Goal: Task Accomplishment & Management: Complete application form

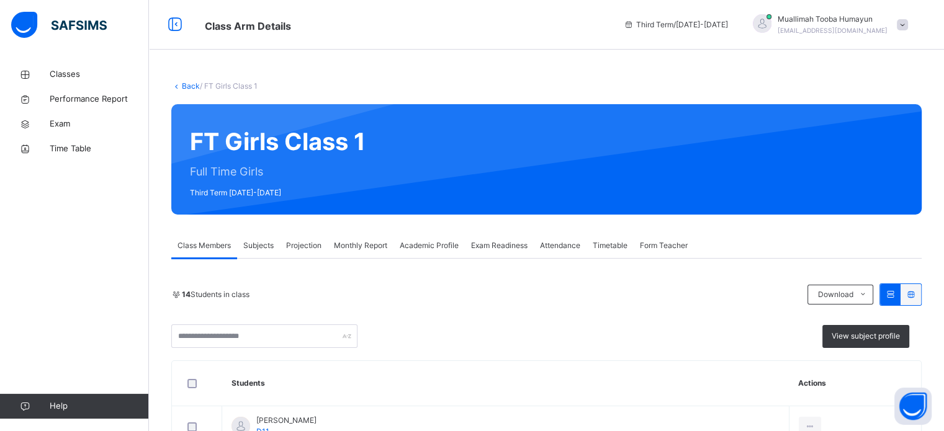
click at [306, 243] on span "Projection" at bounding box center [303, 245] width 35 height 11
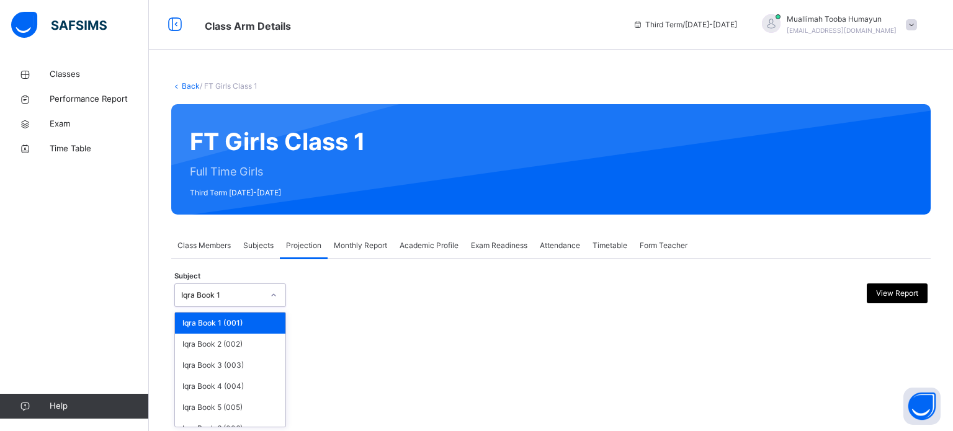
click at [259, 305] on div "Iqra Book 1" at bounding box center [230, 296] width 112 height 24
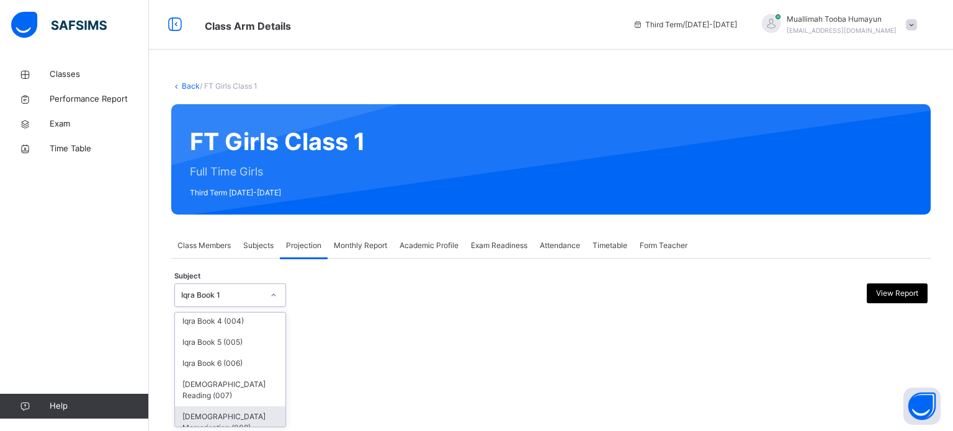
click at [226, 407] on div "[DEMOGRAPHIC_DATA] Memorisation (008)" at bounding box center [230, 423] width 110 height 32
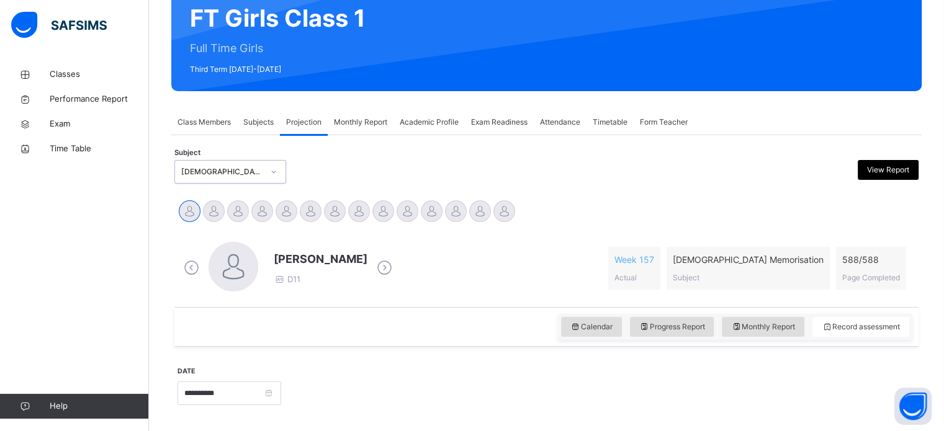
scroll to position [219, 0]
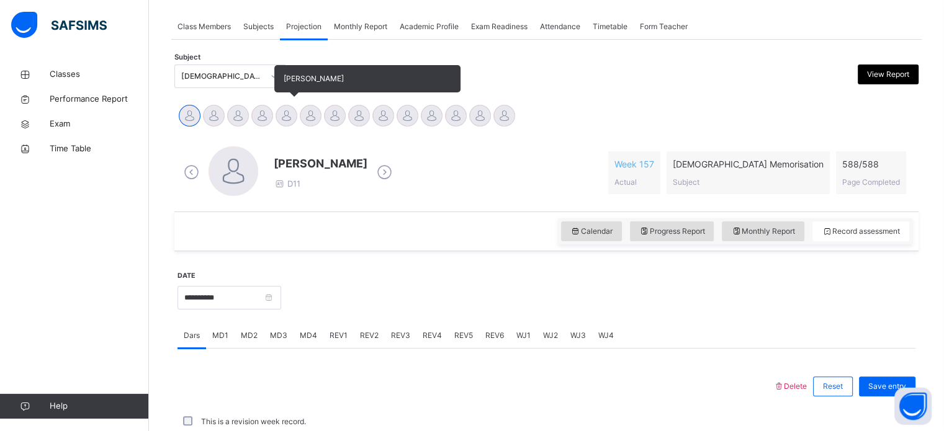
click at [293, 113] on div at bounding box center [287, 116] width 22 height 22
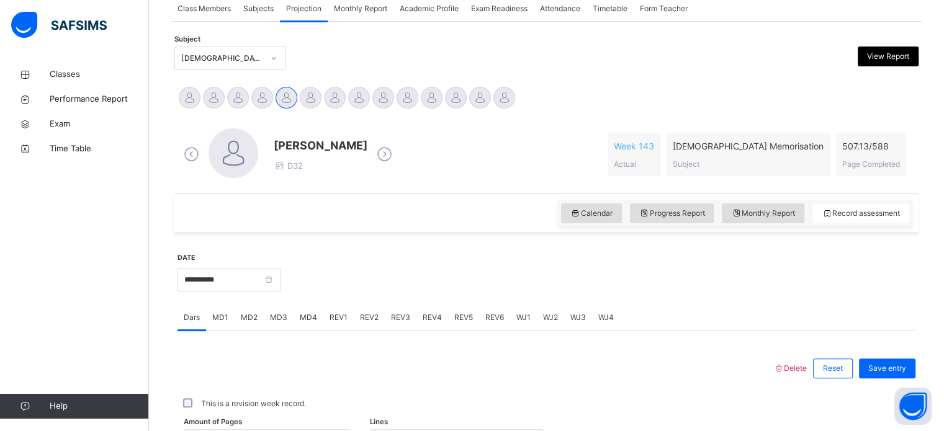
scroll to position [242, 0]
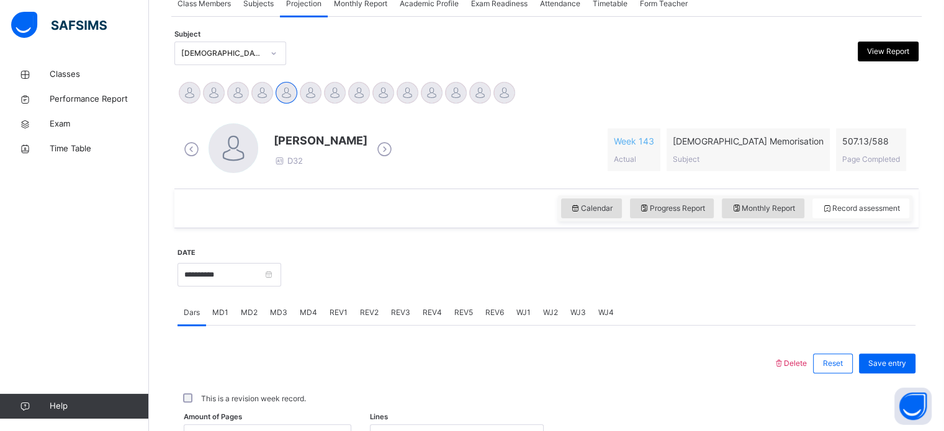
click at [554, 307] on span "WJ2" at bounding box center [550, 312] width 15 height 11
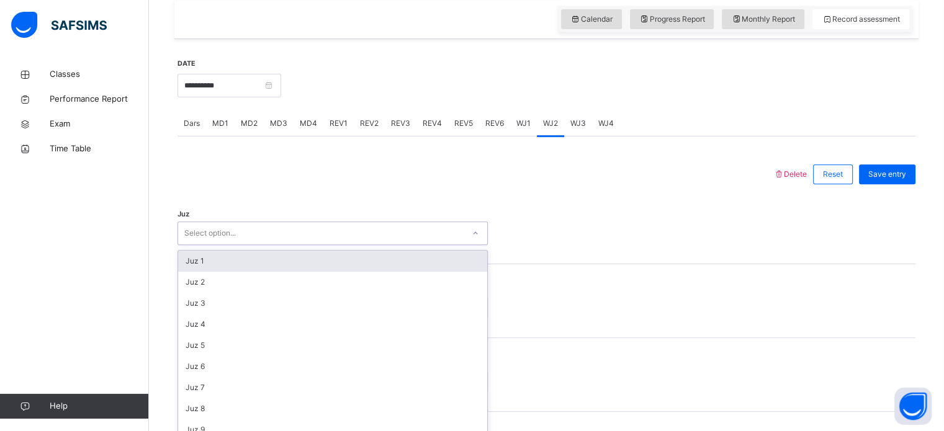
click at [415, 245] on div "option Juz 1 focused, 1 of 30. 30 results available. Use Up and Down to choose …" at bounding box center [333, 234] width 310 height 24
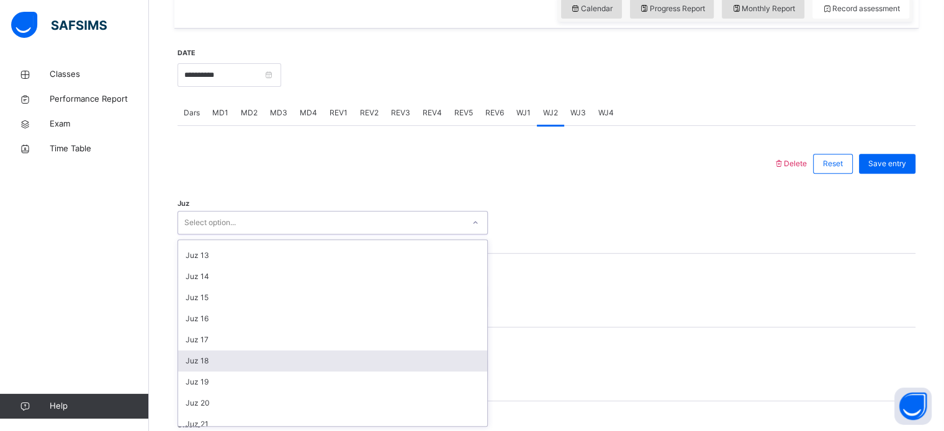
scroll to position [447, 0]
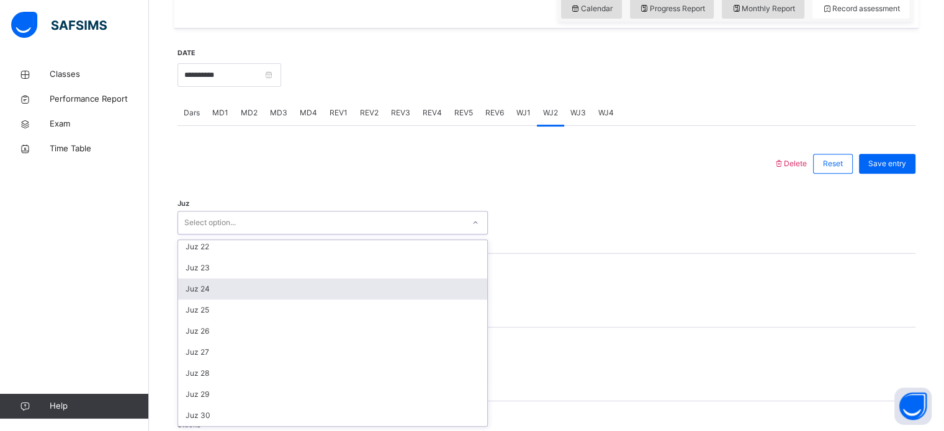
click at [365, 280] on div "Juz 24" at bounding box center [332, 289] width 309 height 21
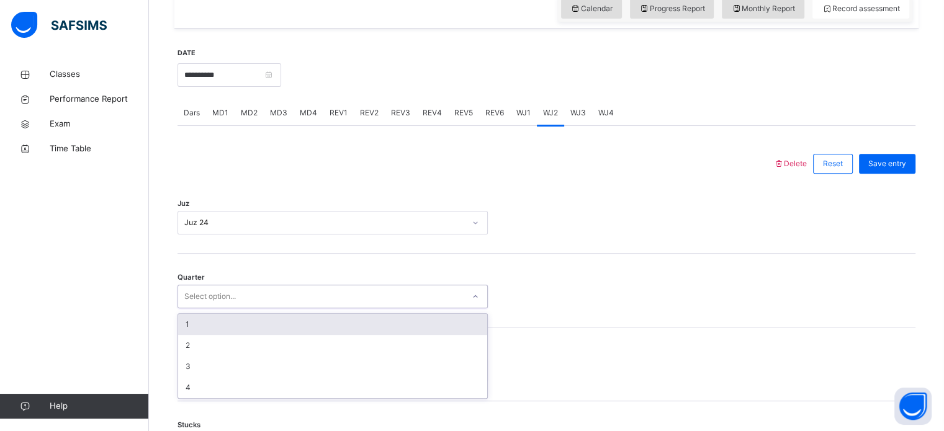
click at [329, 303] on div "Select option..." at bounding box center [320, 296] width 285 height 19
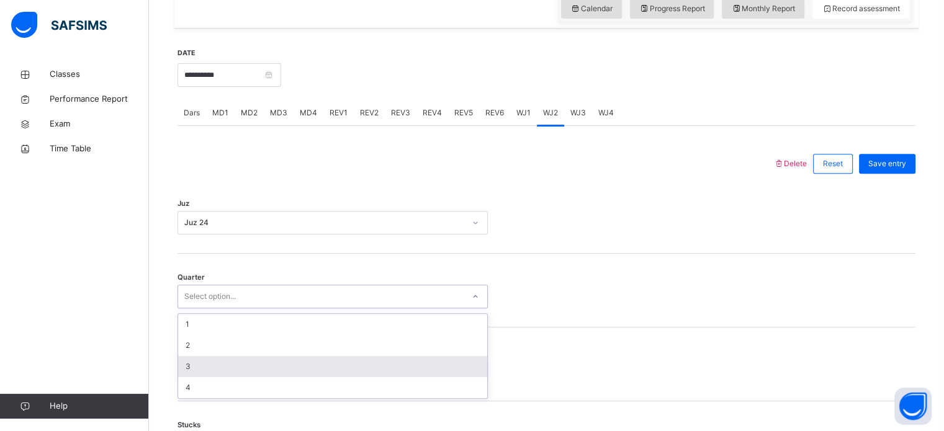
click at [319, 361] on div "3" at bounding box center [332, 366] width 309 height 21
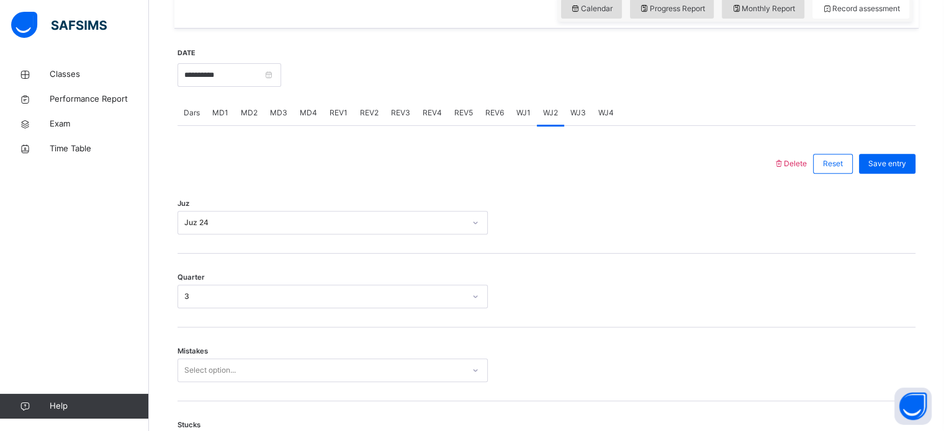
click at [401, 277] on div "Quarter 3" at bounding box center [547, 291] width 738 height 74
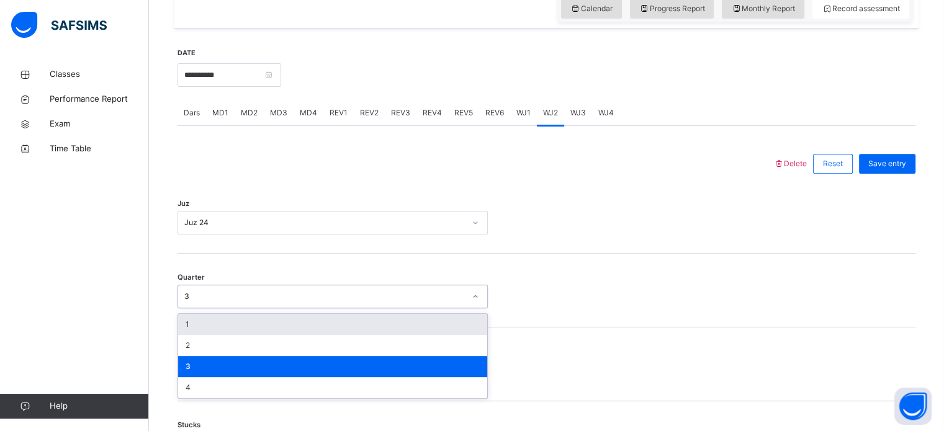
click at [392, 287] on div "3" at bounding box center [320, 296] width 285 height 19
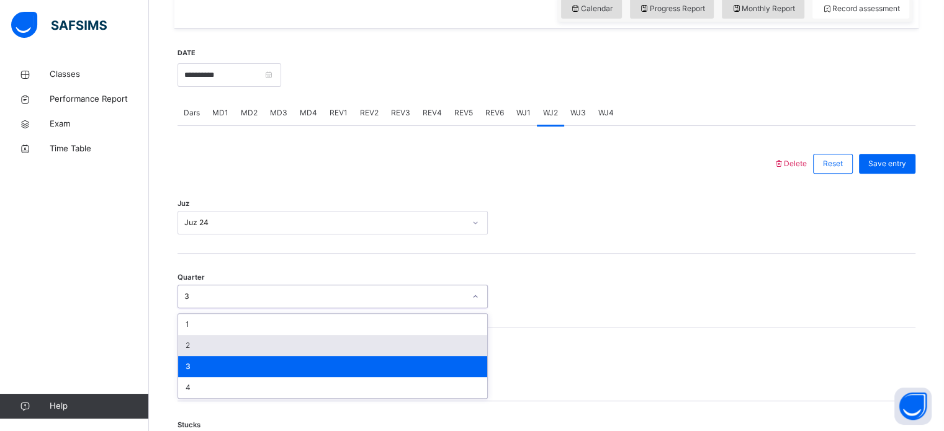
click at [338, 344] on div "2" at bounding box center [332, 345] width 309 height 21
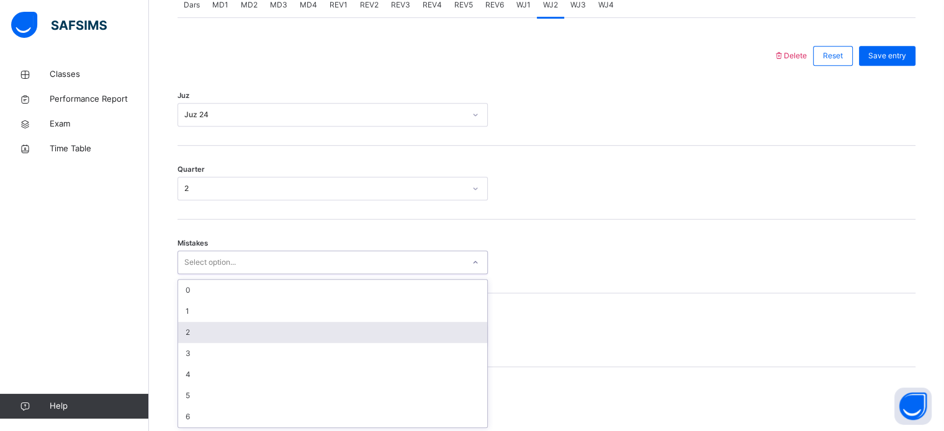
click at [327, 274] on div "option 2 focused, 3 of 7. 7 results available. Use Up and Down to choose option…" at bounding box center [333, 263] width 310 height 24
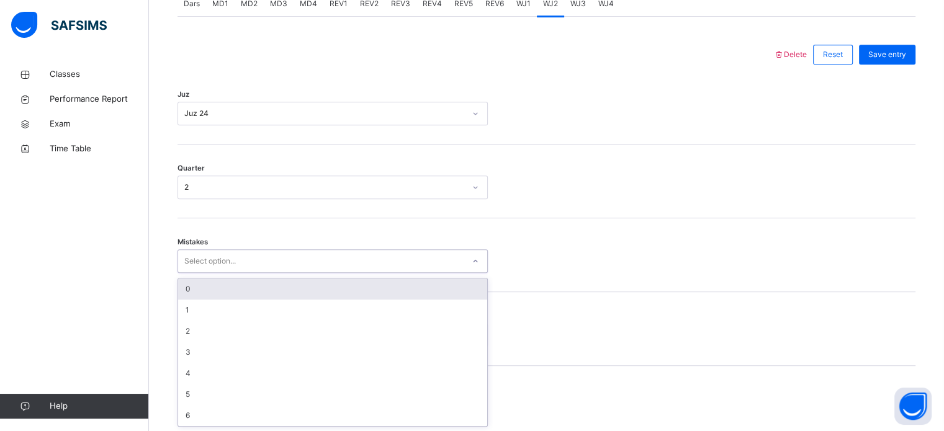
click at [424, 285] on div "0" at bounding box center [332, 289] width 309 height 21
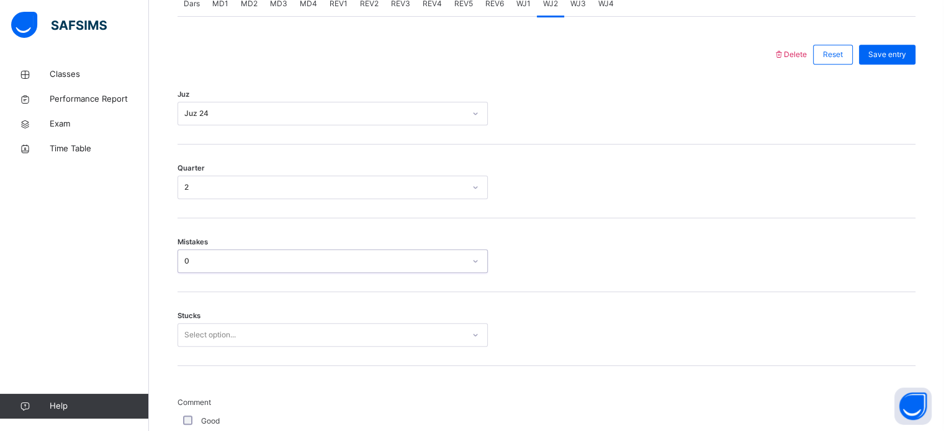
click at [389, 328] on div "Select option..." at bounding box center [320, 335] width 285 height 19
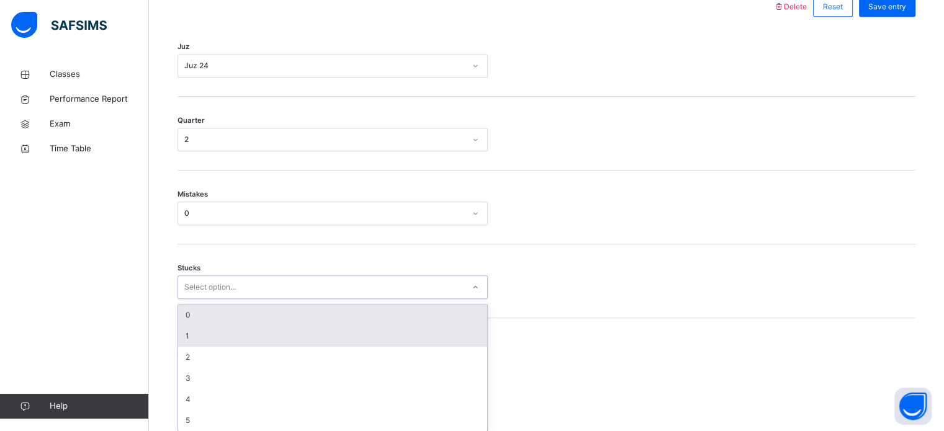
scroll to position [603, 0]
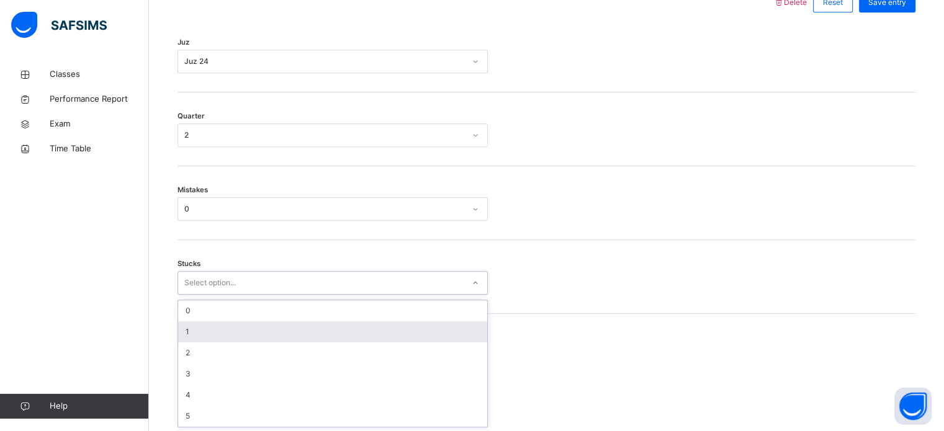
click at [380, 336] on div "1" at bounding box center [332, 331] width 309 height 21
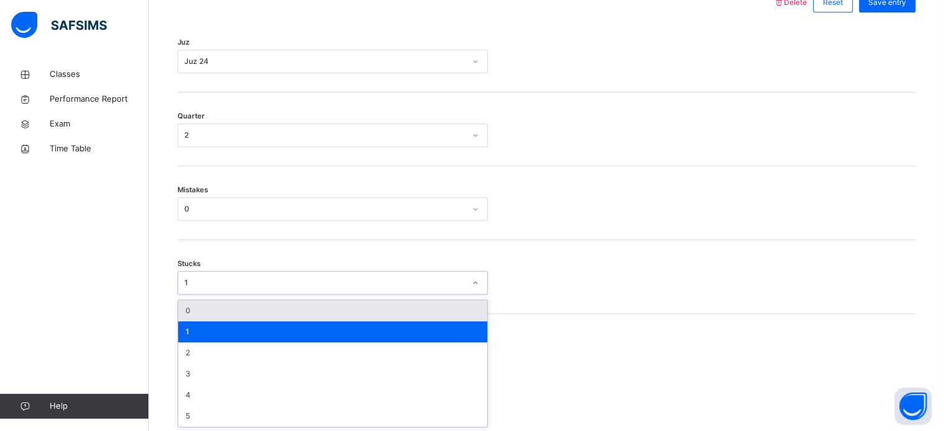
click at [436, 283] on div "1" at bounding box center [324, 282] width 281 height 11
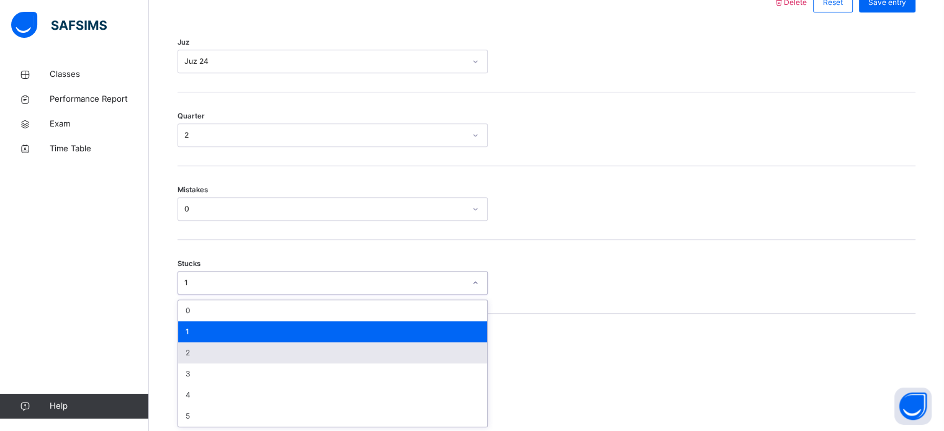
click at [385, 354] on div "2" at bounding box center [332, 353] width 309 height 21
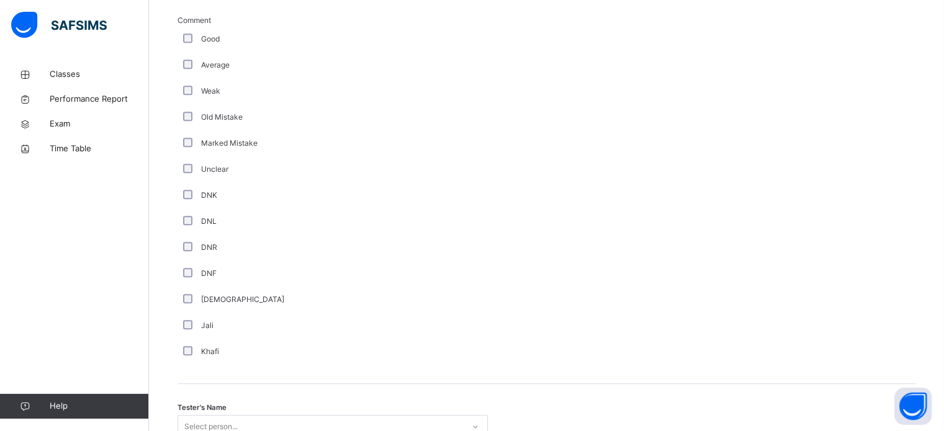
scroll to position [1121, 0]
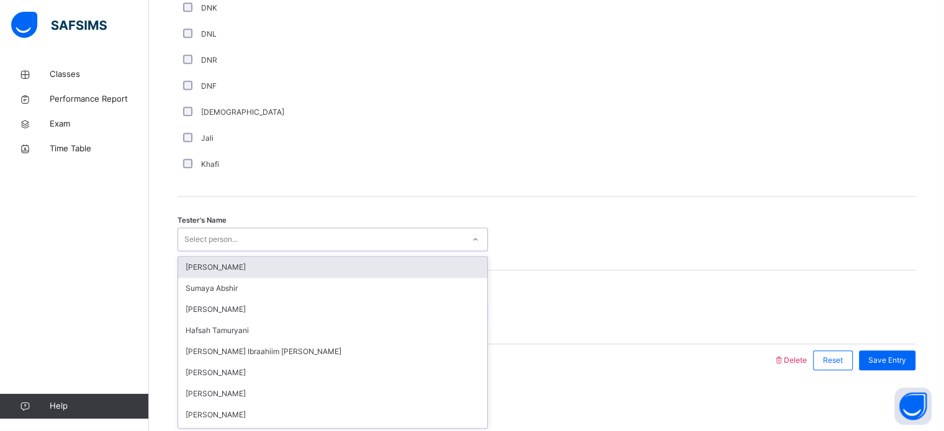
click at [317, 243] on div "Select person..." at bounding box center [320, 239] width 285 height 19
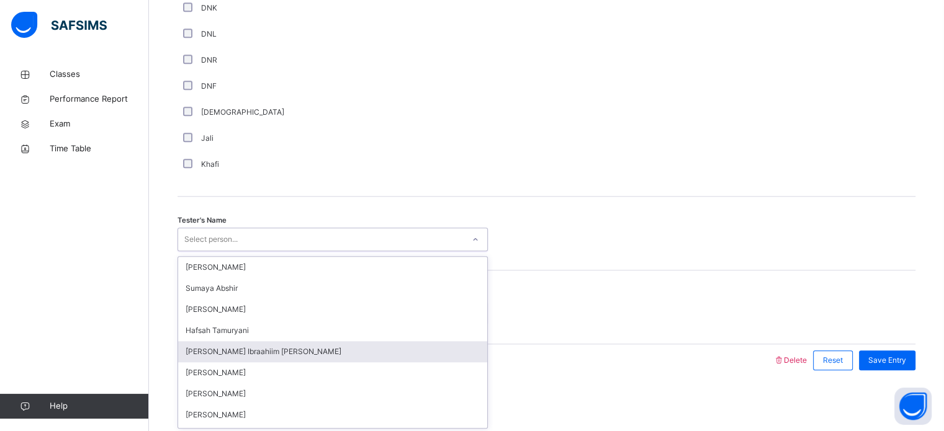
click at [303, 348] on div "[PERSON_NAME] Ibraahiim [PERSON_NAME]" at bounding box center [332, 351] width 309 height 21
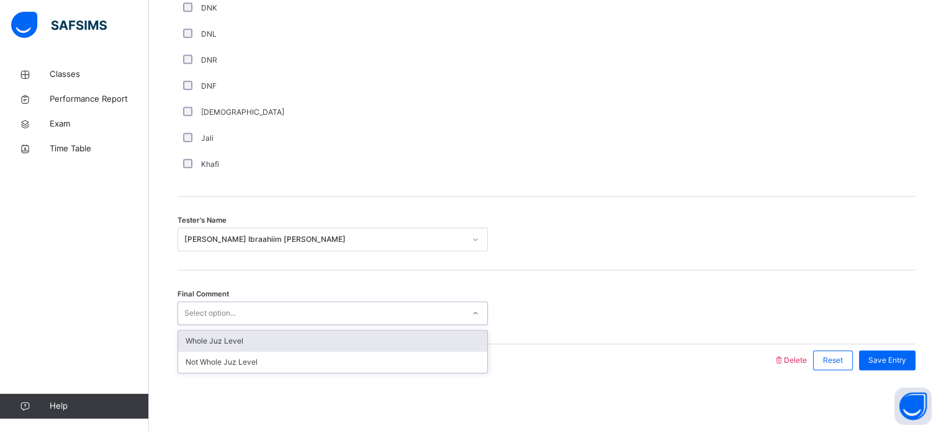
click at [335, 306] on div "Select option..." at bounding box center [320, 313] width 285 height 19
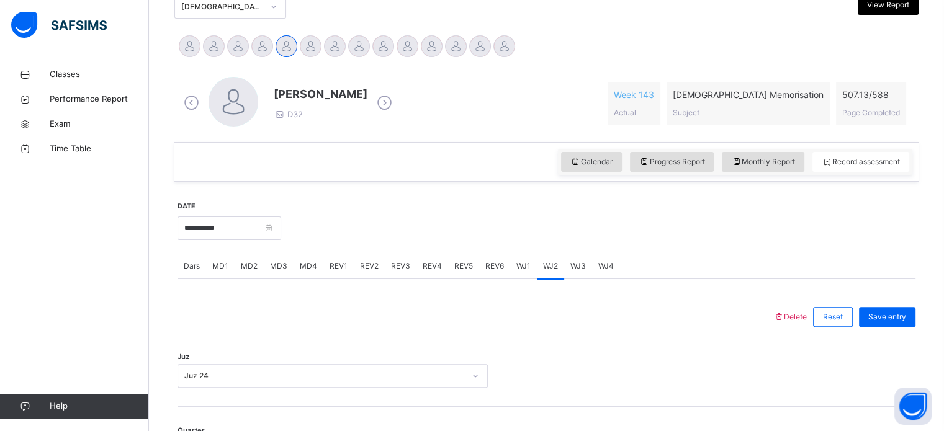
scroll to position [292, 0]
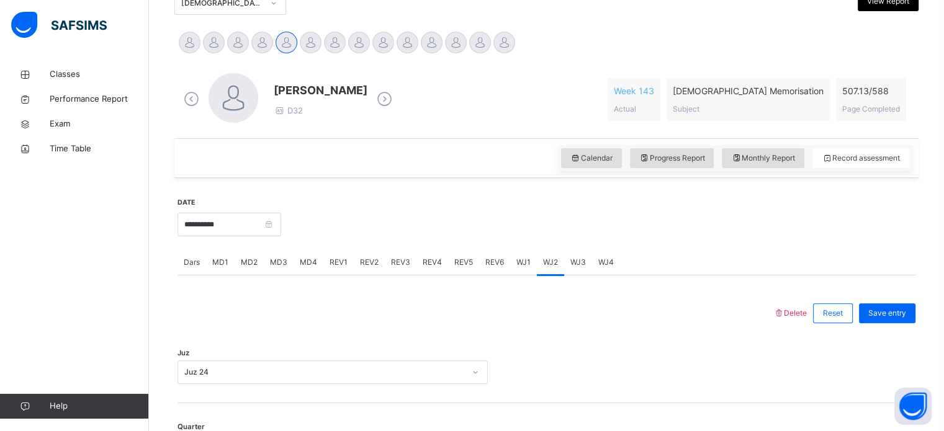
click at [571, 269] on div "WJ3" at bounding box center [578, 262] width 28 height 25
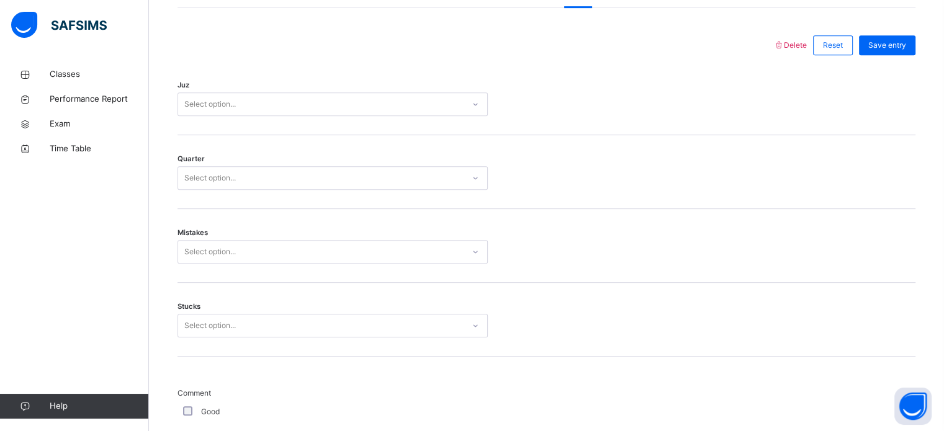
scroll to position [559, 0]
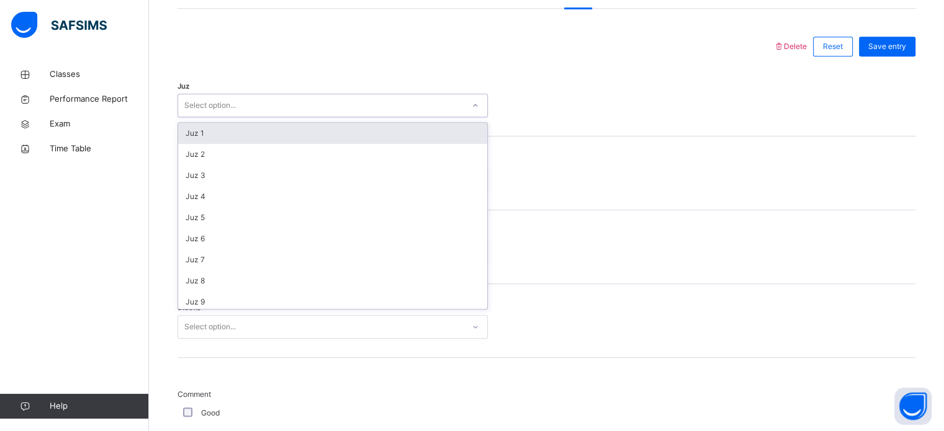
click at [266, 105] on div "Select option..." at bounding box center [320, 105] width 285 height 19
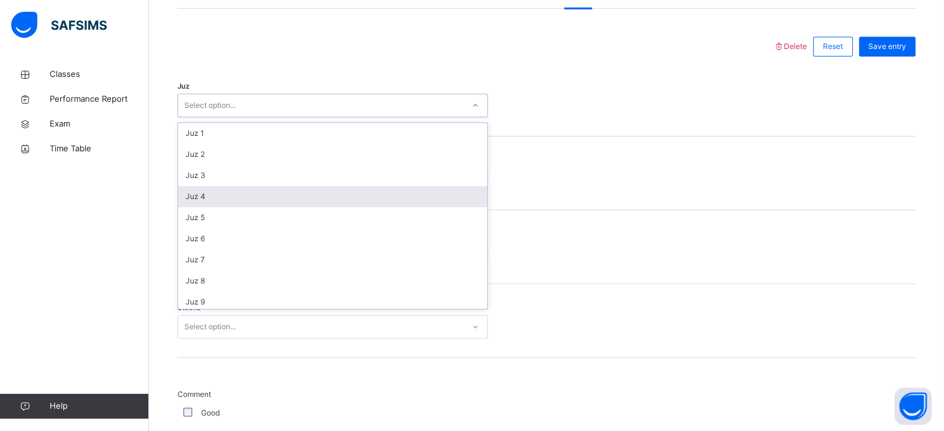
scroll to position [447, 0]
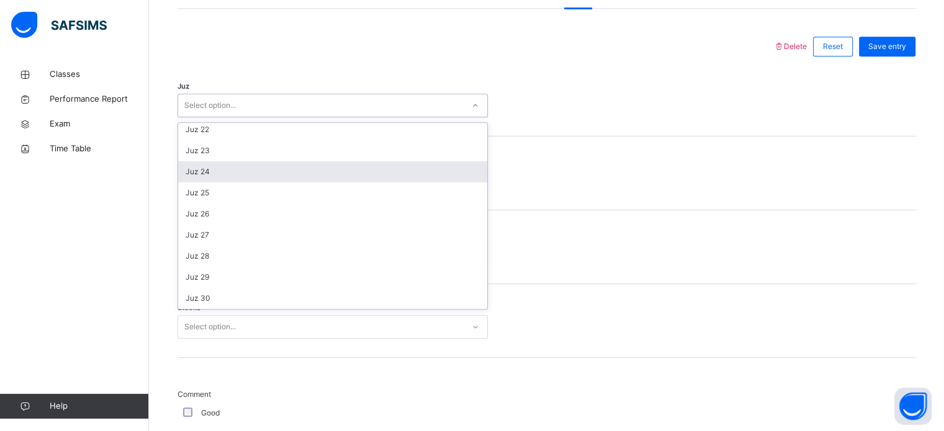
click at [323, 176] on div "Juz 24" at bounding box center [332, 171] width 309 height 21
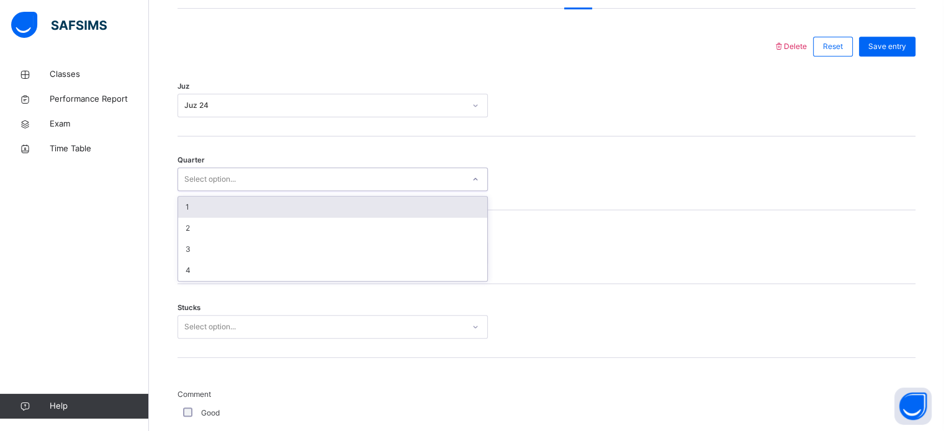
click at [313, 175] on div "Select option..." at bounding box center [320, 179] width 285 height 19
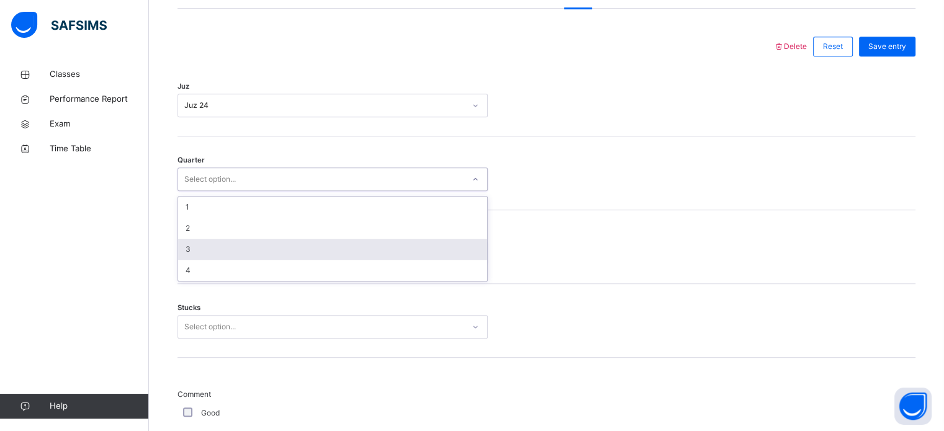
click at [267, 258] on div "3" at bounding box center [332, 249] width 309 height 21
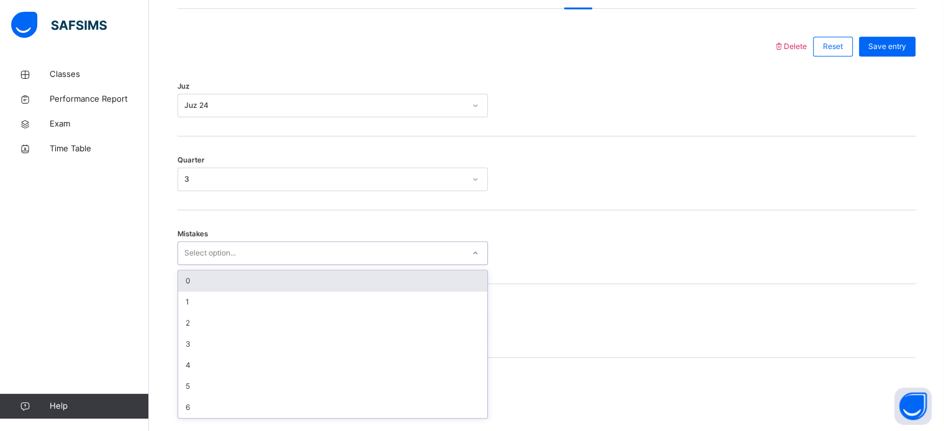
click at [267, 258] on div "Select option..." at bounding box center [320, 253] width 285 height 19
click at [276, 280] on div "0" at bounding box center [332, 281] width 309 height 21
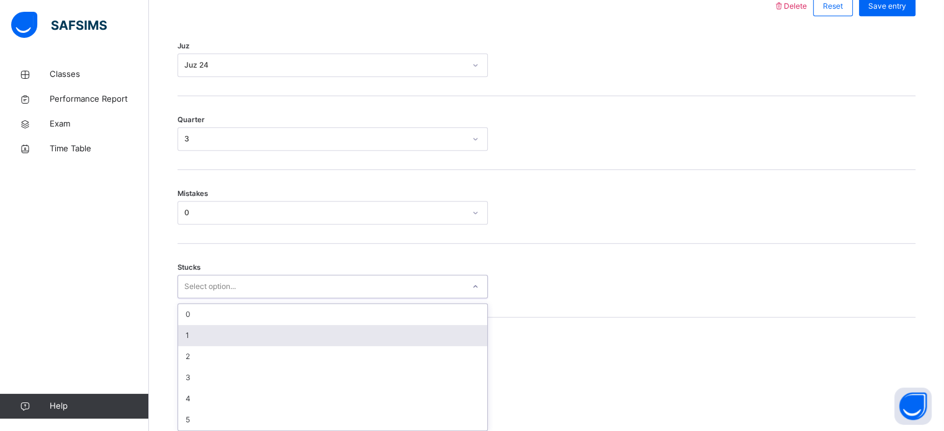
scroll to position [603, 0]
click at [276, 295] on div "option 1 focused, 2 of 6. 6 results available. Use Up and Down to choose option…" at bounding box center [333, 283] width 310 height 24
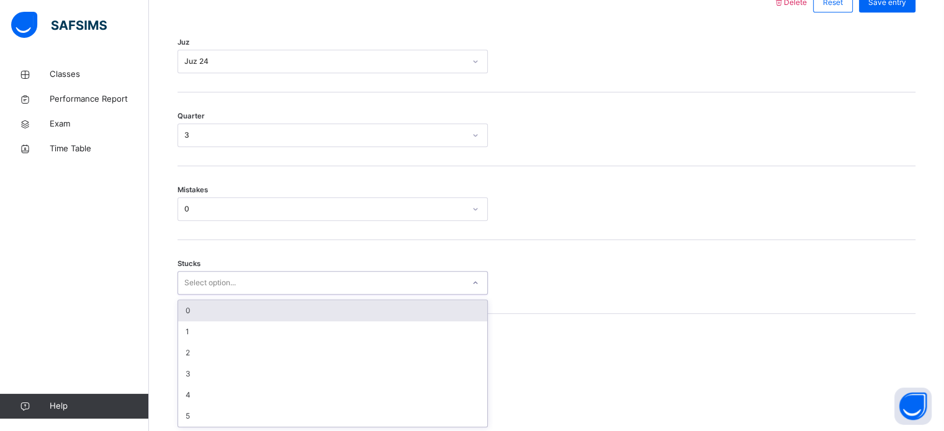
click at [283, 317] on div "0" at bounding box center [332, 310] width 309 height 21
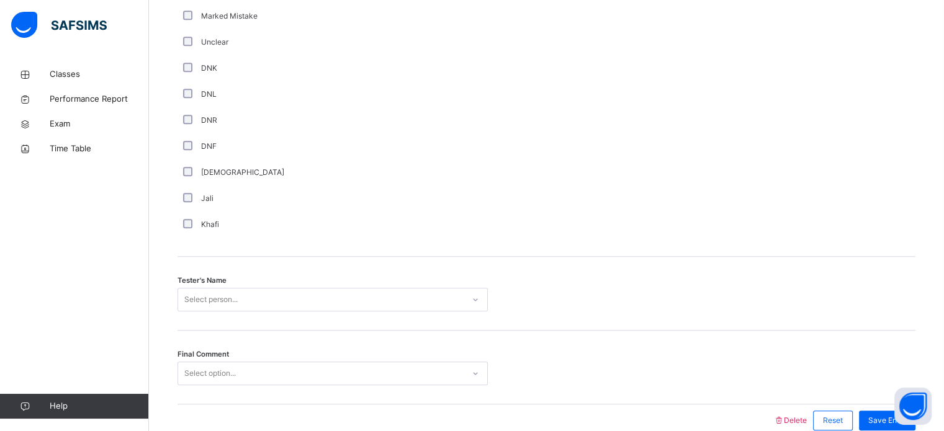
scroll to position [1121, 0]
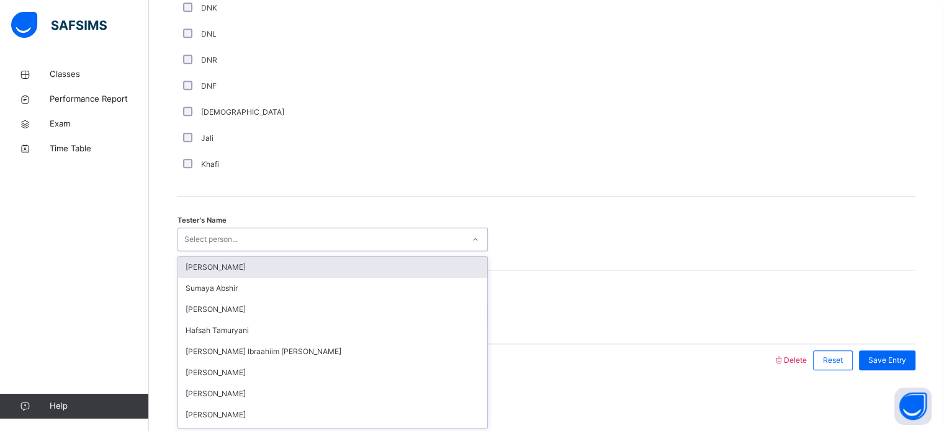
click at [282, 236] on div "Select person..." at bounding box center [320, 239] width 285 height 19
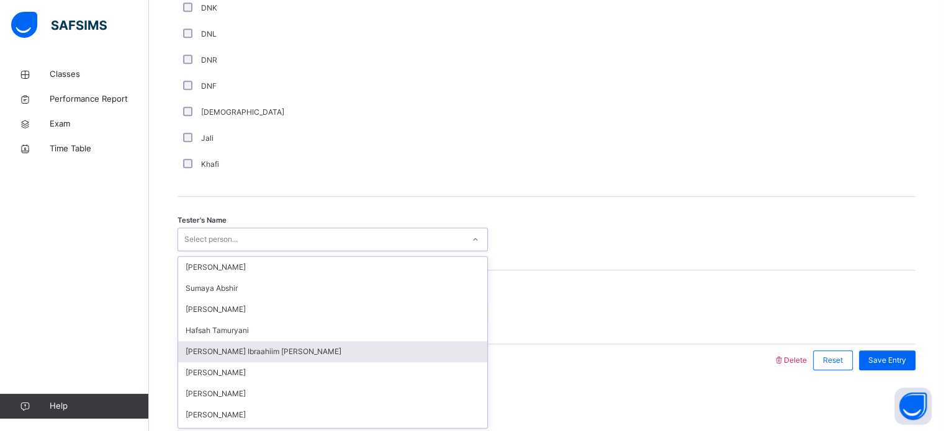
click at [258, 347] on div "[PERSON_NAME] Ibraahiim [PERSON_NAME]" at bounding box center [332, 351] width 309 height 21
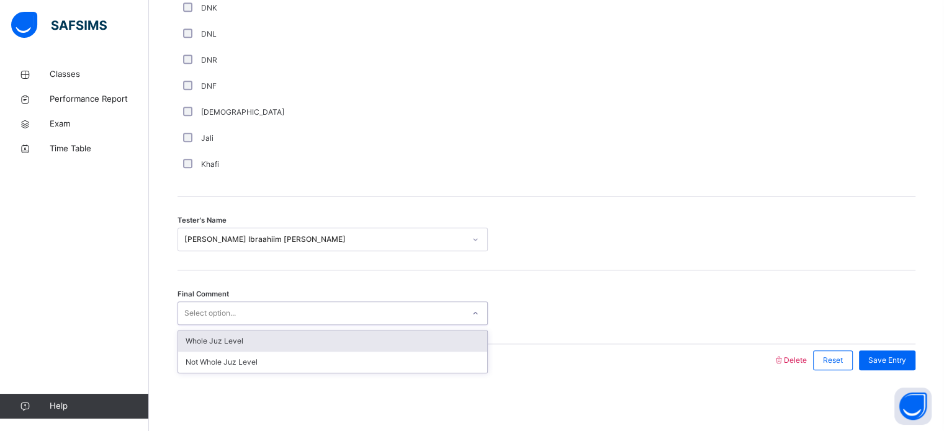
click at [232, 308] on div "Select option..." at bounding box center [210, 314] width 52 height 24
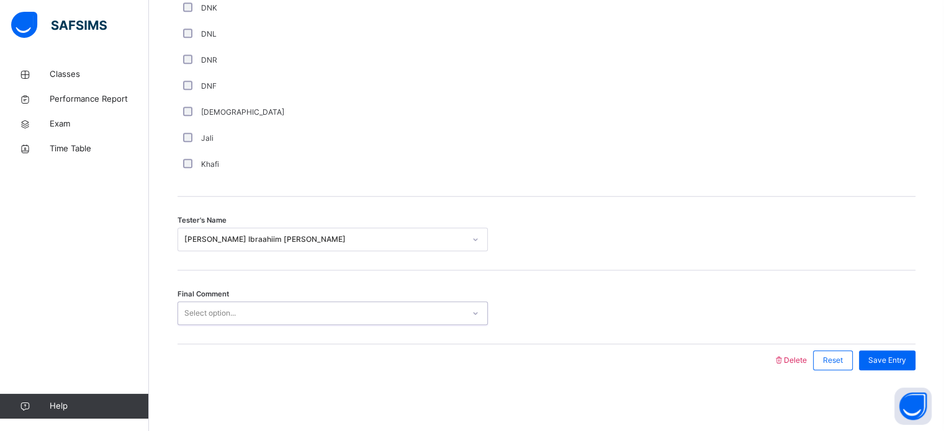
click at [249, 311] on div "Select option..." at bounding box center [320, 313] width 285 height 19
click at [231, 290] on div "Final Comment 0 results available. Select is focused ,type to refine list, pres…" at bounding box center [547, 308] width 738 height 74
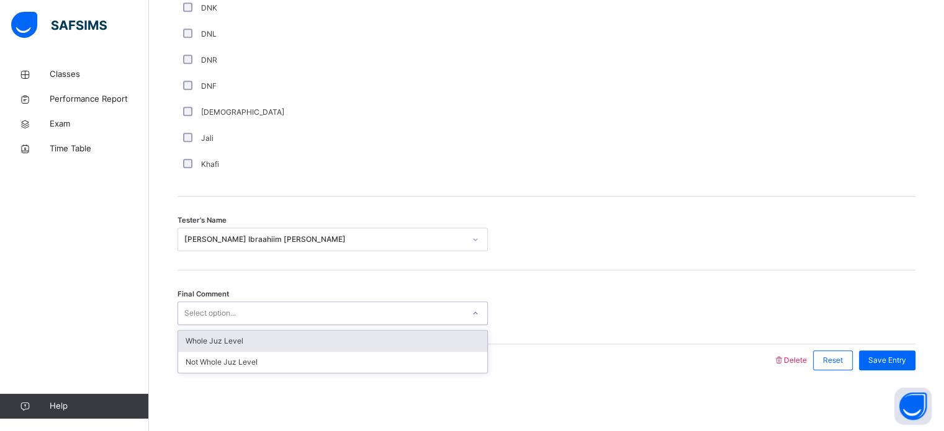
click at [362, 337] on div "Whole Juz Level" at bounding box center [332, 341] width 309 height 21
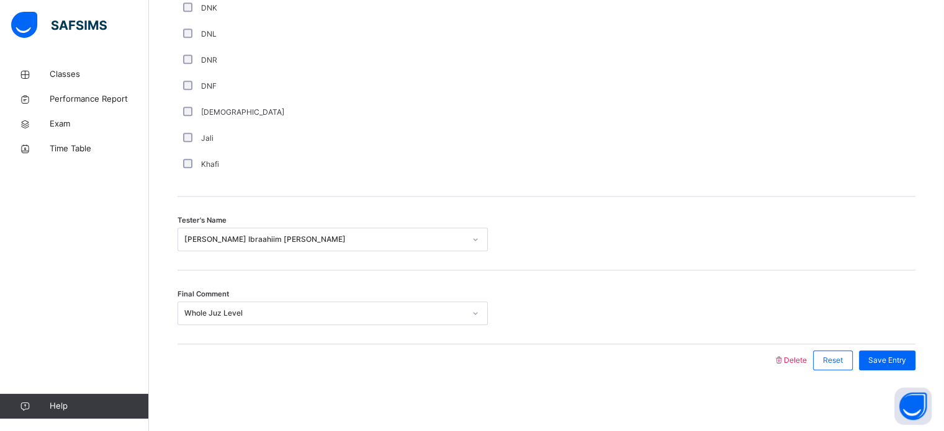
click at [899, 348] on div "Save Entry" at bounding box center [884, 360] width 63 height 32
click at [886, 355] on span "Save Entry" at bounding box center [887, 360] width 38 height 11
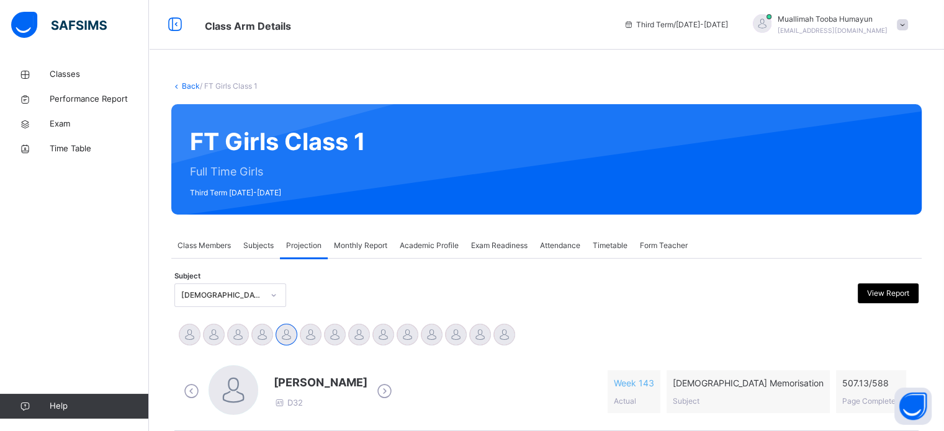
scroll to position [219, 0]
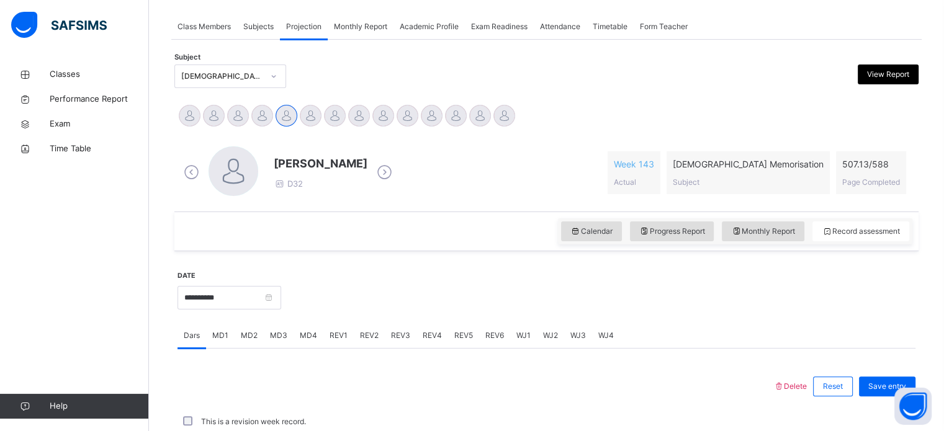
click at [557, 331] on div "WJ2" at bounding box center [550, 335] width 27 height 25
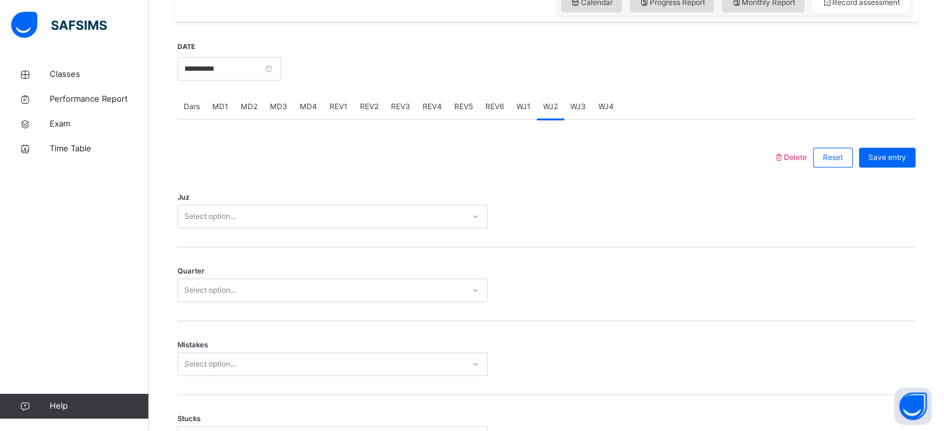
scroll to position [419, 0]
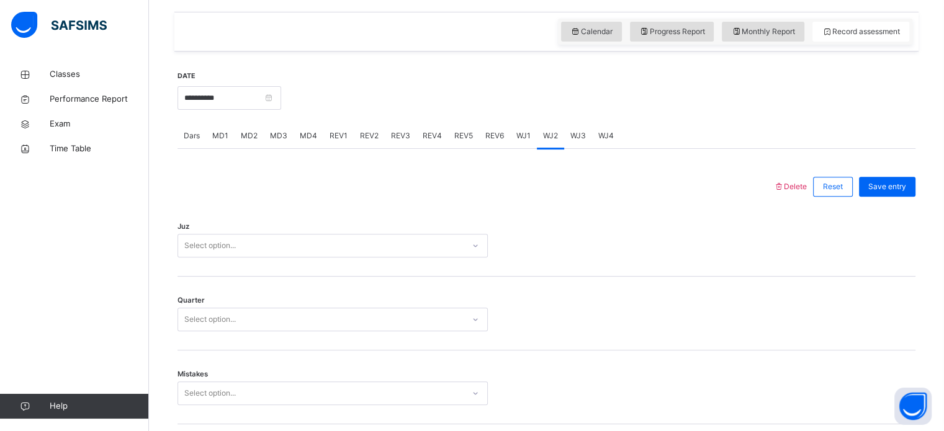
click at [578, 143] on div "WJ3" at bounding box center [578, 136] width 28 height 25
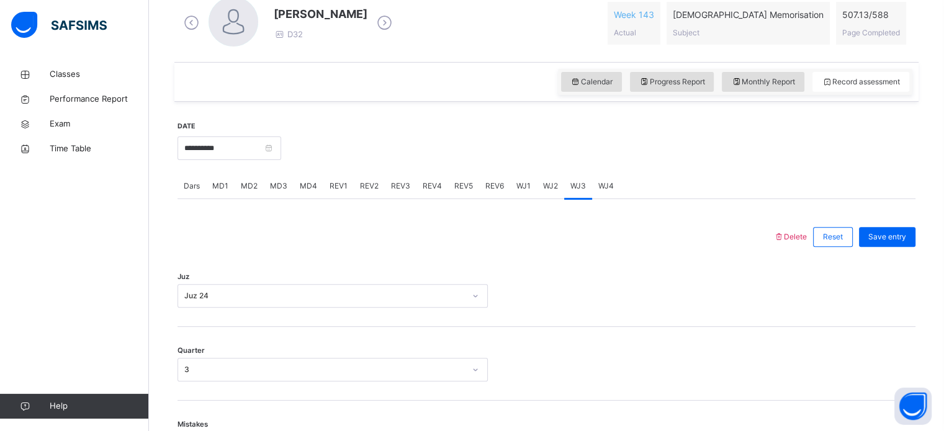
scroll to position [368, 0]
click at [559, 190] on div "WJ2" at bounding box center [550, 186] width 27 height 25
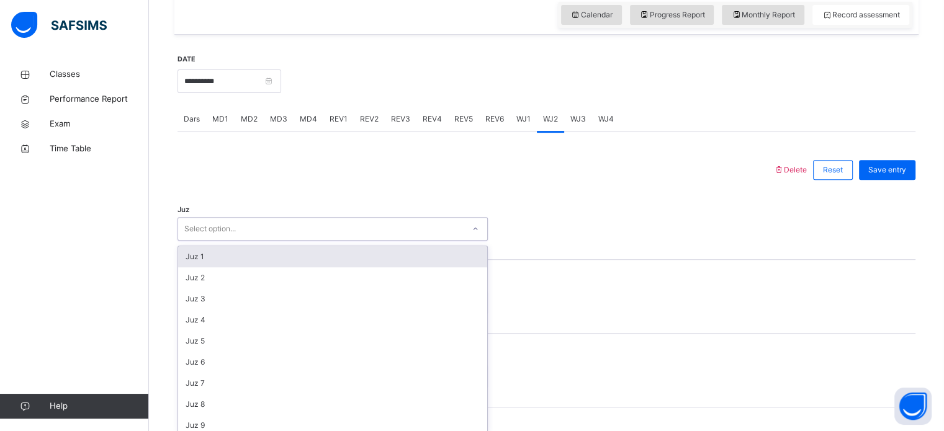
click at [454, 241] on div "option Juz 1 focused, 1 of 30. 30 results available. Use Up and Down to choose …" at bounding box center [333, 229] width 310 height 24
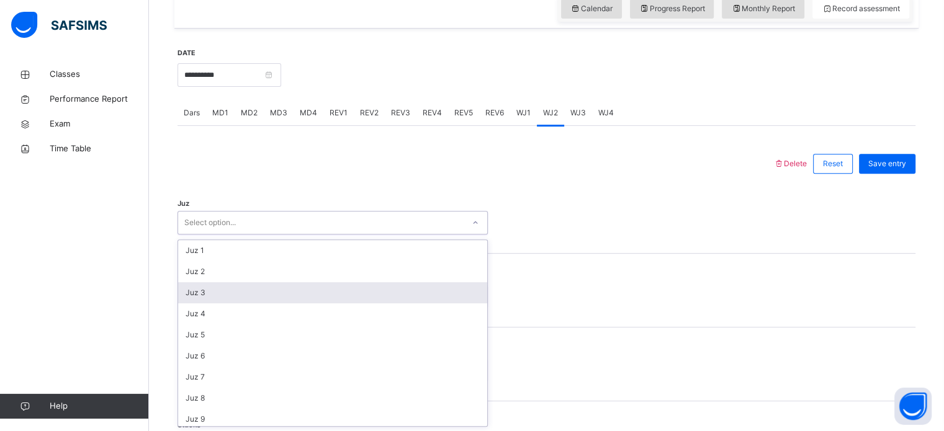
scroll to position [447, 0]
click at [442, 280] on div "Juz 24" at bounding box center [332, 289] width 309 height 21
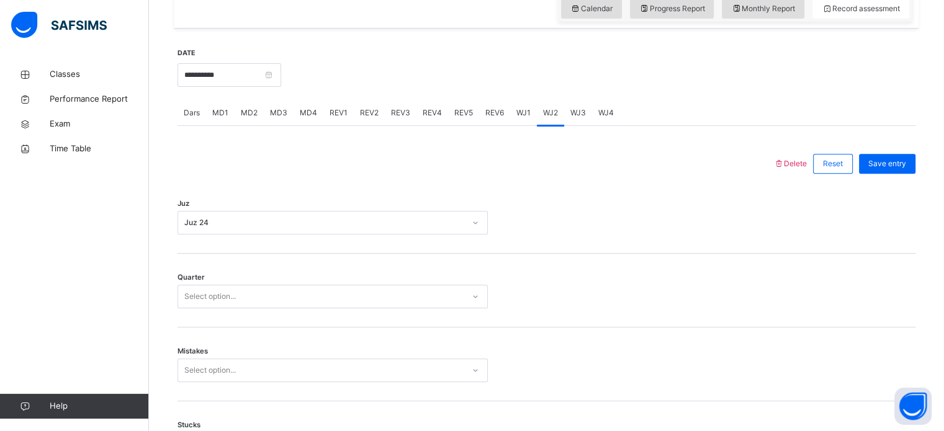
click at [393, 280] on div "Quarter Select option..." at bounding box center [547, 291] width 738 height 74
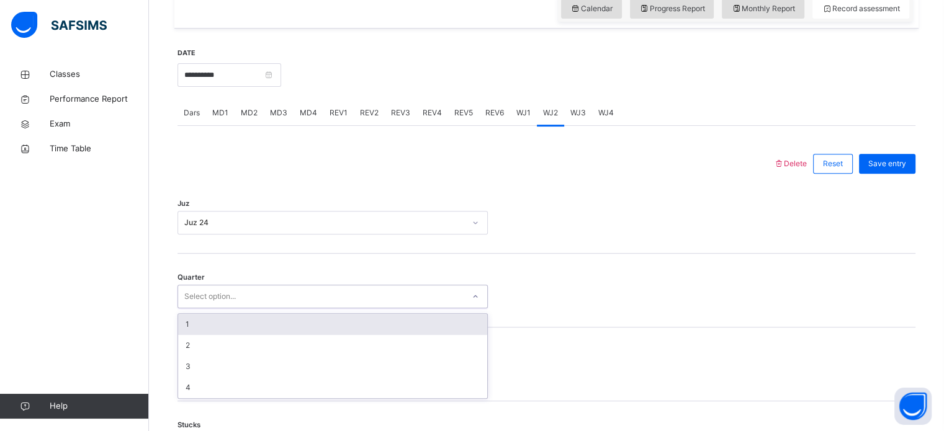
click at [346, 301] on div "Select option..." at bounding box center [320, 296] width 285 height 19
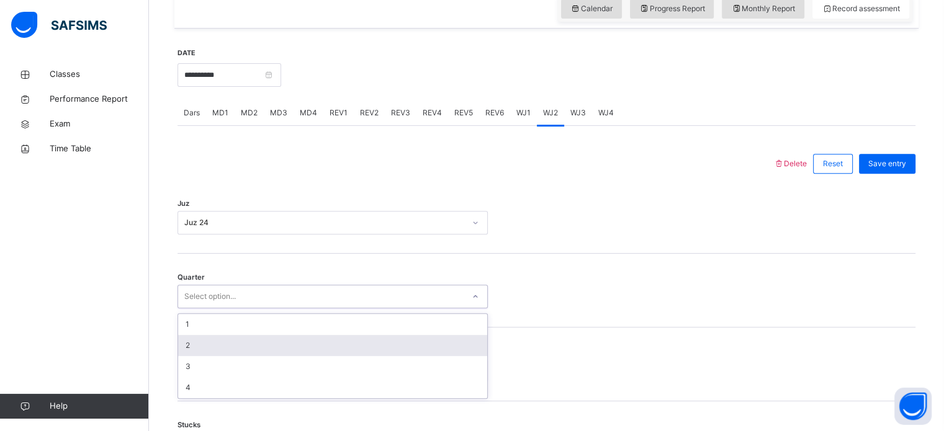
drag, startPoint x: 372, startPoint y: 333, endPoint x: 373, endPoint y: 344, distance: 11.2
click at [373, 344] on div "1 2 3 4" at bounding box center [332, 356] width 309 height 84
click at [373, 344] on div "2" at bounding box center [332, 345] width 309 height 21
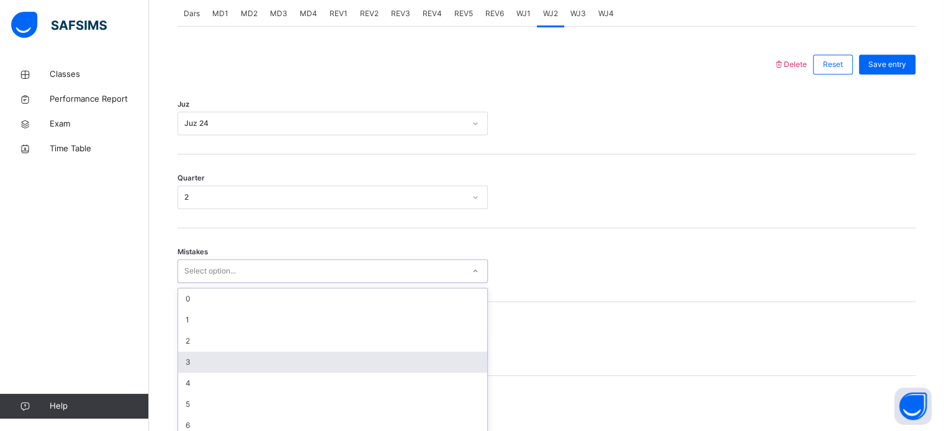
scroll to position [551, 0]
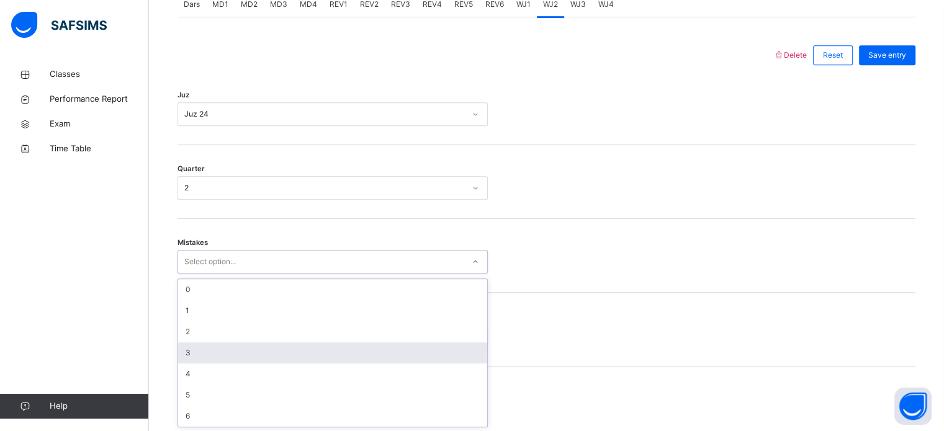
click at [297, 274] on div "option 3 focused, 4 of 7. 7 results available. Use Up and Down to choose option…" at bounding box center [333, 262] width 310 height 24
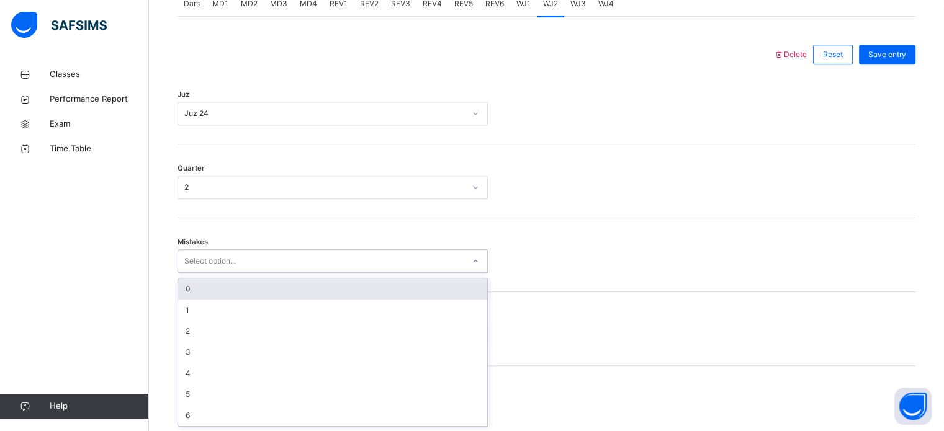
click at [379, 293] on div "0" at bounding box center [332, 289] width 309 height 21
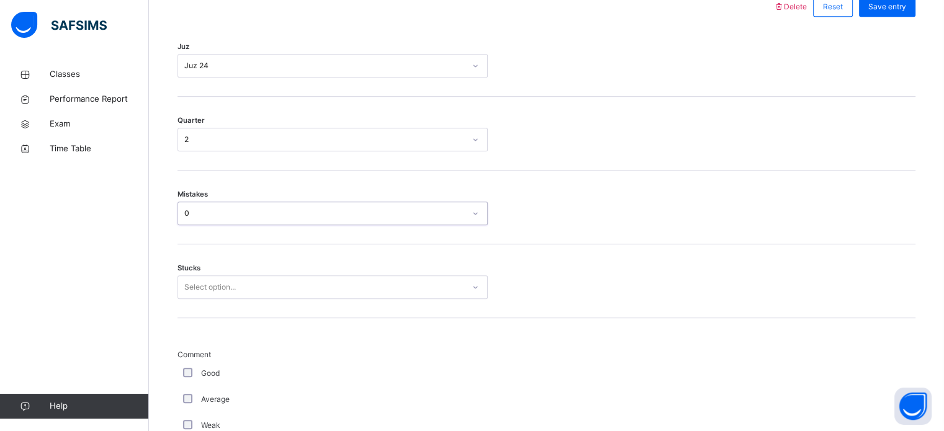
click at [353, 299] on div "Select option..." at bounding box center [333, 288] width 310 height 24
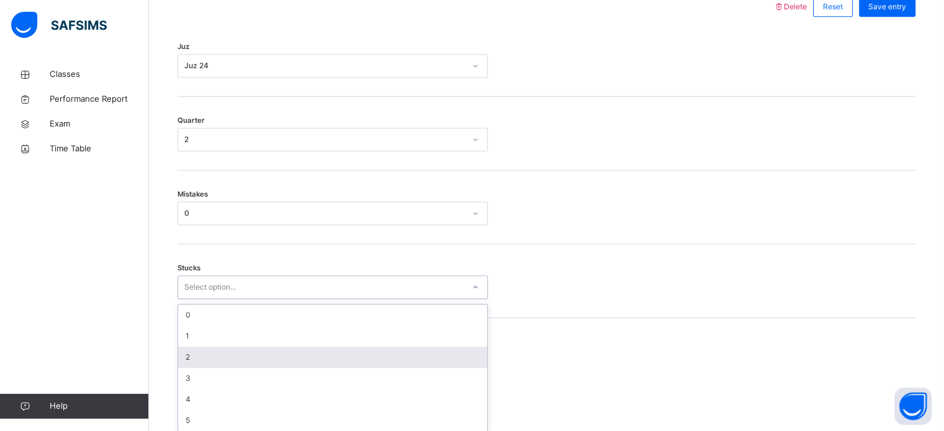
scroll to position [603, 0]
click at [360, 344] on div "2" at bounding box center [332, 353] width 309 height 21
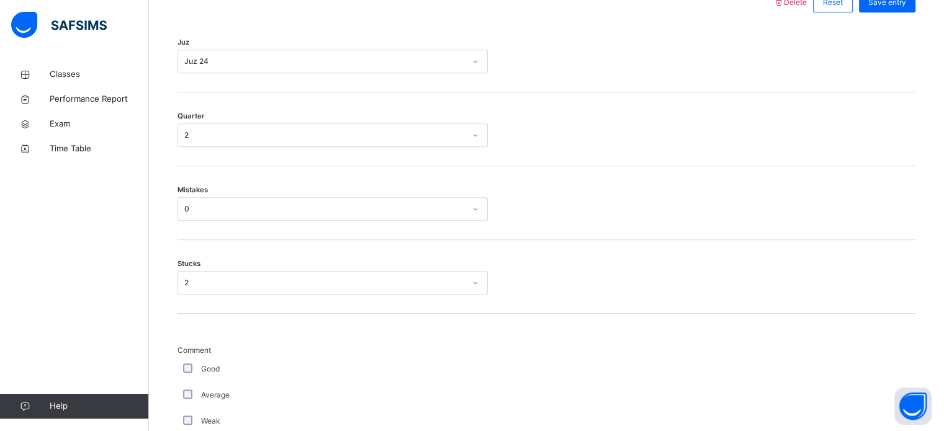
click at [189, 389] on div "Average" at bounding box center [333, 395] width 310 height 26
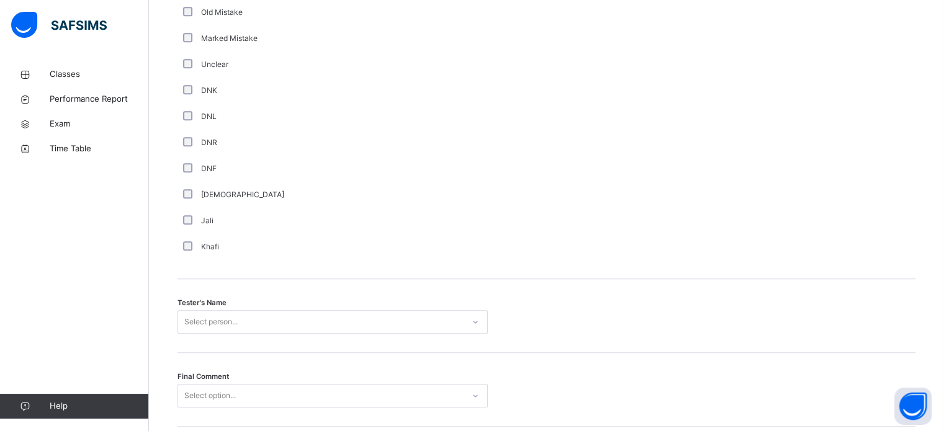
scroll to position [1121, 0]
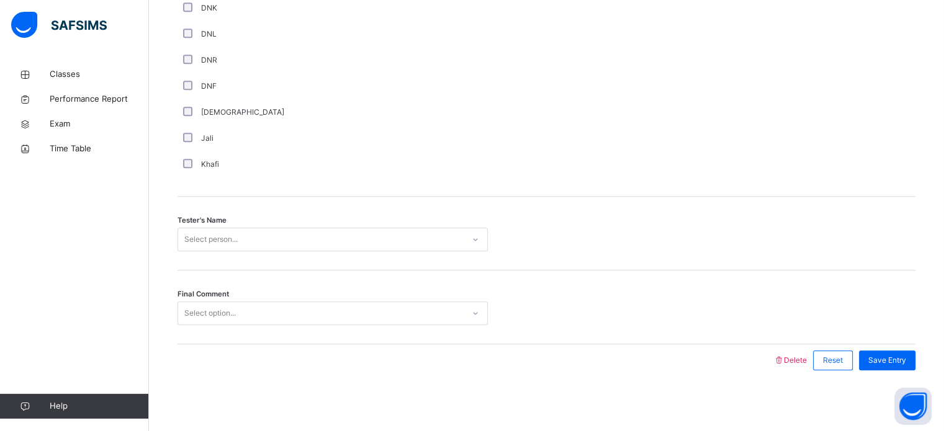
click at [281, 225] on div "Tester's Name Select person..." at bounding box center [547, 234] width 738 height 74
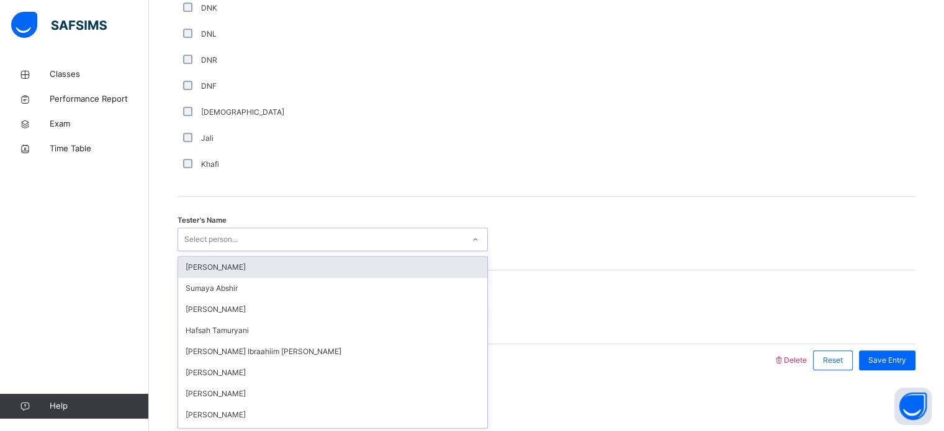
click at [284, 236] on div "Select person..." at bounding box center [320, 239] width 285 height 19
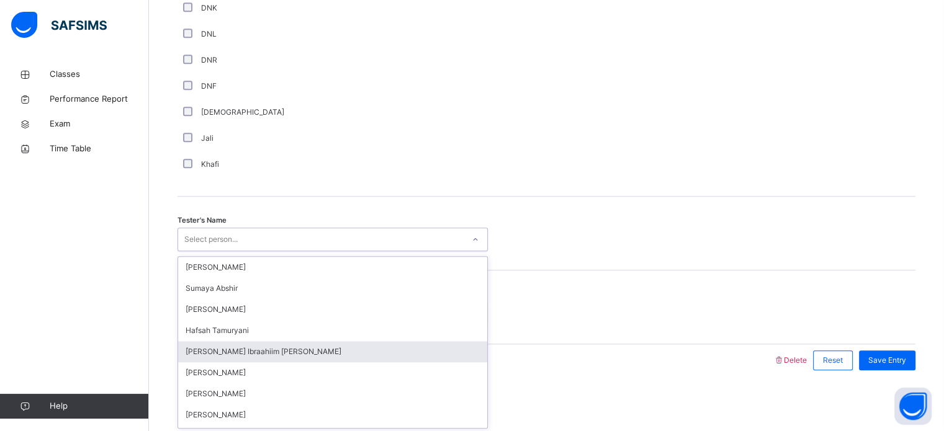
click at [356, 342] on div "[PERSON_NAME] Ibraahiim [PERSON_NAME]" at bounding box center [332, 351] width 309 height 21
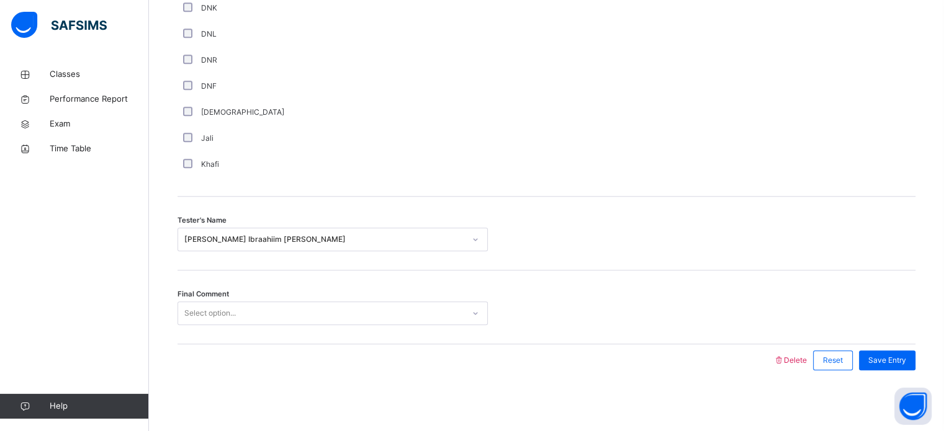
click at [343, 300] on div "Final Comment Select option..." at bounding box center [547, 308] width 738 height 74
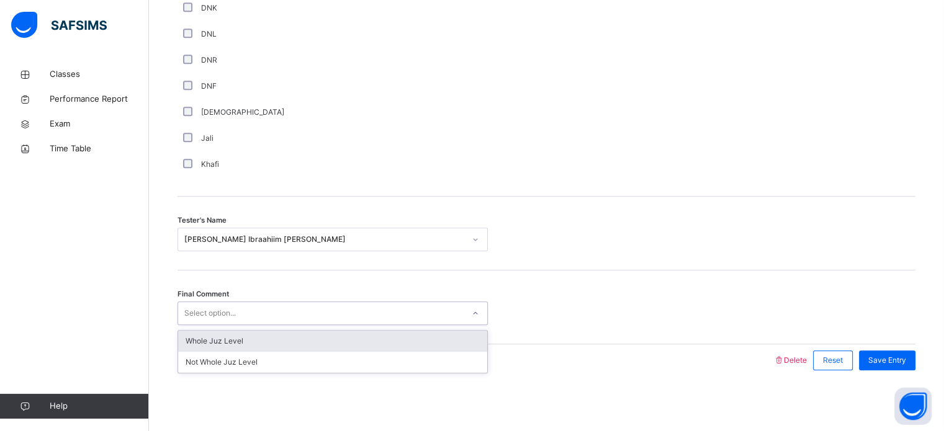
click at [315, 312] on div "Select option..." at bounding box center [320, 313] width 285 height 19
click at [348, 346] on div "Whole Juz Level" at bounding box center [332, 341] width 309 height 21
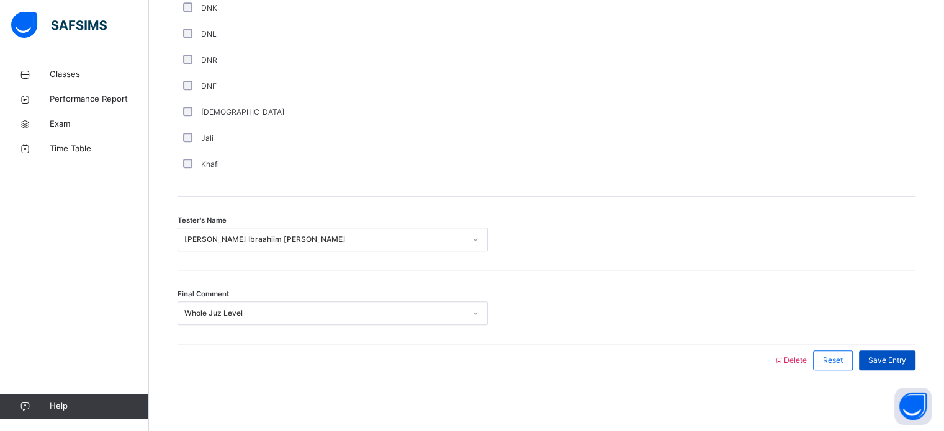
click at [902, 355] on span "Save Entry" at bounding box center [887, 360] width 38 height 11
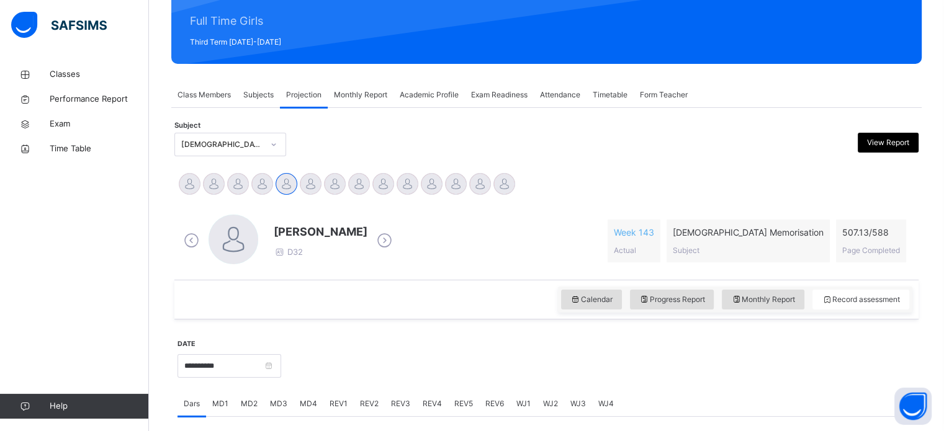
scroll to position [155, 0]
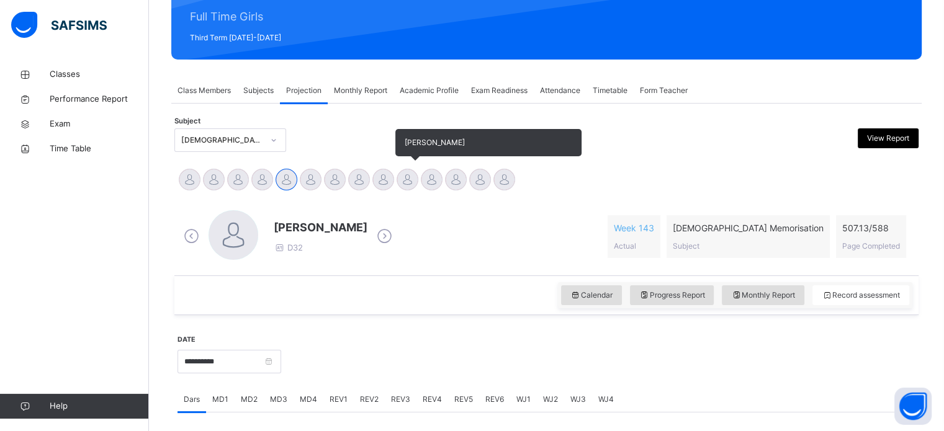
click at [411, 180] on div at bounding box center [408, 180] width 22 height 22
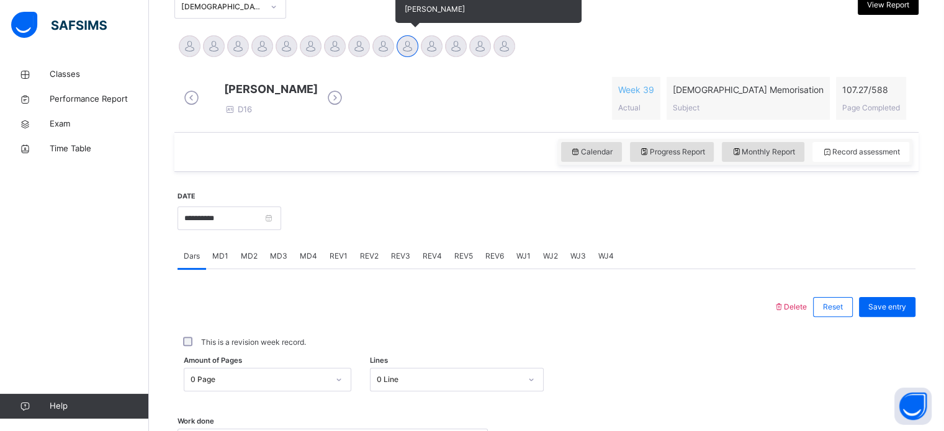
scroll to position [370, 0]
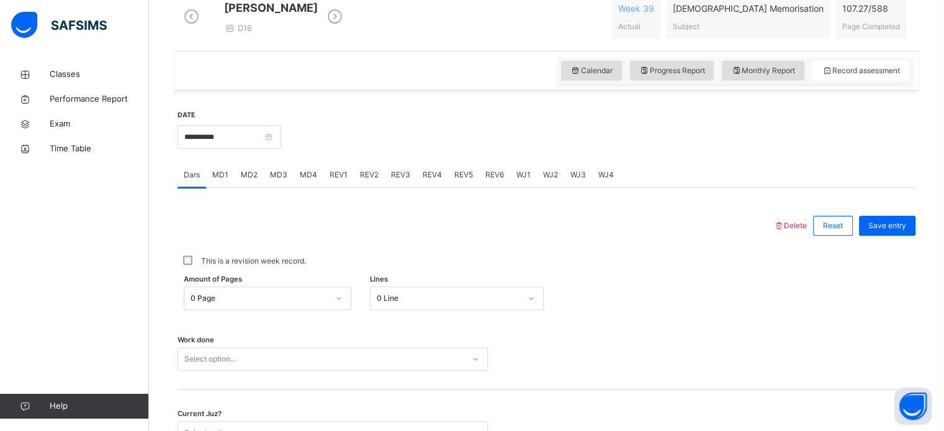
click at [577, 181] on span "WJ3" at bounding box center [578, 174] width 16 height 11
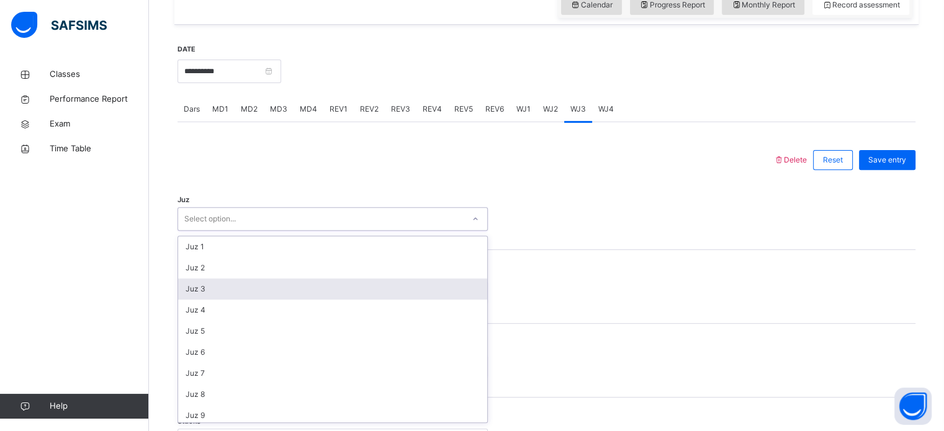
click at [382, 231] on div "option Juz 3 focused, 3 of 30. 30 results available. Use Up and Down to choose …" at bounding box center [333, 219] width 310 height 24
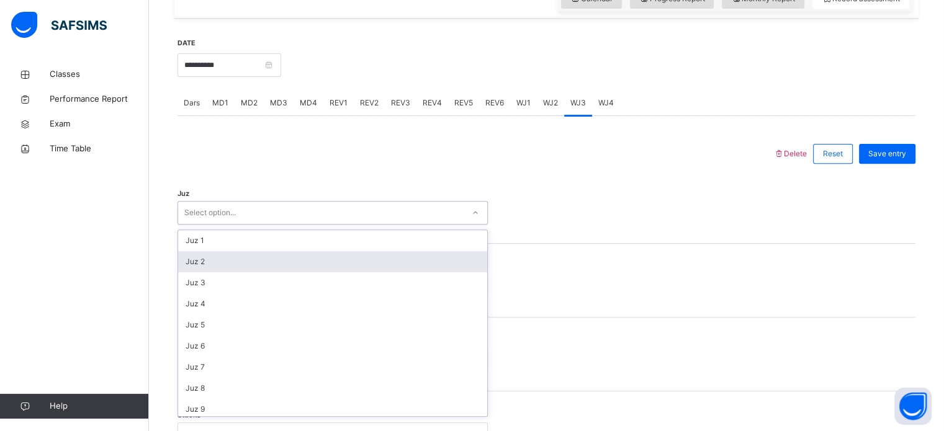
click at [342, 272] on div "Juz 2" at bounding box center [332, 261] width 309 height 21
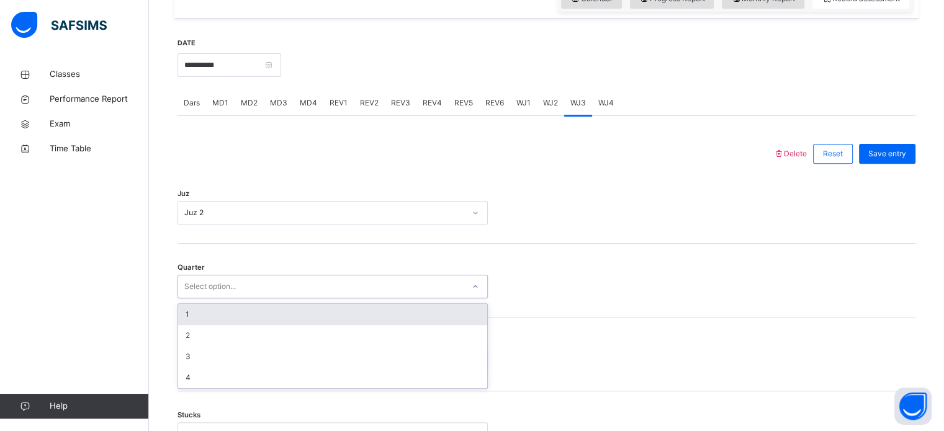
click at [319, 295] on div "Select option..." at bounding box center [320, 286] width 285 height 19
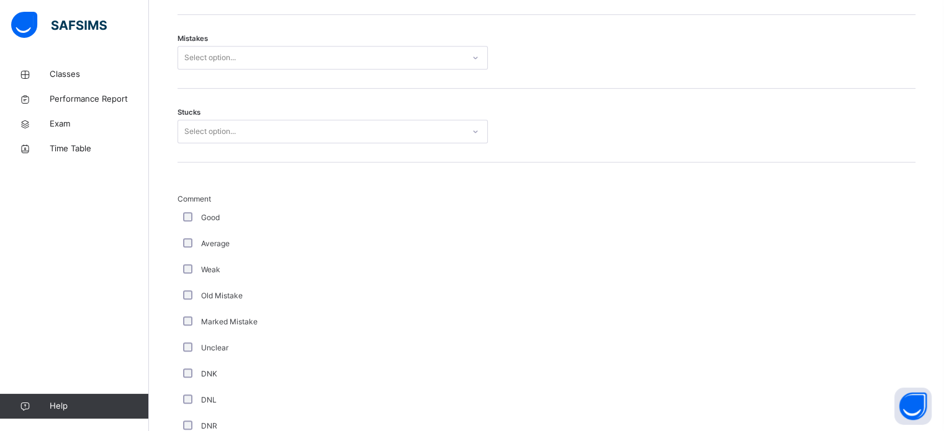
scroll to position [746, 0]
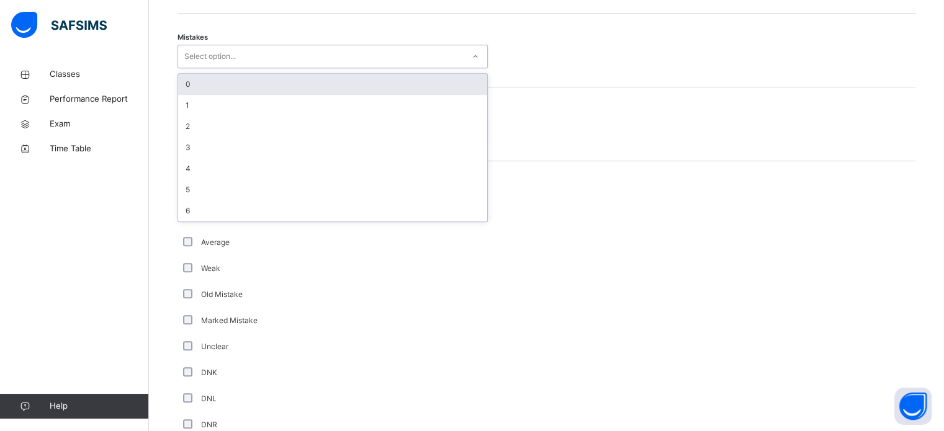
click at [369, 54] on div "Select option..." at bounding box center [333, 57] width 310 height 24
click at [357, 94] on div "0" at bounding box center [332, 84] width 309 height 21
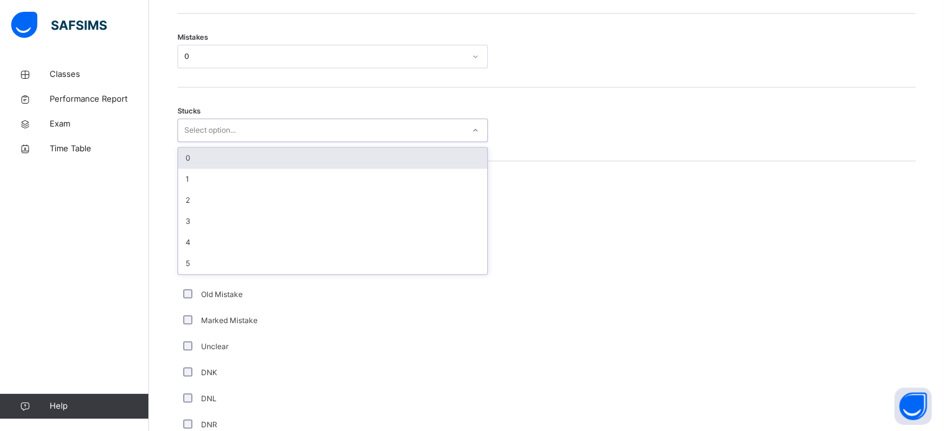
click at [323, 133] on div "Select option..." at bounding box center [320, 130] width 285 height 19
click at [302, 159] on div "0" at bounding box center [332, 158] width 309 height 21
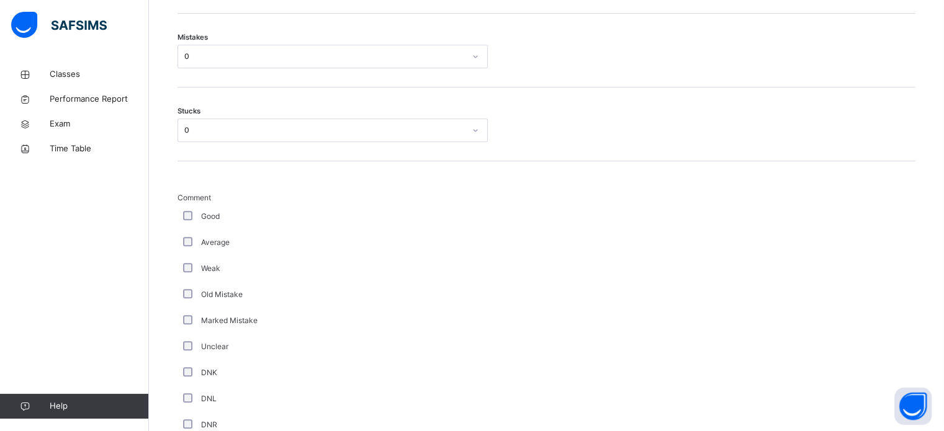
click at [187, 219] on div "Good" at bounding box center [333, 217] width 310 height 26
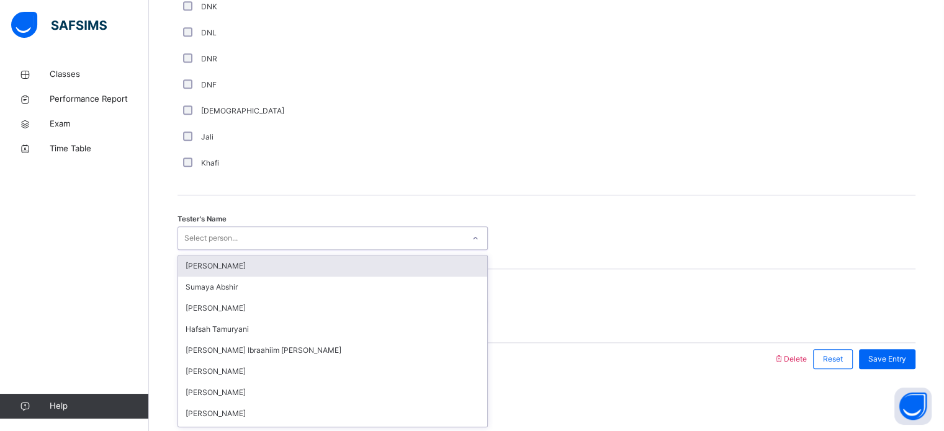
click at [308, 234] on div "Select person..." at bounding box center [320, 238] width 285 height 19
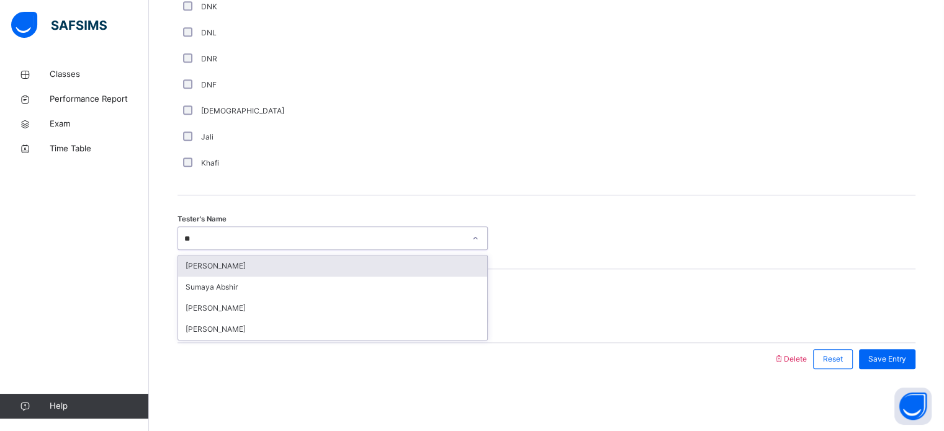
type input "***"
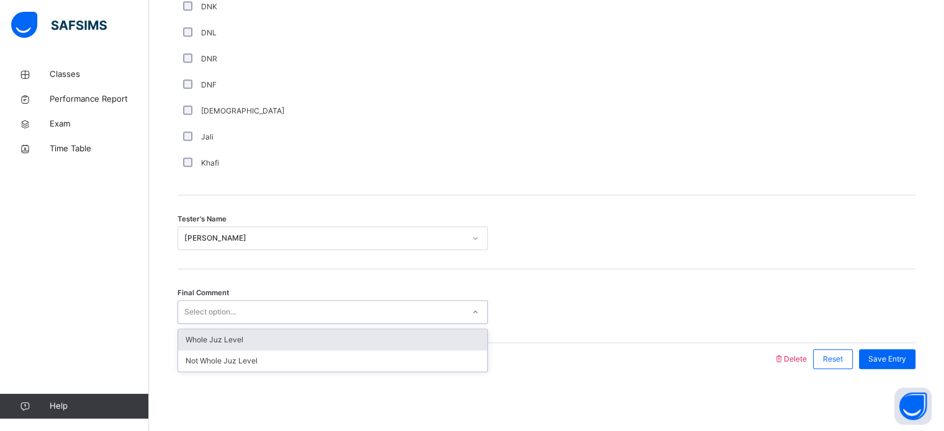
click at [355, 310] on div "Select option..." at bounding box center [320, 312] width 285 height 19
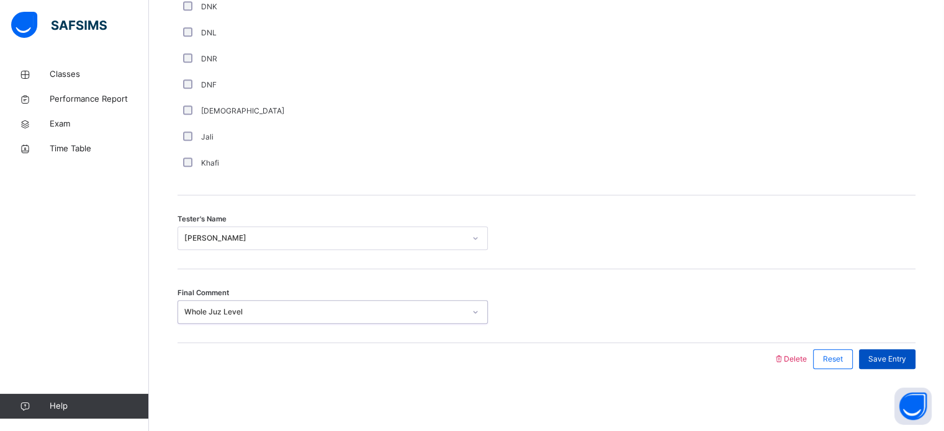
click at [895, 367] on div "Save Entry" at bounding box center [887, 359] width 56 height 20
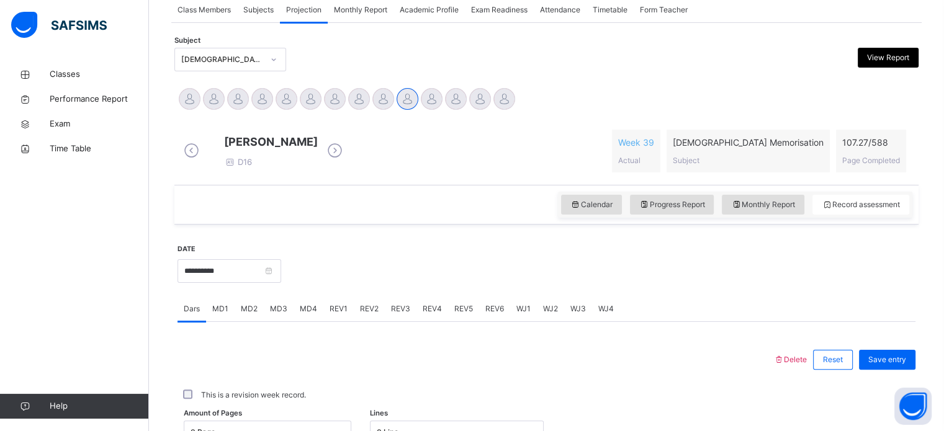
scroll to position [223, 0]
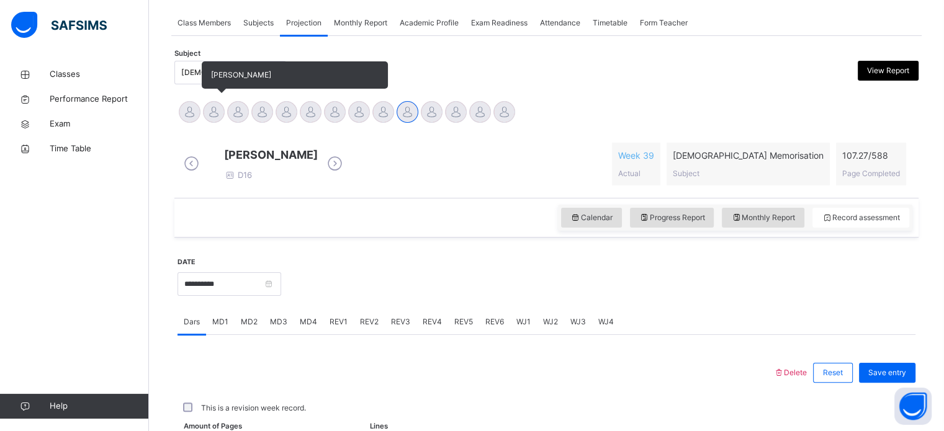
click at [216, 119] on div at bounding box center [214, 112] width 22 height 22
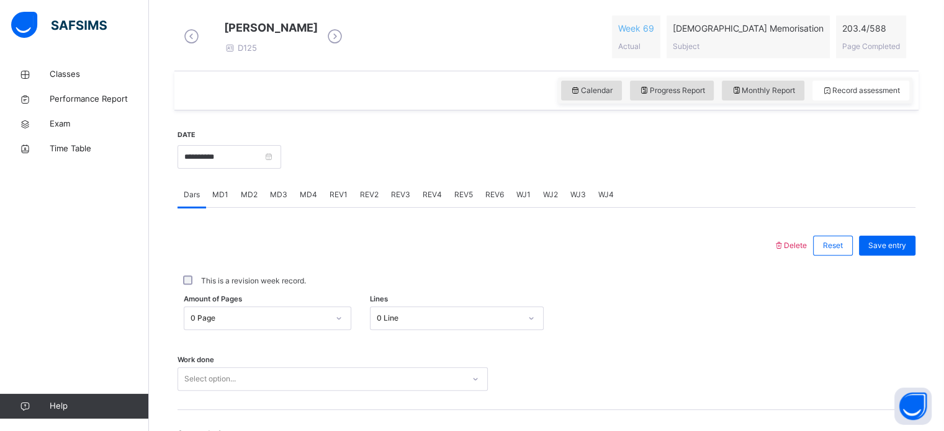
scroll to position [356, 0]
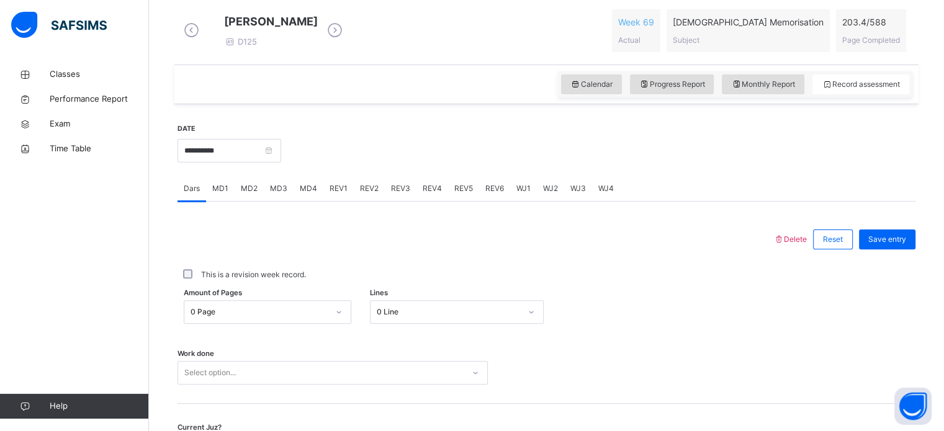
click at [331, 194] on span "REV1" at bounding box center [339, 188] width 18 height 11
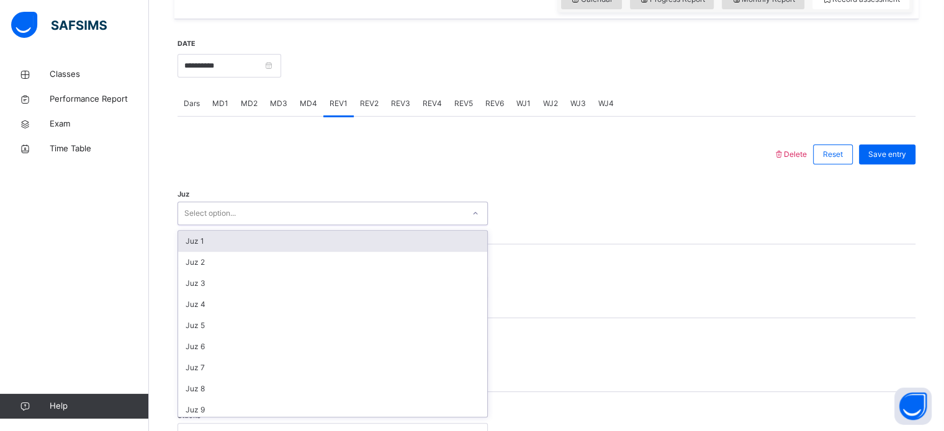
click at [240, 225] on div "option Juz 1 focused, 1 of 30. 30 results available. Use Up and Down to choose …" at bounding box center [333, 214] width 310 height 24
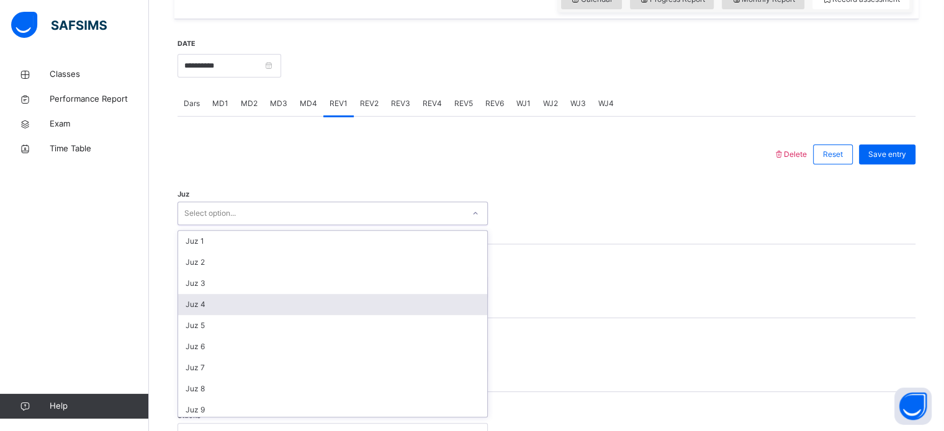
scroll to position [442, 0]
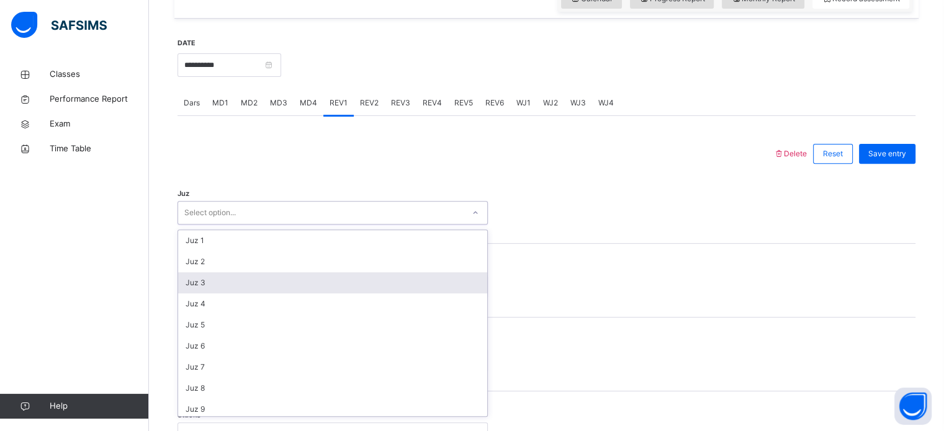
click at [236, 289] on div "Juz 3" at bounding box center [332, 282] width 309 height 21
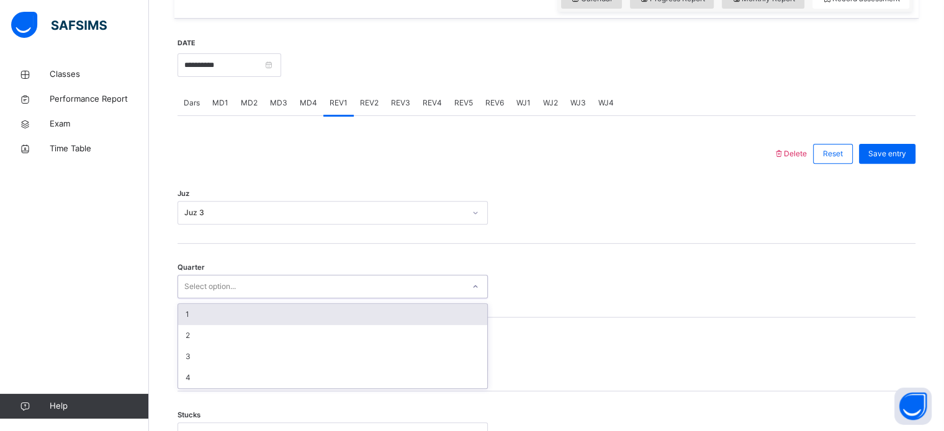
click at [225, 284] on div "Select option..." at bounding box center [333, 287] width 310 height 24
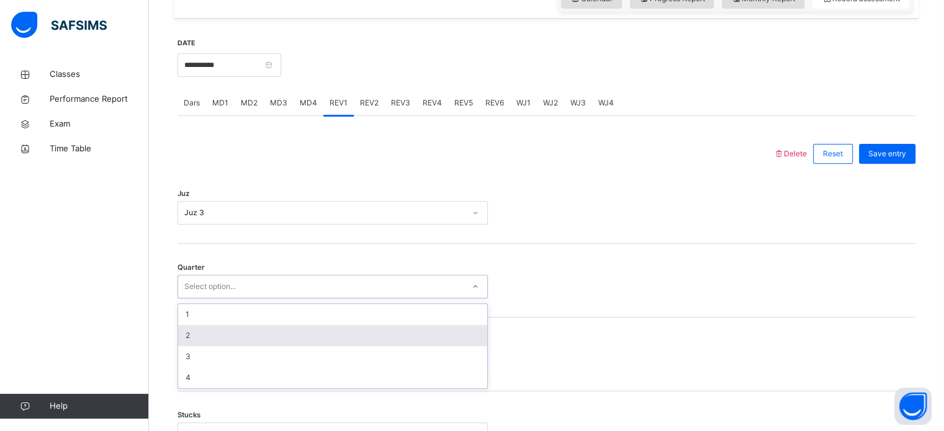
click at [253, 343] on div "2" at bounding box center [332, 335] width 309 height 21
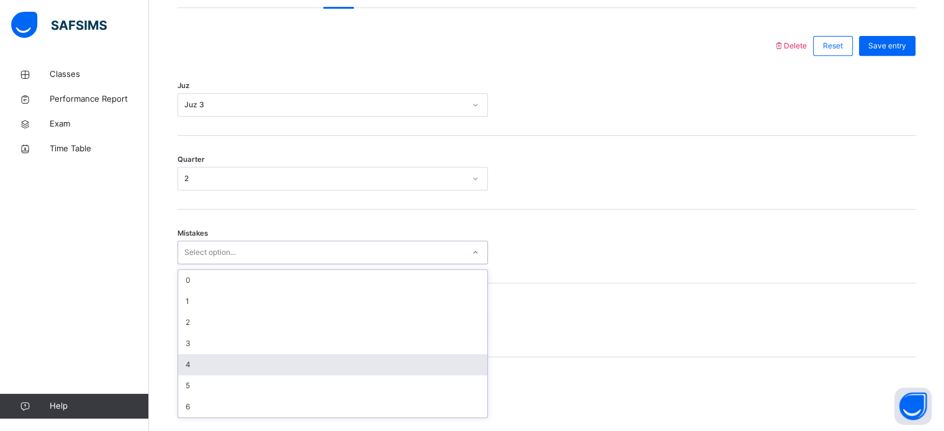
click at [225, 264] on div "option 4 focused, 5 of 7. 7 results available. Use Up and Down to choose option…" at bounding box center [333, 253] width 310 height 24
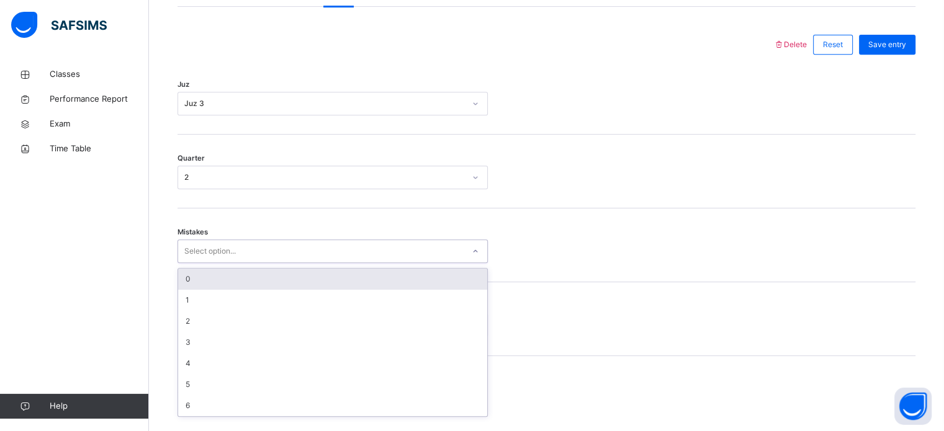
click at [236, 290] on div "0" at bounding box center [332, 279] width 309 height 21
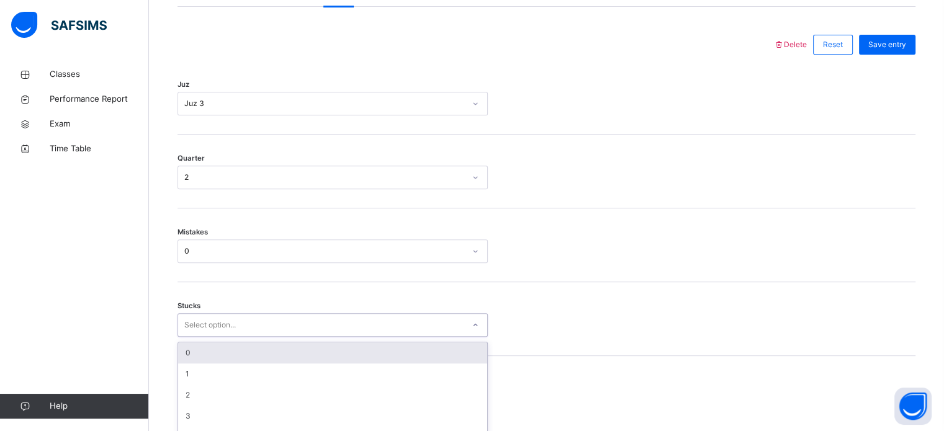
click at [218, 337] on div "option 0 focused, 1 of 6. 6 results available. Use Up and Down to choose option…" at bounding box center [333, 325] width 310 height 24
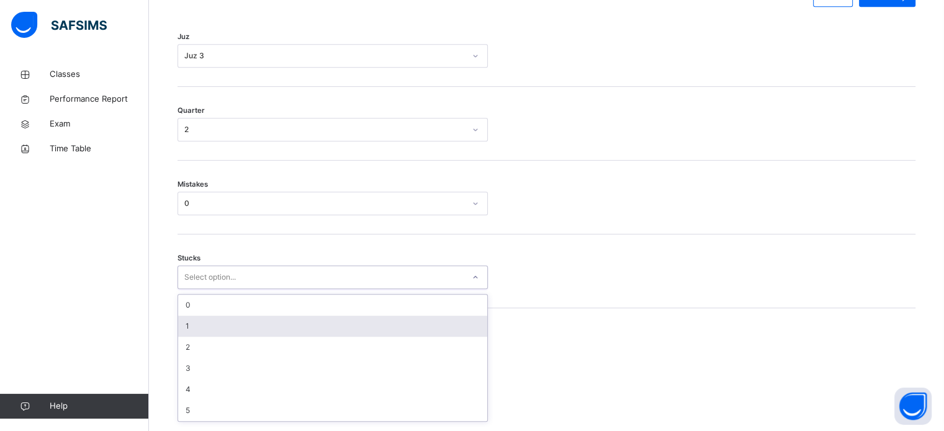
scroll to position [603, 0]
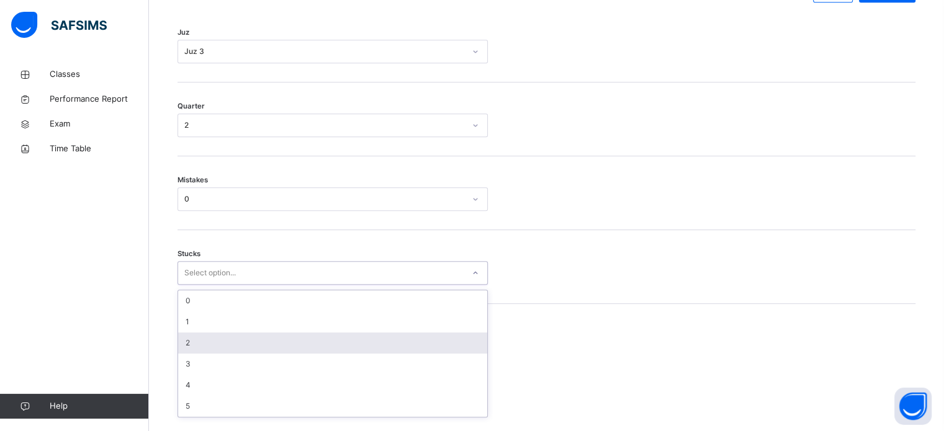
click at [219, 354] on div "2" at bounding box center [332, 343] width 309 height 21
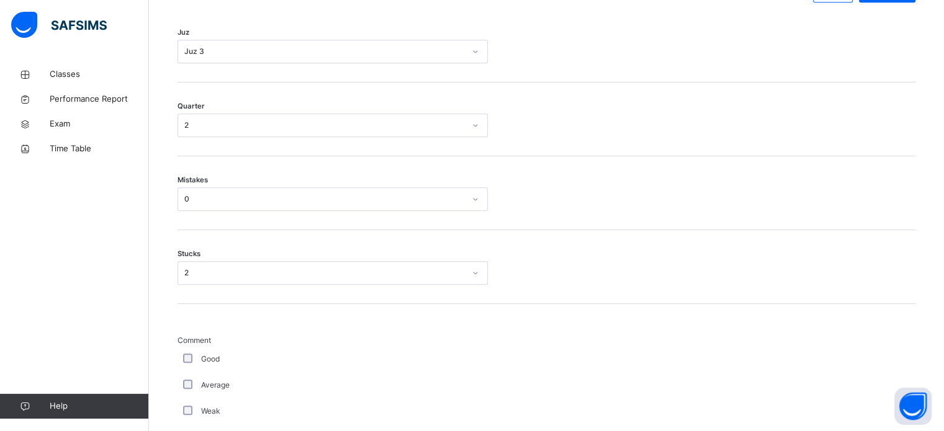
scroll to position [1121, 0]
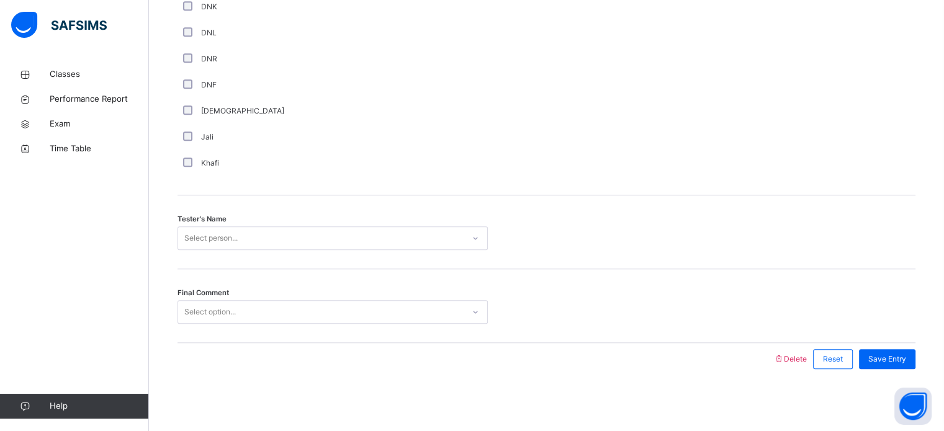
click at [209, 246] on div "Select person..." at bounding box center [210, 239] width 53 height 24
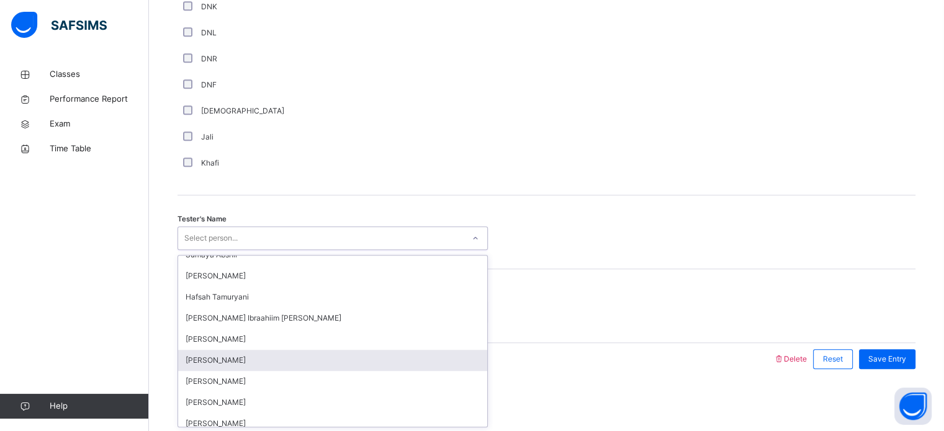
scroll to position [34, 0]
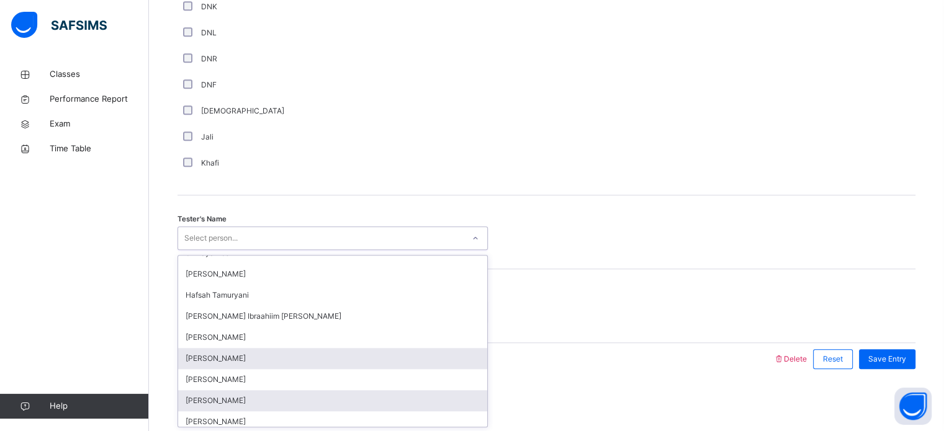
click at [258, 399] on div "[PERSON_NAME]" at bounding box center [332, 400] width 309 height 21
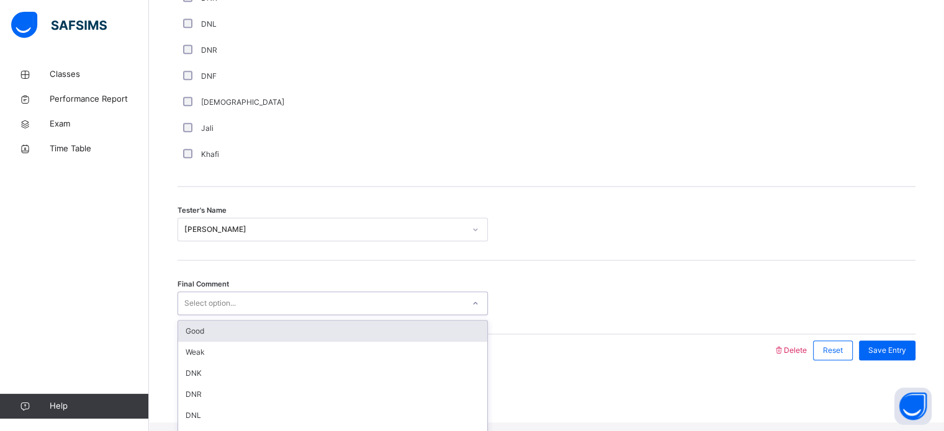
click at [249, 302] on div "Select option..." at bounding box center [333, 304] width 310 height 24
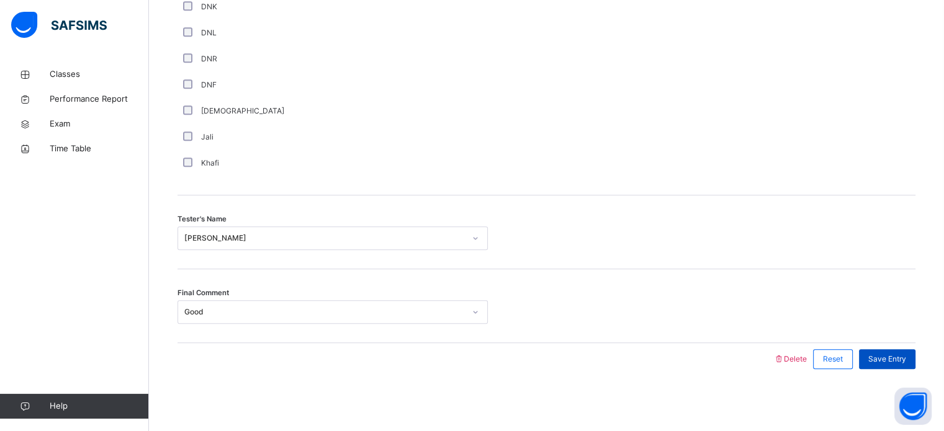
click at [884, 365] on div "Save Entry" at bounding box center [887, 359] width 56 height 20
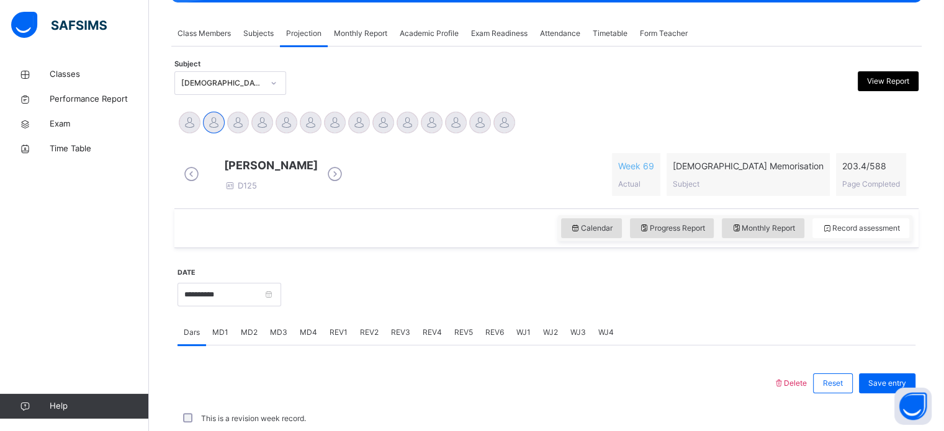
scroll to position [191, 0]
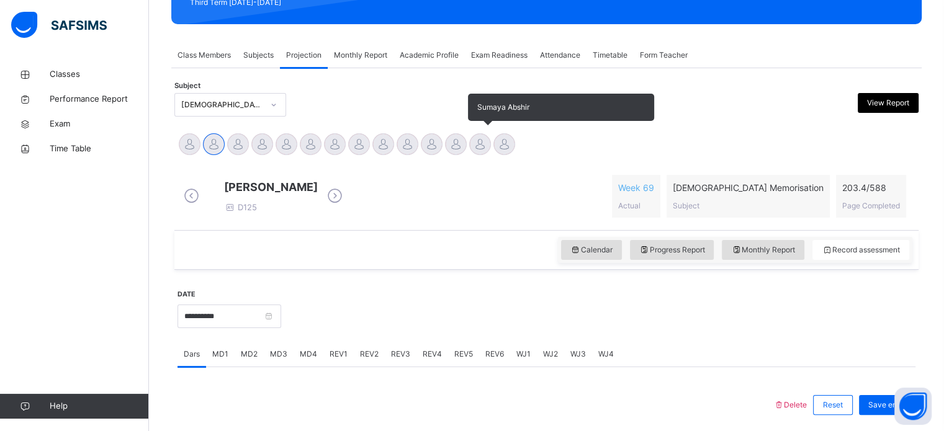
click at [485, 143] on div at bounding box center [480, 144] width 22 height 22
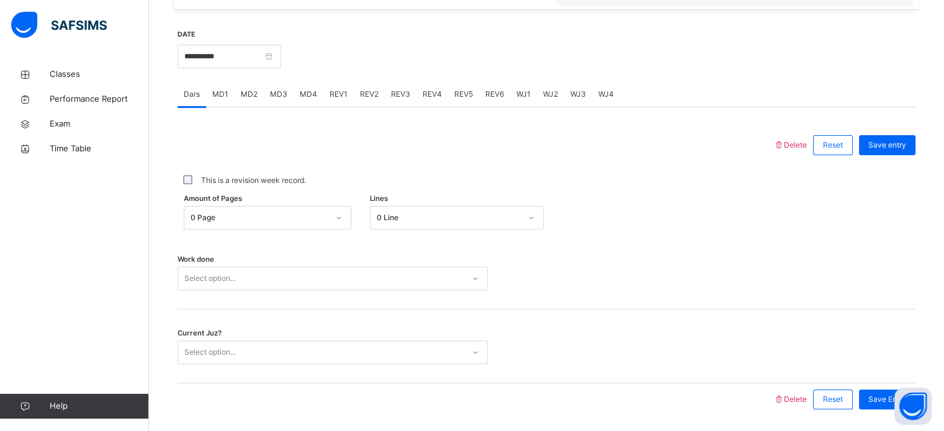
click at [315, 230] on div "0 Page" at bounding box center [268, 218] width 168 height 24
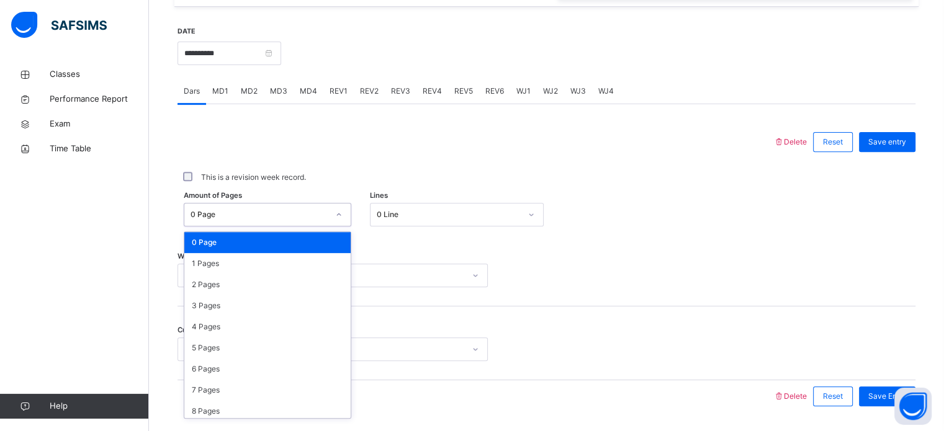
scroll to position [456, 0]
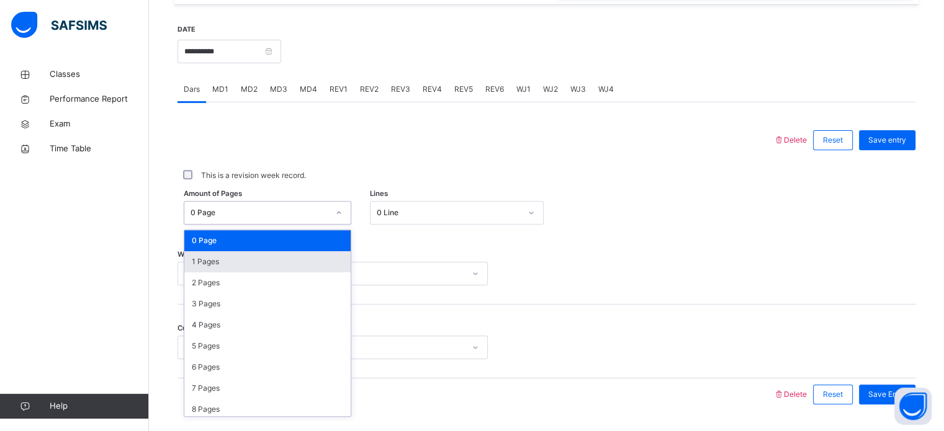
click at [321, 267] on div "1 Pages" at bounding box center [267, 261] width 166 height 21
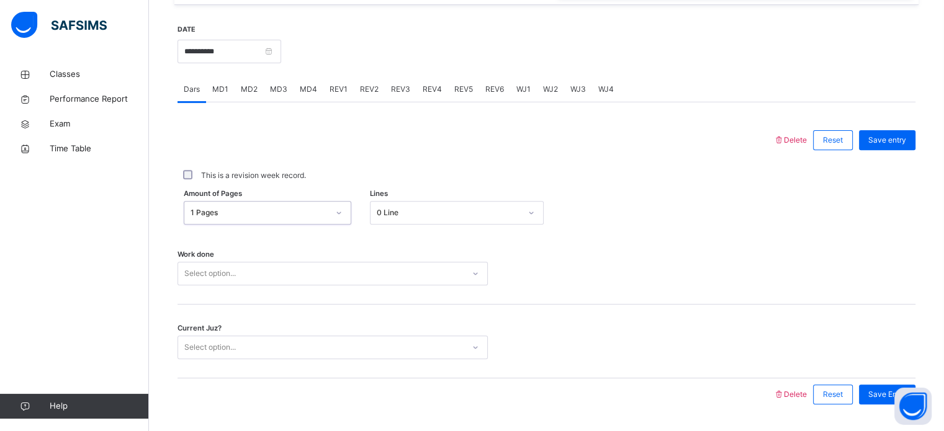
scroll to position [500, 0]
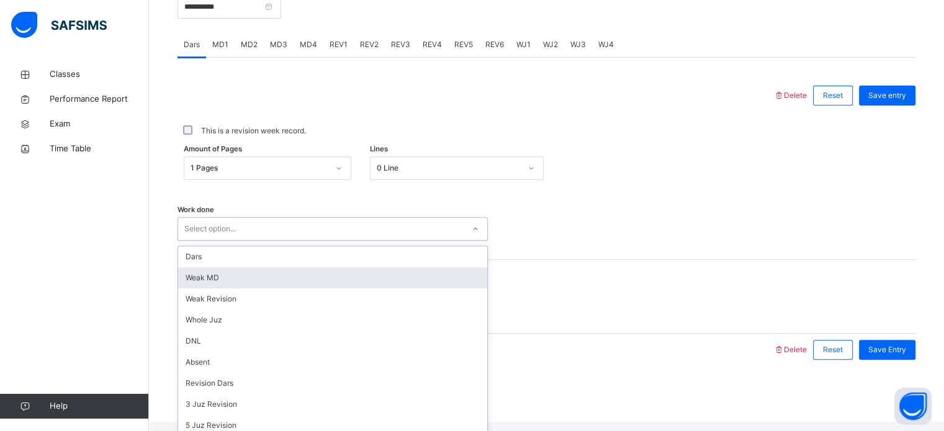
click at [303, 241] on div "option [PERSON_NAME] MD focused, 2 of 14. 14 results available. Use Up and Down…" at bounding box center [333, 229] width 310 height 24
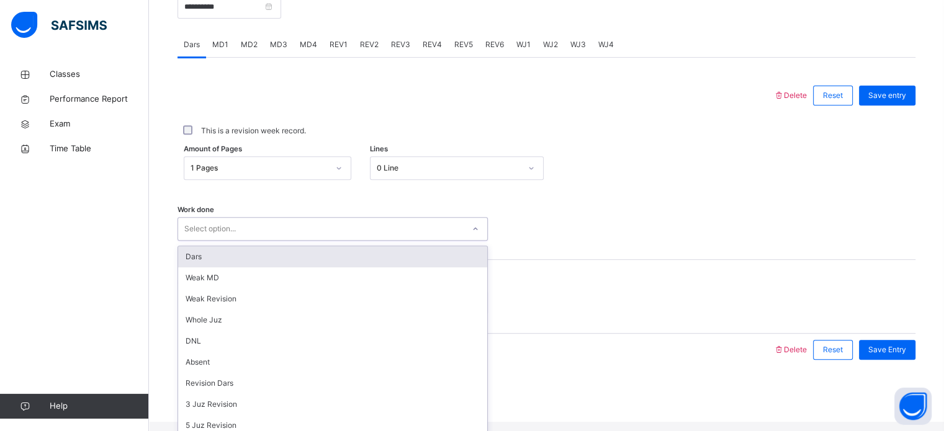
click at [300, 267] on div "Dars" at bounding box center [332, 256] width 309 height 21
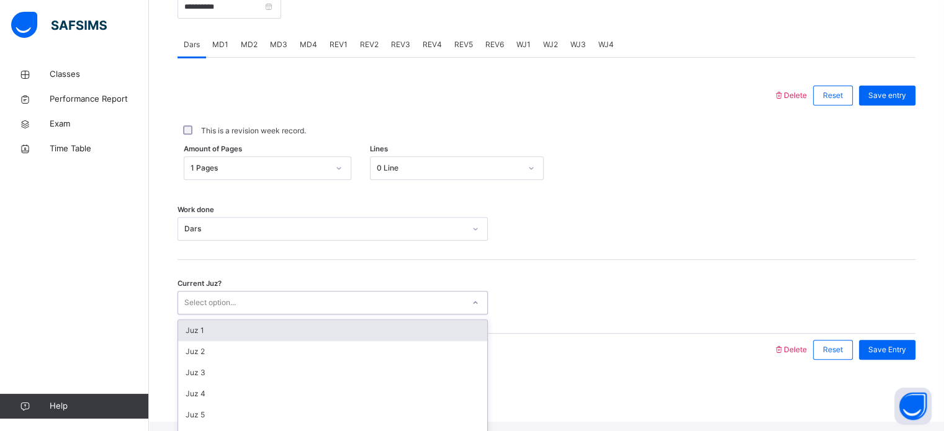
click at [258, 309] on div "Select option..." at bounding box center [320, 303] width 285 height 19
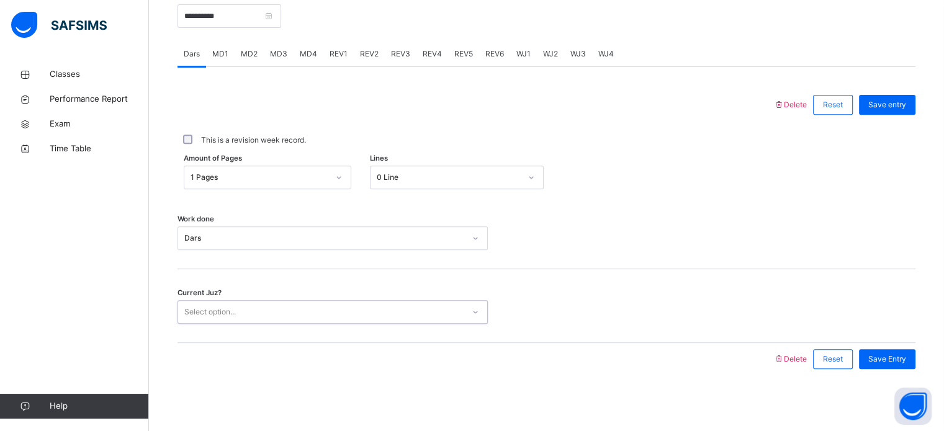
click at [258, 309] on div "Select option..." at bounding box center [320, 312] width 285 height 19
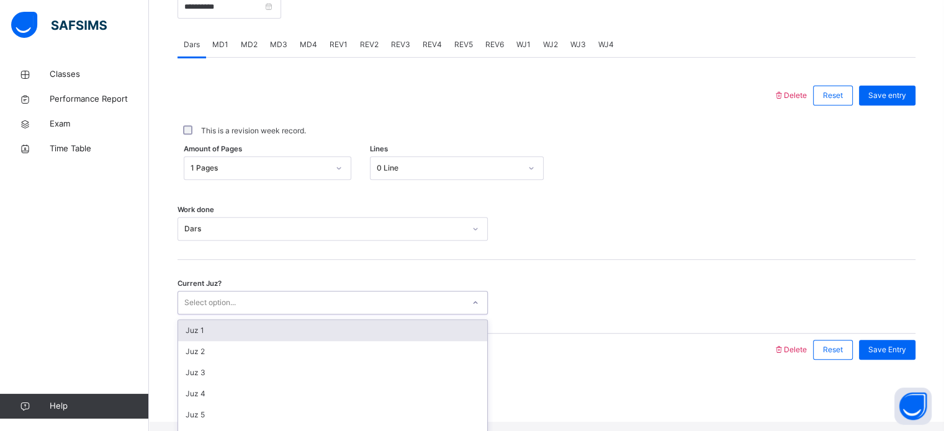
click at [258, 309] on div "Select option..." at bounding box center [320, 303] width 285 height 19
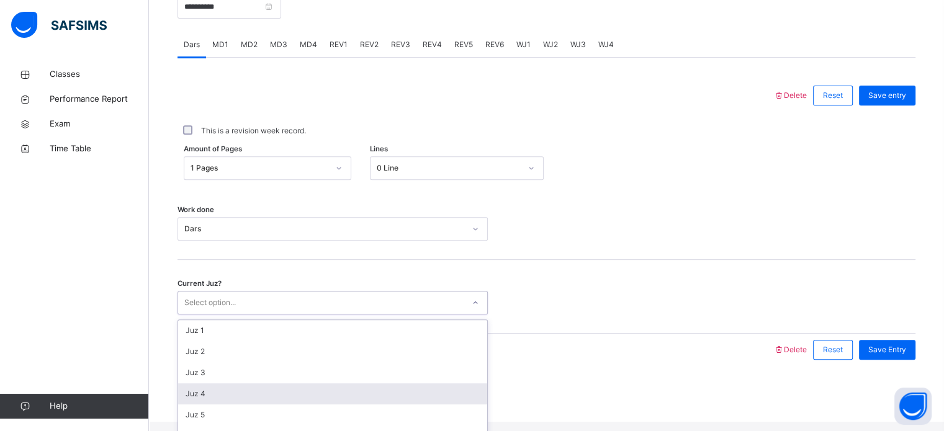
scroll to position [350, 0]
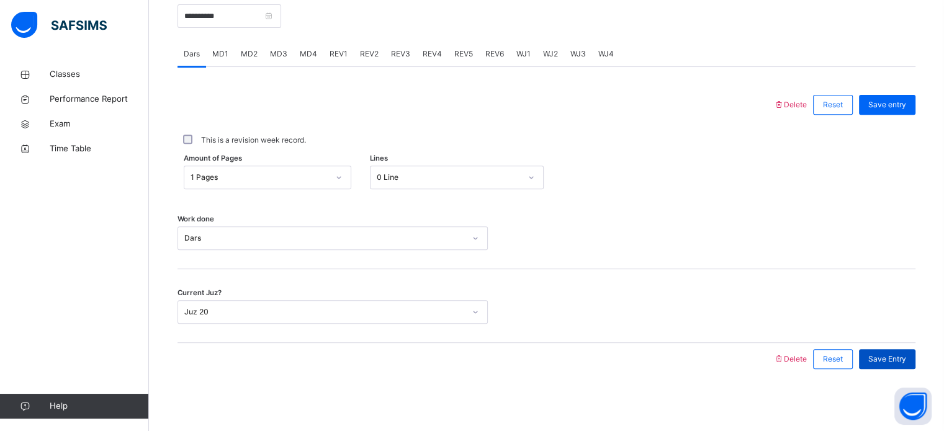
click at [883, 354] on span "Save Entry" at bounding box center [887, 359] width 38 height 11
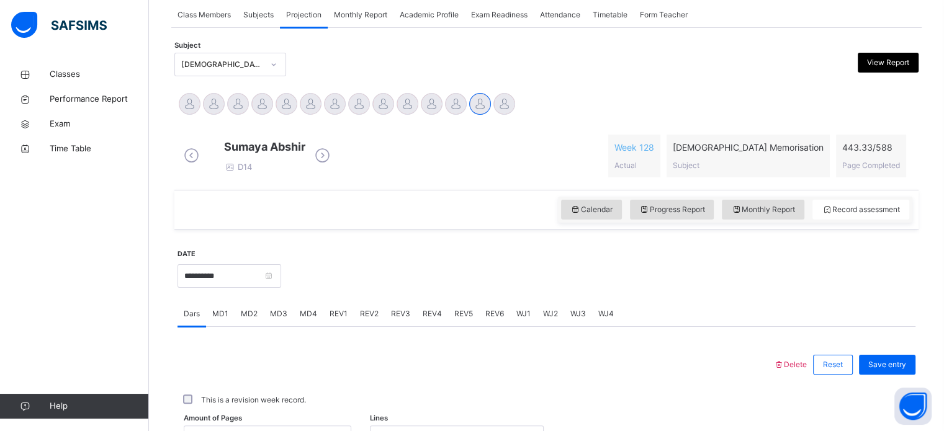
scroll to position [230, 0]
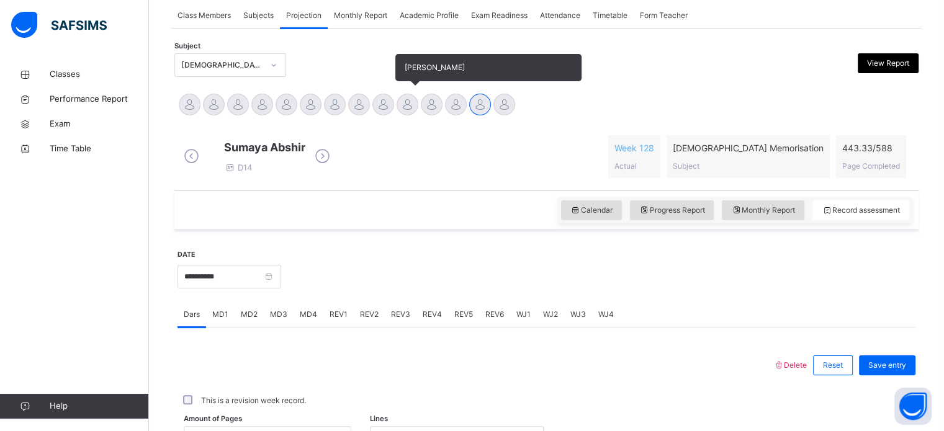
click at [403, 106] on div at bounding box center [408, 105] width 22 height 22
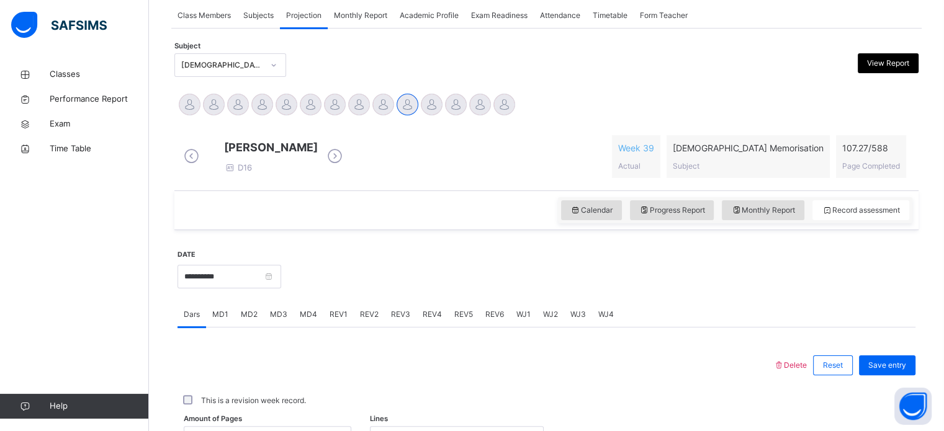
click at [330, 320] on span "REV1" at bounding box center [339, 314] width 18 height 11
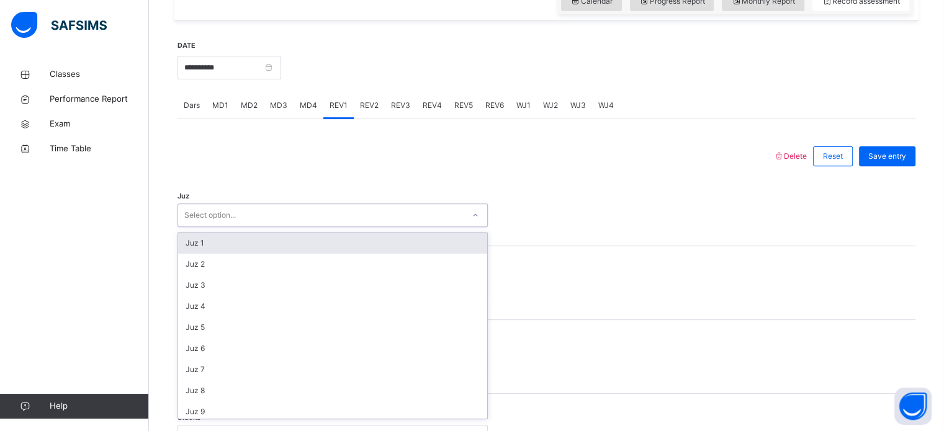
click at [344, 227] on div "option Juz 1 focused, 1 of 30. 30 results available. Use Up and Down to choose …" at bounding box center [333, 216] width 310 height 24
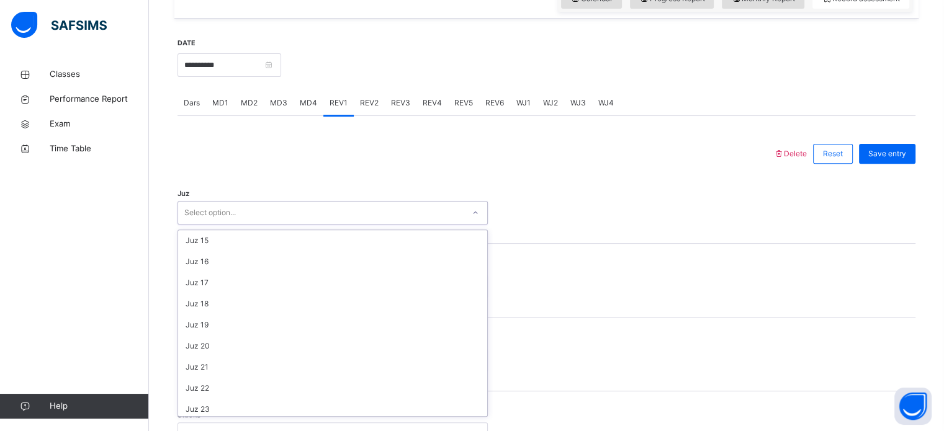
scroll to position [447, 0]
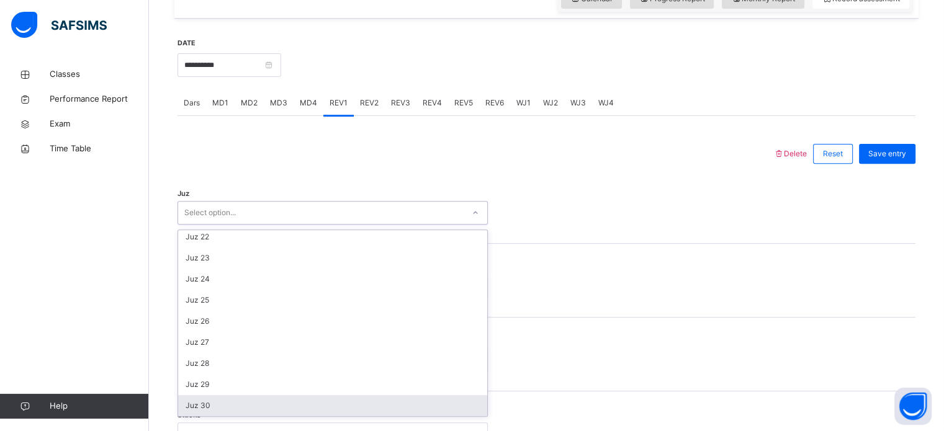
click at [299, 409] on div "Juz 30" at bounding box center [332, 405] width 309 height 21
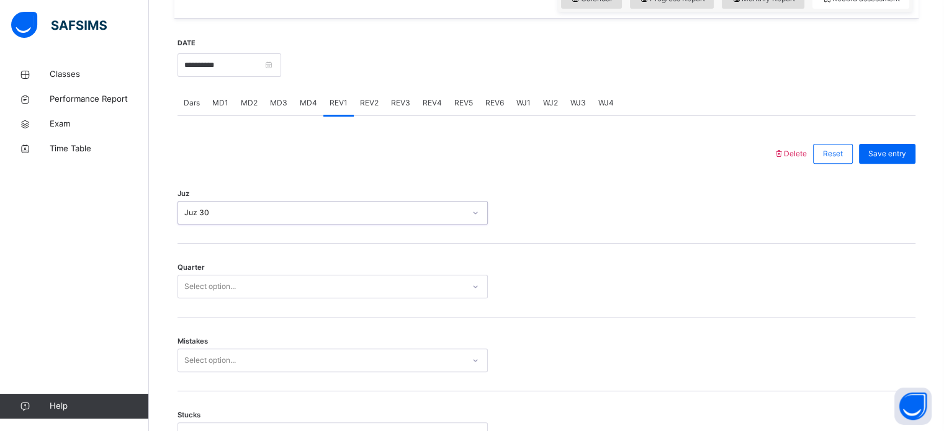
click at [321, 287] on div "Select option..." at bounding box center [320, 286] width 285 height 19
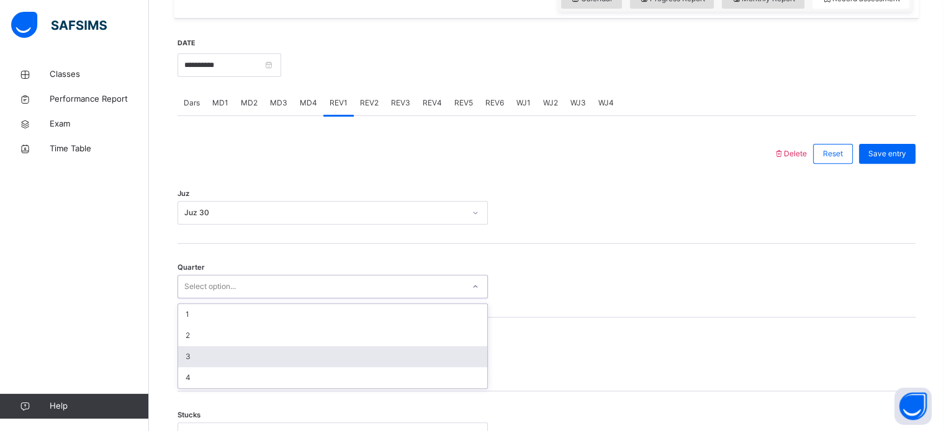
click at [292, 364] on div "3" at bounding box center [332, 356] width 309 height 21
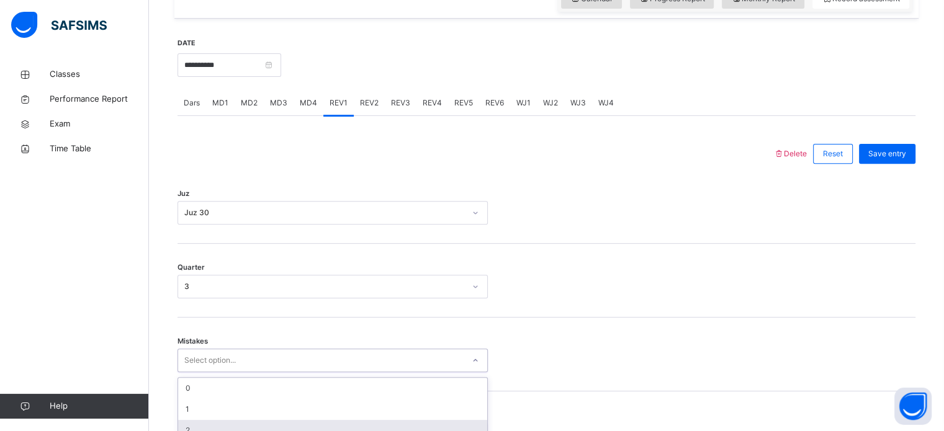
scroll to position [551, 0]
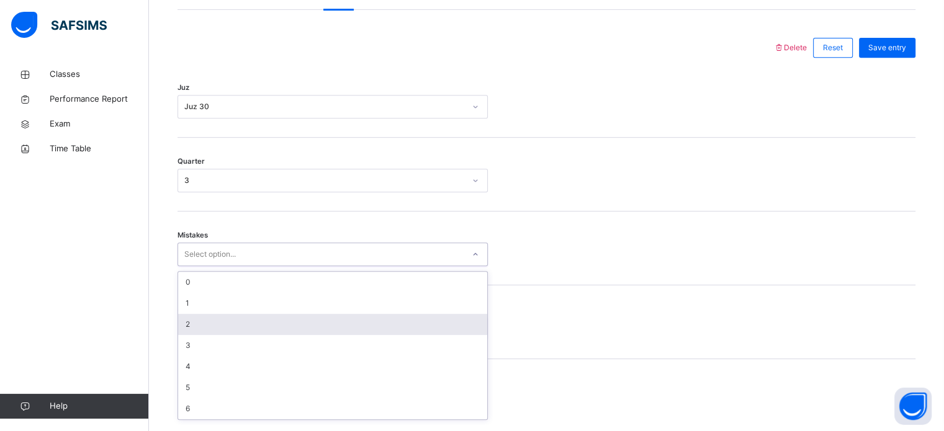
click at [292, 266] on div "option 2 focused, 3 of 7. 7 results available. Use Up and Down to choose option…" at bounding box center [333, 255] width 310 height 24
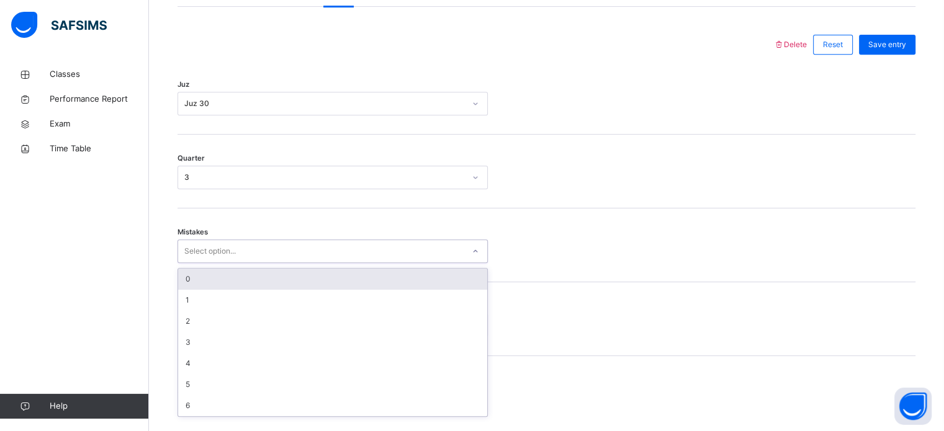
click at [301, 277] on div "0" at bounding box center [332, 279] width 309 height 21
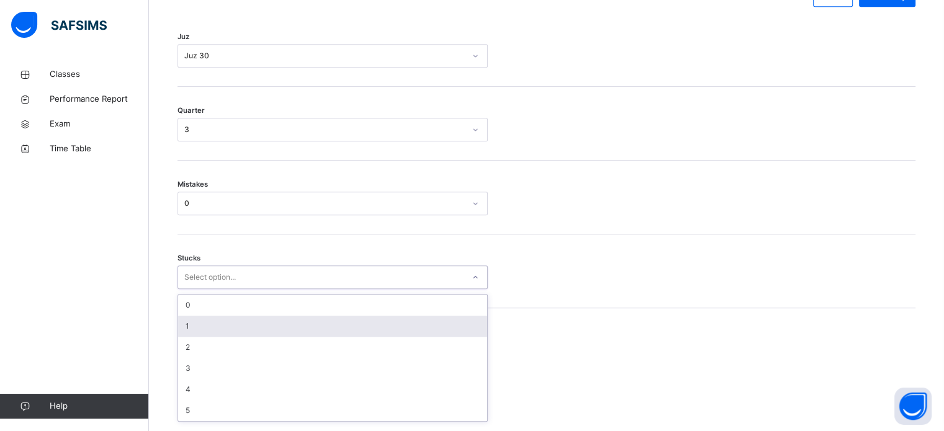
click at [273, 289] on div "option 1 focused, 2 of 6. 6 results available. Use Up and Down to choose option…" at bounding box center [333, 278] width 310 height 24
click at [259, 333] on div "1" at bounding box center [332, 322] width 309 height 21
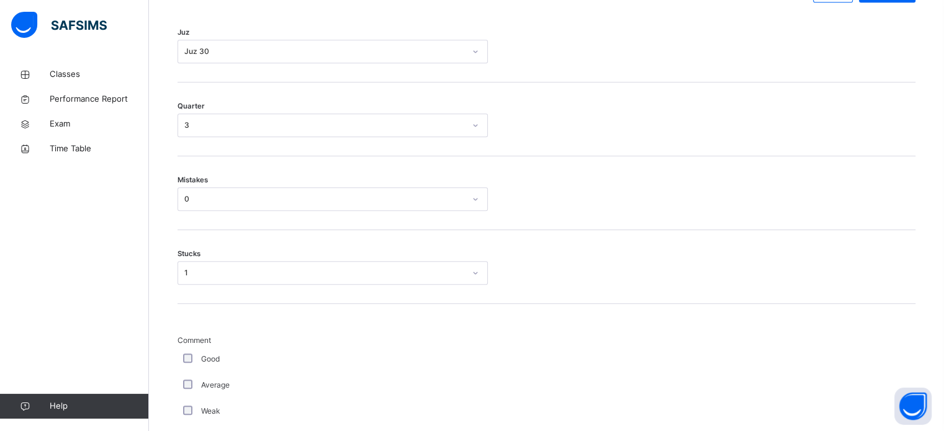
click at [186, 365] on div "Good" at bounding box center [333, 359] width 304 height 11
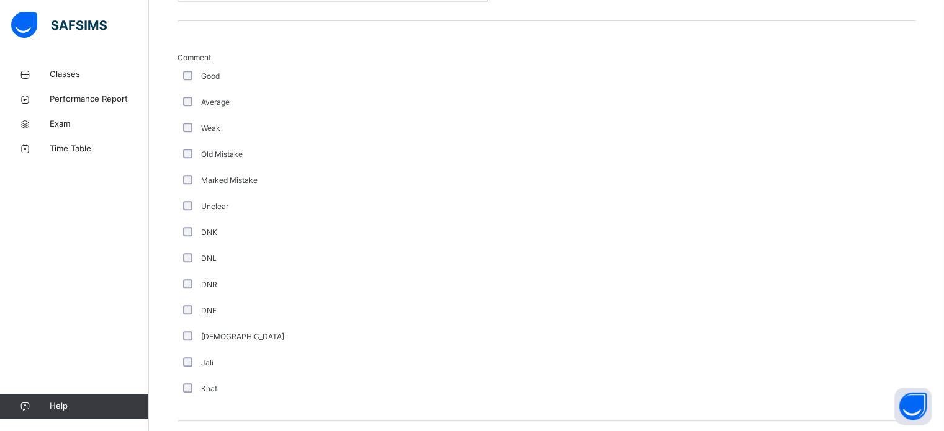
scroll to position [1121, 0]
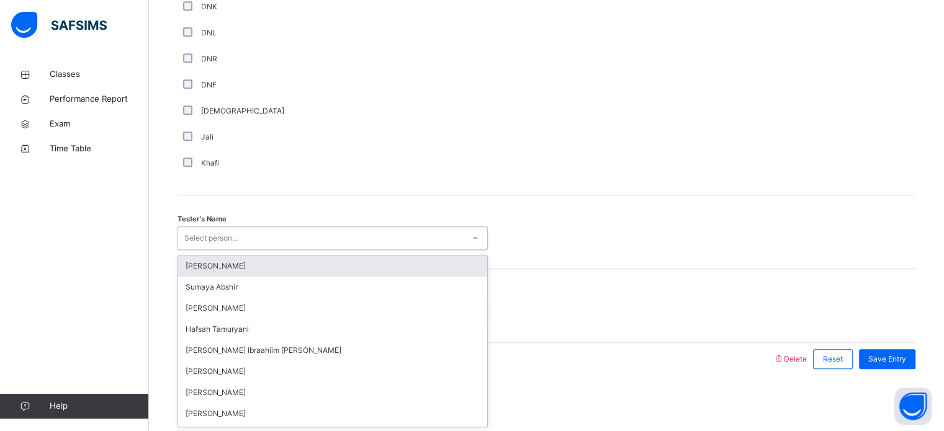
click at [223, 243] on div "Select person..." at bounding box center [210, 239] width 53 height 24
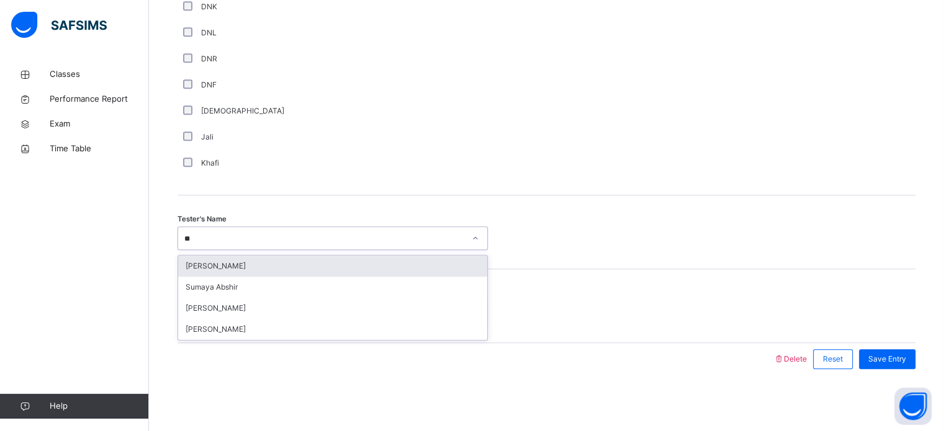
type input "***"
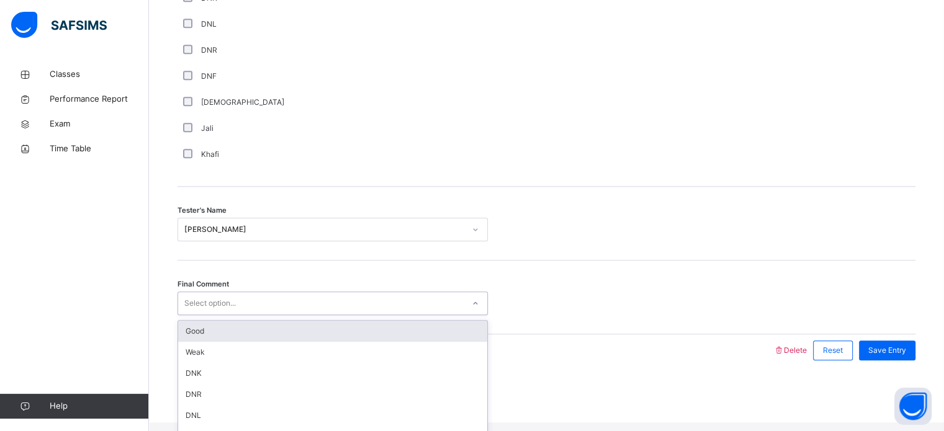
click at [240, 310] on div "Select option..." at bounding box center [320, 303] width 285 height 19
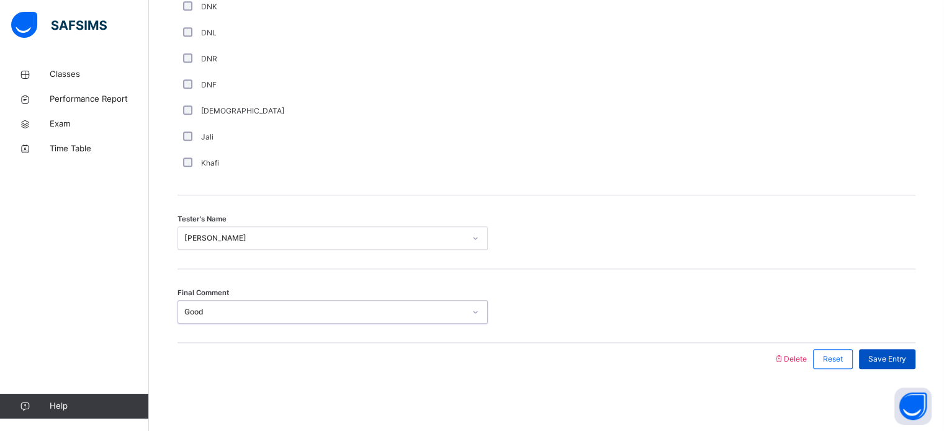
click at [881, 367] on div "Save Entry" at bounding box center [887, 359] width 56 height 20
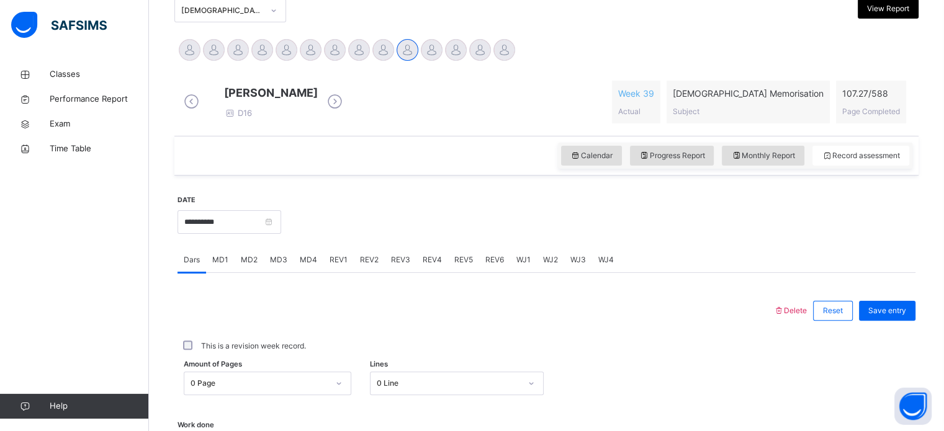
scroll to position [284, 0]
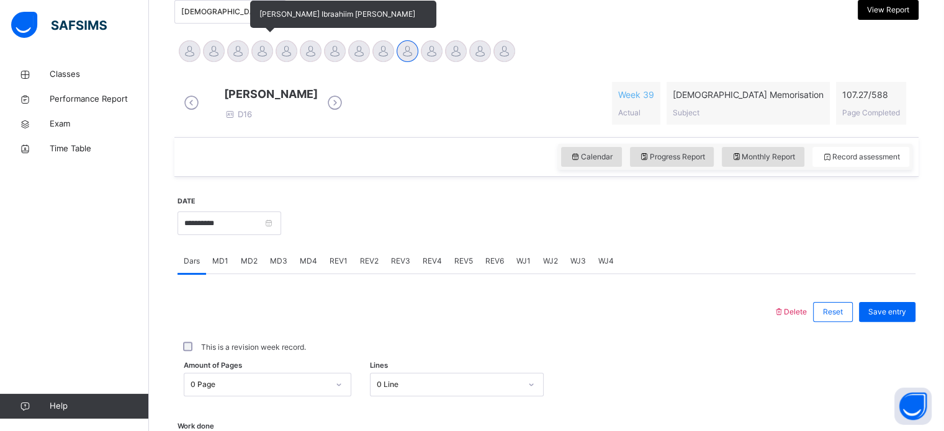
click at [262, 44] on div at bounding box center [262, 51] width 22 height 22
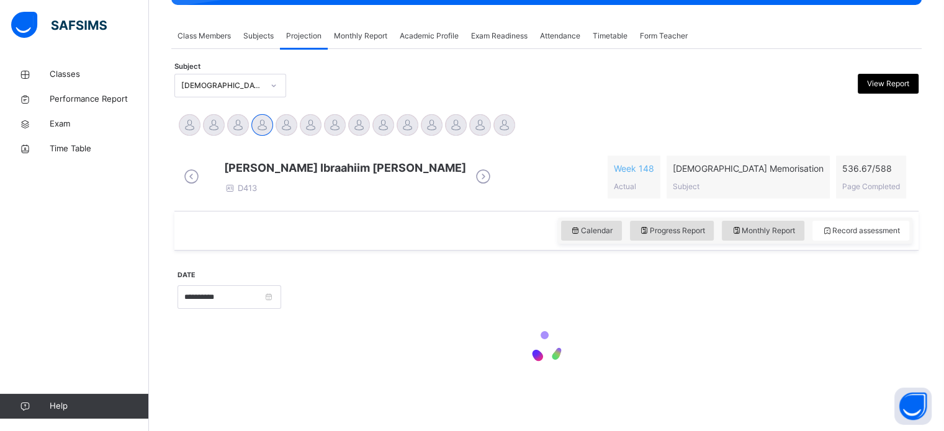
scroll to position [219, 0]
click at [257, 183] on span "D413" at bounding box center [240, 188] width 33 height 10
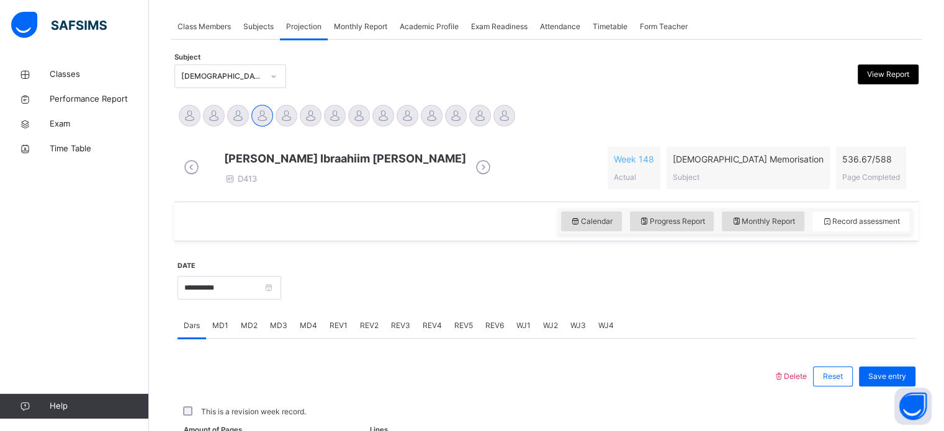
scroll to position [284, 0]
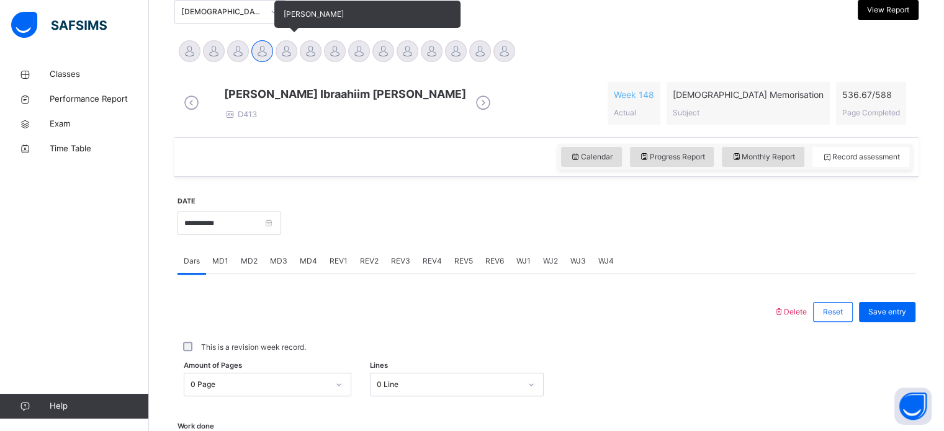
click at [278, 53] on div at bounding box center [287, 51] width 22 height 22
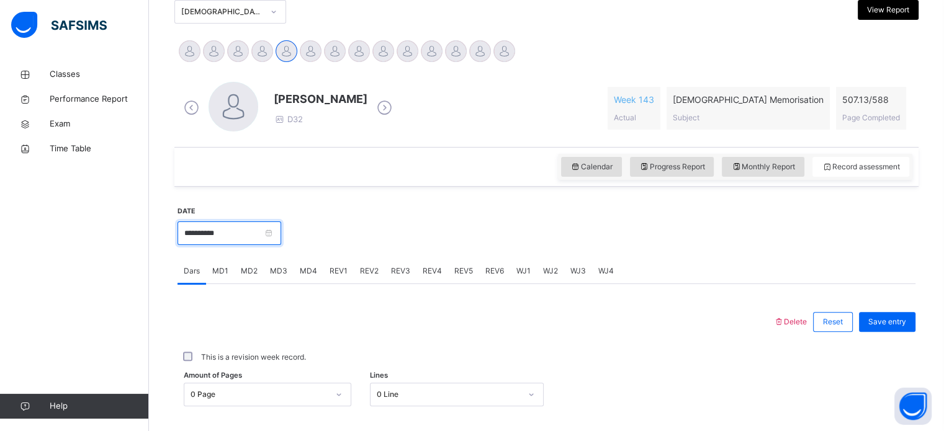
click at [262, 236] on input "**********" at bounding box center [230, 234] width 104 height 24
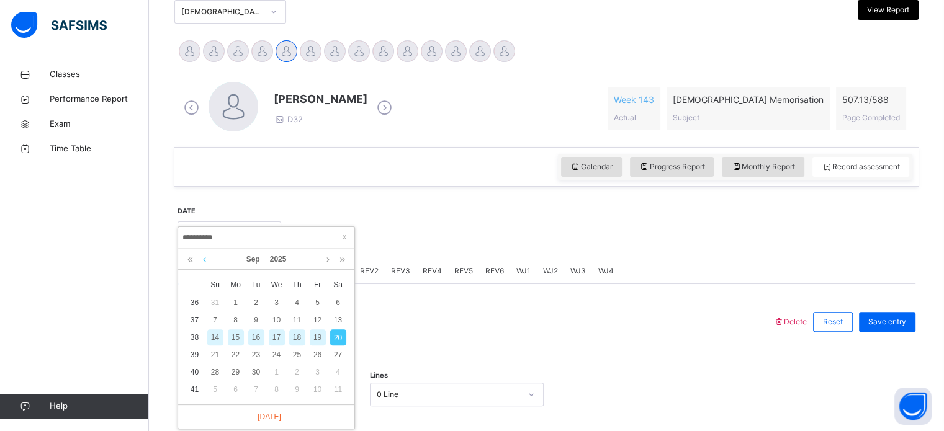
click at [206, 261] on link at bounding box center [204, 259] width 9 height 21
click at [323, 307] on div "1" at bounding box center [318, 303] width 16 height 16
type input "**********"
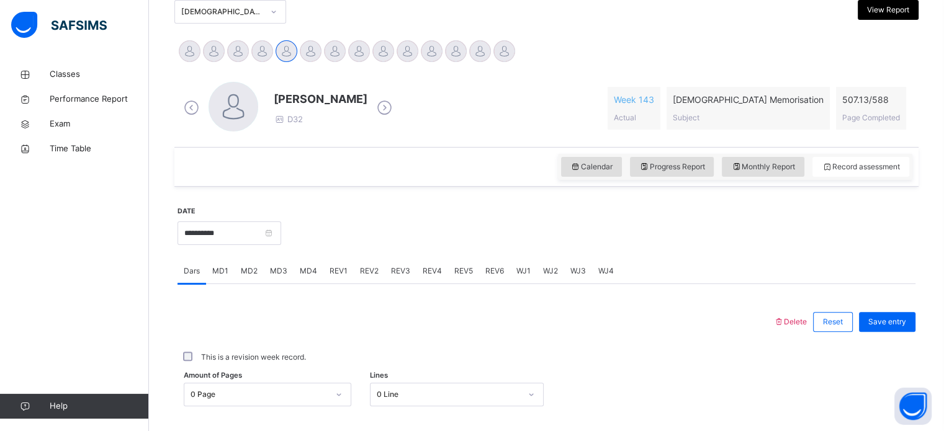
click at [323, 307] on div at bounding box center [475, 322] width 583 height 32
click at [294, 267] on div "MD4" at bounding box center [309, 271] width 30 height 25
click at [274, 279] on div "MD3" at bounding box center [279, 271] width 30 height 25
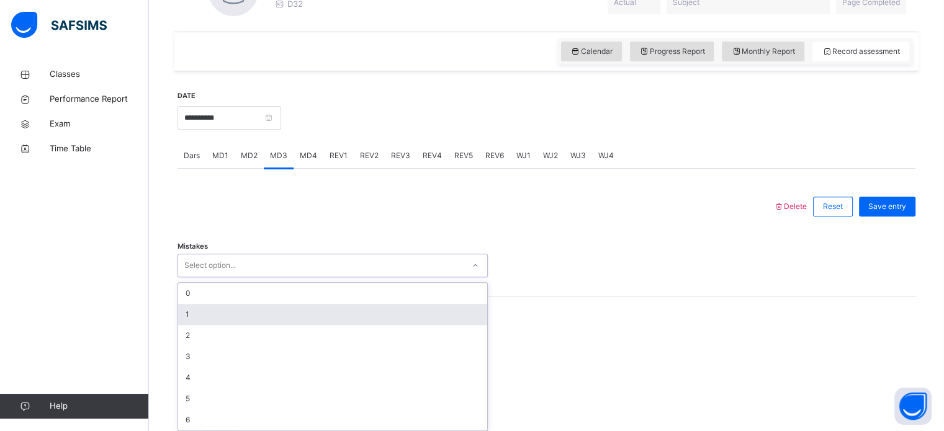
scroll to position [403, 0]
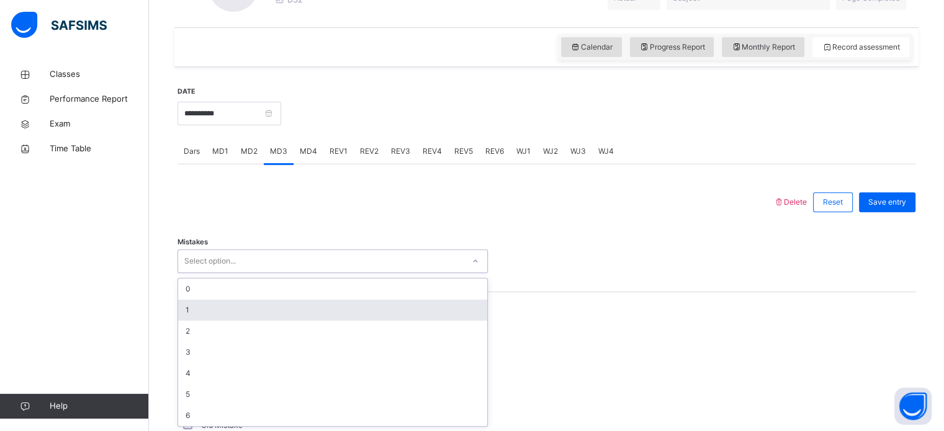
click at [193, 273] on div "option 1 focused, 2 of 7. 7 results available. Use Up and Down to choose option…" at bounding box center [333, 261] width 310 height 24
click at [190, 317] on div "1" at bounding box center [332, 310] width 309 height 21
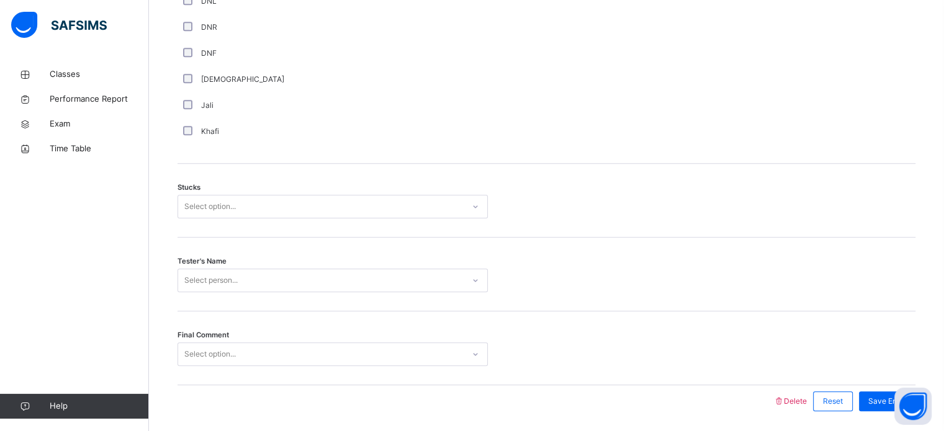
scroll to position [973, 0]
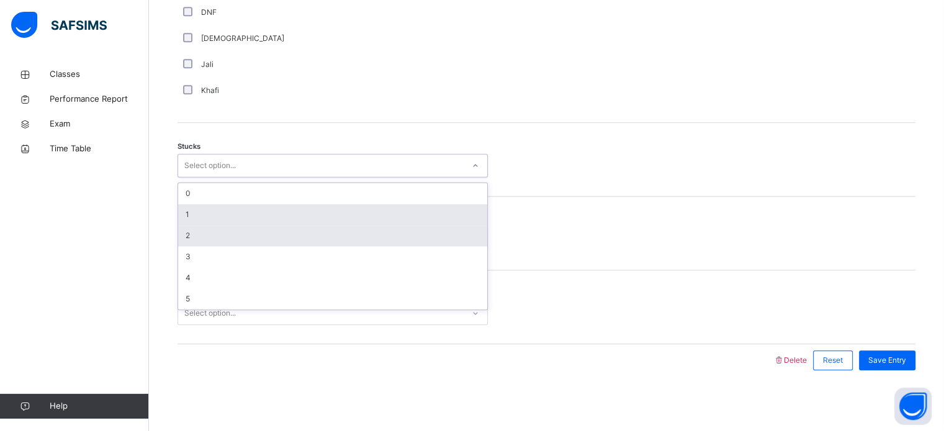
drag, startPoint x: 203, startPoint y: 153, endPoint x: 191, endPoint y: 236, distance: 84.0
click at [191, 178] on div "option 1 focused, 2 of 6. 6 results available. Use Up and Down to choose option…" at bounding box center [333, 166] width 310 height 24
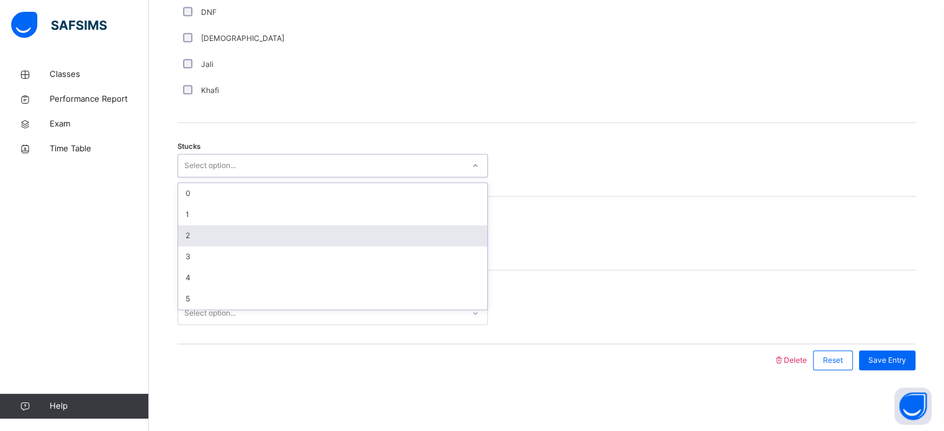
click at [191, 236] on div "2" at bounding box center [332, 235] width 309 height 21
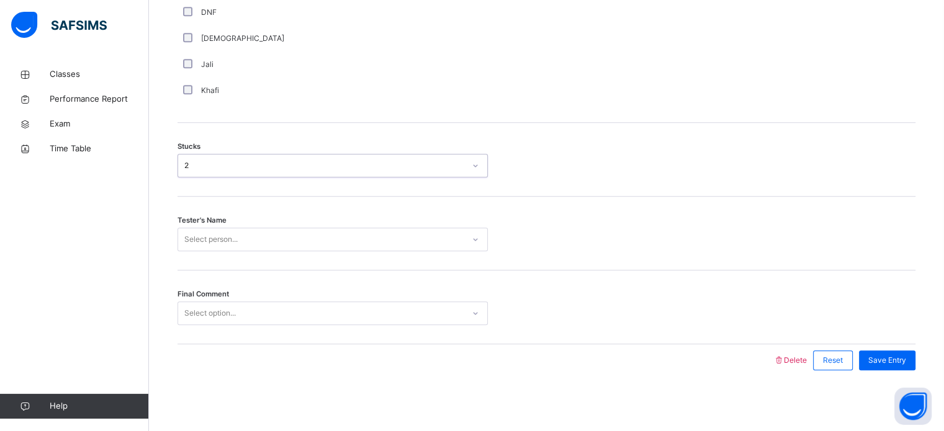
click at [207, 230] on div "Select person..." at bounding box center [210, 240] width 53 height 24
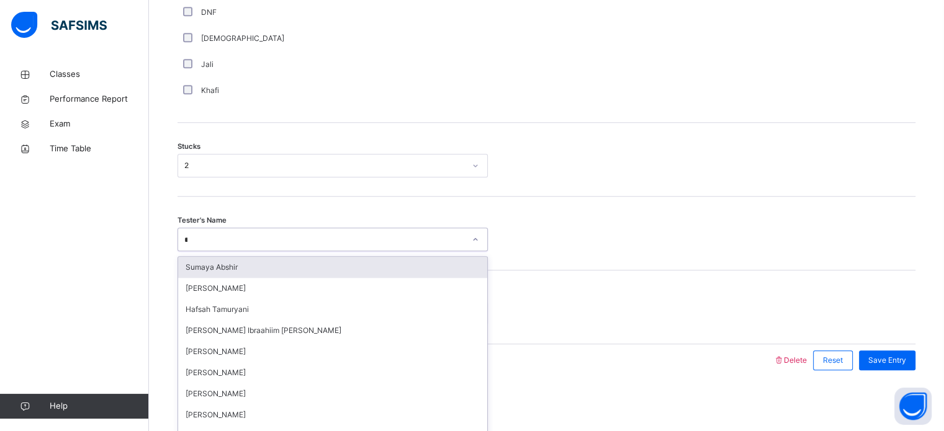
type input "**"
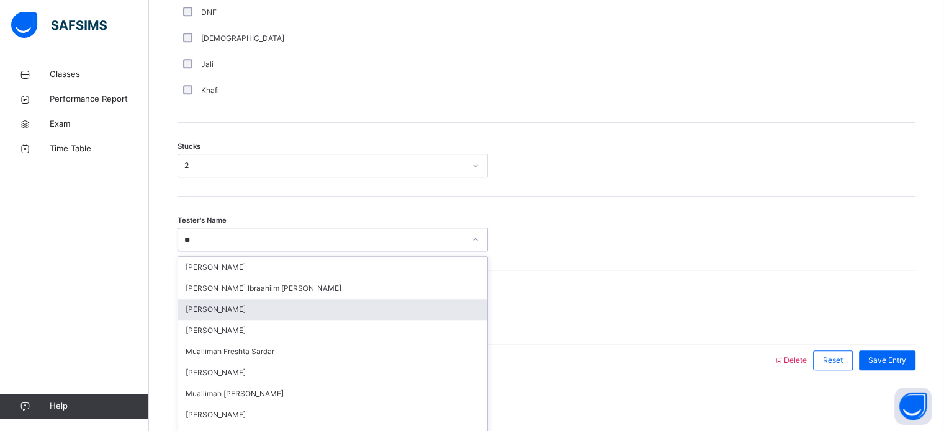
click at [271, 308] on div "[PERSON_NAME]" at bounding box center [332, 309] width 309 height 21
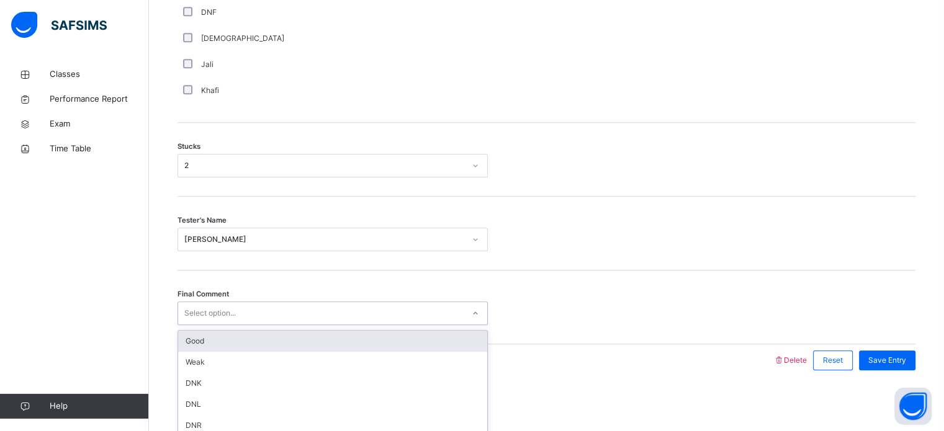
click at [271, 308] on div "Select option..." at bounding box center [320, 313] width 285 height 19
click at [253, 344] on div "Good" at bounding box center [332, 341] width 309 height 21
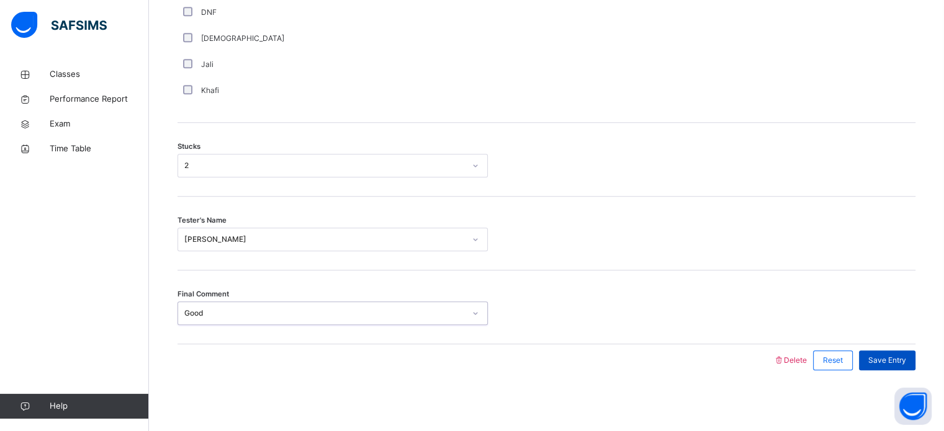
click at [896, 362] on span "Save Entry" at bounding box center [887, 360] width 38 height 11
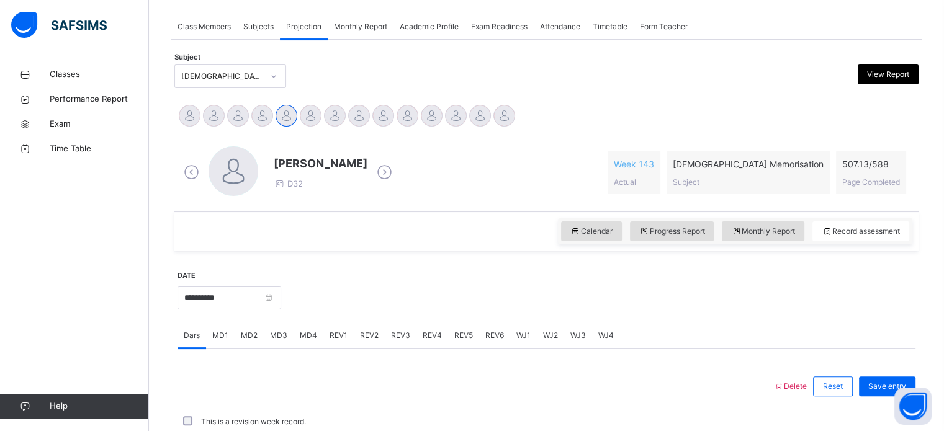
scroll to position [500, 0]
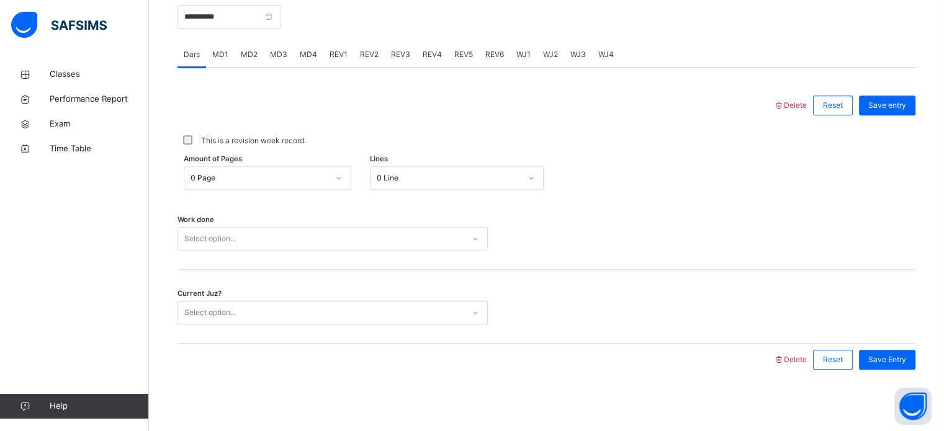
click at [334, 42] on div "REV1" at bounding box center [338, 54] width 30 height 25
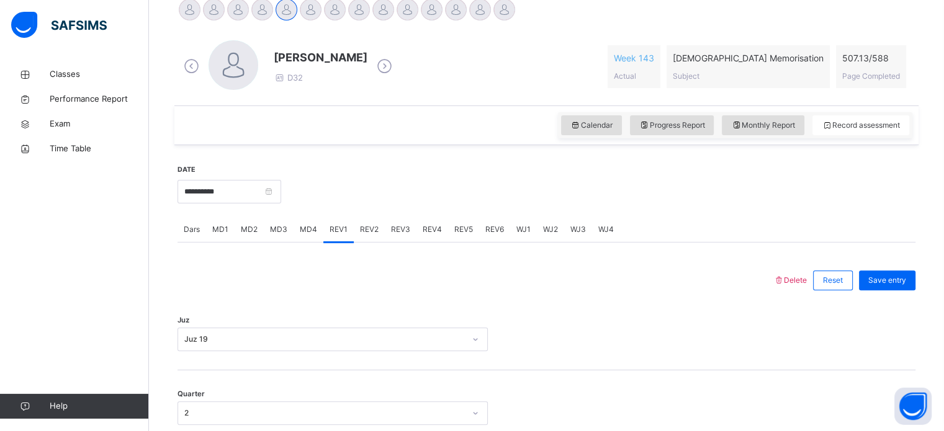
scroll to position [325, 0]
click at [364, 229] on span "REV2" at bounding box center [369, 229] width 19 height 11
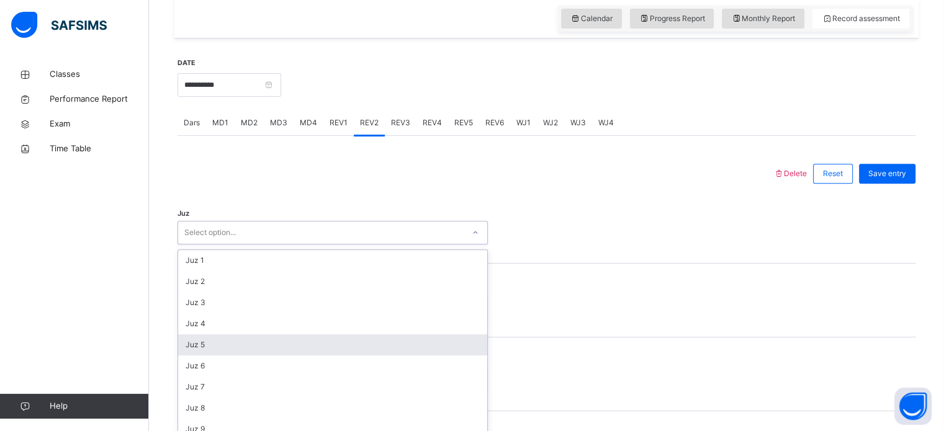
click at [202, 245] on div "option Juz 5 focused, 5 of 30. 30 results available. Use Up and Down to choose …" at bounding box center [333, 233] width 310 height 24
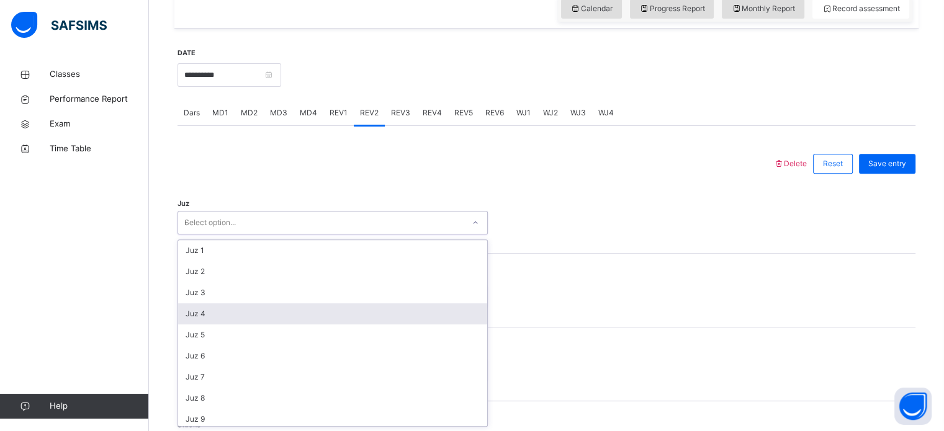
type input "**"
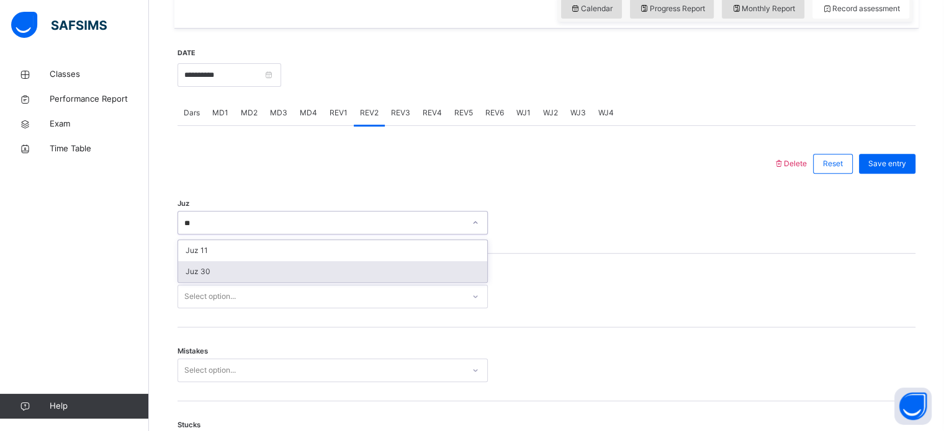
click at [228, 263] on div "Juz 30" at bounding box center [332, 271] width 309 height 21
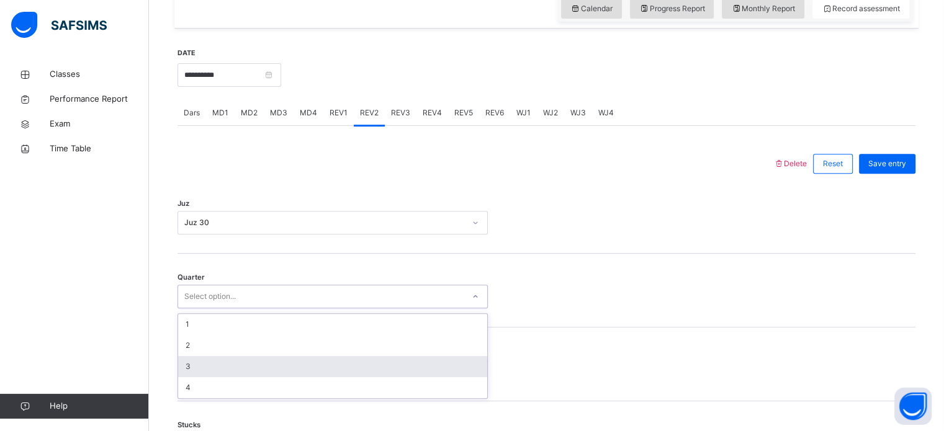
drag, startPoint x: 201, startPoint y: 295, endPoint x: 197, endPoint y: 361, distance: 65.9
click at [197, 308] on div "option 3 focused, 3 of 4. 4 results available. Use Up and Down to choose option…" at bounding box center [333, 297] width 310 height 24
click at [197, 361] on div "3" at bounding box center [332, 366] width 309 height 21
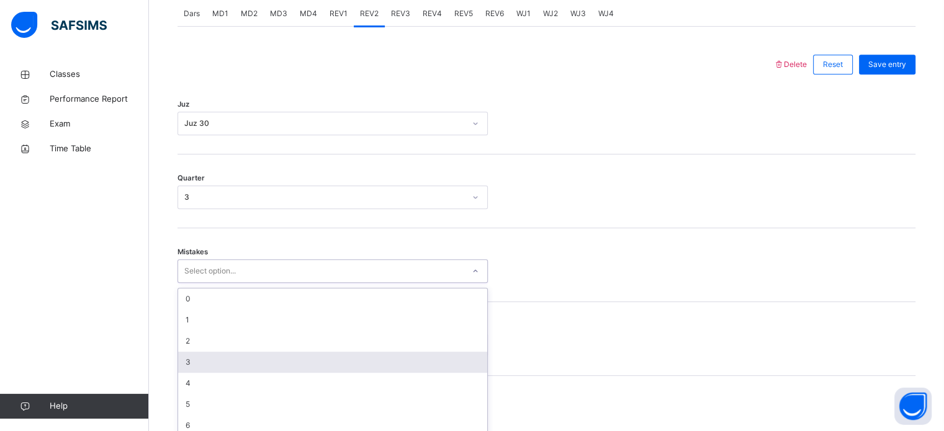
scroll to position [551, 0]
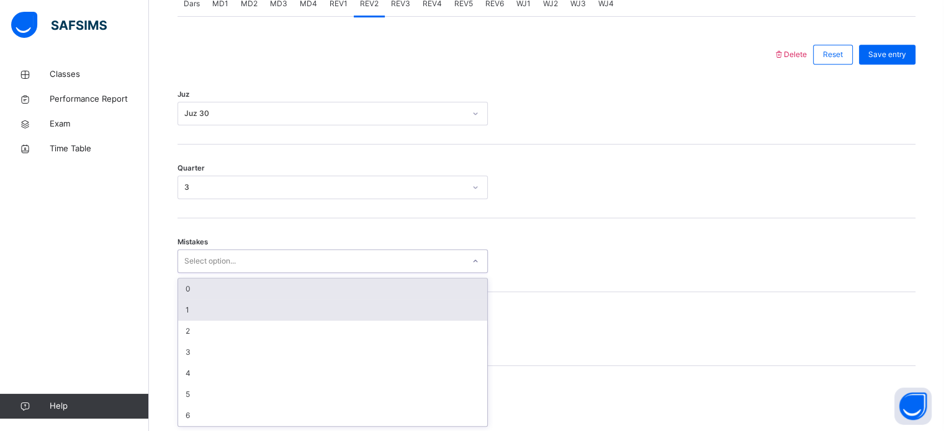
drag, startPoint x: 197, startPoint y: 368, endPoint x: 184, endPoint y: 302, distance: 67.7
click at [184, 273] on div "option 0 focused, 1 of 7. 7 results available. Use Up and Down to choose option…" at bounding box center [333, 261] width 310 height 24
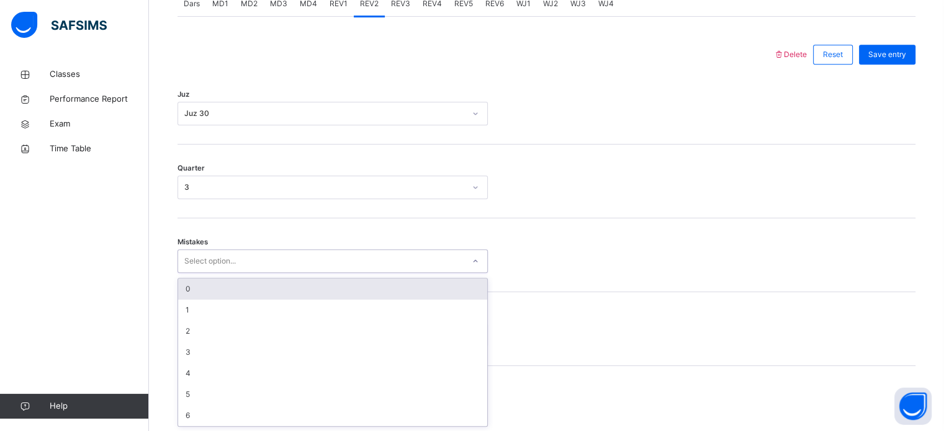
click at [197, 290] on div "0" at bounding box center [332, 289] width 309 height 21
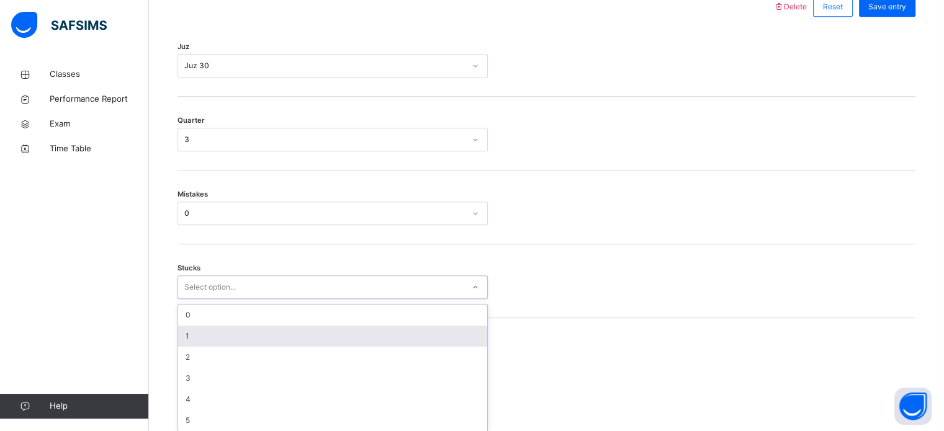
scroll to position [603, 0]
click at [211, 295] on div "option 1 focused, 2 of 6. 6 results available. Use Up and Down to choose option…" at bounding box center [333, 283] width 310 height 24
click at [211, 326] on div "1" at bounding box center [332, 331] width 309 height 21
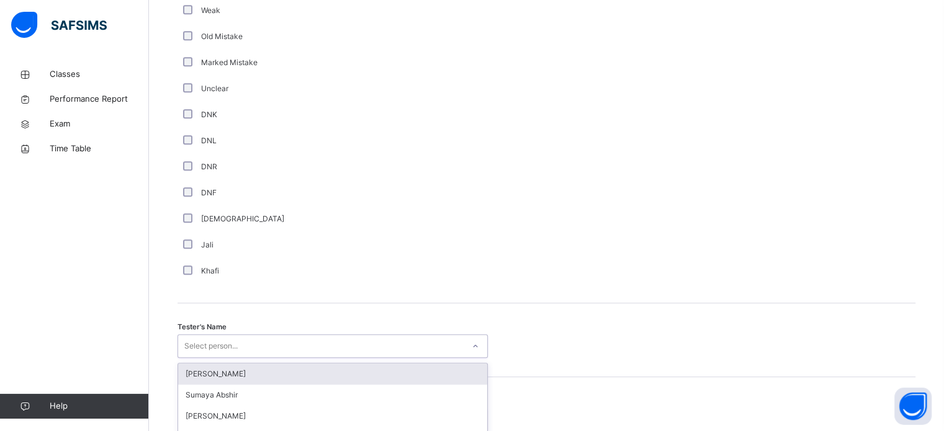
scroll to position [1121, 0]
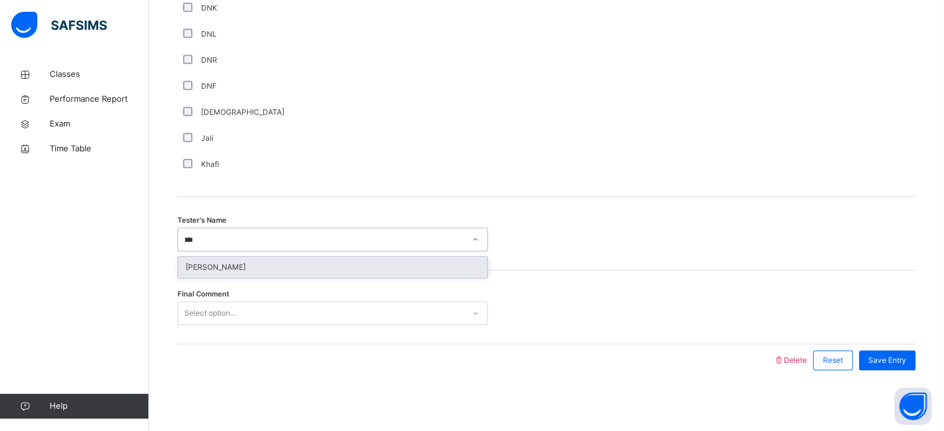
type input "****"
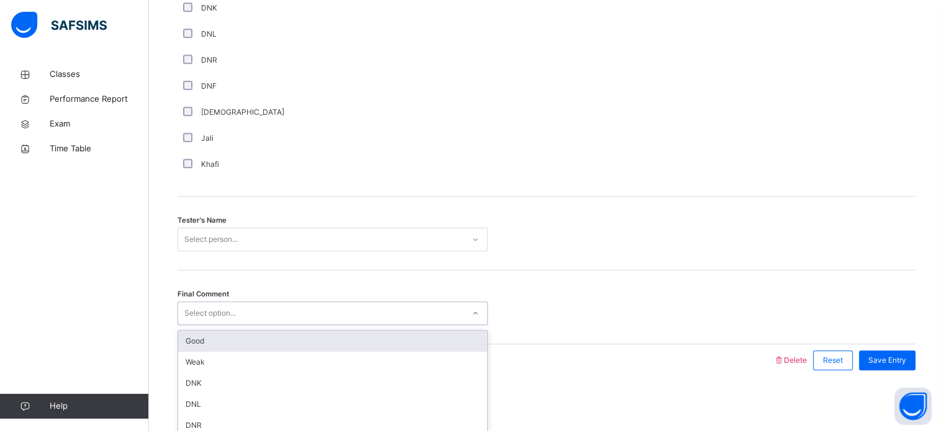
click at [393, 344] on div "Good" at bounding box center [332, 341] width 309 height 21
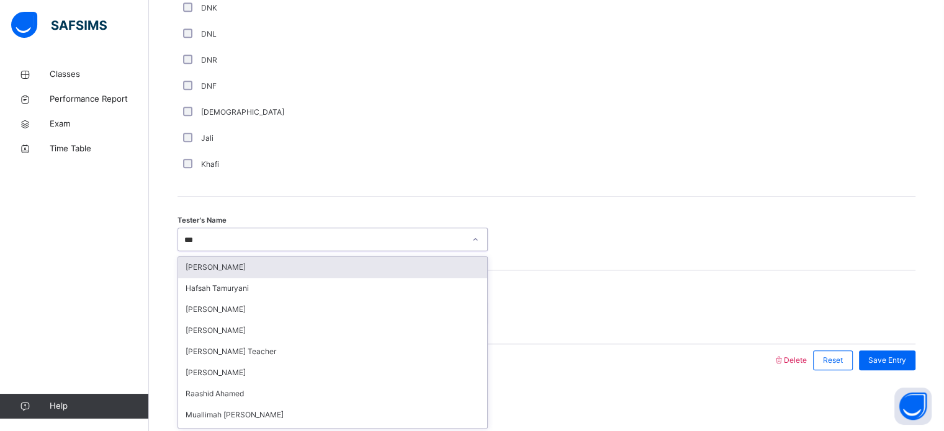
type input "****"
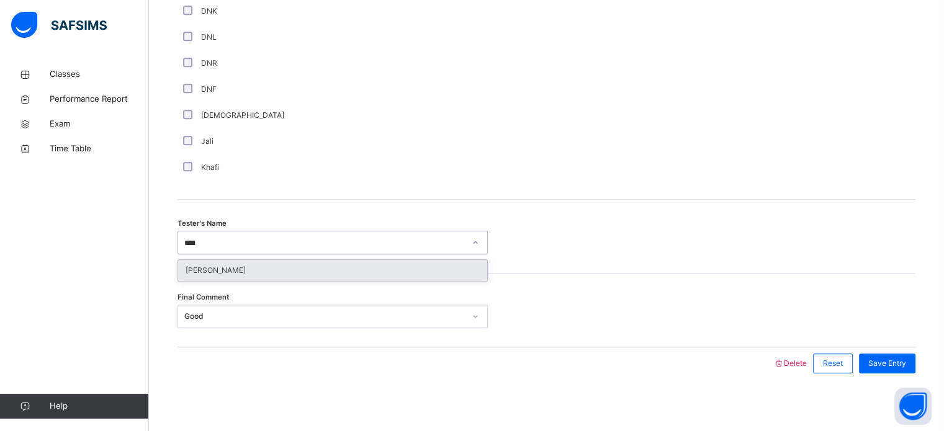
scroll to position [1120, 0]
click at [377, 266] on div "[PERSON_NAME]" at bounding box center [332, 268] width 309 height 21
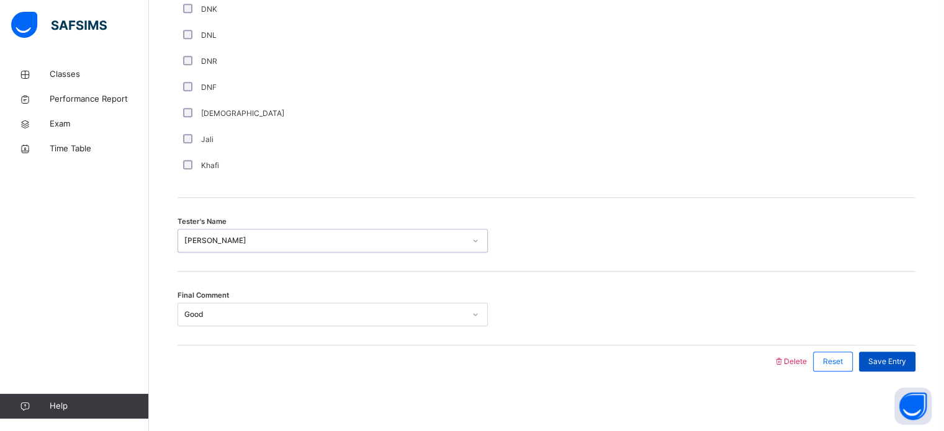
click at [906, 361] on span "Save Entry" at bounding box center [887, 361] width 38 height 11
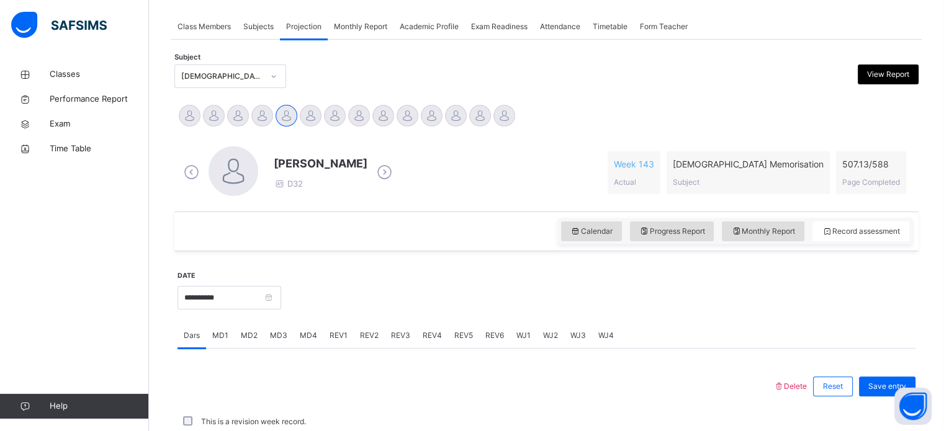
scroll to position [500, 0]
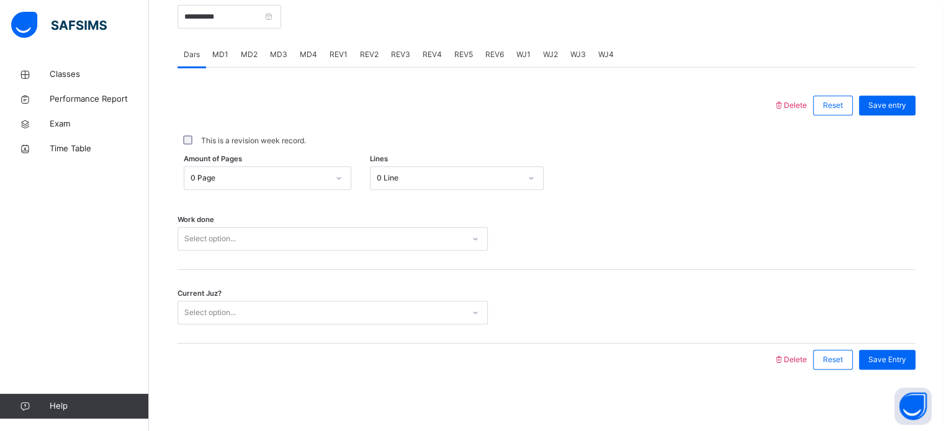
click at [391, 49] on span "REV3" at bounding box center [400, 54] width 19 height 11
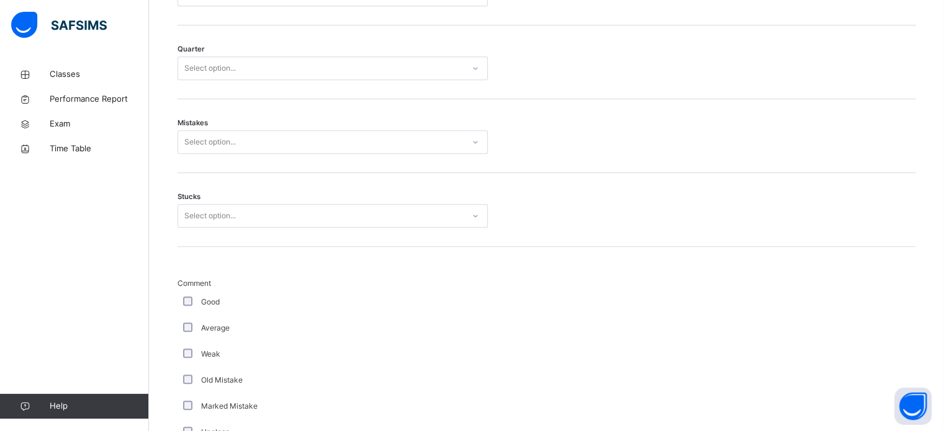
scroll to position [626, 0]
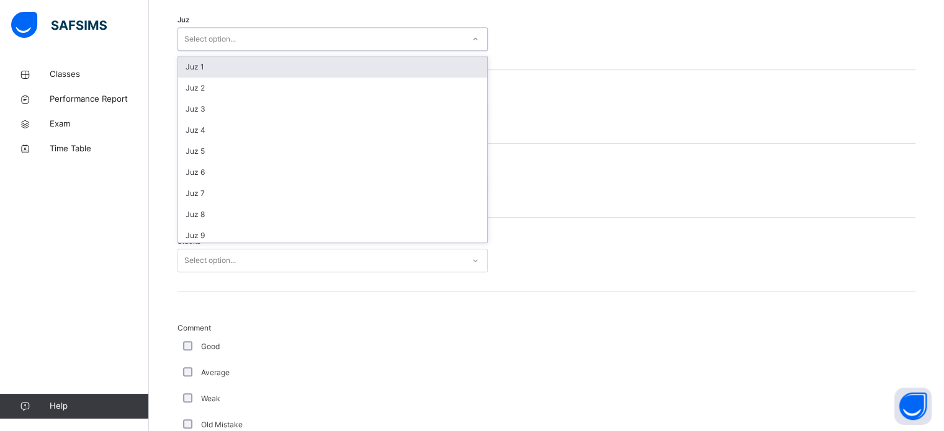
click at [304, 41] on div "Select option..." at bounding box center [320, 39] width 285 height 19
type input "**"
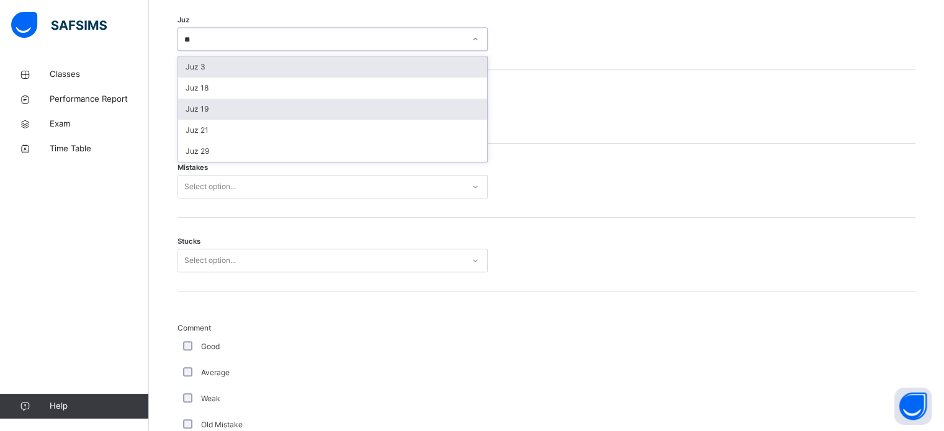
click at [223, 117] on div "Juz 19" at bounding box center [332, 109] width 309 height 21
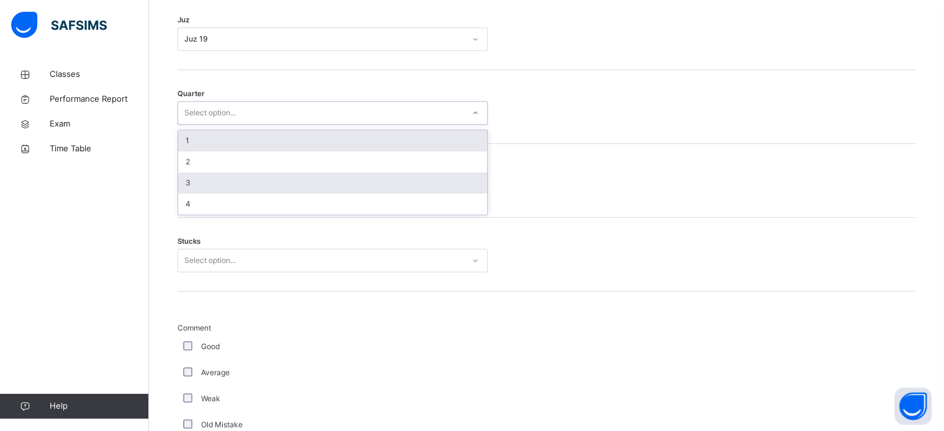
click at [227, 179] on div "3" at bounding box center [332, 183] width 309 height 21
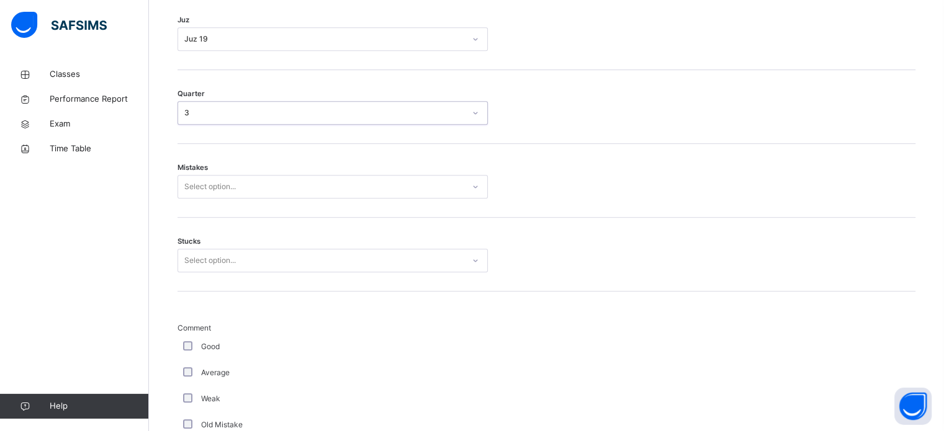
click at [240, 204] on div "Mistakes Select option..." at bounding box center [547, 181] width 738 height 74
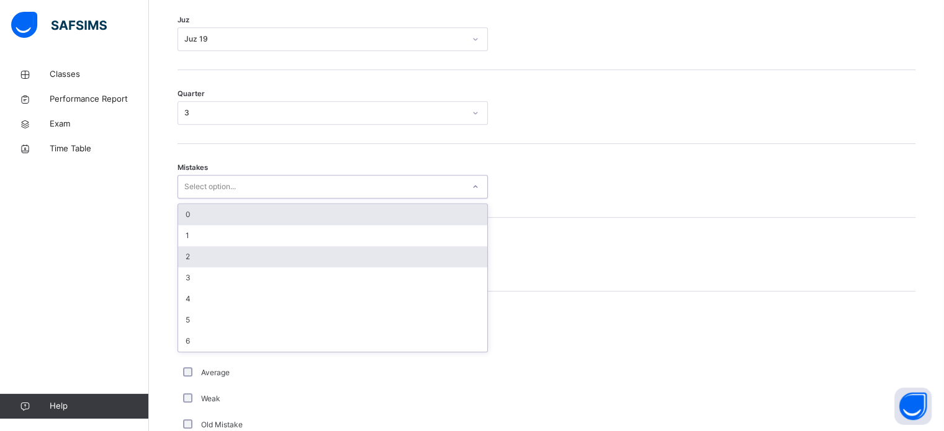
click at [240, 251] on div "2" at bounding box center [332, 256] width 309 height 21
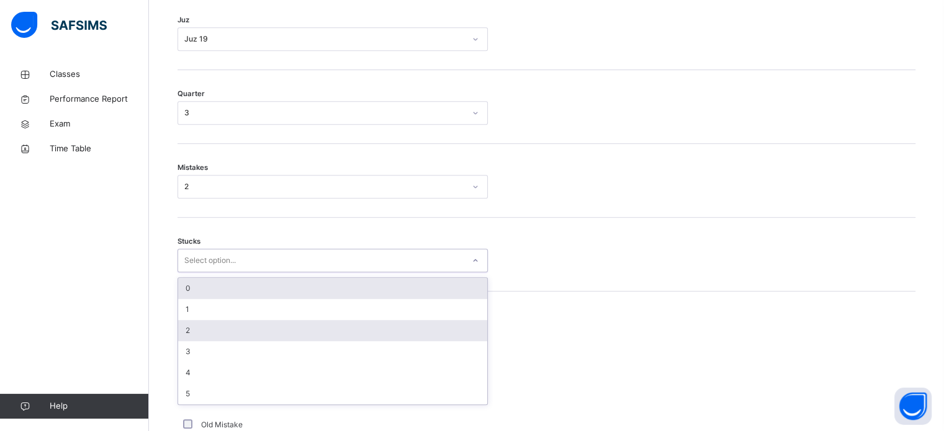
click at [221, 339] on div "2" at bounding box center [332, 330] width 309 height 21
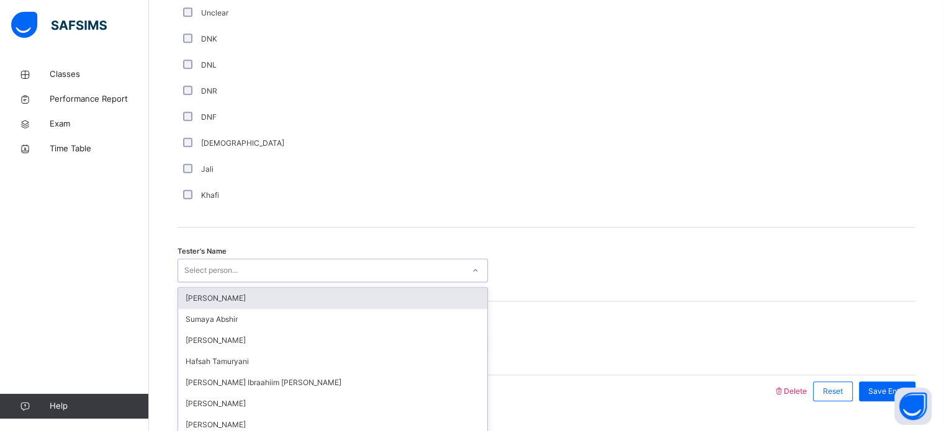
scroll to position [1121, 0]
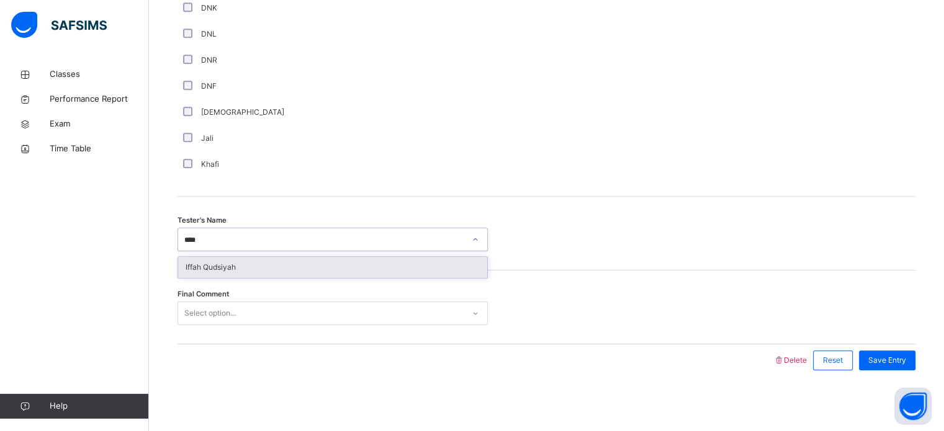
type input "*****"
click at [357, 271] on div "Iffah Qudsiyah" at bounding box center [332, 269] width 309 height 21
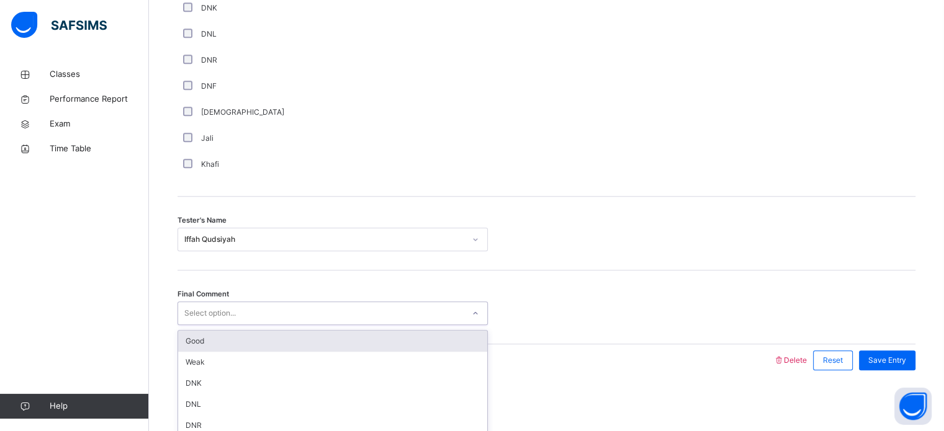
click at [436, 335] on div "Good" at bounding box center [332, 341] width 309 height 21
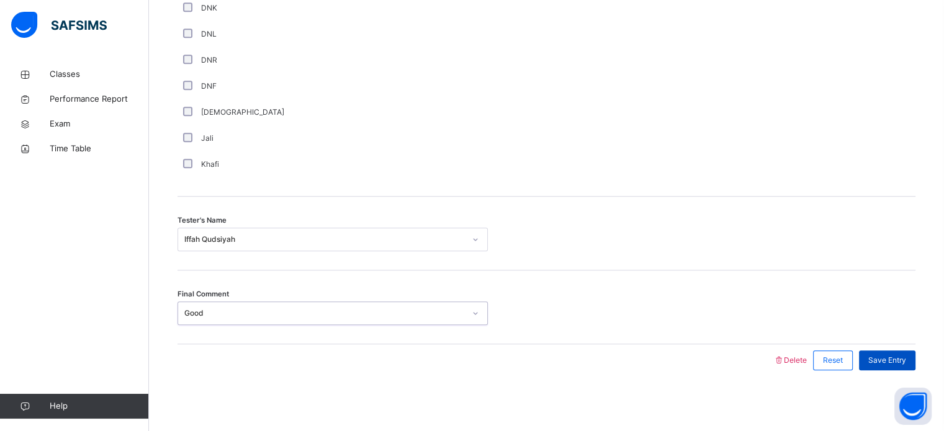
click at [904, 361] on span "Save Entry" at bounding box center [887, 360] width 38 height 11
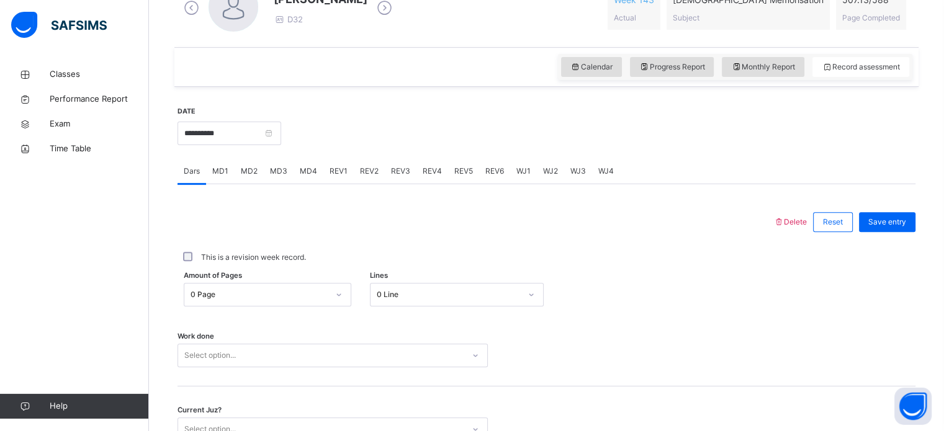
scroll to position [382, 0]
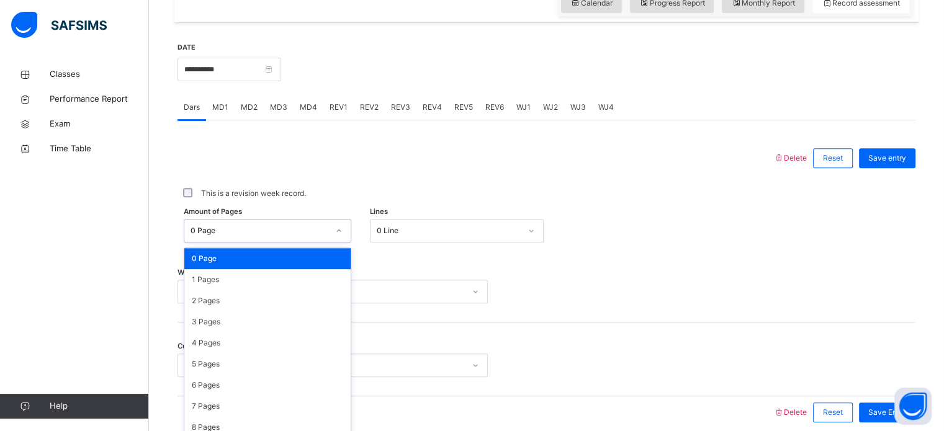
click at [258, 243] on div "option 0 Page focused, 1 of 589. 589 results available. Use Up and Down to choo…" at bounding box center [268, 231] width 168 height 24
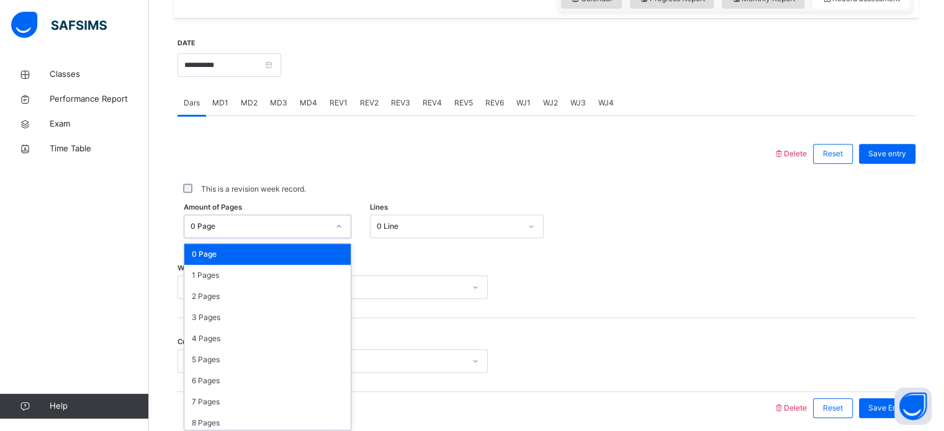
scroll to position [456, 0]
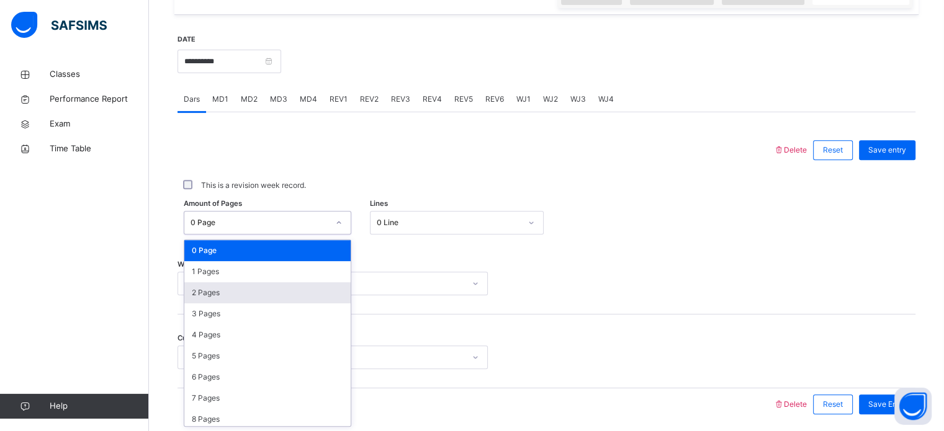
click at [212, 294] on div "2 Pages" at bounding box center [267, 292] width 166 height 21
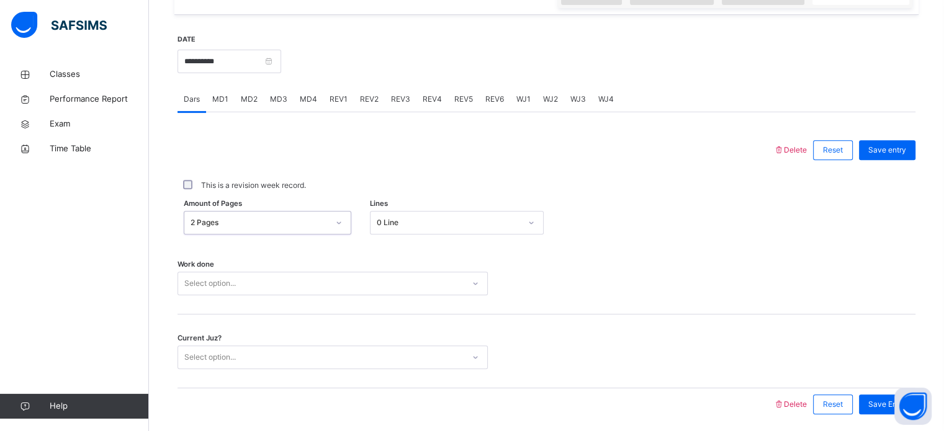
scroll to position [500, 0]
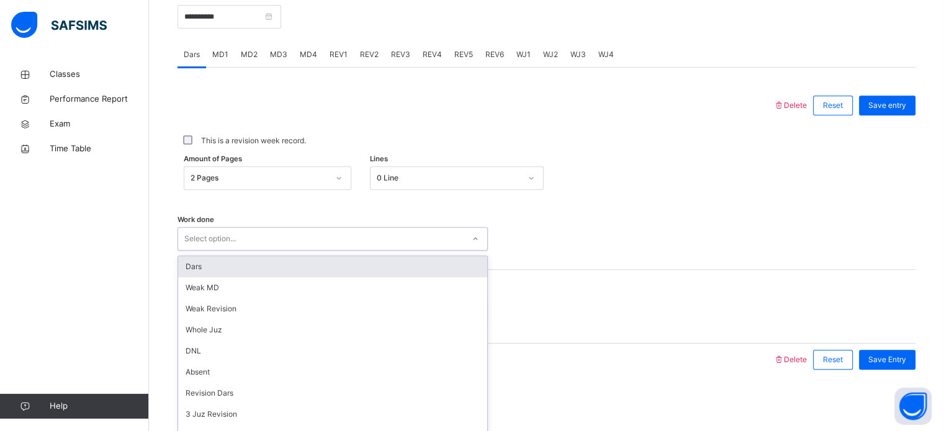
click at [229, 271] on div "Dars" at bounding box center [332, 266] width 309 height 21
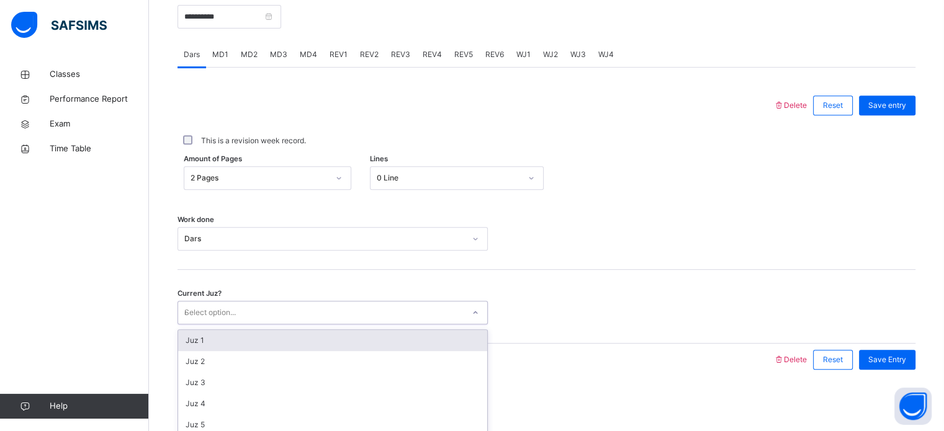
type input "**"
click at [236, 333] on div "Juz 22" at bounding box center [332, 340] width 309 height 21
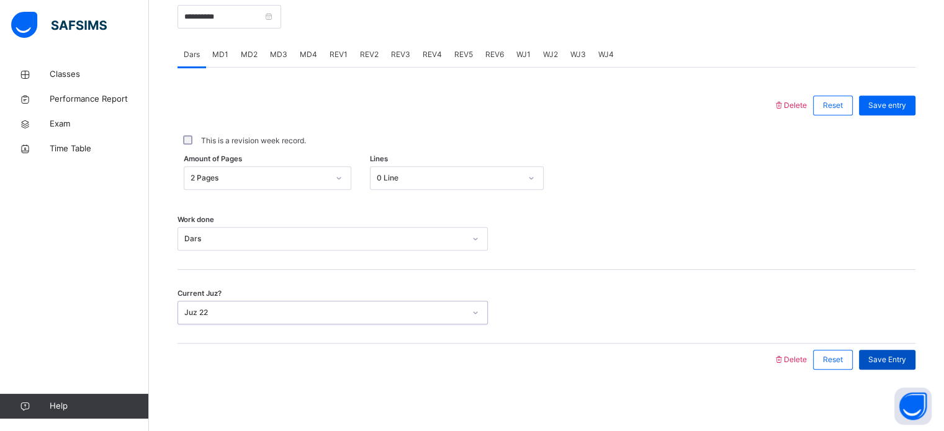
click at [906, 361] on span "Save Entry" at bounding box center [887, 359] width 38 height 11
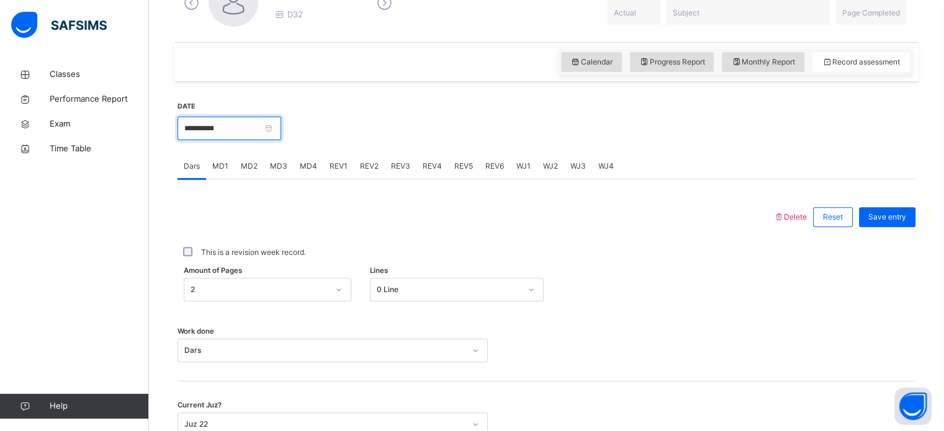
click at [207, 125] on input "**********" at bounding box center [230, 129] width 104 height 24
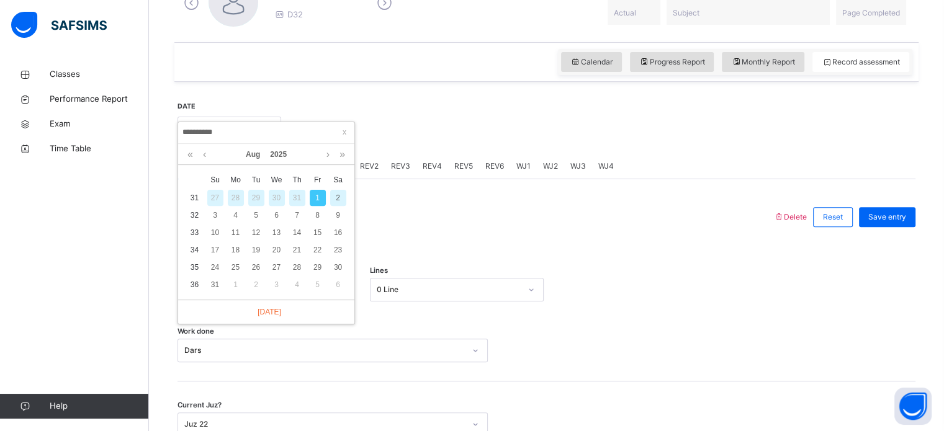
click at [340, 197] on div "2" at bounding box center [338, 198] width 16 height 16
type input "**********"
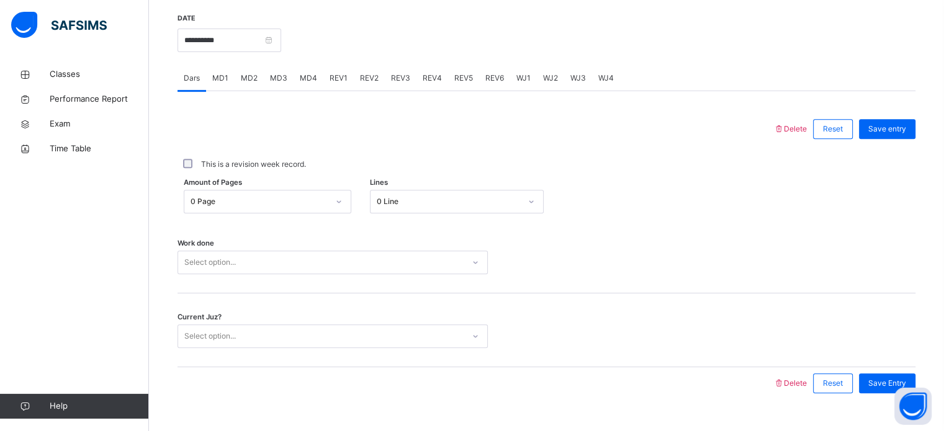
scroll to position [500, 0]
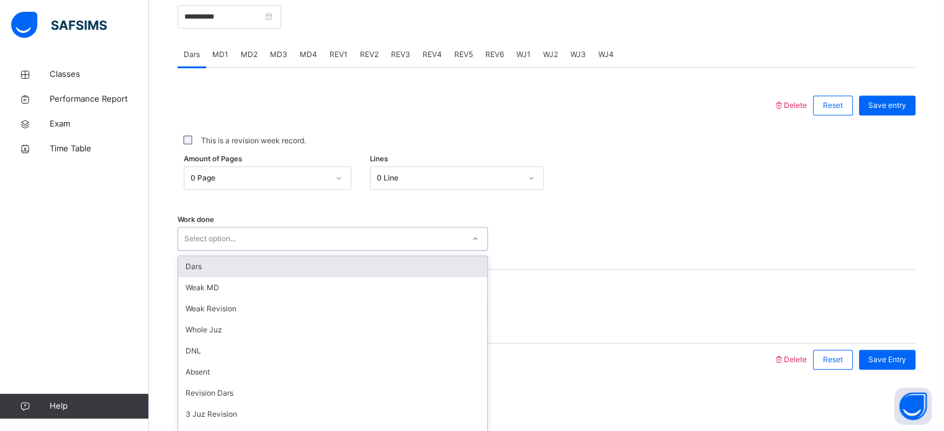
click at [213, 251] on div "option Dars focused, 1 of 14. 14 results available. Use Up and Down to choose o…" at bounding box center [333, 239] width 310 height 24
click at [226, 260] on div "Dars" at bounding box center [332, 266] width 309 height 21
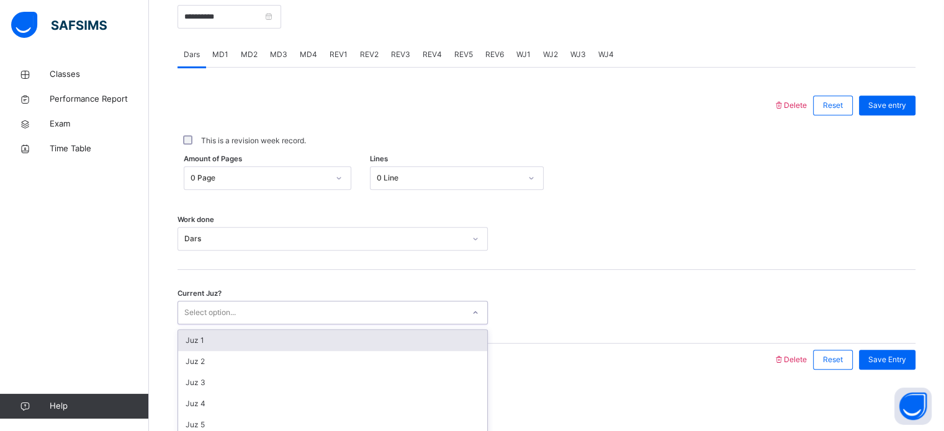
click at [204, 317] on div "Select option..." at bounding box center [210, 313] width 52 height 24
type input "**"
click at [240, 347] on div "Juz 22" at bounding box center [332, 340] width 309 height 21
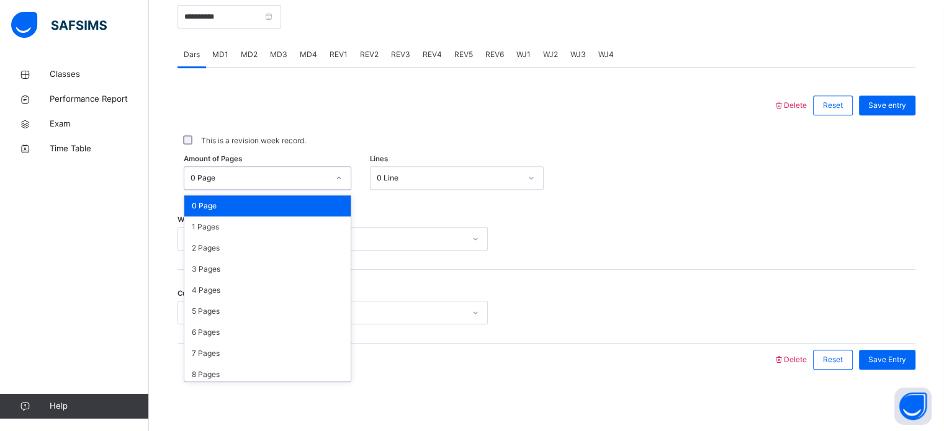
click at [267, 201] on div "0 Page" at bounding box center [267, 206] width 166 height 21
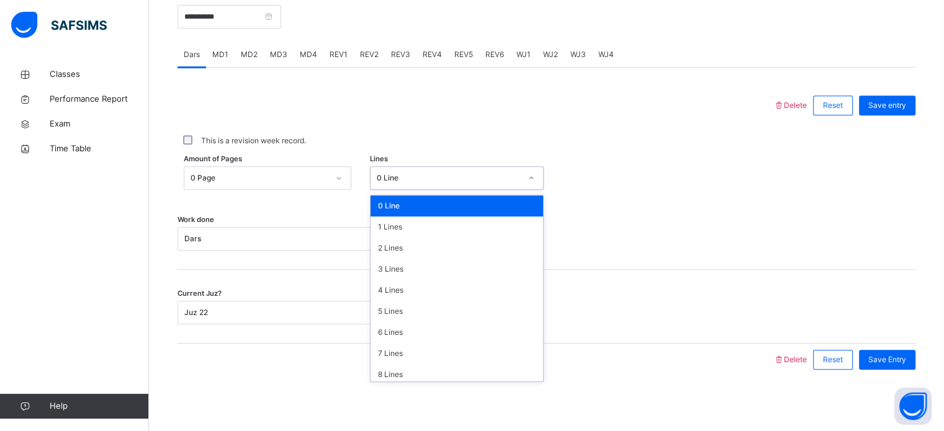
click at [425, 208] on div "0 Line" at bounding box center [457, 206] width 173 height 21
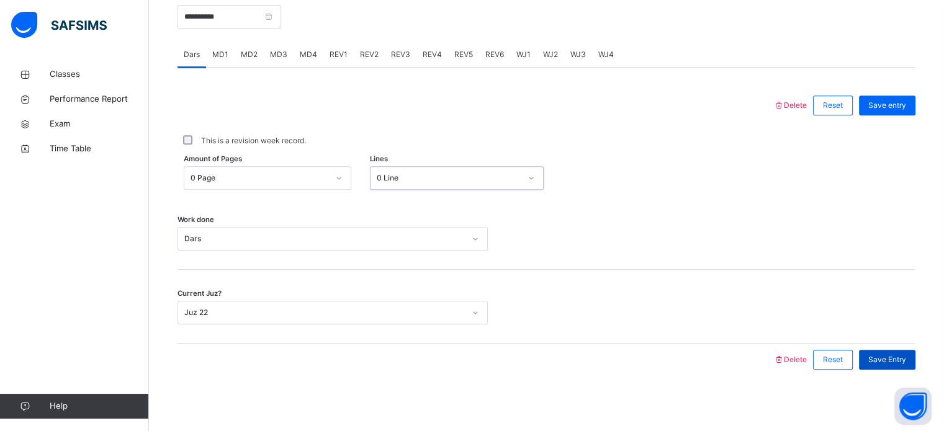
click at [904, 361] on span "Save Entry" at bounding box center [887, 359] width 38 height 11
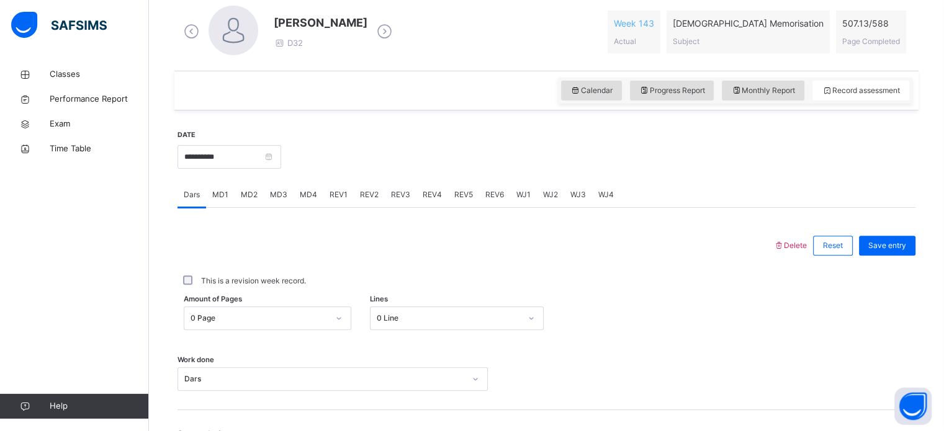
scroll to position [357, 0]
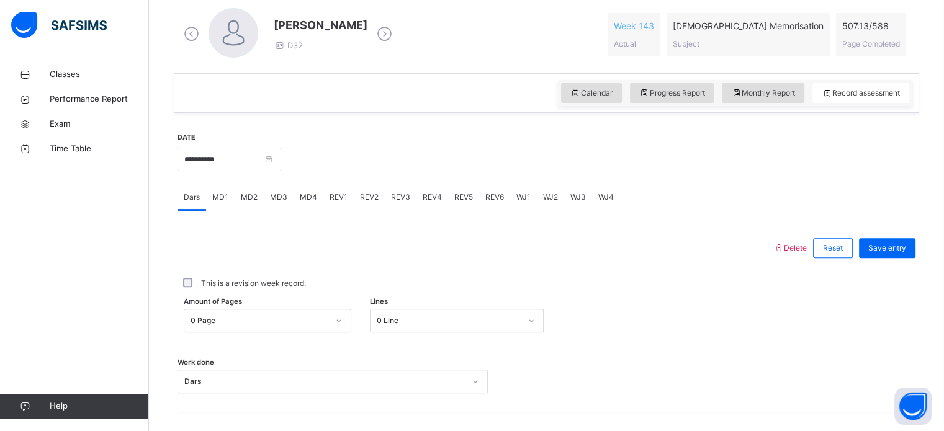
click at [313, 200] on span "MD4" at bounding box center [308, 197] width 17 height 11
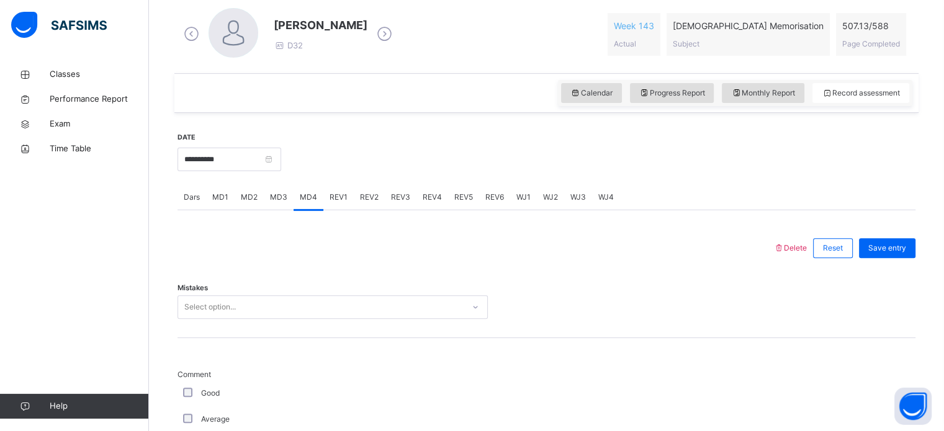
click at [210, 333] on div "Mistakes Select option..." at bounding box center [547, 301] width 738 height 74
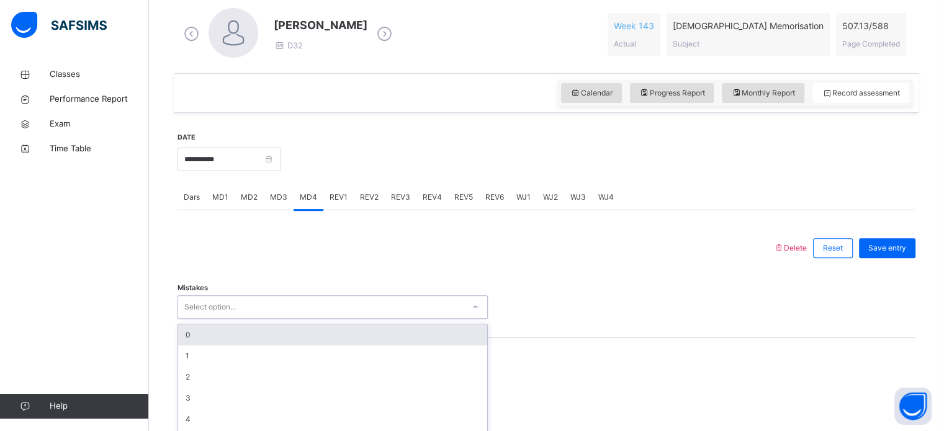
click at [188, 302] on div "option 0 focused, 1 of 7. 7 results available. Use Up and Down to choose option…" at bounding box center [333, 307] width 310 height 24
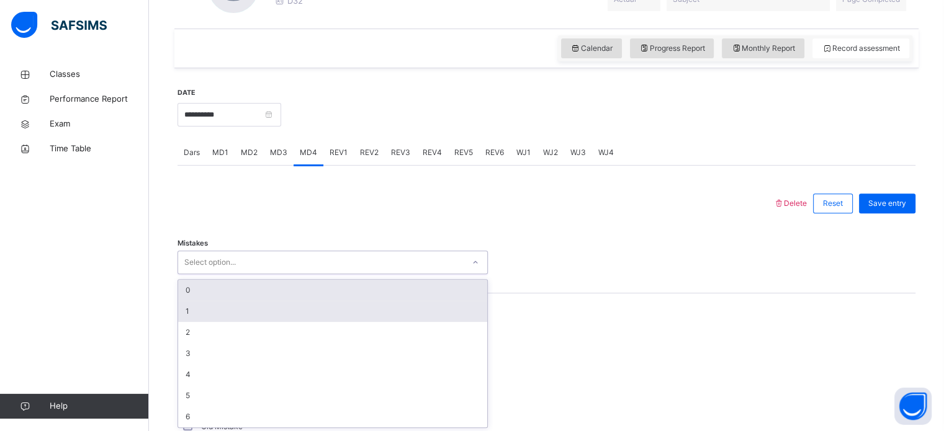
scroll to position [403, 0]
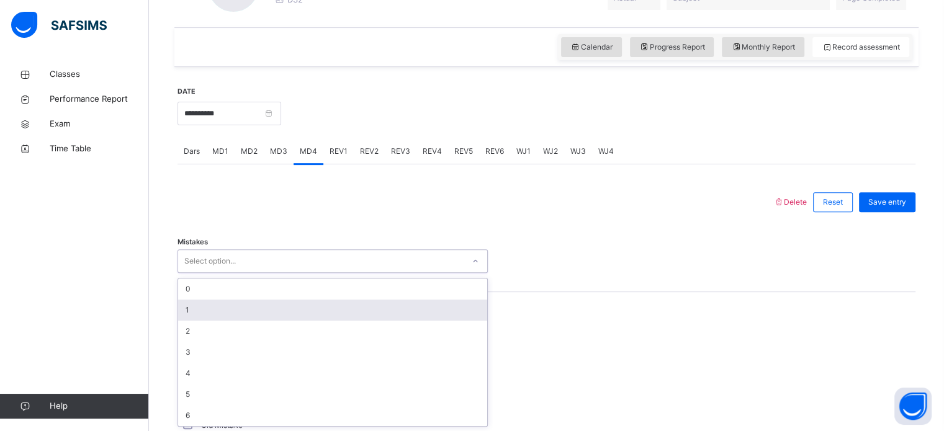
click at [188, 312] on div "1" at bounding box center [332, 310] width 309 height 21
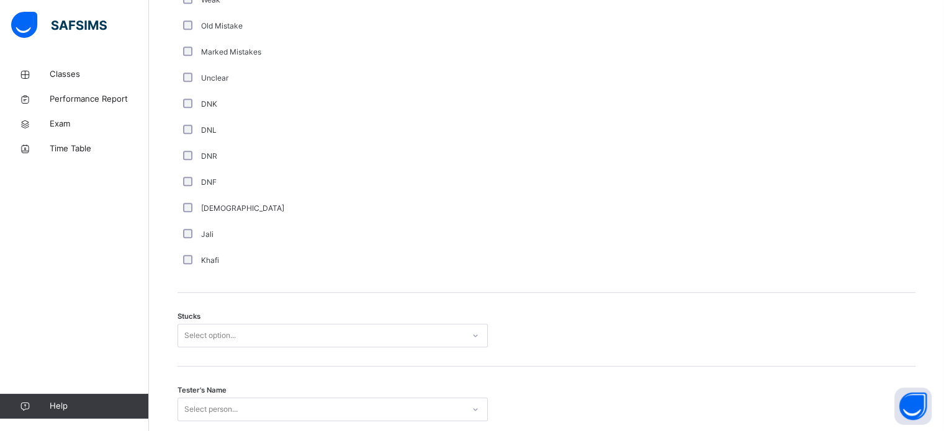
scroll to position [889, 0]
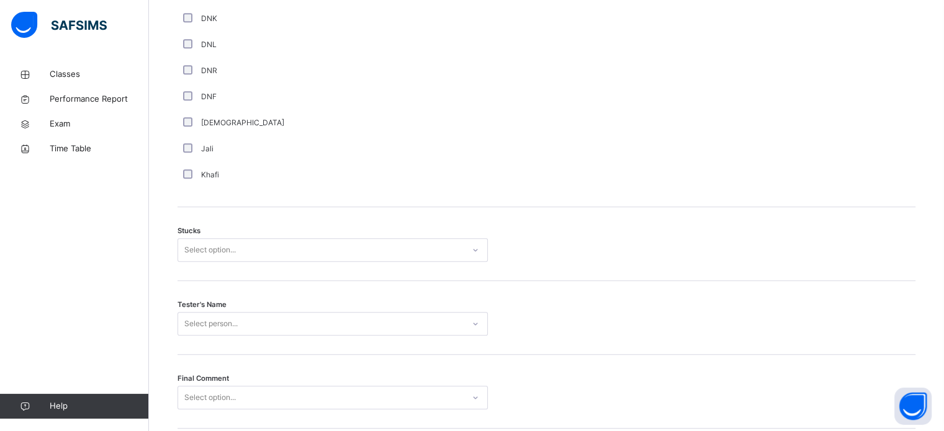
click at [276, 219] on div "Stucks Select option..." at bounding box center [547, 244] width 738 height 74
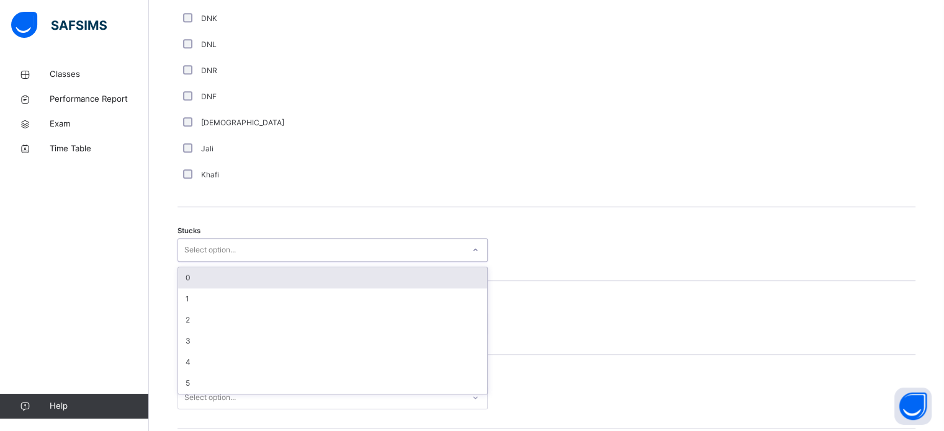
click at [205, 284] on div "0" at bounding box center [332, 277] width 309 height 21
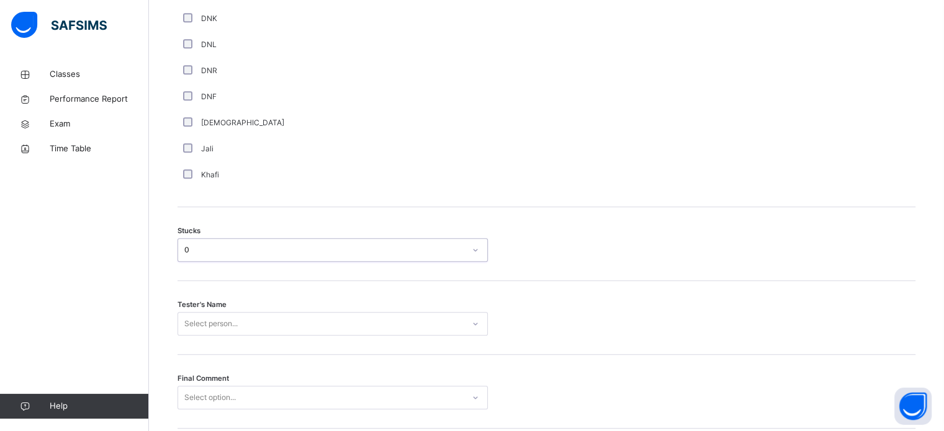
scroll to position [973, 0]
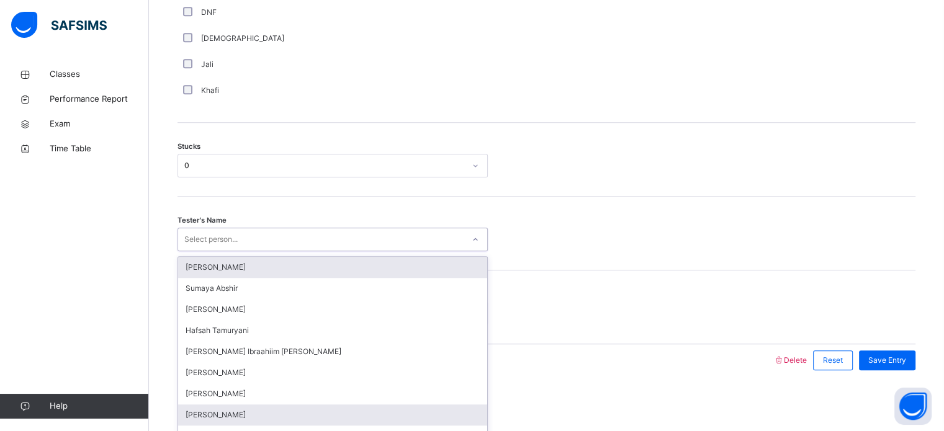
click at [238, 415] on div "[PERSON_NAME]" at bounding box center [332, 415] width 309 height 21
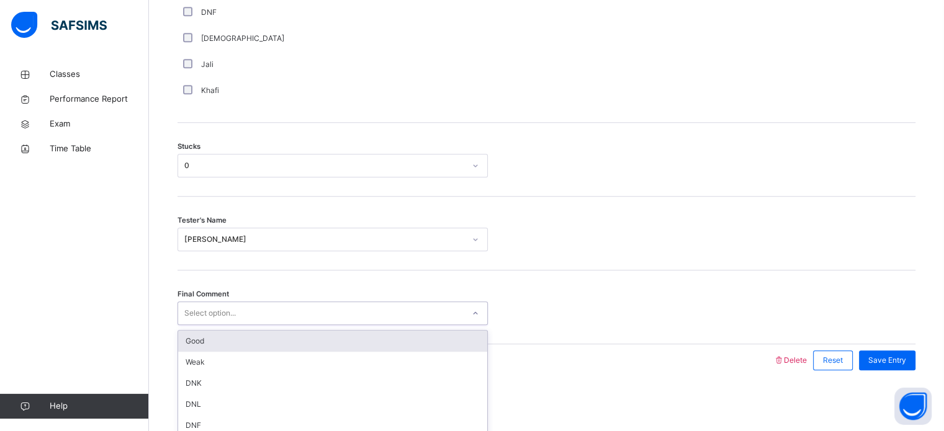
click at [245, 348] on div "Good" at bounding box center [332, 341] width 309 height 21
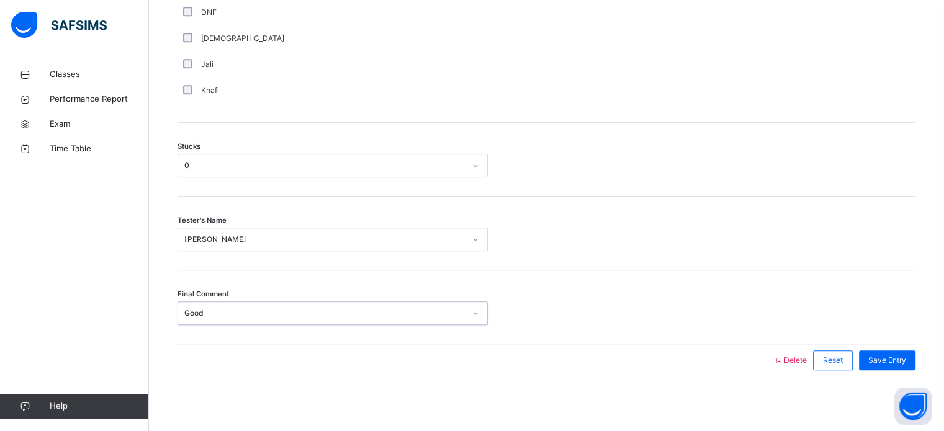
click at [884, 331] on div "Final Comment Good" at bounding box center [547, 308] width 738 height 74
click at [891, 355] on span "Save Entry" at bounding box center [887, 360] width 38 height 11
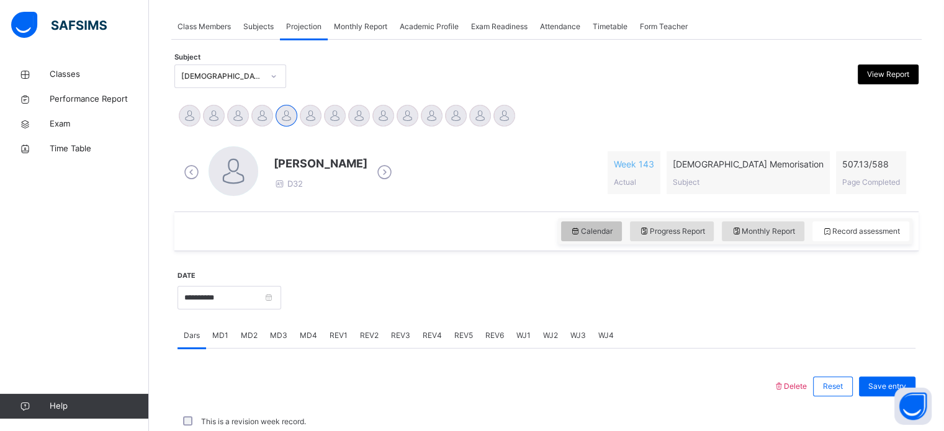
scroll to position [500, 0]
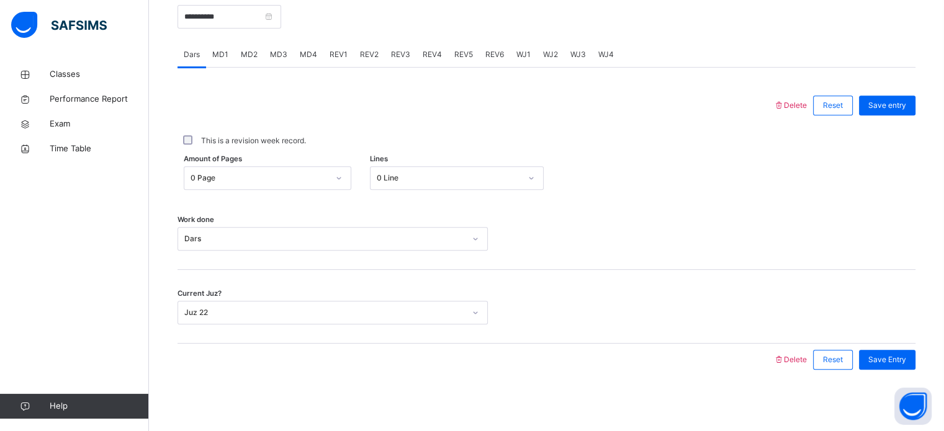
click at [326, 58] on div "REV1" at bounding box center [338, 54] width 30 height 25
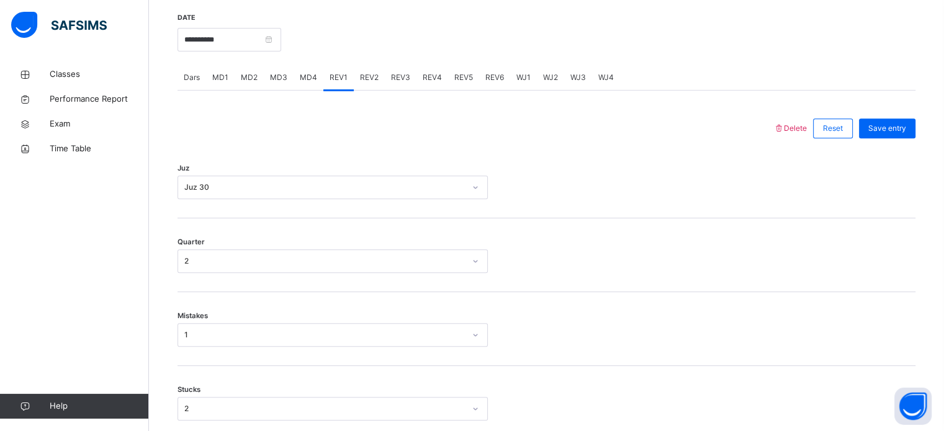
scroll to position [477, 0]
click at [369, 76] on span "REV2" at bounding box center [369, 78] width 19 height 11
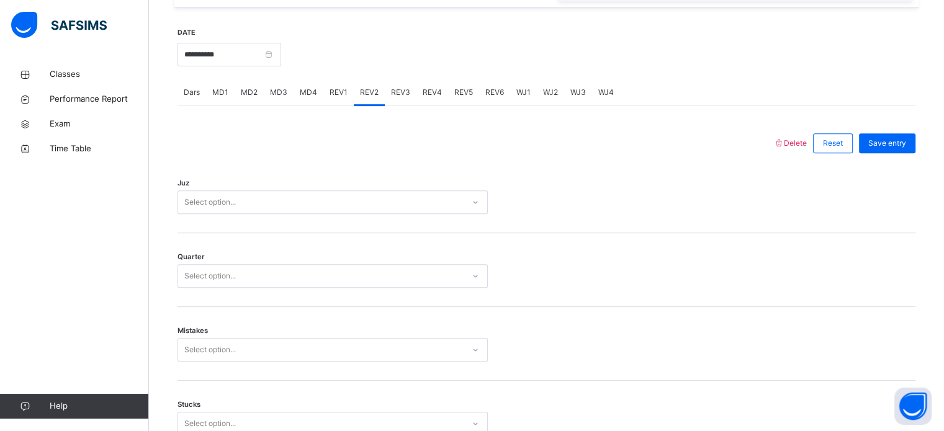
scroll to position [462, 0]
click at [290, 230] on div "Juz Select option..." at bounding box center [547, 197] width 738 height 74
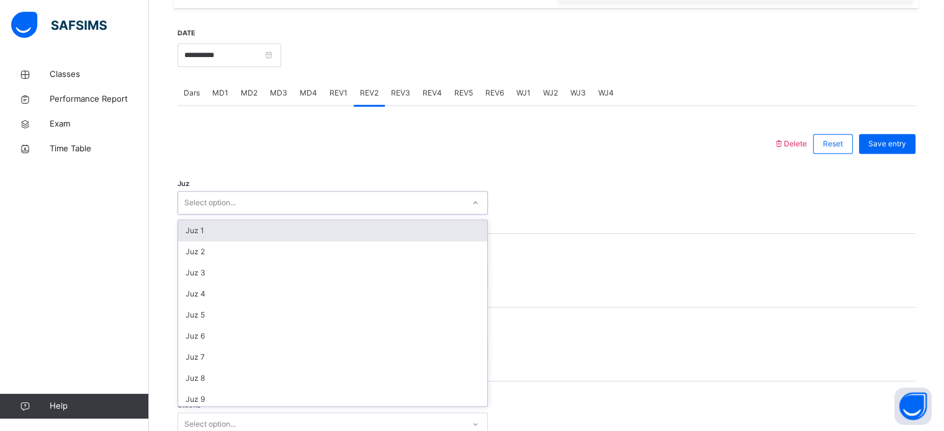
type input "*"
type input "**"
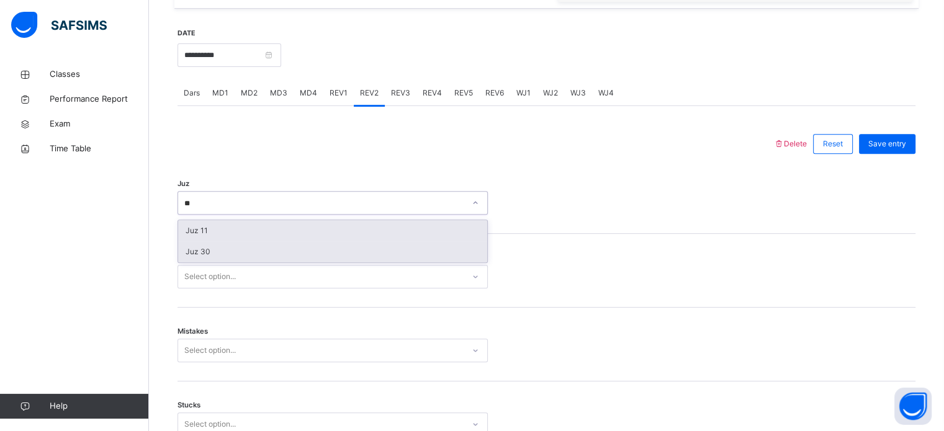
click at [276, 258] on div "Juz 30" at bounding box center [332, 251] width 309 height 21
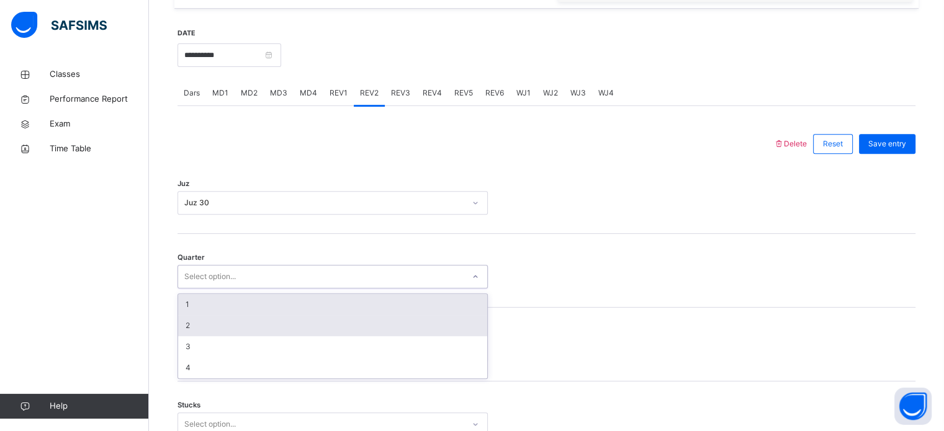
click at [222, 324] on div "2" at bounding box center [332, 325] width 309 height 21
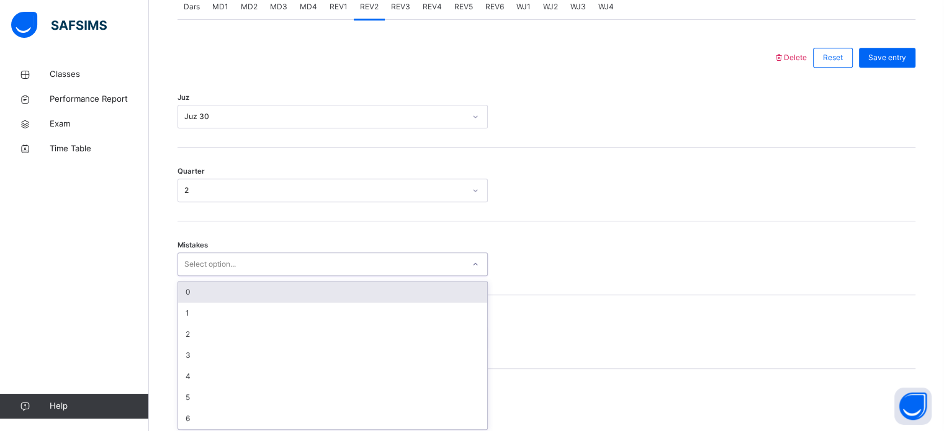
scroll to position [551, 0]
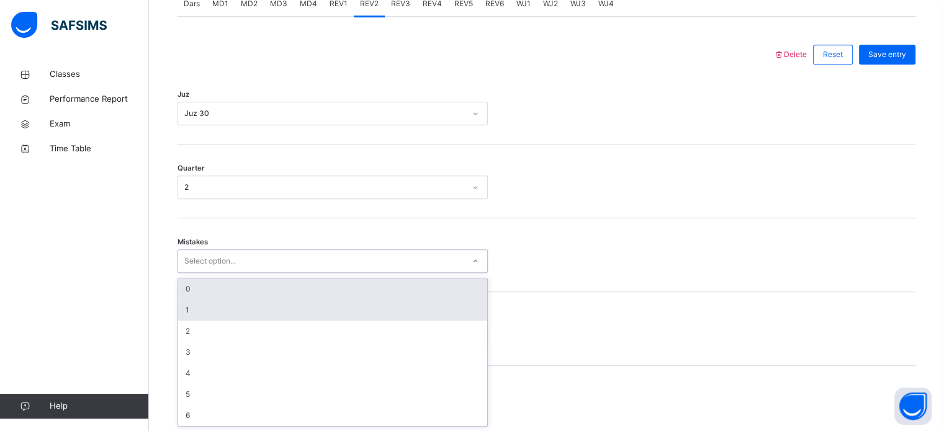
click at [200, 311] on div "1" at bounding box center [332, 310] width 309 height 21
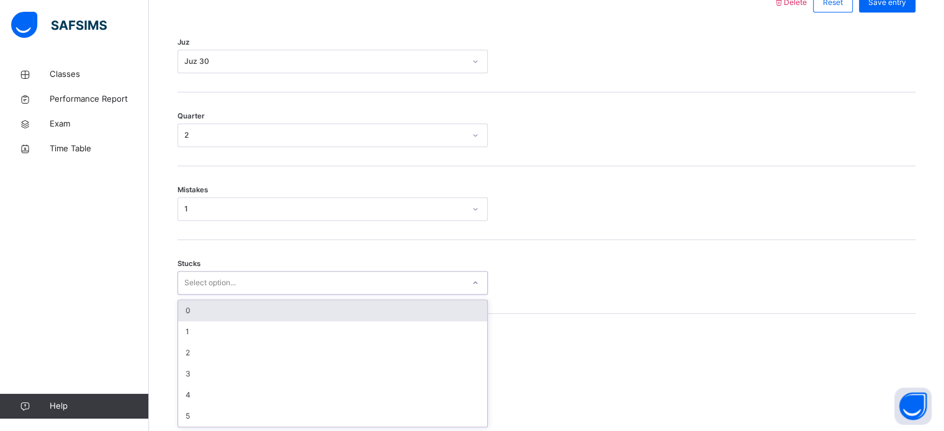
scroll to position [603, 0]
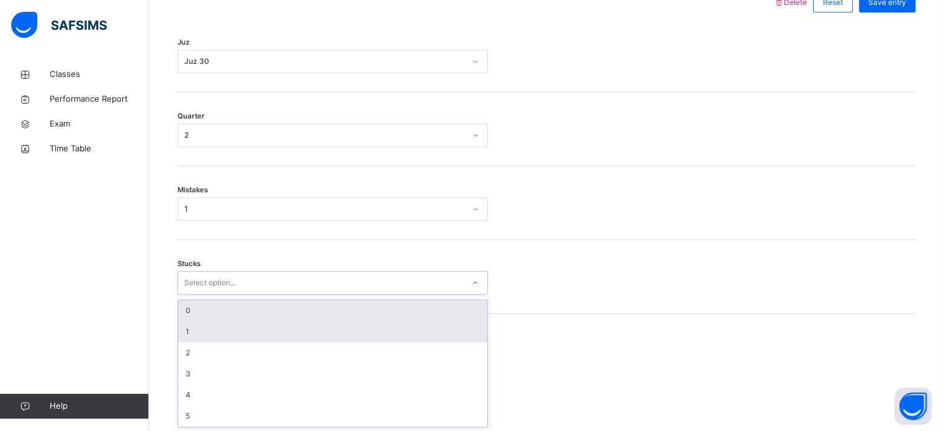
click at [222, 330] on div "1" at bounding box center [332, 331] width 309 height 21
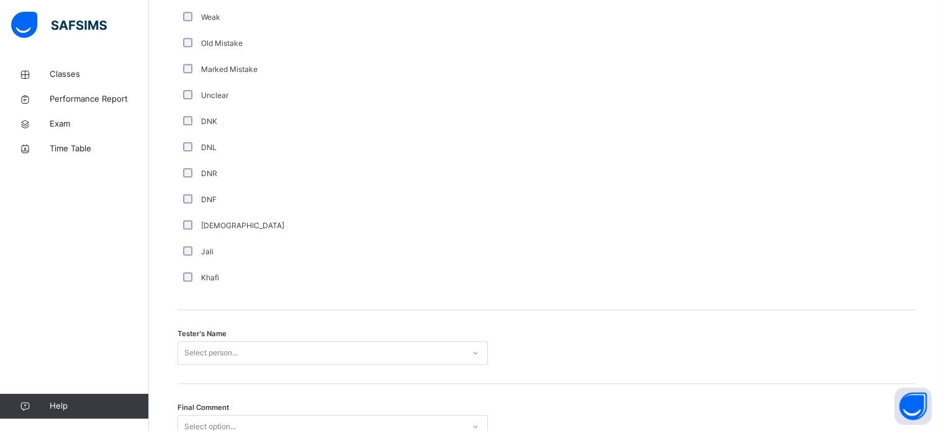
scroll to position [1121, 0]
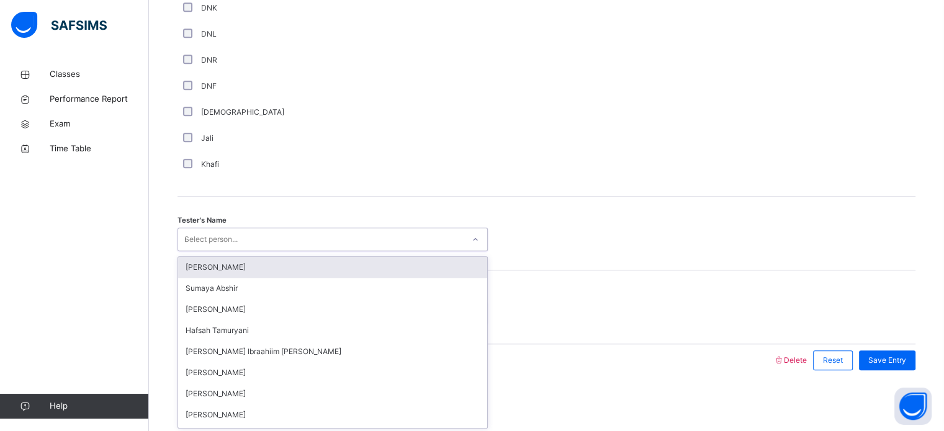
type input "**"
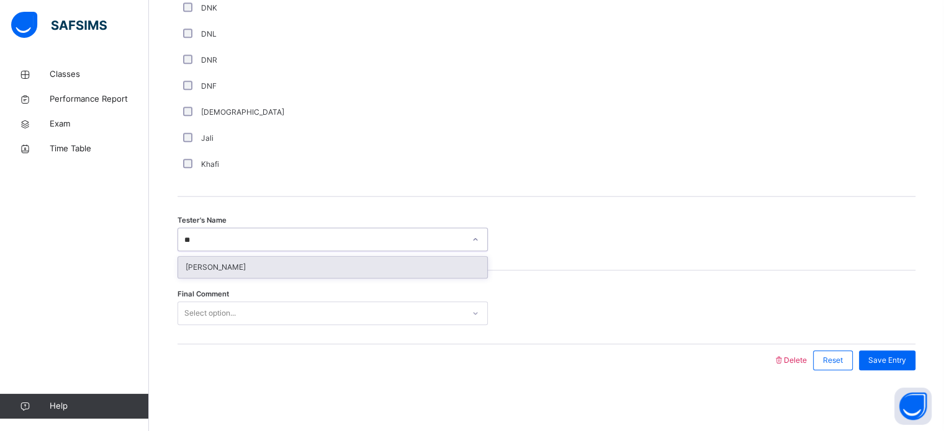
click at [310, 257] on div "[PERSON_NAME]" at bounding box center [332, 267] width 309 height 21
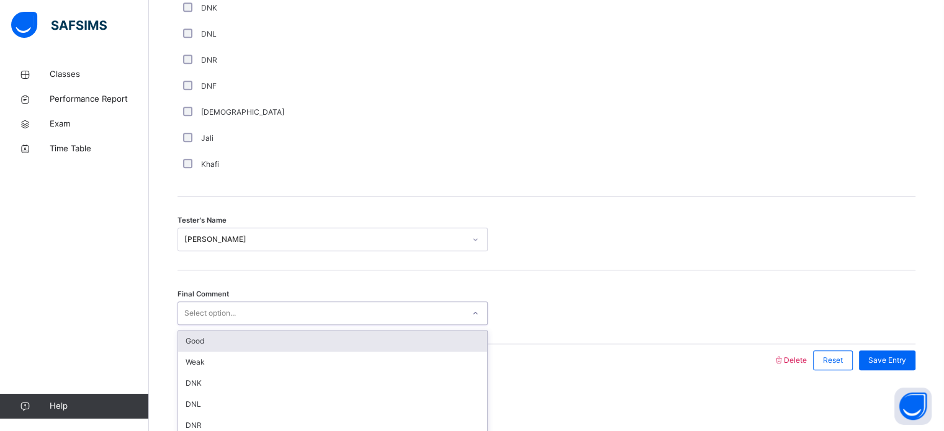
click at [241, 343] on div "Good" at bounding box center [332, 341] width 309 height 21
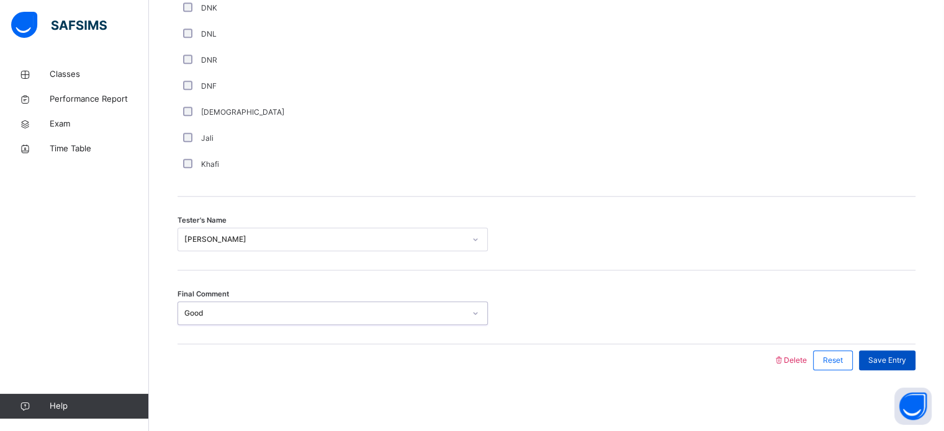
click at [891, 365] on div "Save Entry" at bounding box center [887, 361] width 56 height 20
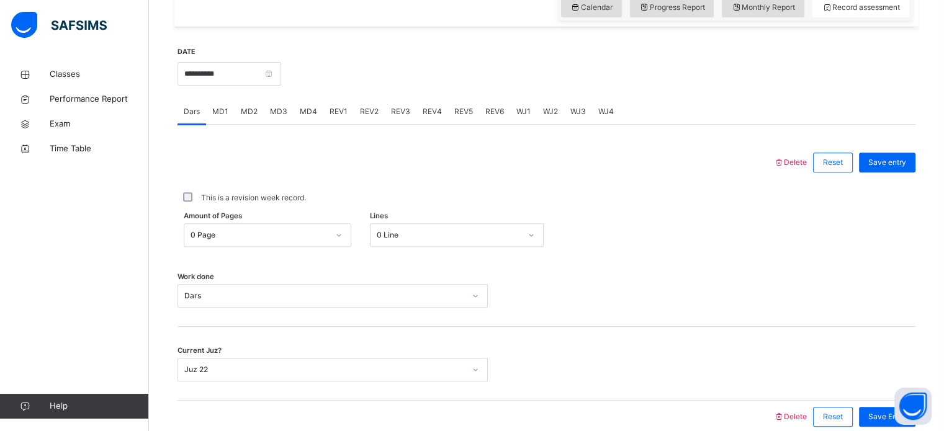
scroll to position [403, 0]
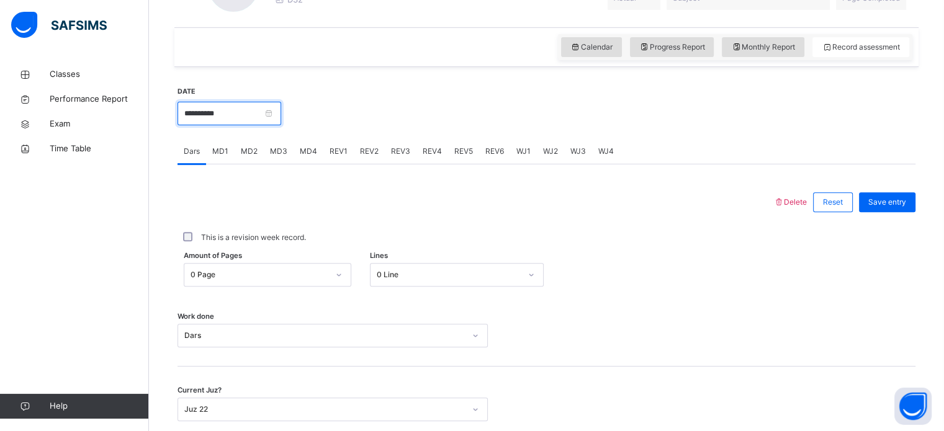
click at [281, 111] on input "**********" at bounding box center [230, 114] width 104 height 24
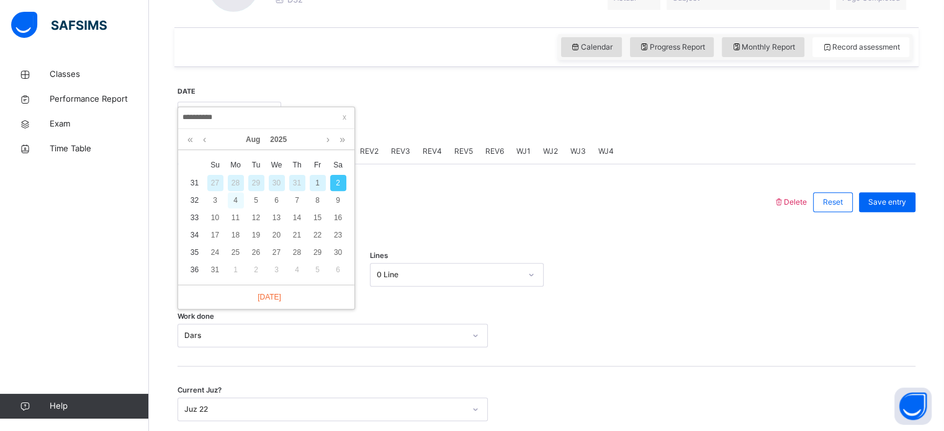
click at [236, 198] on div "4" at bounding box center [236, 200] width 16 height 16
type input "**********"
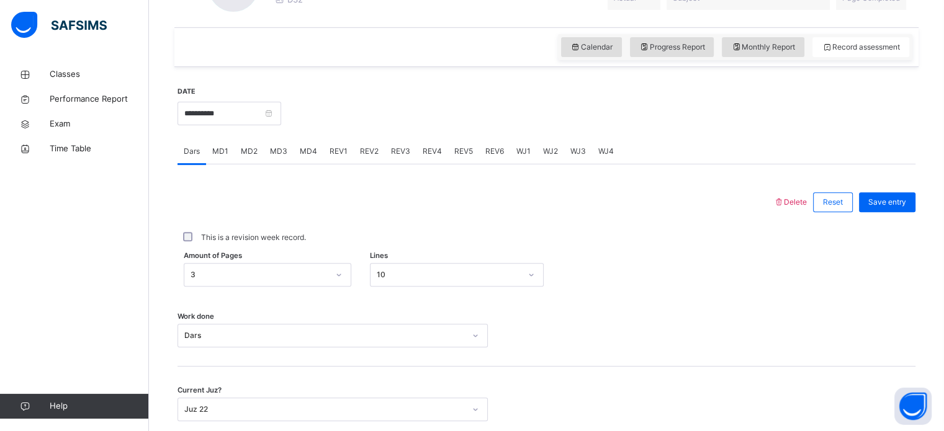
scroll to position [500, 0]
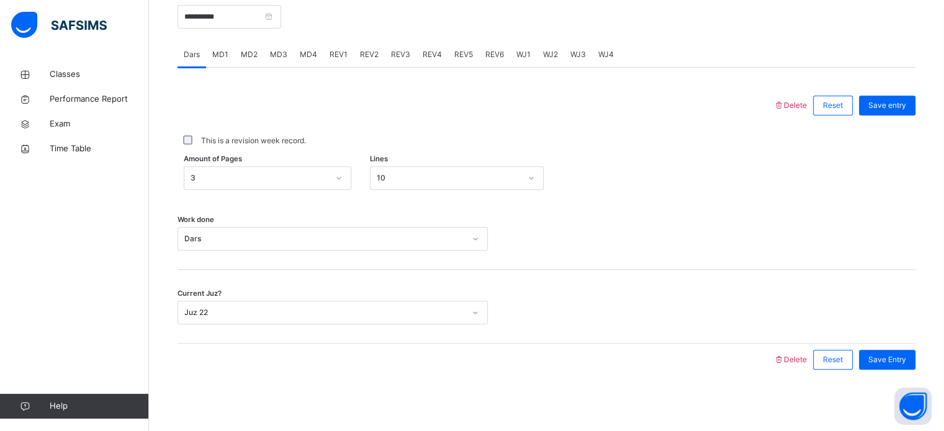
click at [243, 49] on span "MD2" at bounding box center [249, 54] width 17 height 11
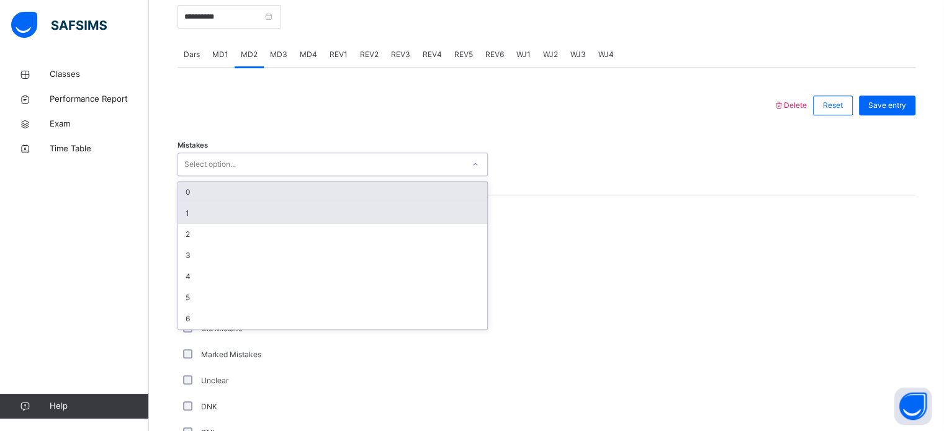
click at [217, 218] on div "1" at bounding box center [332, 213] width 309 height 21
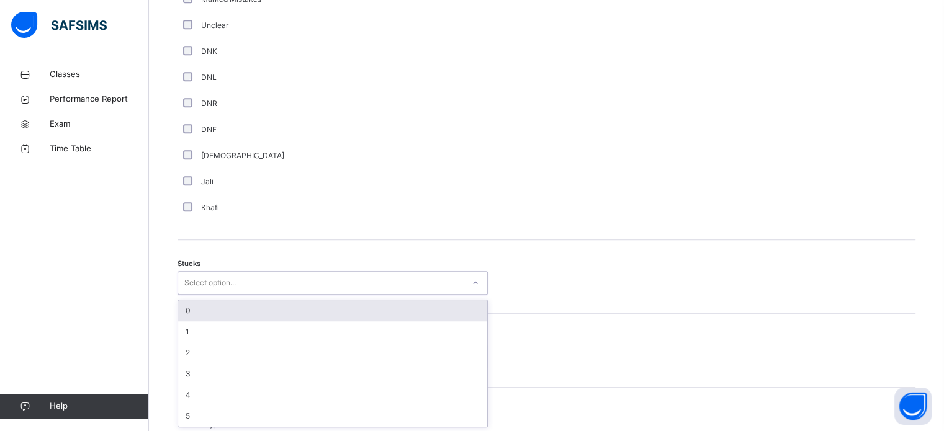
scroll to position [856, 0]
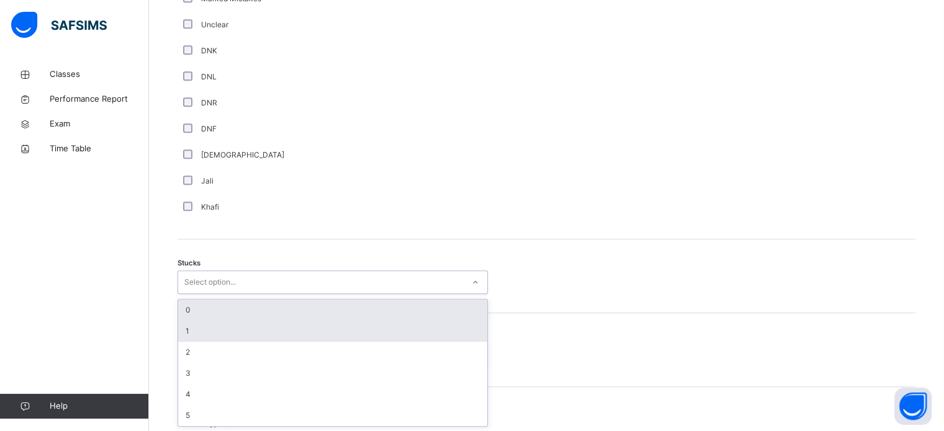
click at [215, 328] on div "1" at bounding box center [332, 331] width 309 height 21
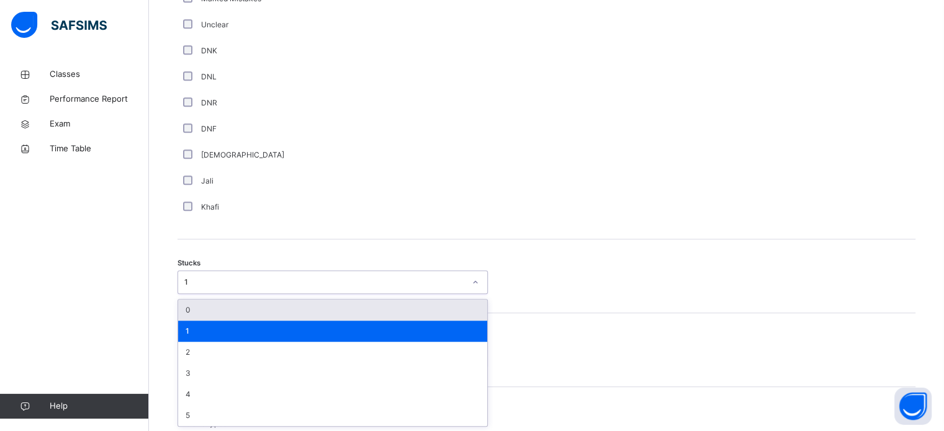
click at [513, 225] on div "Comment Good Average Weak Old Mistake Marked Mistakes Unclear DNK DNL DNR DNF M…" at bounding box center [547, 39] width 738 height 400
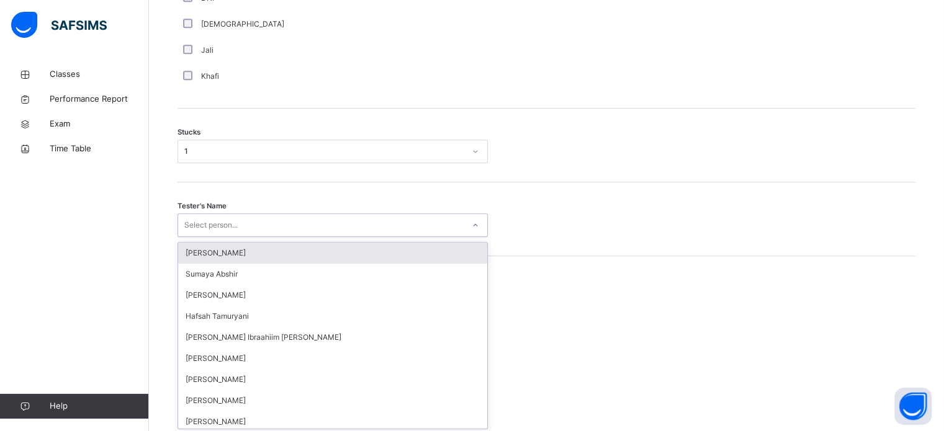
scroll to position [989, 0]
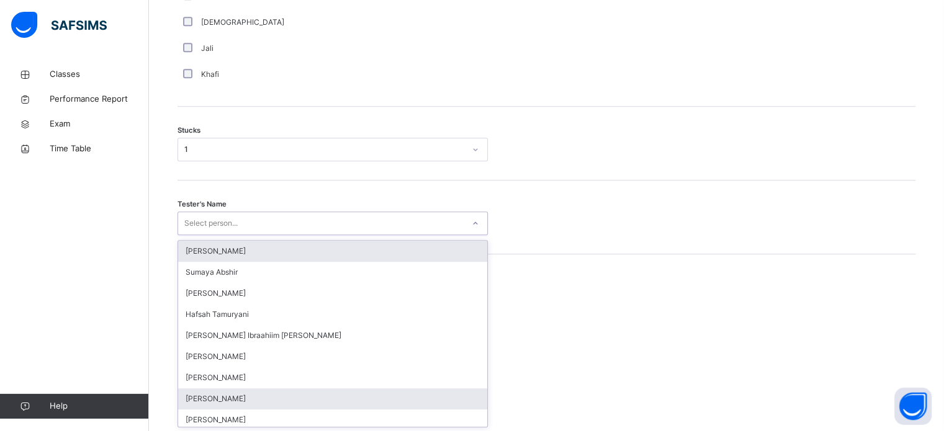
click at [233, 398] on div "[PERSON_NAME]" at bounding box center [332, 399] width 309 height 21
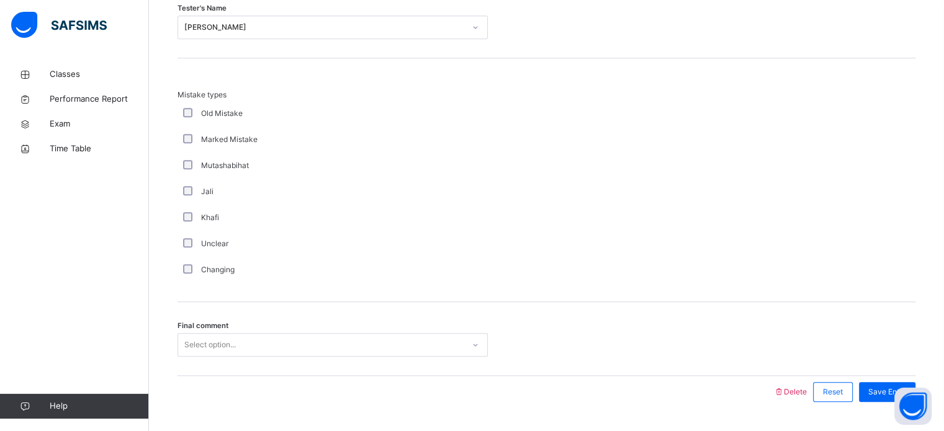
scroll to position [1217, 0]
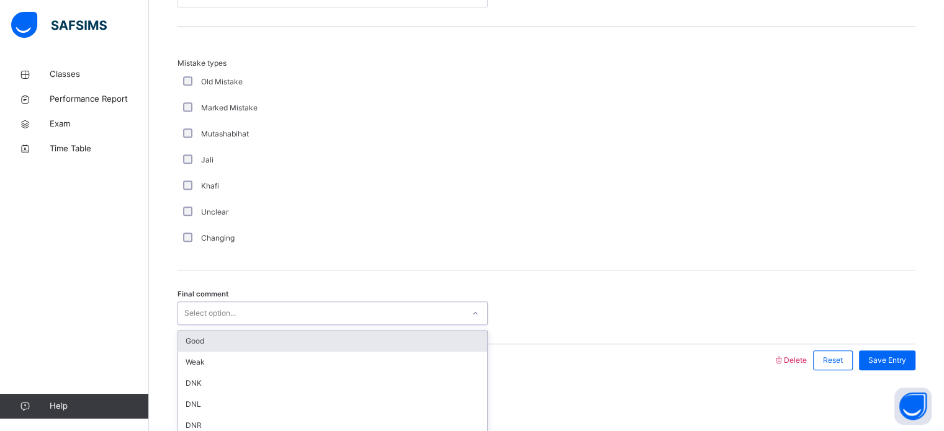
click at [266, 336] on div "Good" at bounding box center [332, 341] width 309 height 21
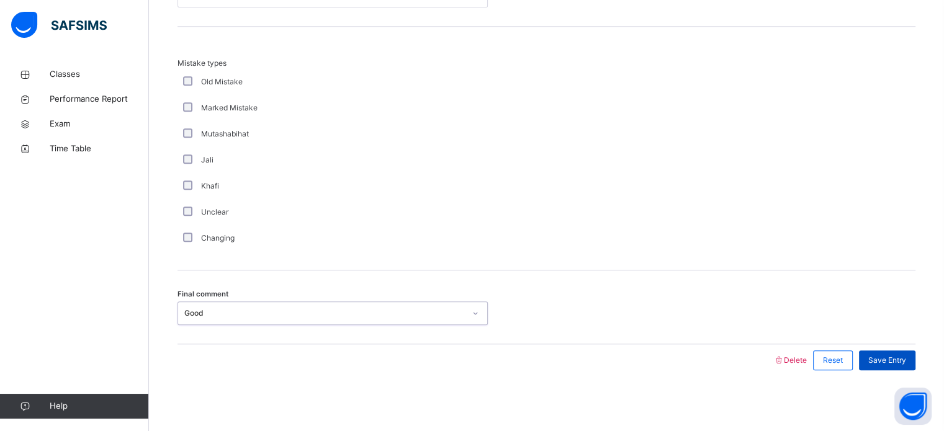
click at [901, 359] on span "Save Entry" at bounding box center [887, 360] width 38 height 11
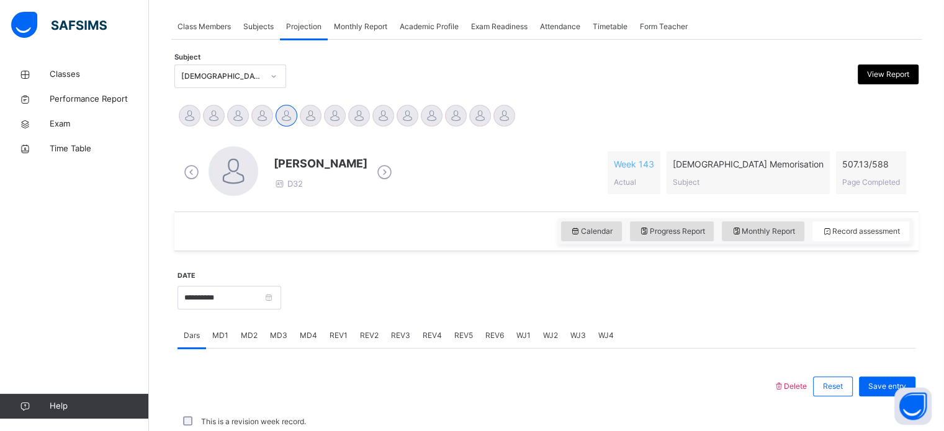
scroll to position [500, 0]
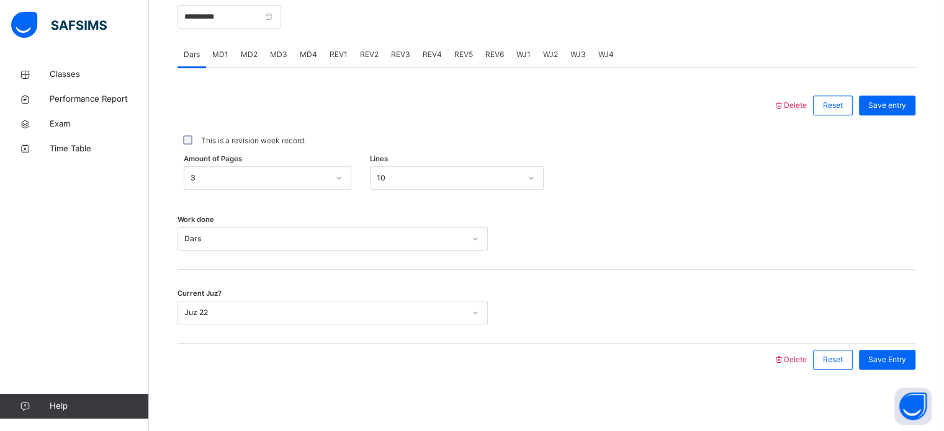
click at [302, 61] on div "MD4" at bounding box center [309, 54] width 30 height 25
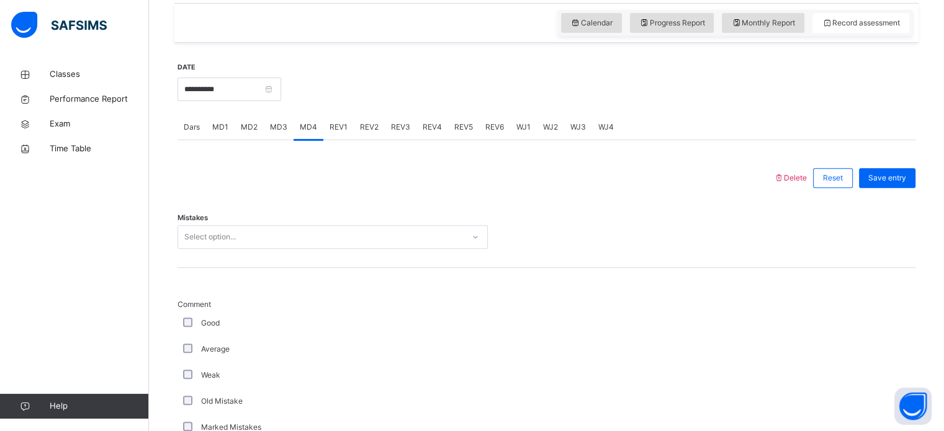
scroll to position [429, 0]
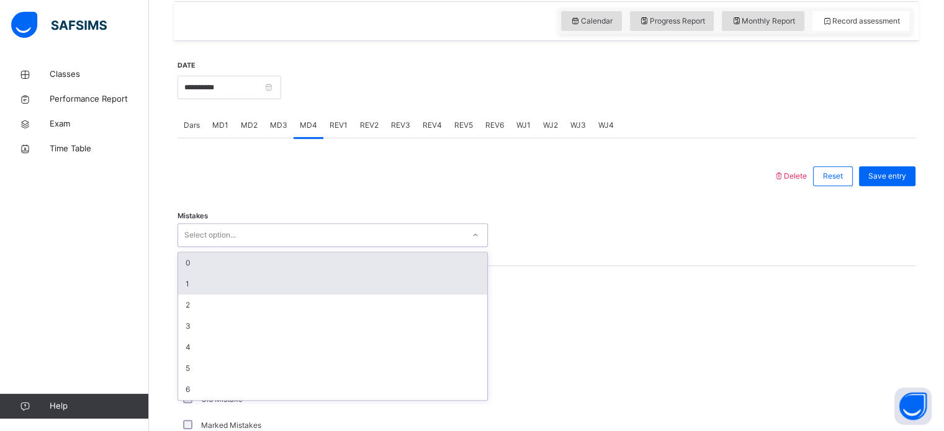
click at [238, 283] on div "1" at bounding box center [332, 284] width 309 height 21
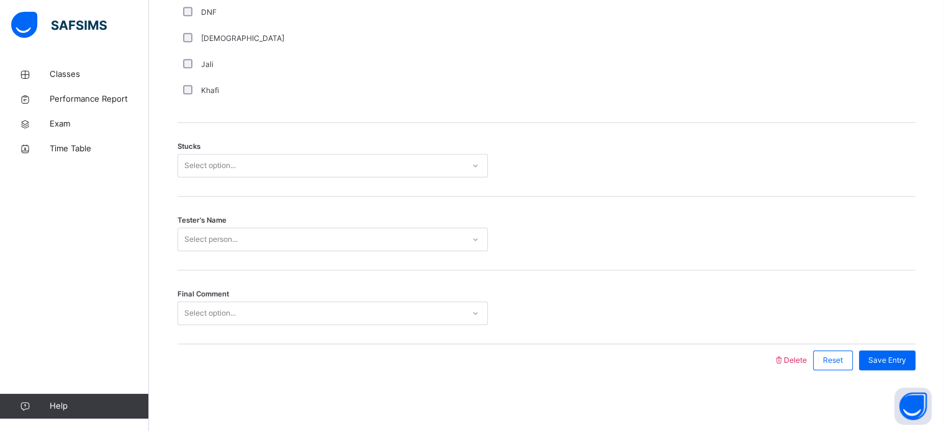
scroll to position [973, 0]
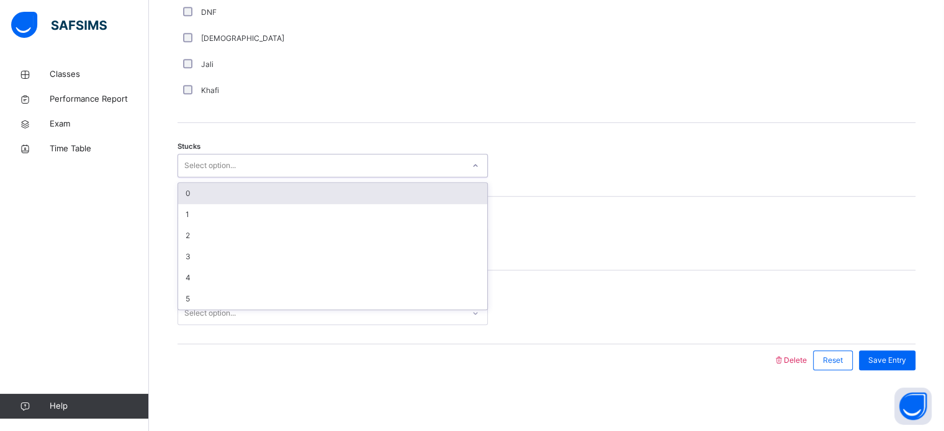
click at [286, 194] on div "0" at bounding box center [332, 193] width 309 height 21
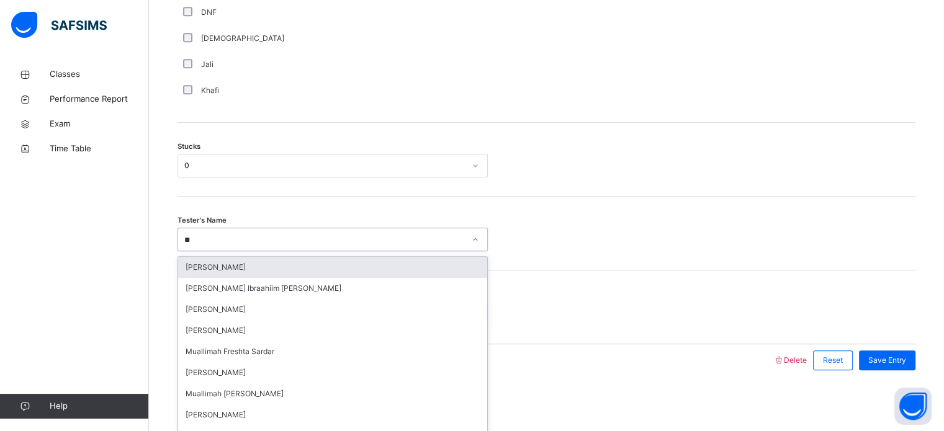
type input "***"
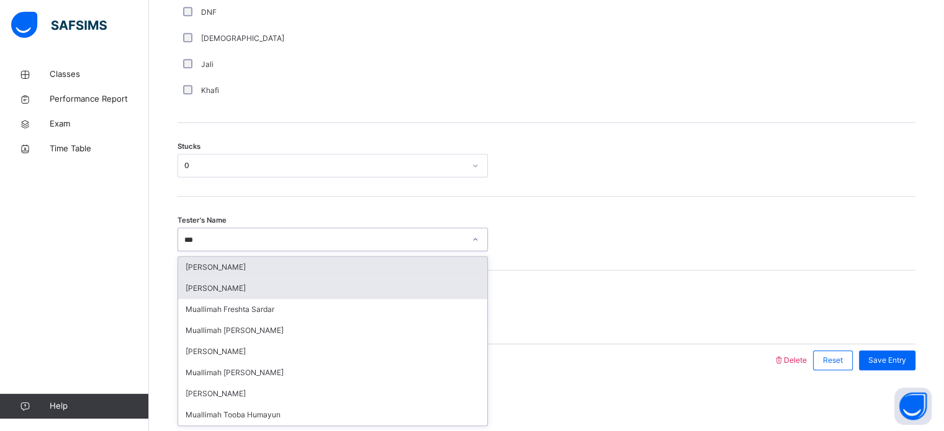
click at [233, 289] on div "[PERSON_NAME]" at bounding box center [332, 288] width 309 height 21
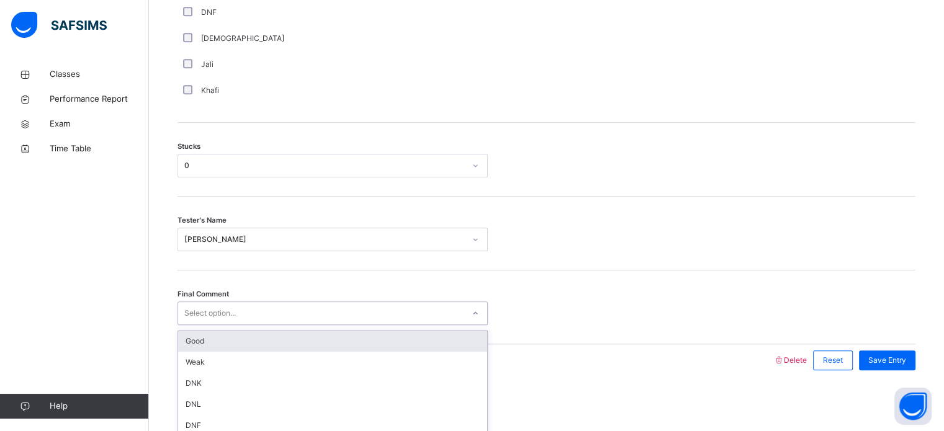
click at [235, 336] on div "Good" at bounding box center [332, 341] width 309 height 21
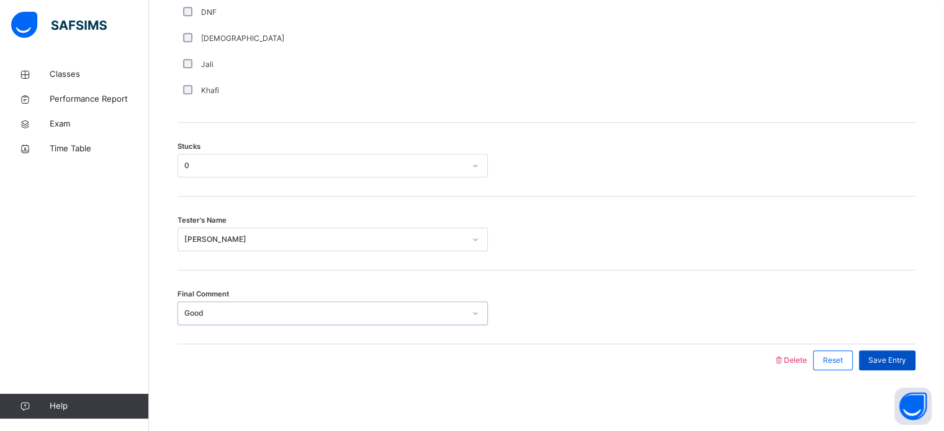
click at [902, 364] on span "Save Entry" at bounding box center [887, 360] width 38 height 11
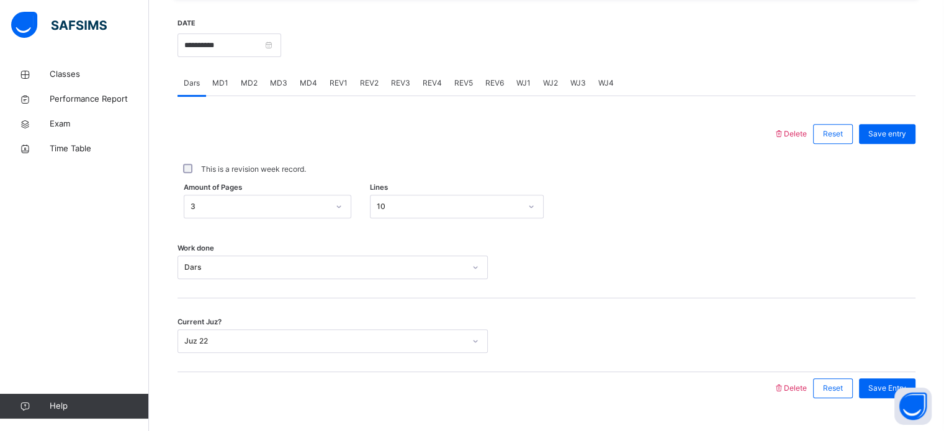
scroll to position [475, 0]
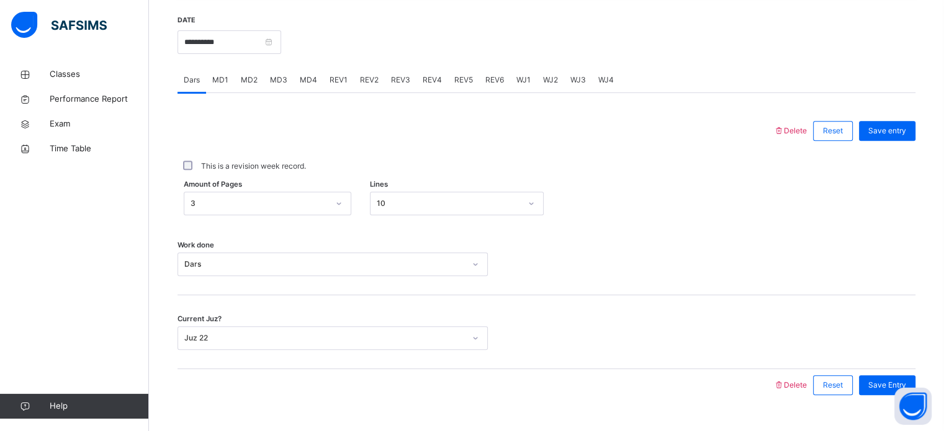
click at [337, 80] on span "REV1" at bounding box center [339, 79] width 18 height 11
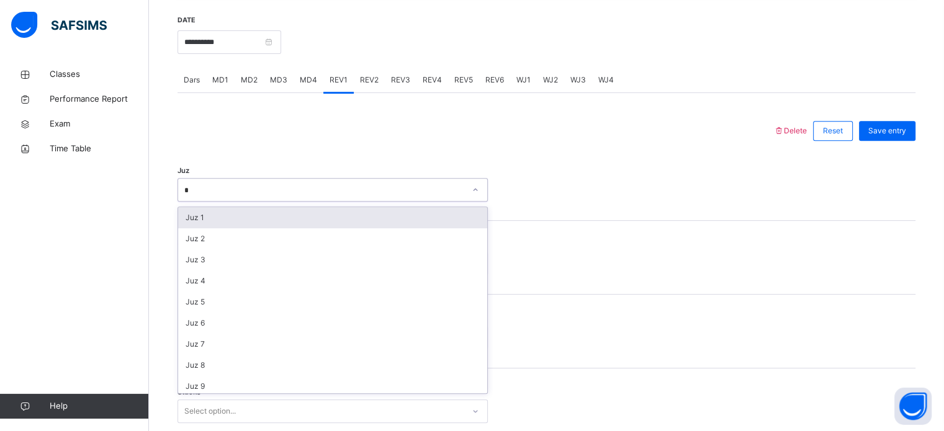
type input "**"
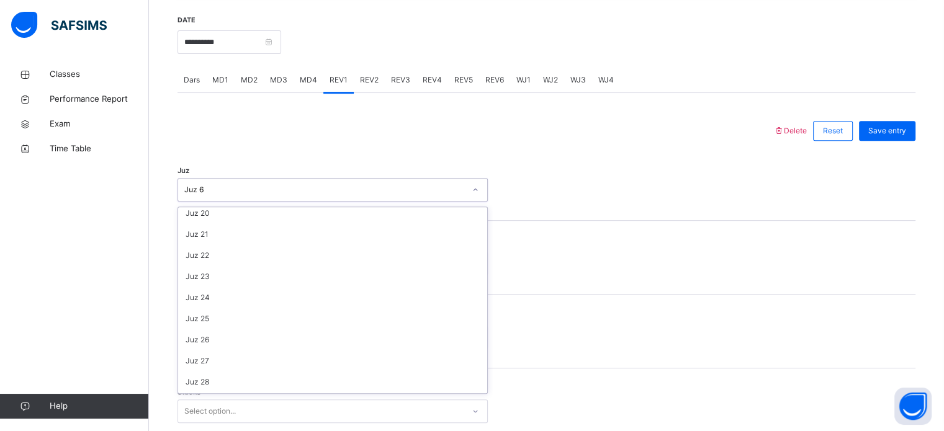
scroll to position [447, 0]
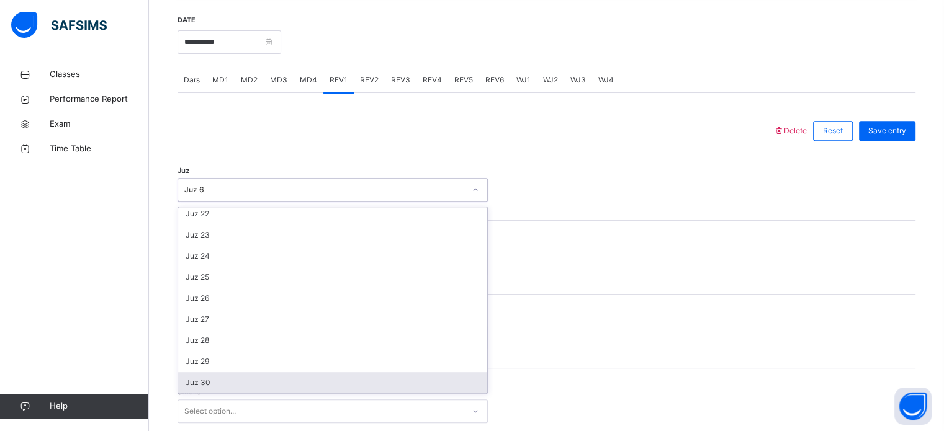
click at [223, 390] on div "Juz 30" at bounding box center [332, 382] width 309 height 21
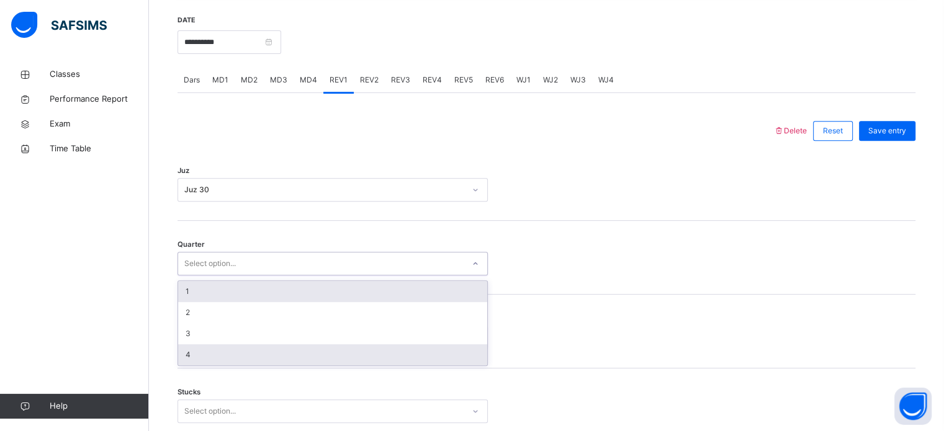
click at [218, 354] on div "4" at bounding box center [332, 354] width 309 height 21
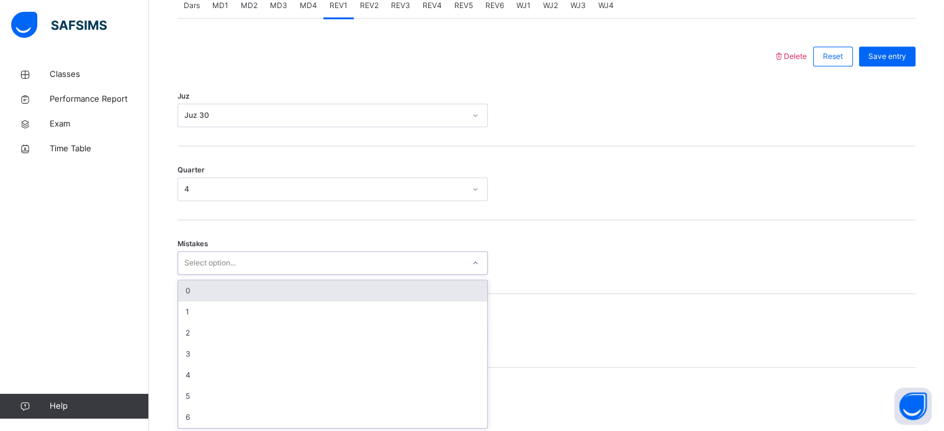
scroll to position [551, 0]
click at [236, 292] on div "0" at bounding box center [332, 289] width 309 height 21
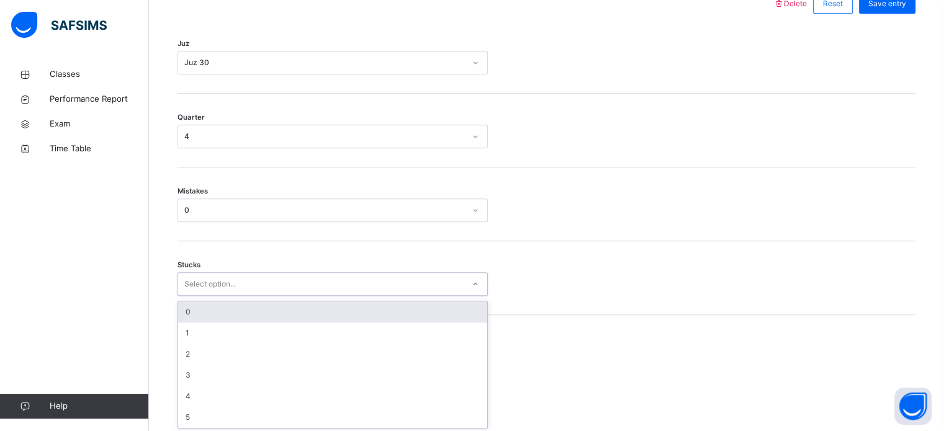
scroll to position [603, 0]
click at [236, 313] on div "0" at bounding box center [332, 310] width 309 height 21
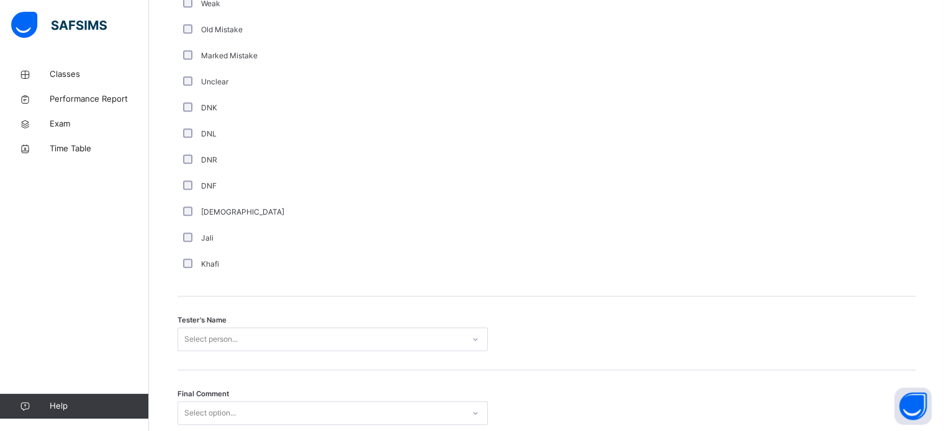
scroll to position [1121, 0]
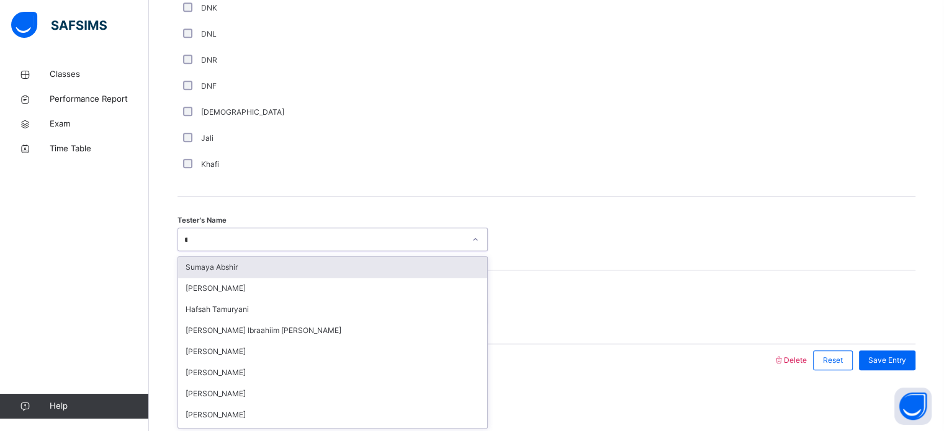
type input "**"
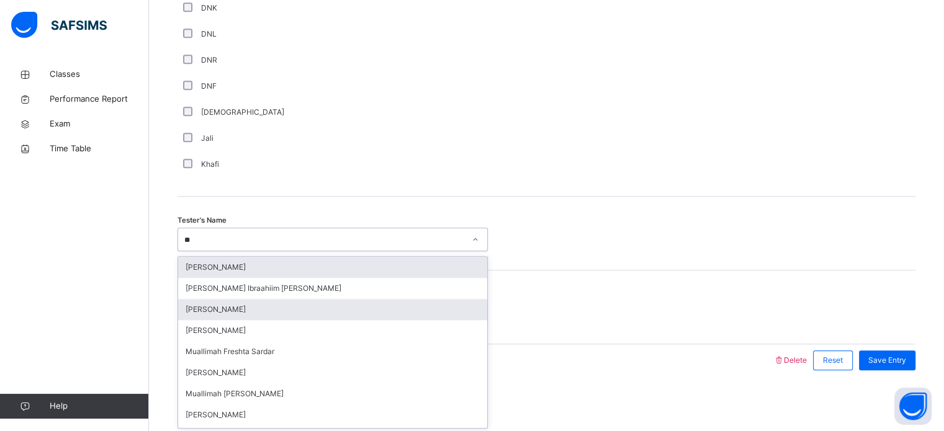
click at [268, 311] on div "[PERSON_NAME]" at bounding box center [332, 309] width 309 height 21
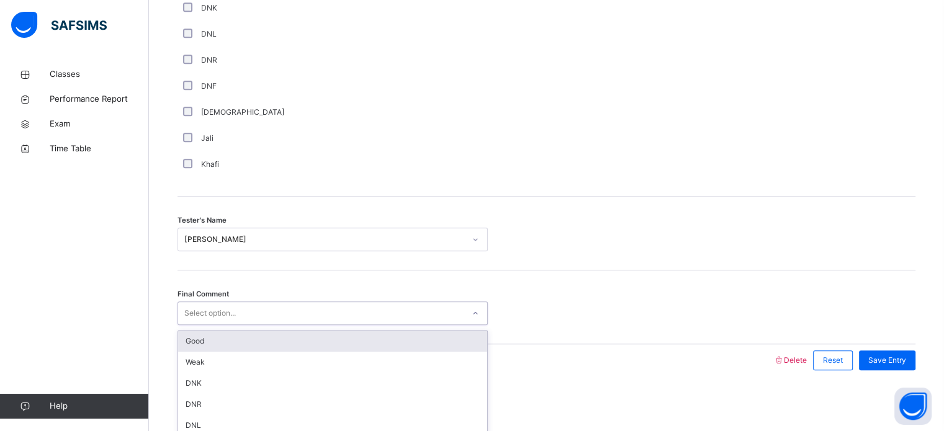
click at [241, 331] on div "Good" at bounding box center [332, 341] width 309 height 21
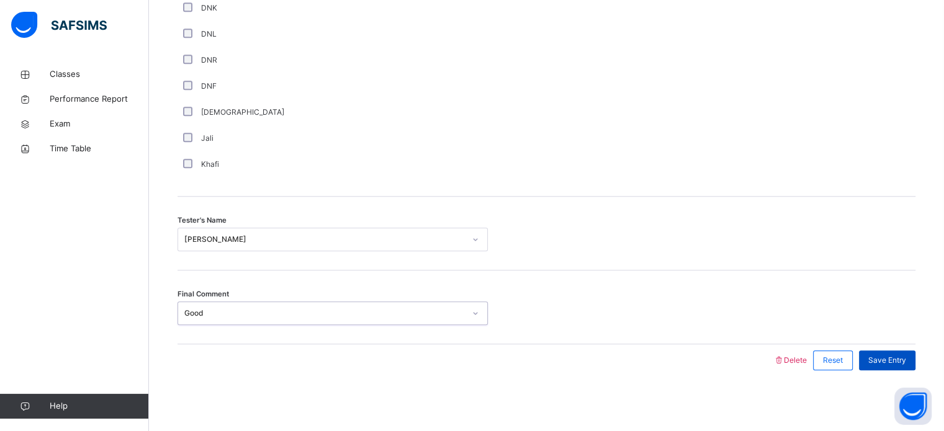
click at [904, 369] on div "Save Entry" at bounding box center [887, 361] width 56 height 20
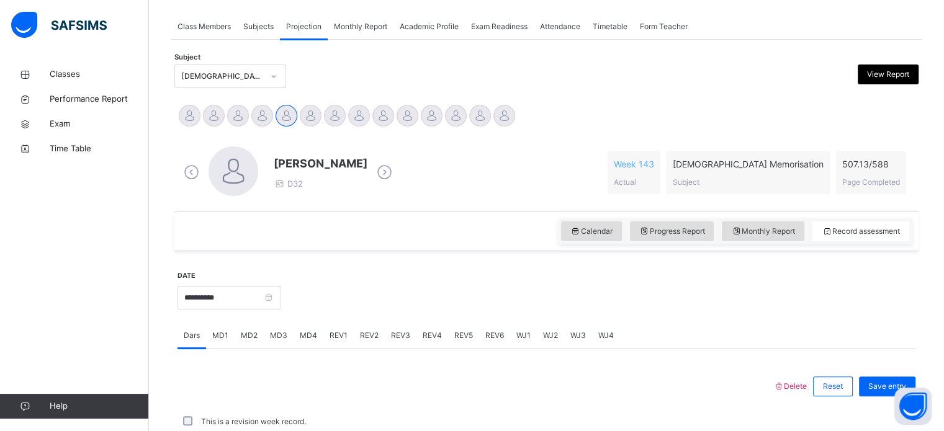
scroll to position [500, 0]
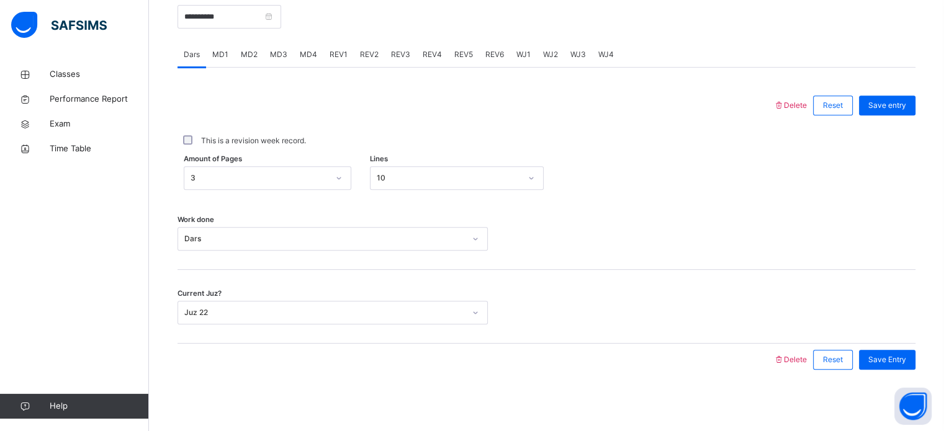
click at [360, 45] on div "REV2" at bounding box center [369, 54] width 31 height 25
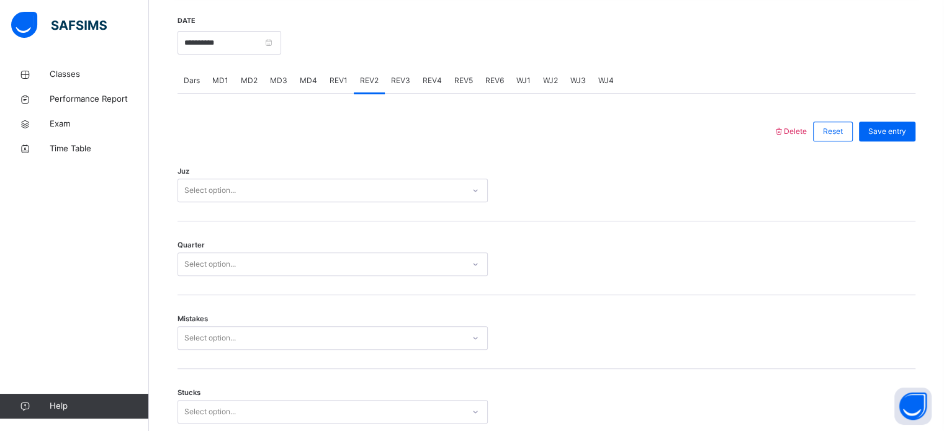
scroll to position [473, 0]
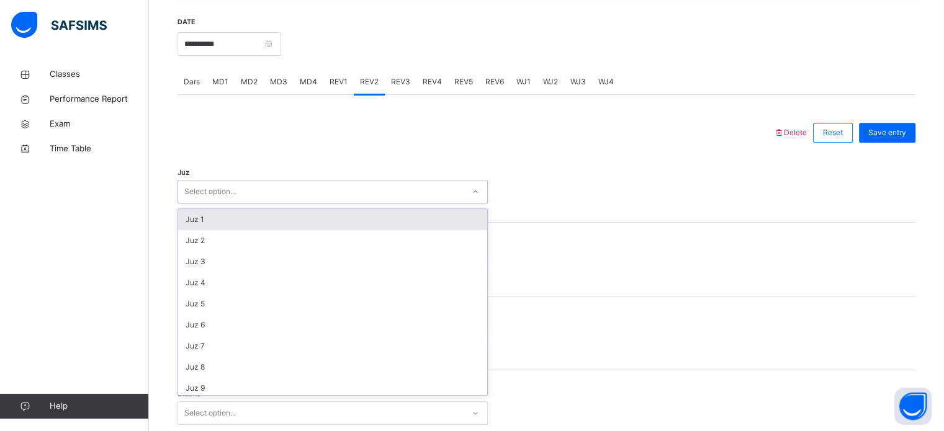
click at [262, 217] on div "Juz 1" at bounding box center [332, 219] width 309 height 21
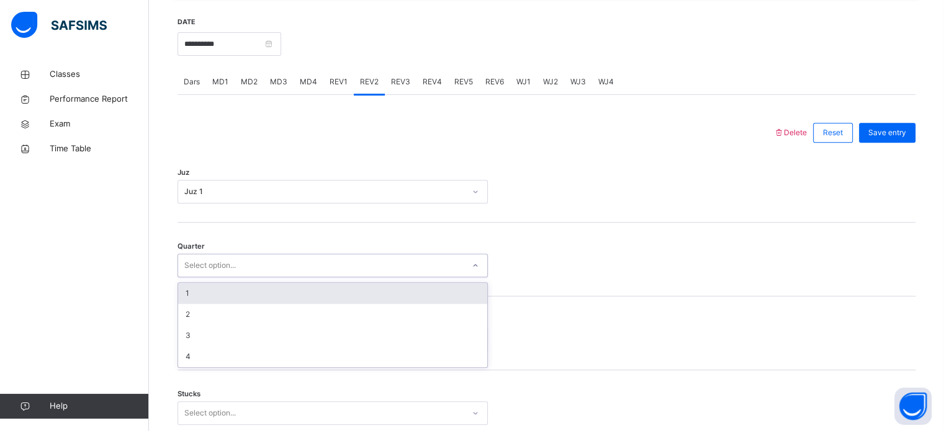
click at [205, 290] on div "1" at bounding box center [332, 293] width 309 height 21
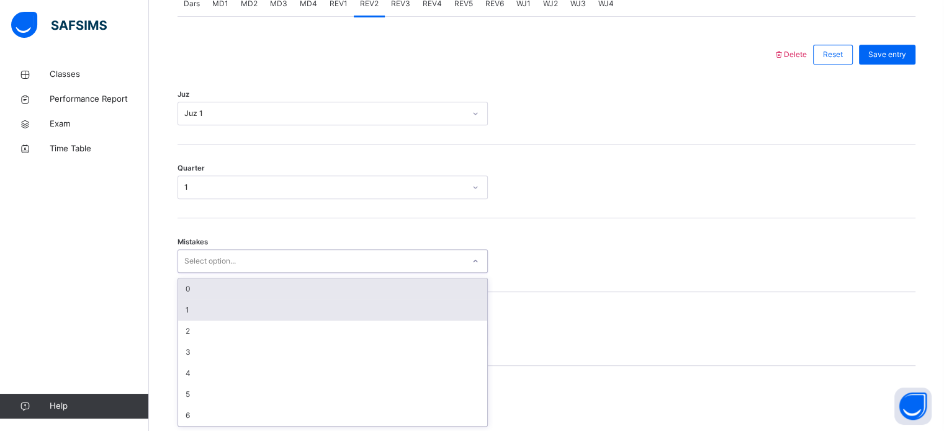
click at [227, 304] on div "1" at bounding box center [332, 310] width 309 height 21
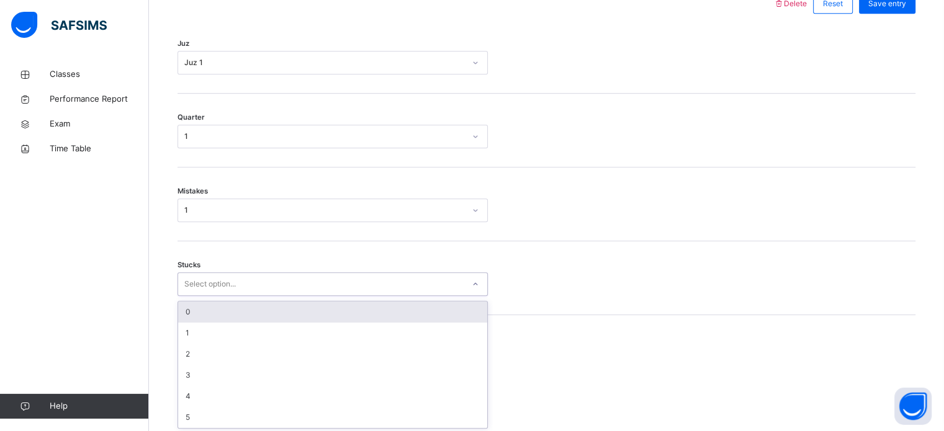
scroll to position [603, 0]
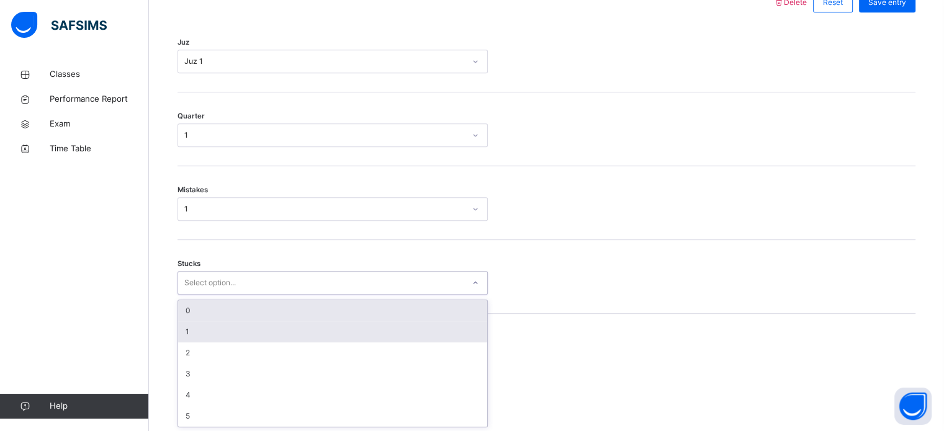
click at [218, 331] on div "1" at bounding box center [332, 331] width 309 height 21
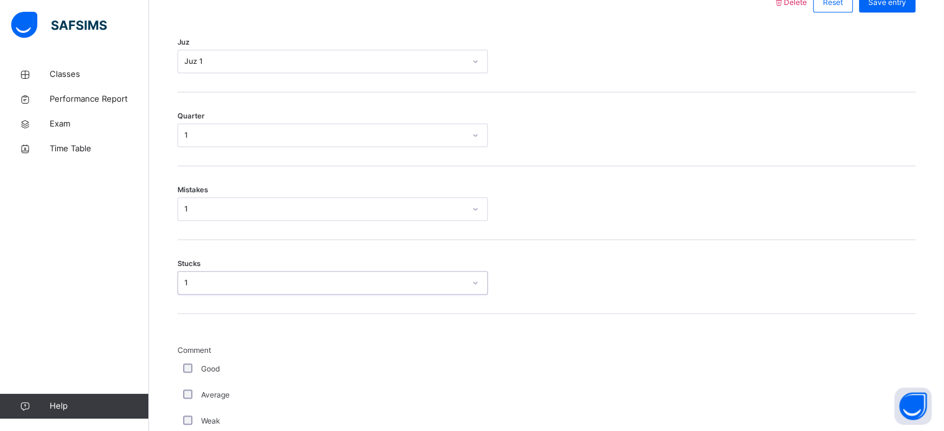
click at [200, 361] on div "Good" at bounding box center [333, 369] width 310 height 26
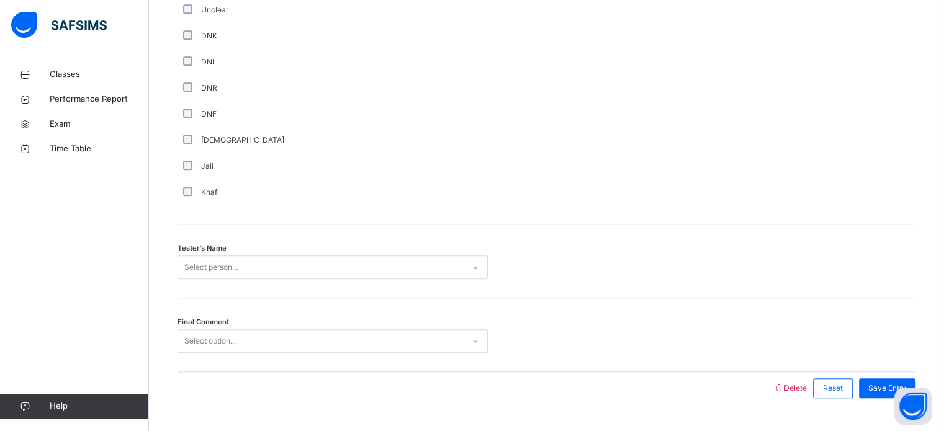
scroll to position [1121, 0]
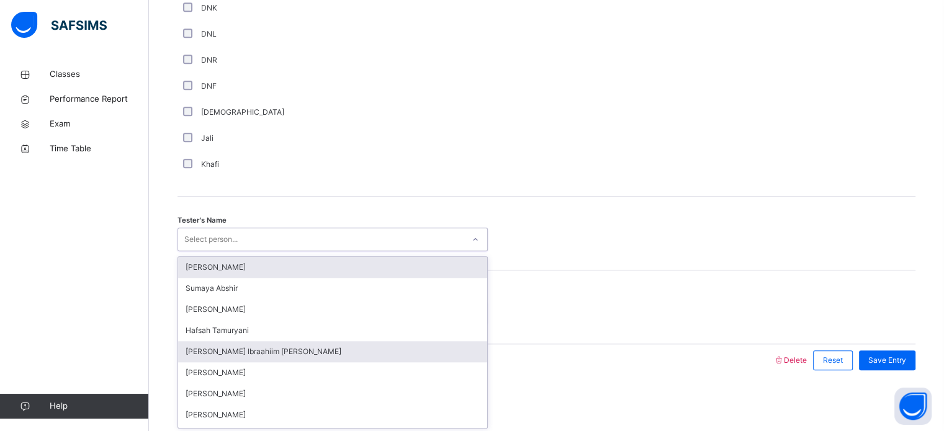
click at [240, 353] on div "[PERSON_NAME] Ibraahiim [PERSON_NAME]" at bounding box center [332, 351] width 309 height 21
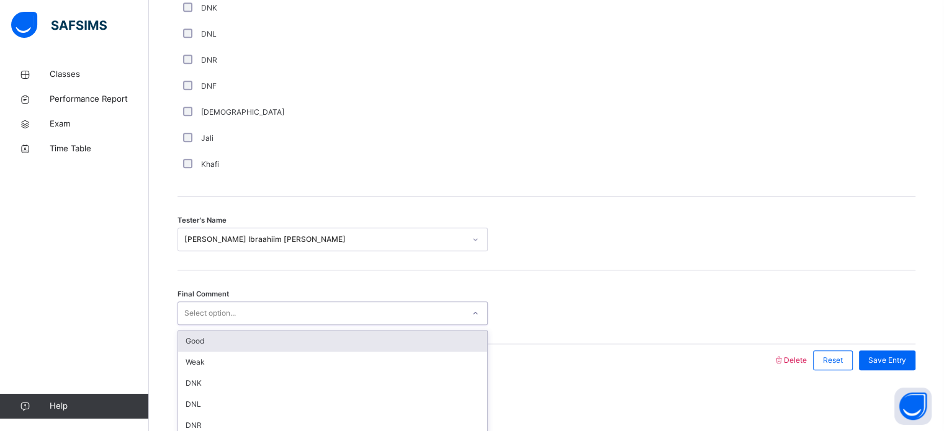
click at [256, 344] on div "Good" at bounding box center [332, 341] width 309 height 21
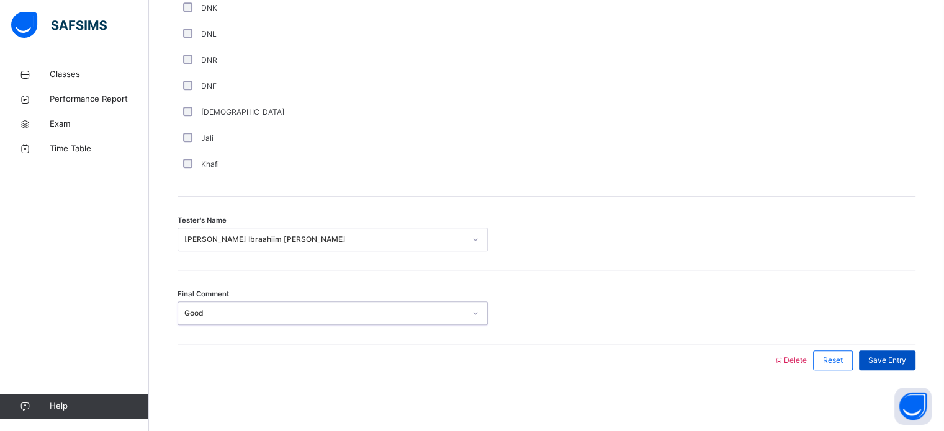
click at [915, 351] on div "Save Entry" at bounding box center [887, 361] width 56 height 20
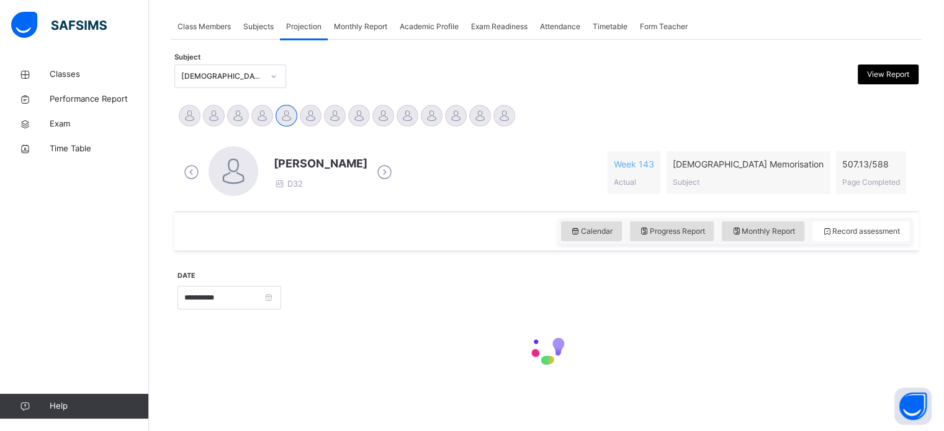
scroll to position [500, 0]
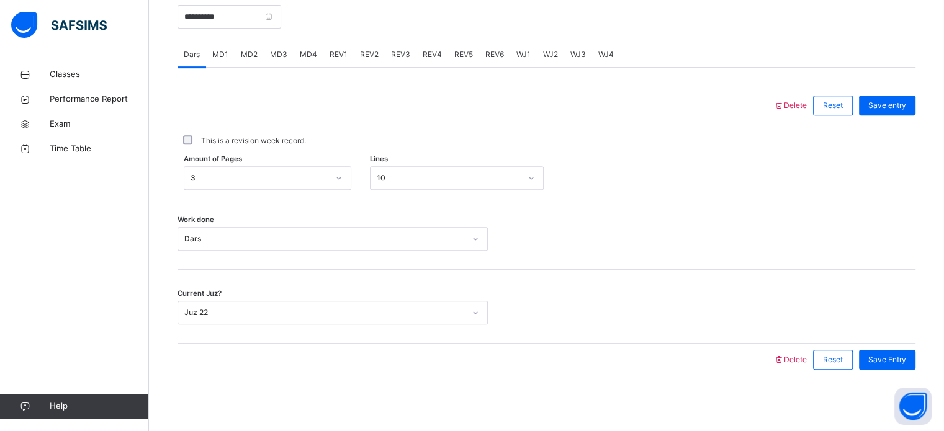
click at [393, 59] on span "REV3" at bounding box center [400, 54] width 19 height 11
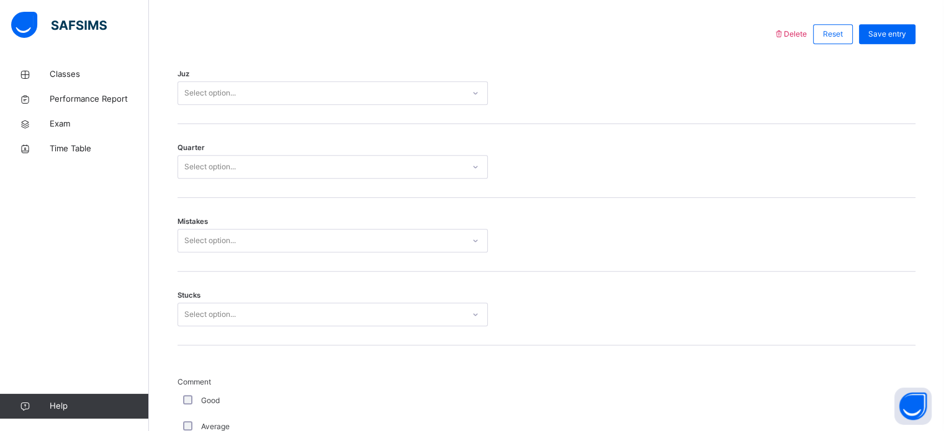
scroll to position [565, 0]
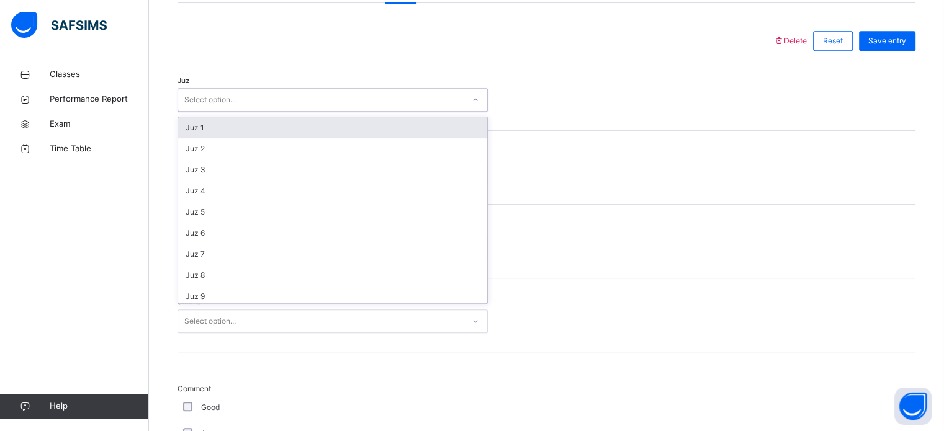
click at [276, 134] on div "Juz 1" at bounding box center [332, 127] width 309 height 21
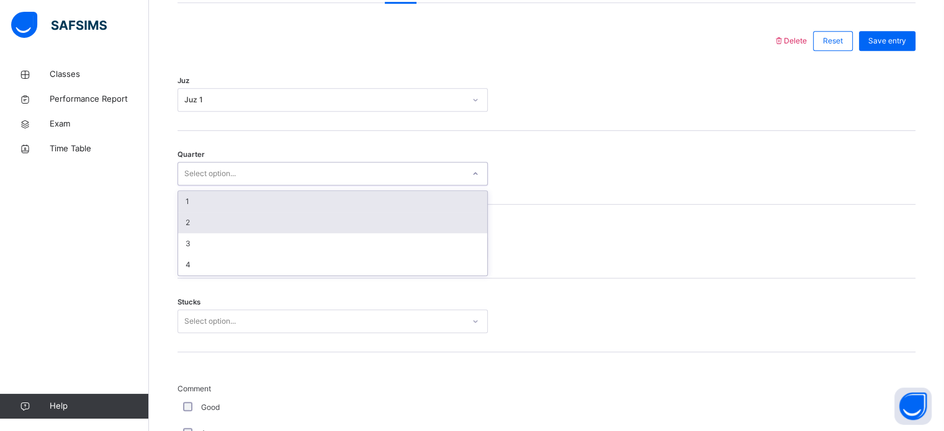
click at [216, 224] on div "2" at bounding box center [332, 222] width 309 height 21
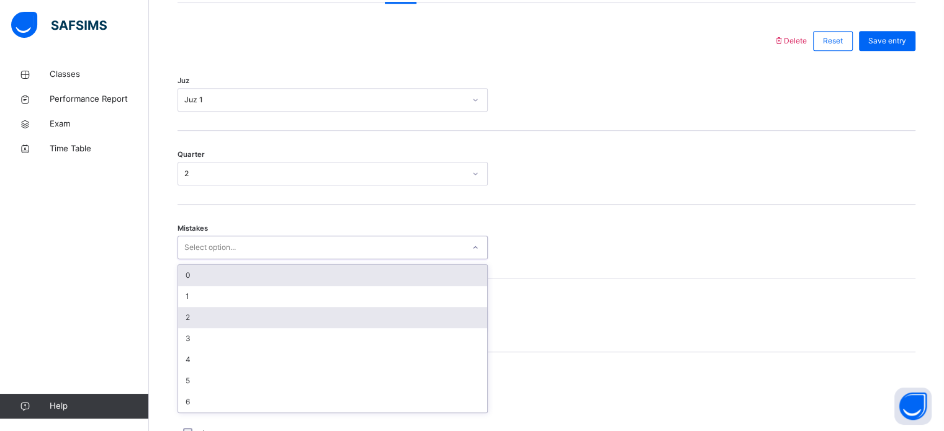
click at [216, 308] on div "2" at bounding box center [332, 317] width 309 height 21
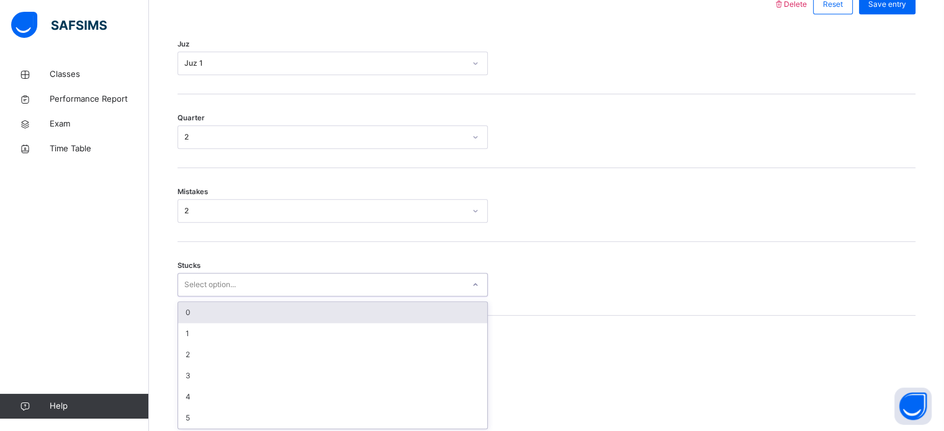
scroll to position [603, 0]
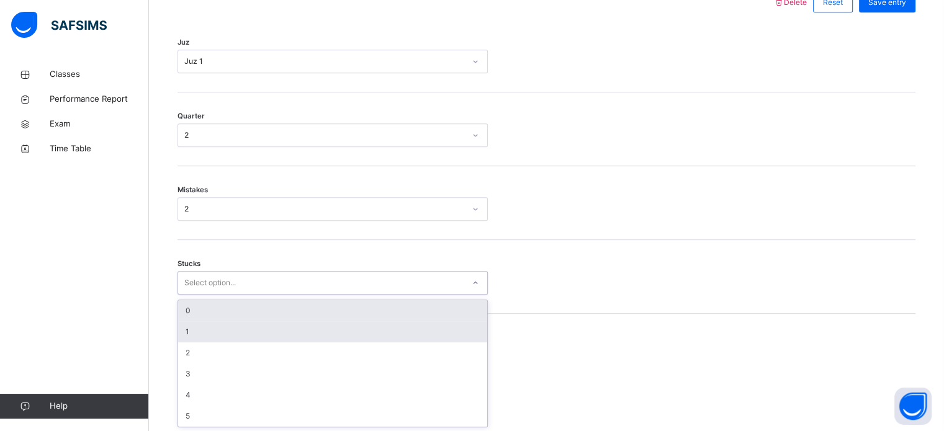
click at [210, 330] on div "1" at bounding box center [332, 331] width 309 height 21
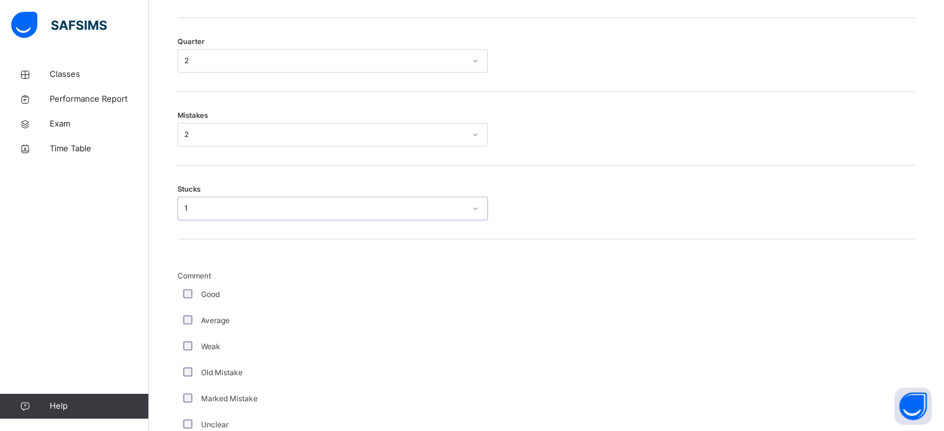
scroll to position [745, 0]
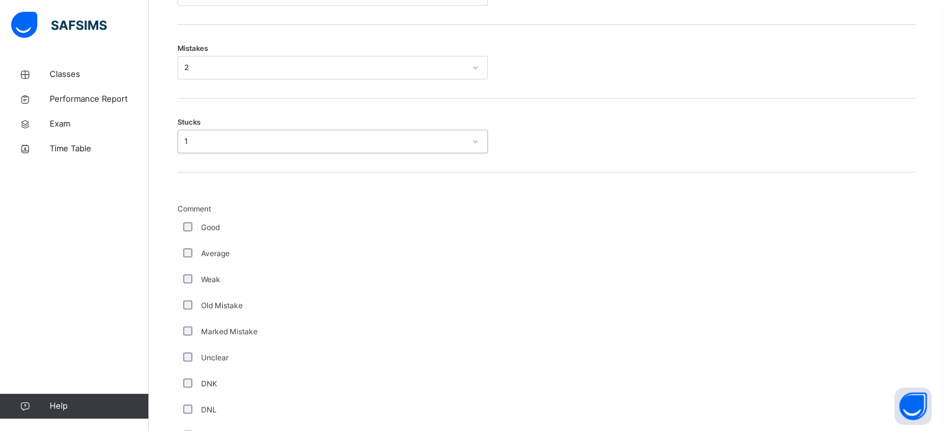
click at [197, 267] on div "Weak" at bounding box center [333, 280] width 310 height 26
click at [200, 251] on div "Average" at bounding box center [333, 253] width 304 height 11
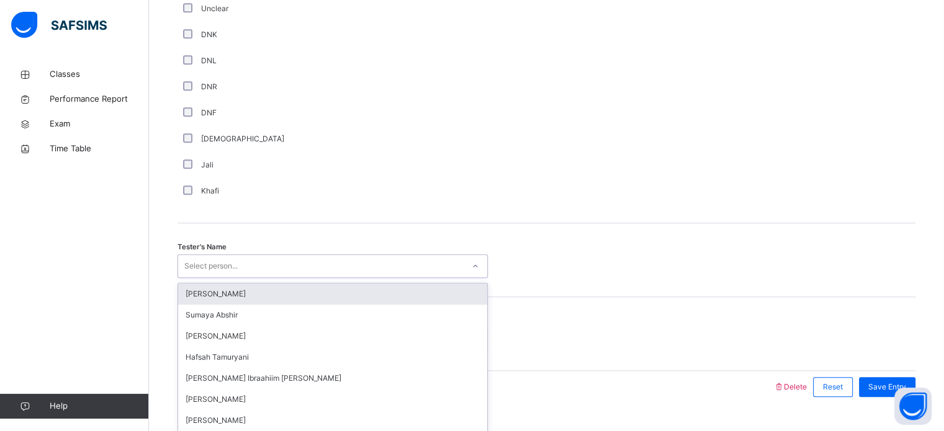
scroll to position [1121, 0]
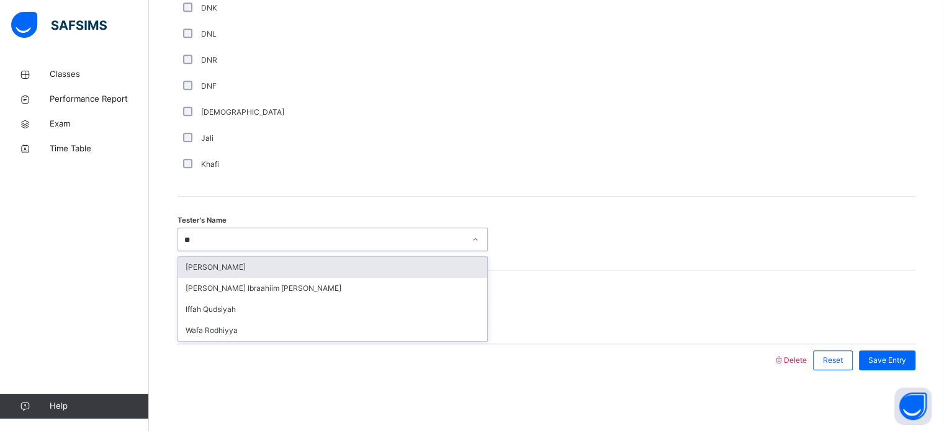
type input "***"
click at [271, 261] on div "[PERSON_NAME] Ibraahiim [PERSON_NAME]" at bounding box center [332, 267] width 309 height 21
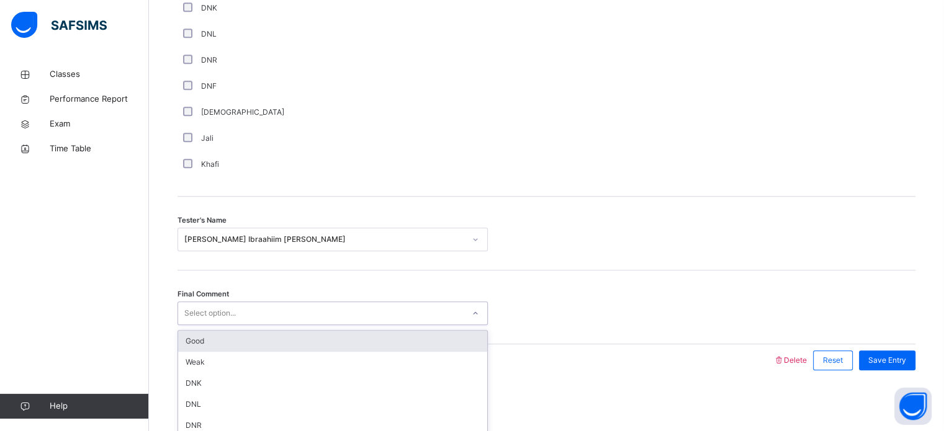
click at [261, 339] on div "Good" at bounding box center [332, 341] width 309 height 21
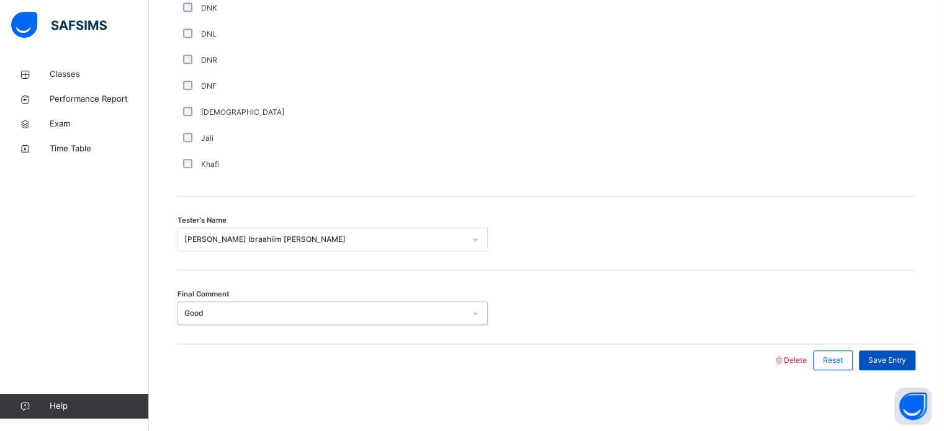
click at [888, 351] on div "Save Entry" at bounding box center [887, 361] width 56 height 20
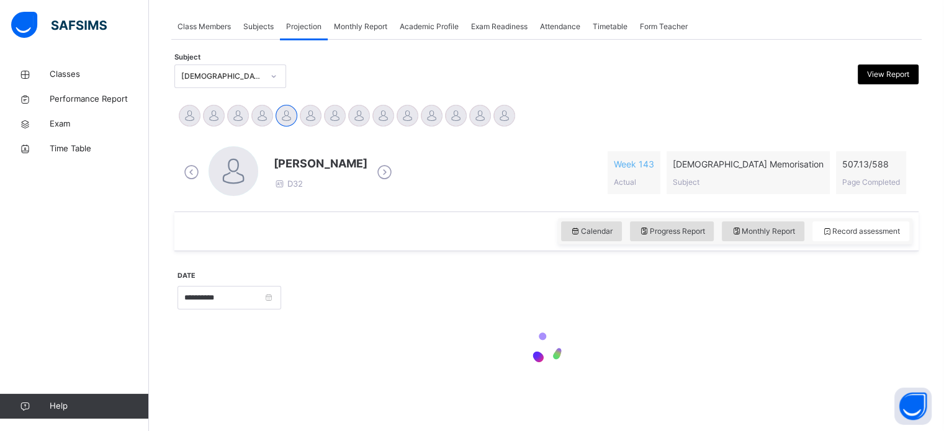
scroll to position [500, 0]
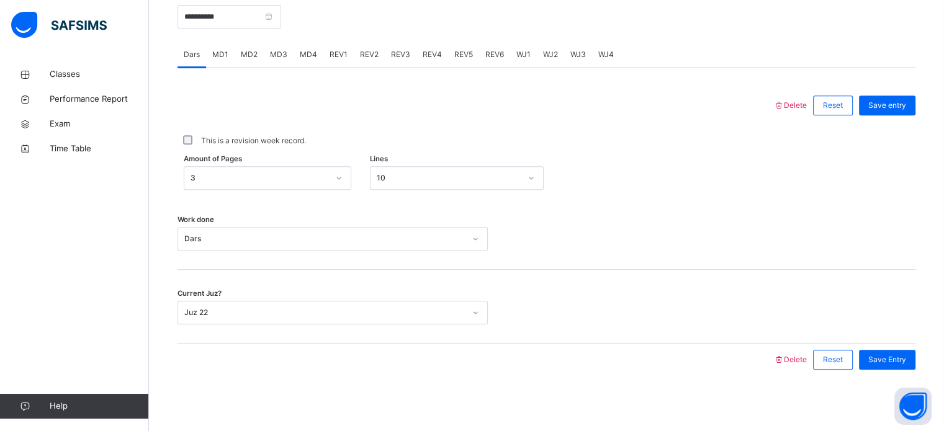
click at [435, 54] on span "REV4" at bounding box center [432, 54] width 19 height 11
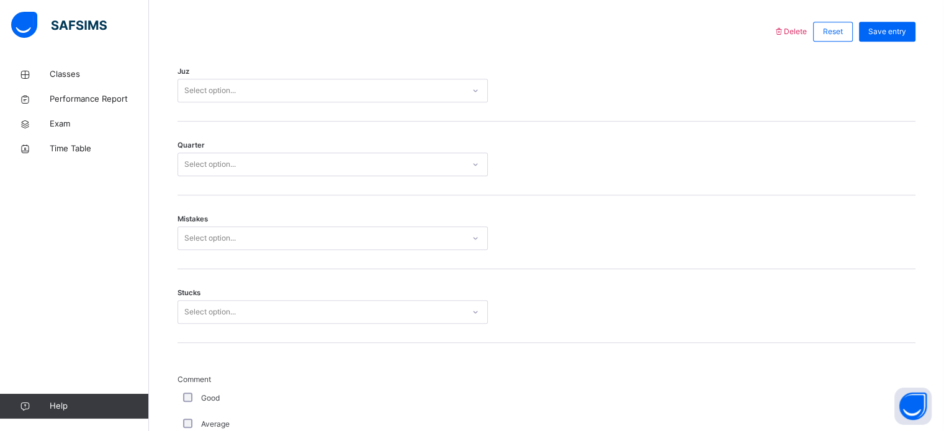
scroll to position [542, 0]
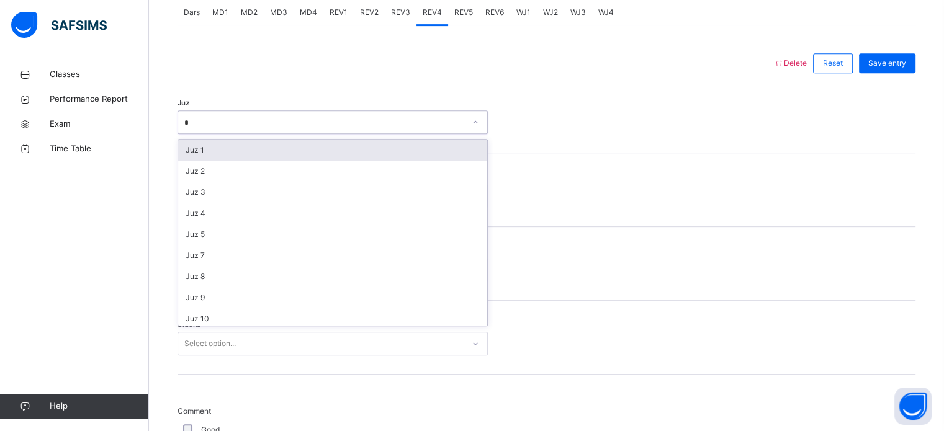
type input "**"
click at [253, 145] on div "Juz 19" at bounding box center [332, 150] width 309 height 21
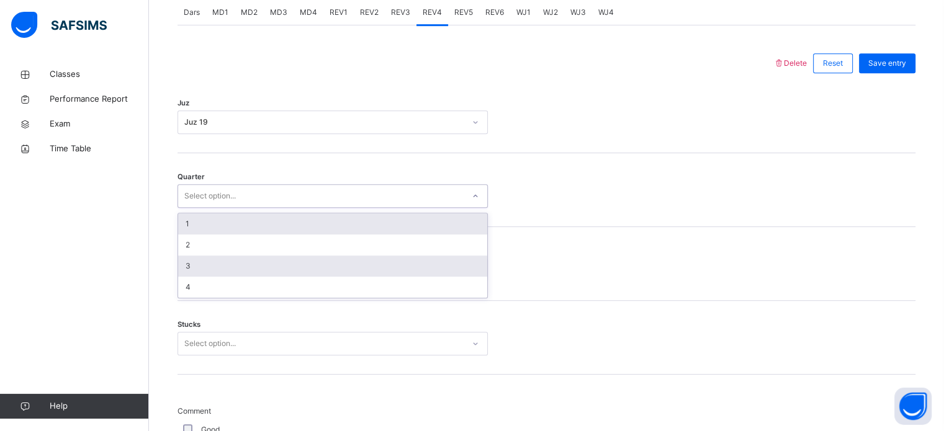
click at [211, 266] on div "3" at bounding box center [332, 266] width 309 height 21
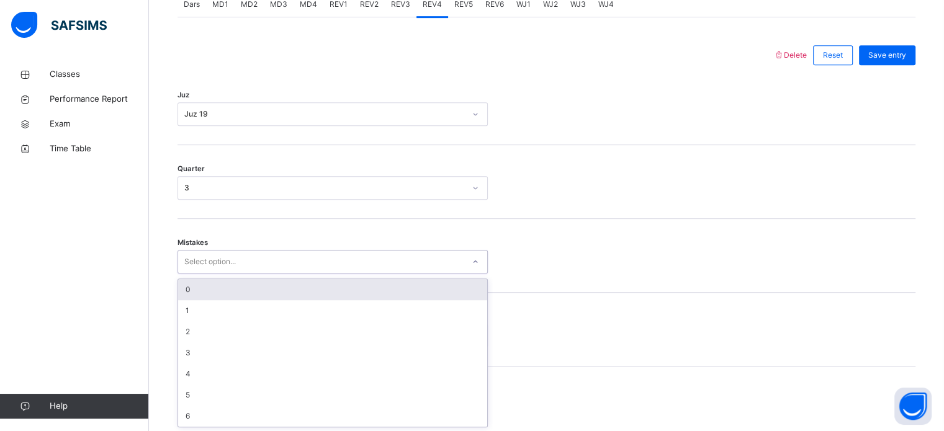
scroll to position [551, 0]
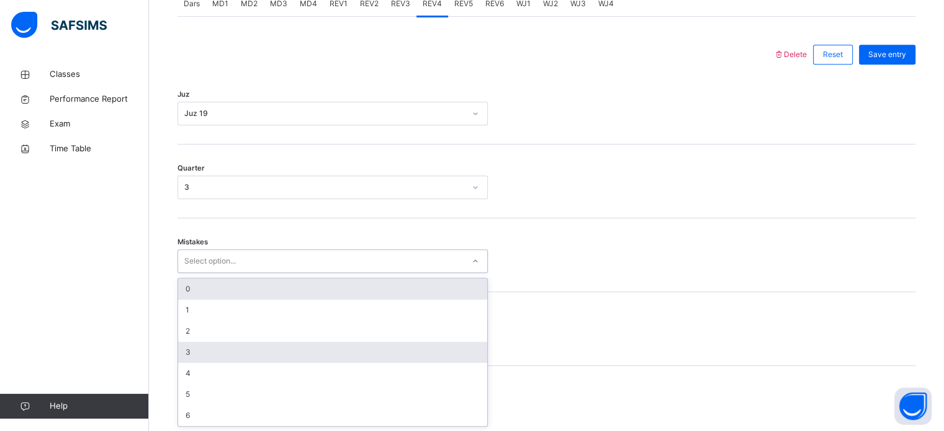
click at [200, 349] on div "3" at bounding box center [332, 352] width 309 height 21
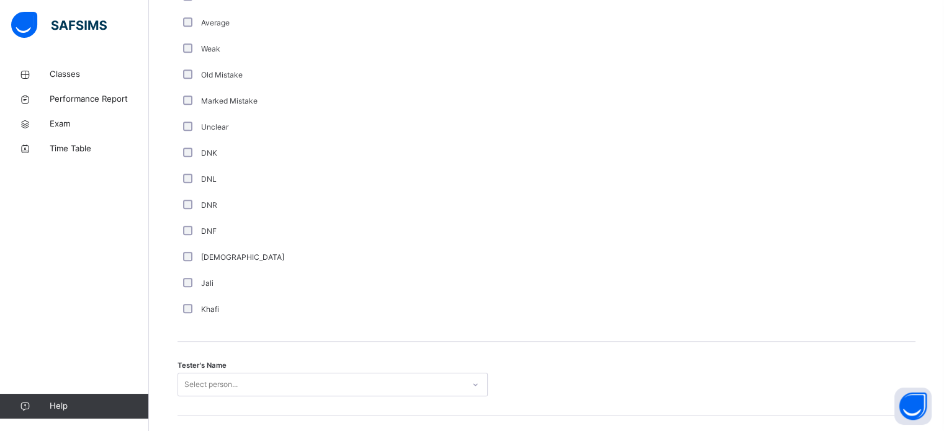
scroll to position [1121, 0]
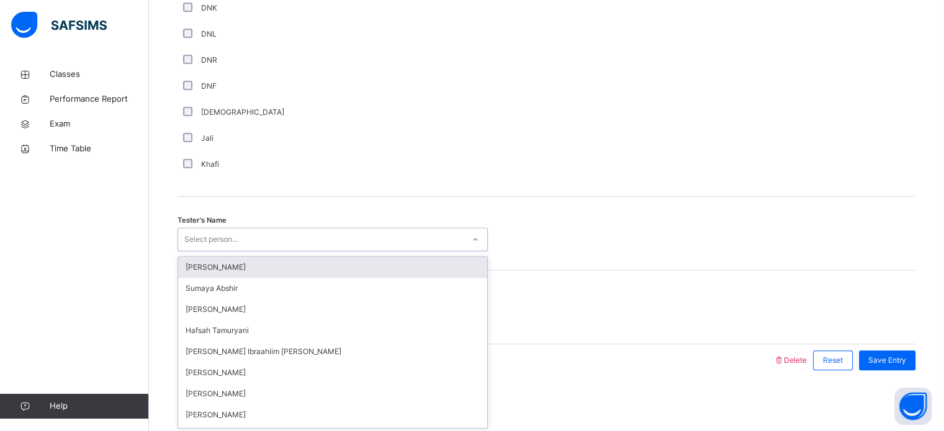
type input "*"
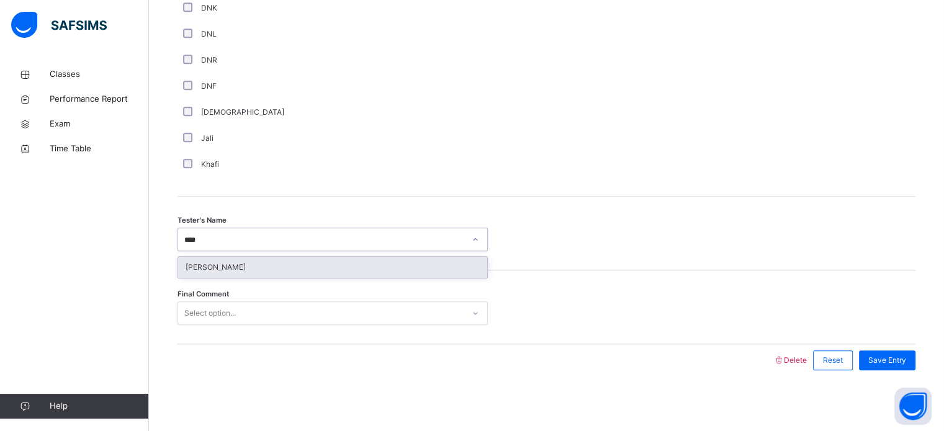
type input "***"
click at [305, 266] on div "[PERSON_NAME]" at bounding box center [332, 268] width 309 height 21
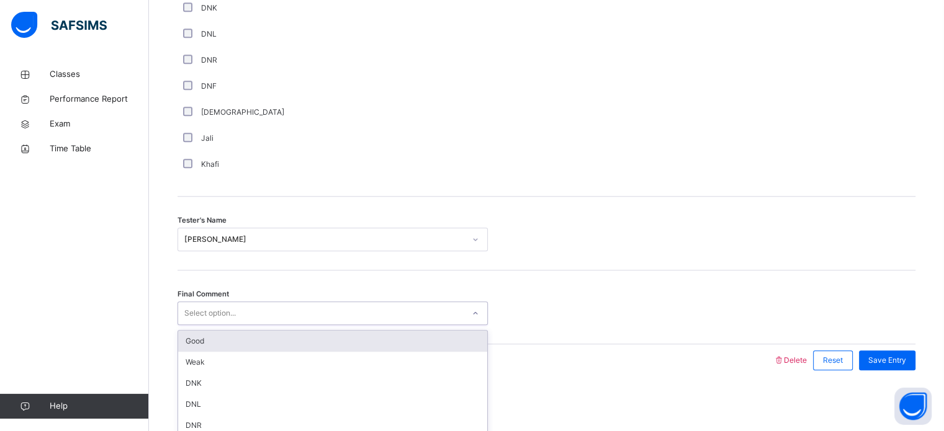
scroll to position [29, 0]
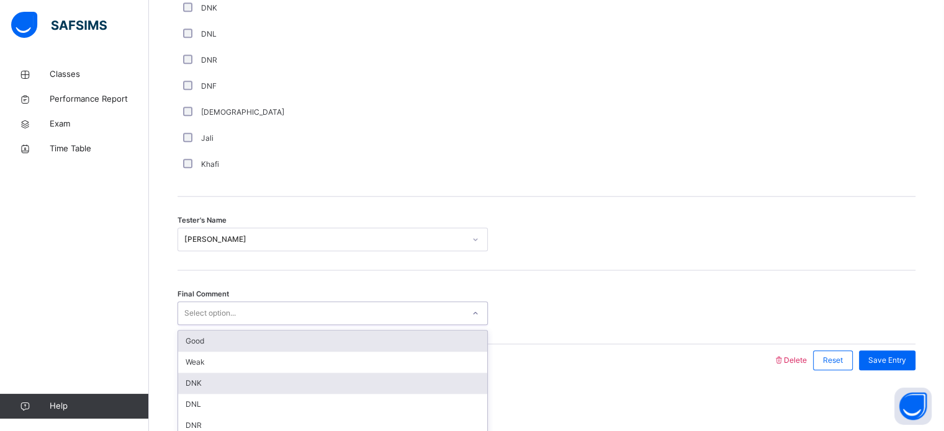
click at [240, 373] on div "DNK" at bounding box center [332, 383] width 309 height 21
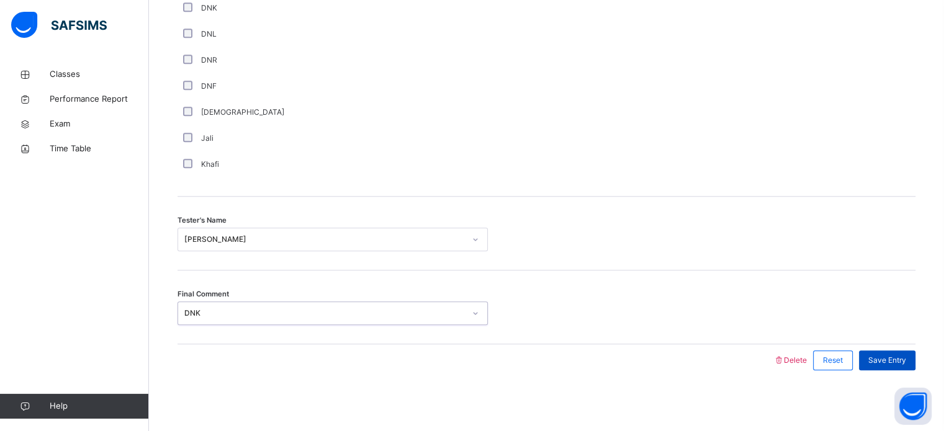
click at [899, 355] on span "Save Entry" at bounding box center [887, 360] width 38 height 11
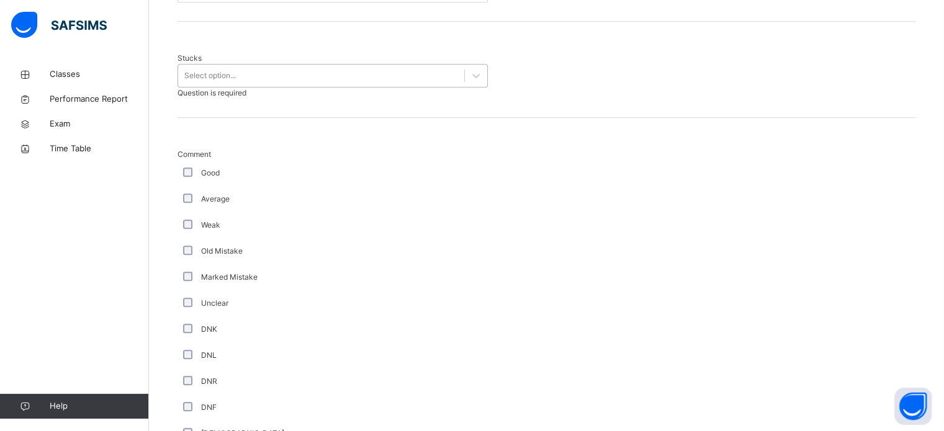
scroll to position [809, 0]
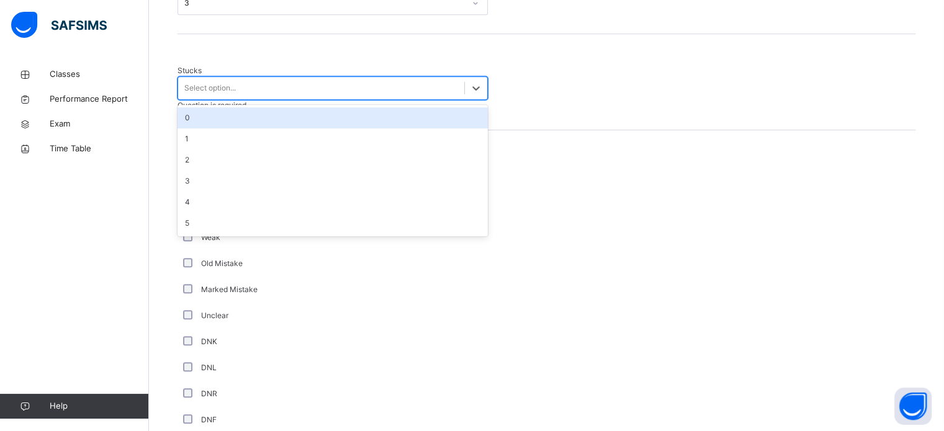
drag, startPoint x: 231, startPoint y: 79, endPoint x: 227, endPoint y: 111, distance: 31.9
click at [227, 100] on div "option 0 focused, 1 of 6. 6 results available. Use Up and Down to choose option…" at bounding box center [333, 88] width 310 height 24
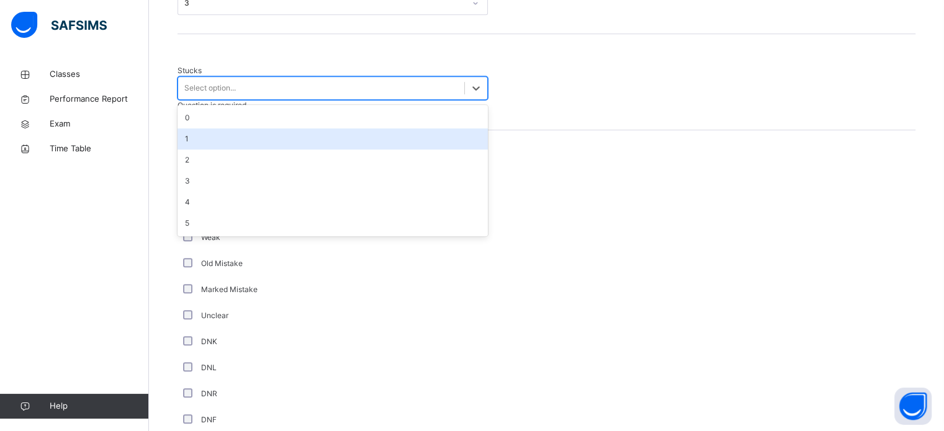
click at [223, 128] on div "1" at bounding box center [333, 138] width 310 height 21
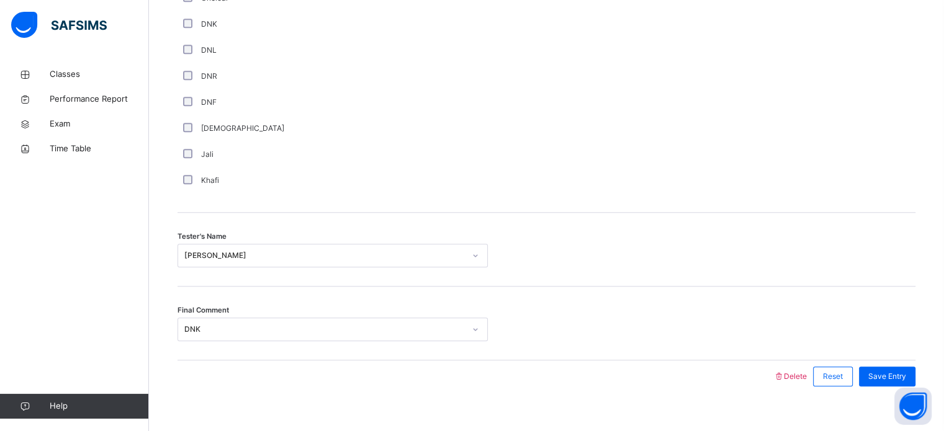
scroll to position [1121, 0]
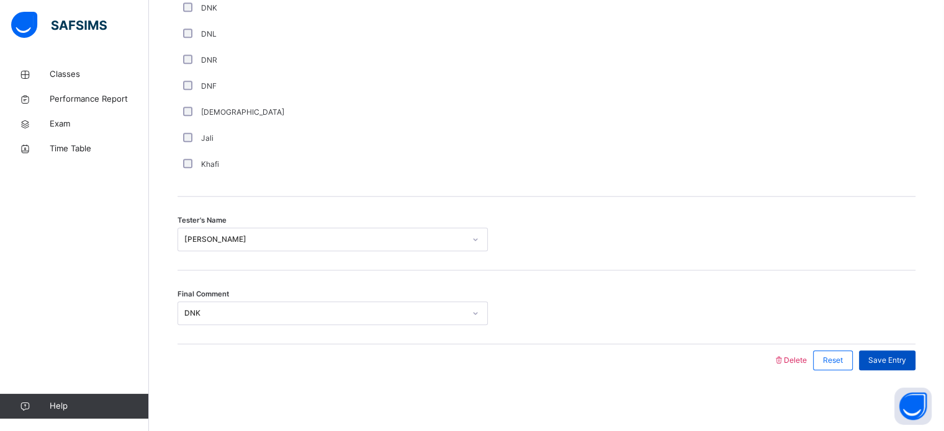
click at [891, 355] on span "Save Entry" at bounding box center [887, 360] width 38 height 11
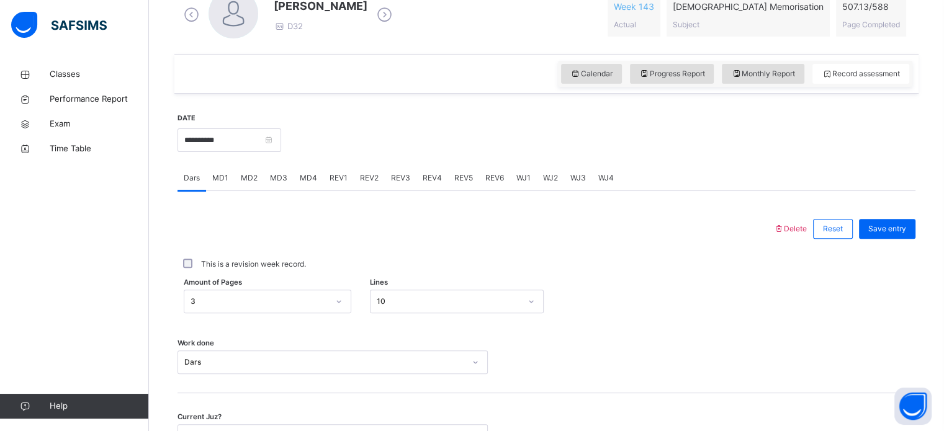
scroll to position [389, 0]
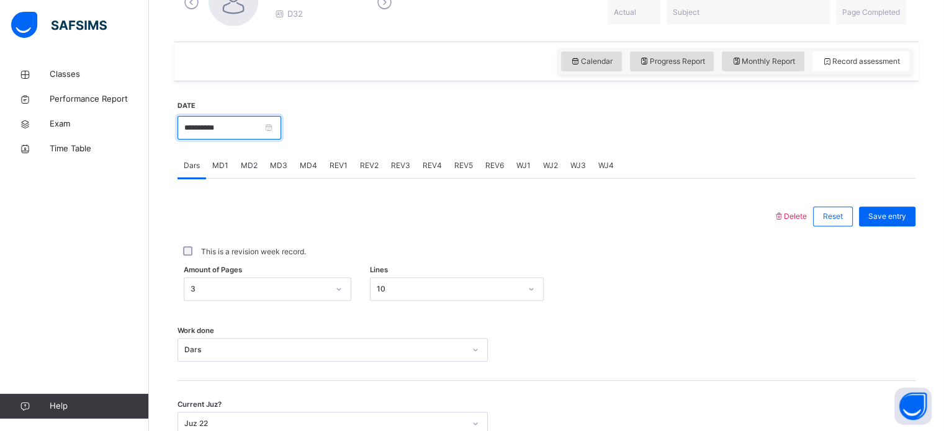
click at [281, 120] on input "**********" at bounding box center [230, 128] width 104 height 24
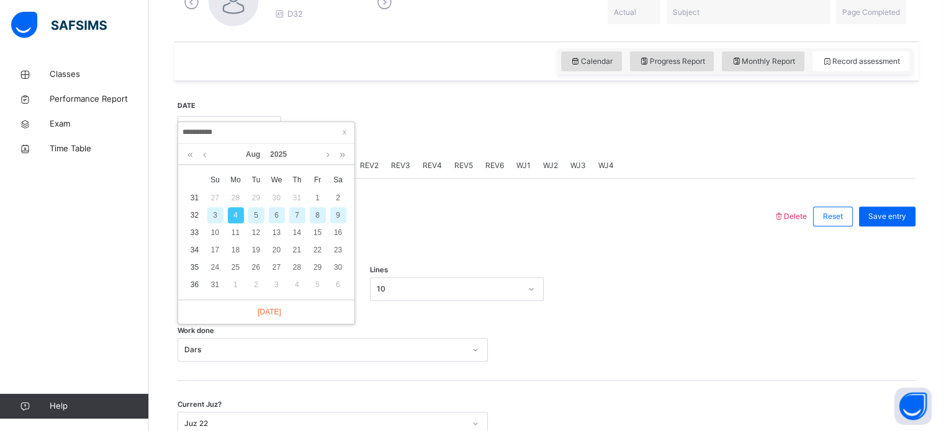
click at [256, 209] on div "5" at bounding box center [256, 215] width 16 height 16
type input "**********"
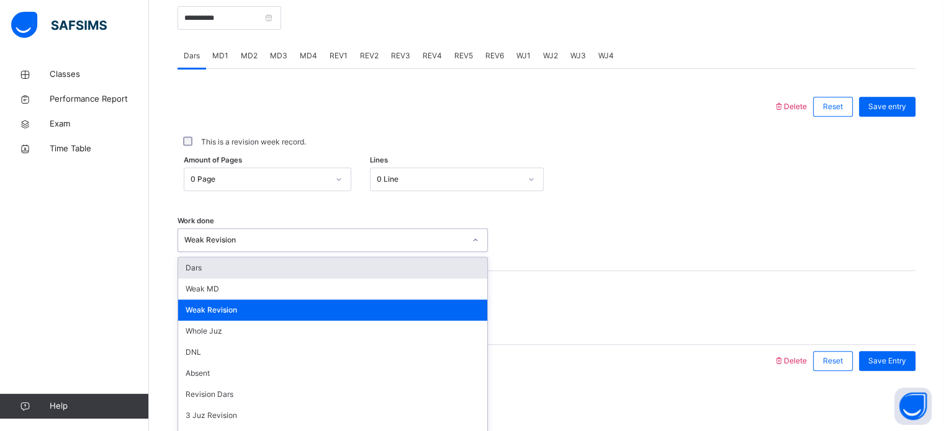
scroll to position [500, 0]
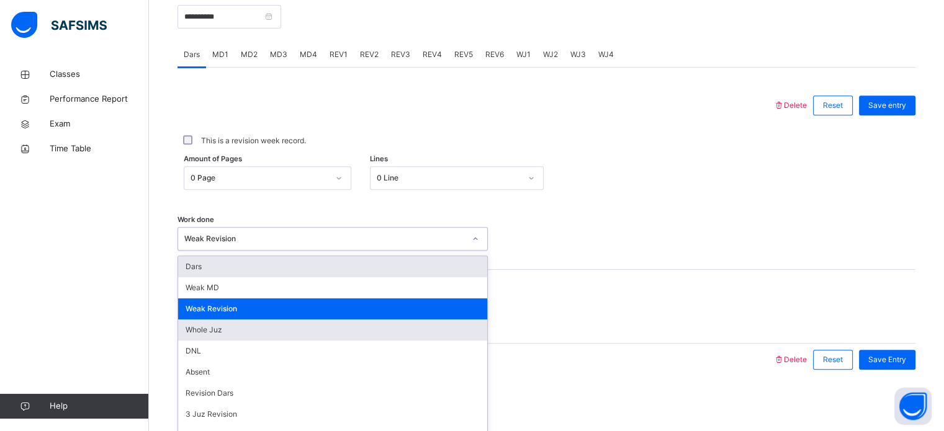
click at [243, 333] on div "Whole Juz" at bounding box center [332, 330] width 309 height 21
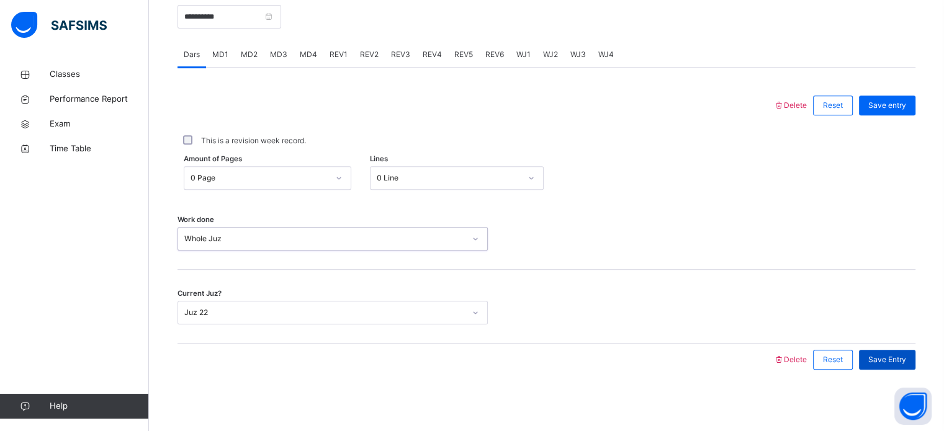
click at [902, 353] on div "Save Entry" at bounding box center [887, 360] width 56 height 20
click at [519, 58] on span "WJ1" at bounding box center [523, 54] width 14 height 11
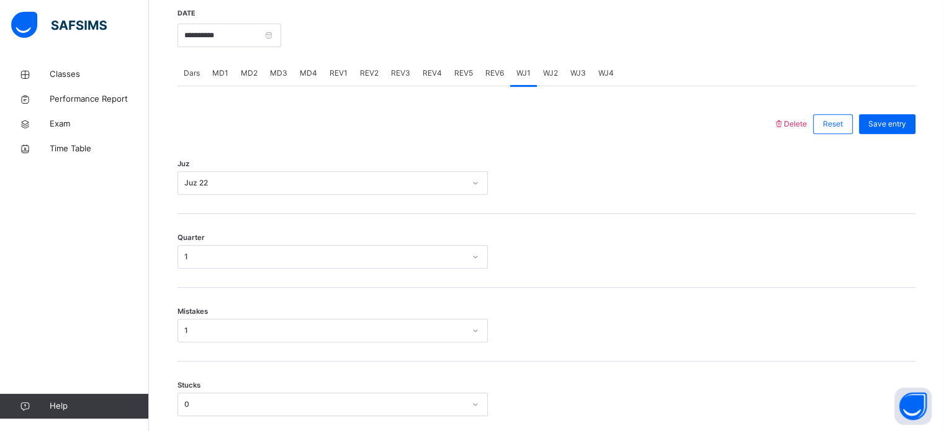
scroll to position [462, 0]
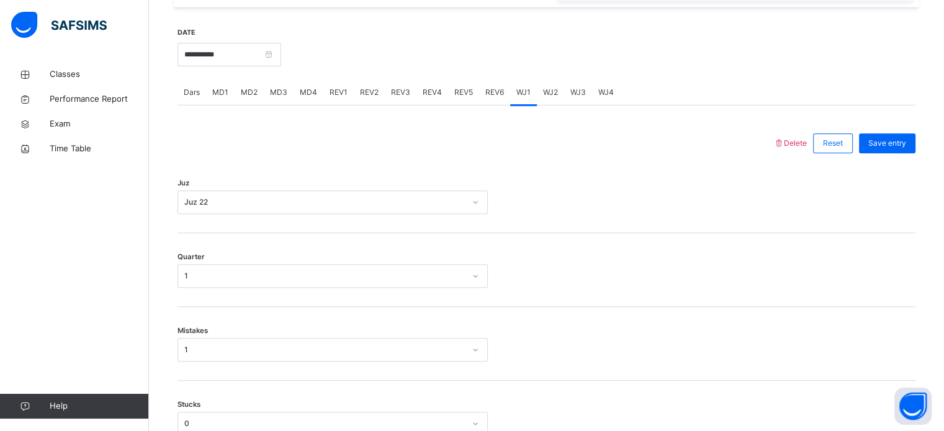
click at [549, 89] on span "WJ2" at bounding box center [550, 92] width 15 height 11
click at [573, 99] on div "WJ3" at bounding box center [578, 92] width 28 height 25
click at [606, 100] on div "WJ4" at bounding box center [606, 92] width 28 height 25
click at [333, 97] on span "REV1" at bounding box center [339, 92] width 18 height 11
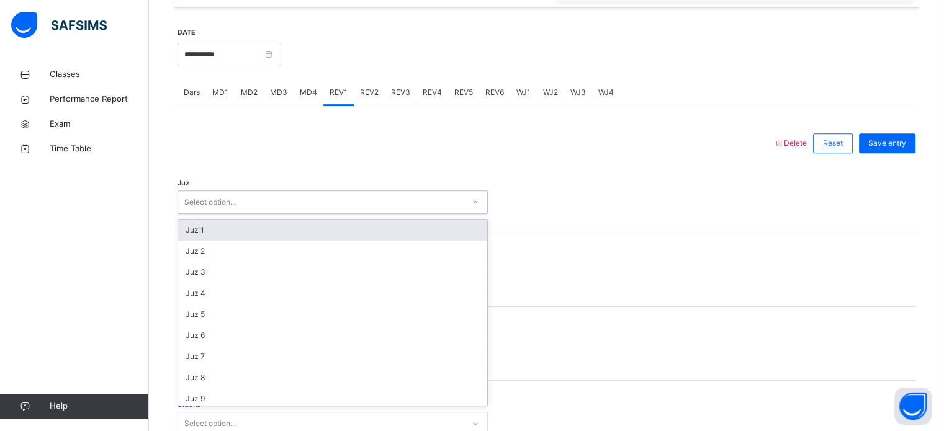
click at [227, 230] on div "Juz 1" at bounding box center [332, 230] width 309 height 21
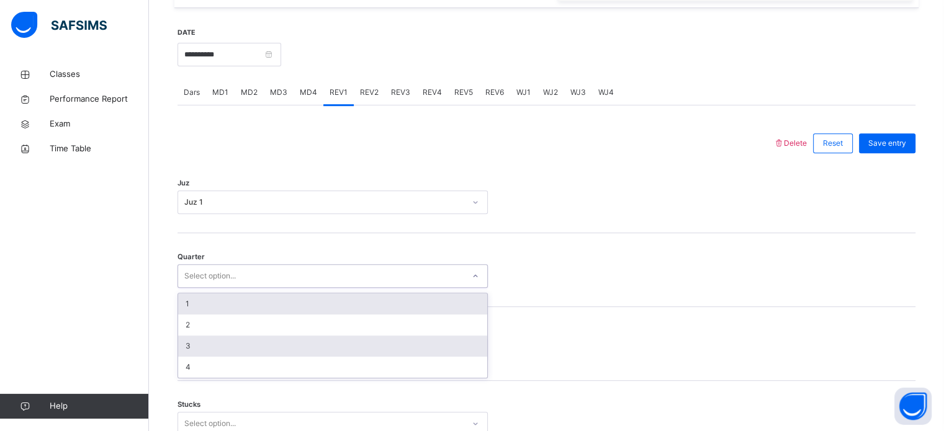
click at [211, 350] on div "3" at bounding box center [332, 346] width 309 height 21
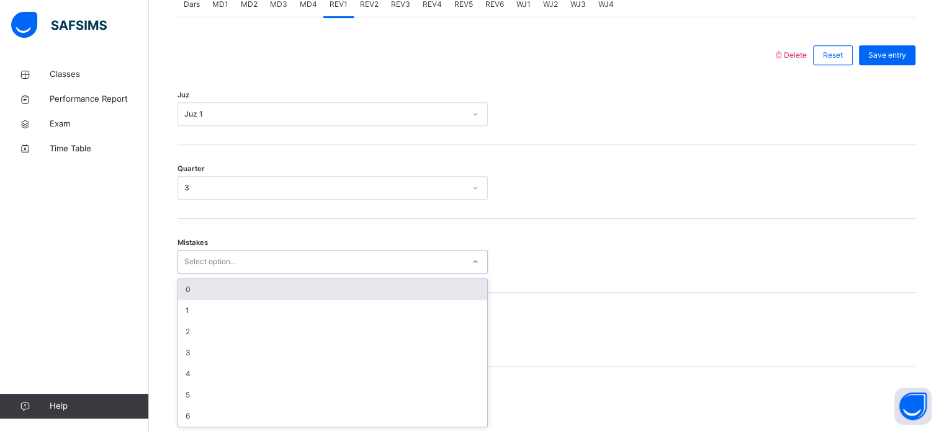
scroll to position [551, 0]
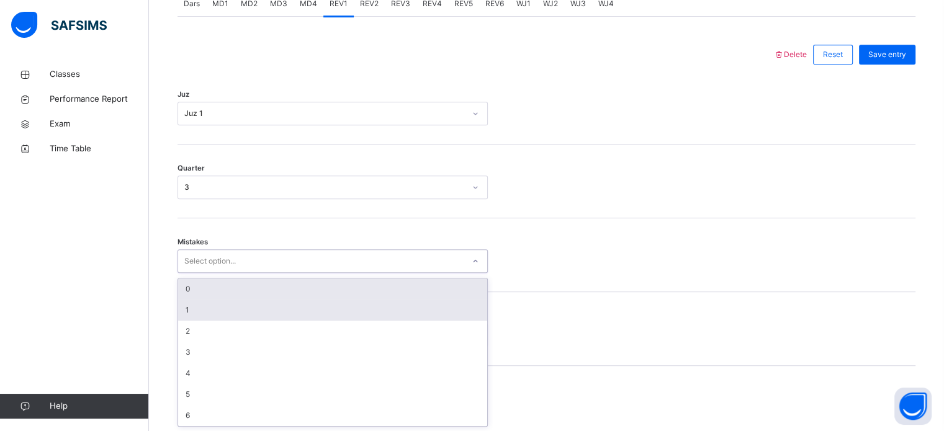
click at [197, 305] on div "1" at bounding box center [332, 310] width 309 height 21
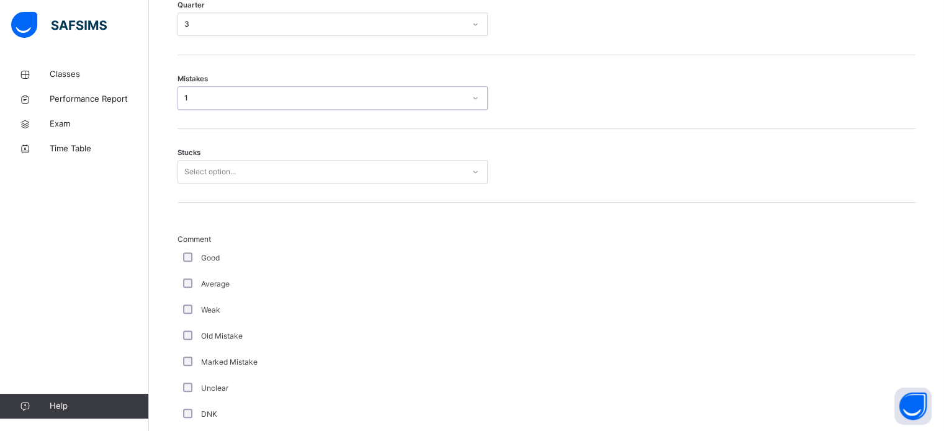
scroll to position [717, 0]
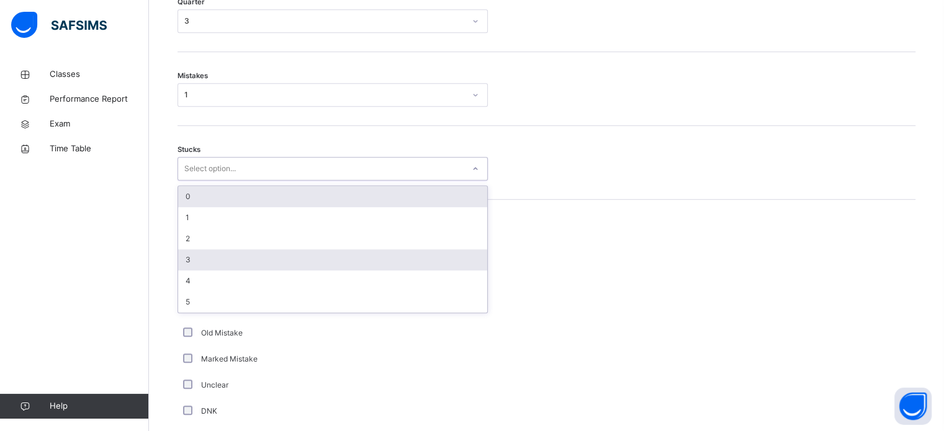
click at [255, 263] on div "3" at bounding box center [332, 259] width 309 height 21
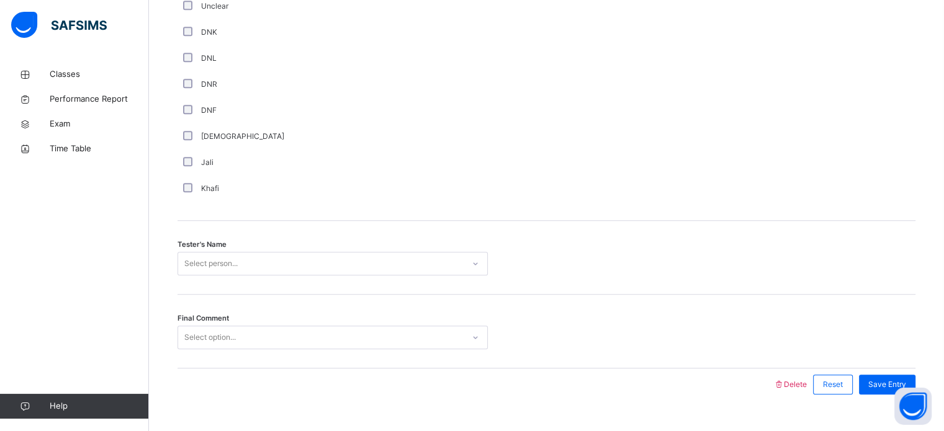
scroll to position [1121, 0]
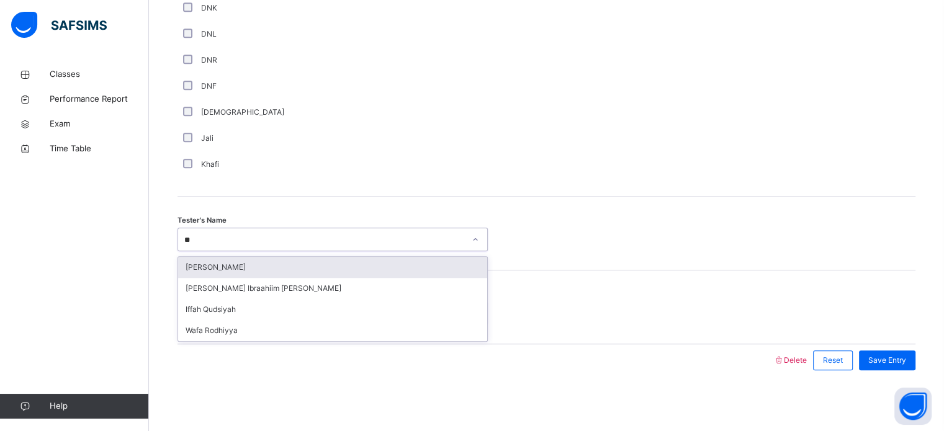
type input "***"
click at [246, 269] on div "[PERSON_NAME] Ibraahiim [PERSON_NAME]" at bounding box center [332, 267] width 309 height 21
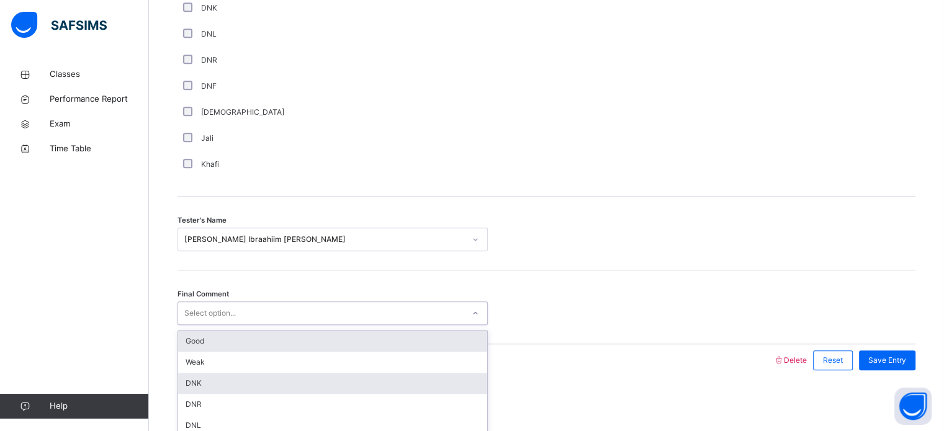
click at [223, 377] on div "DNK" at bounding box center [332, 383] width 309 height 21
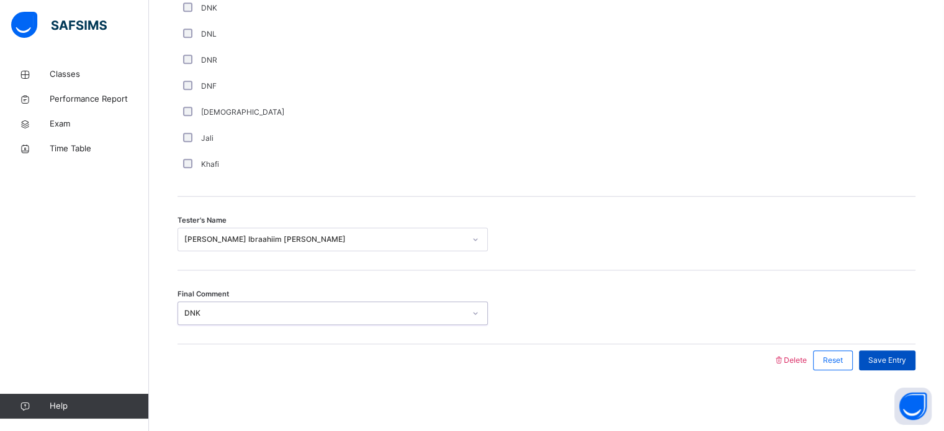
click at [904, 357] on span "Save Entry" at bounding box center [887, 360] width 38 height 11
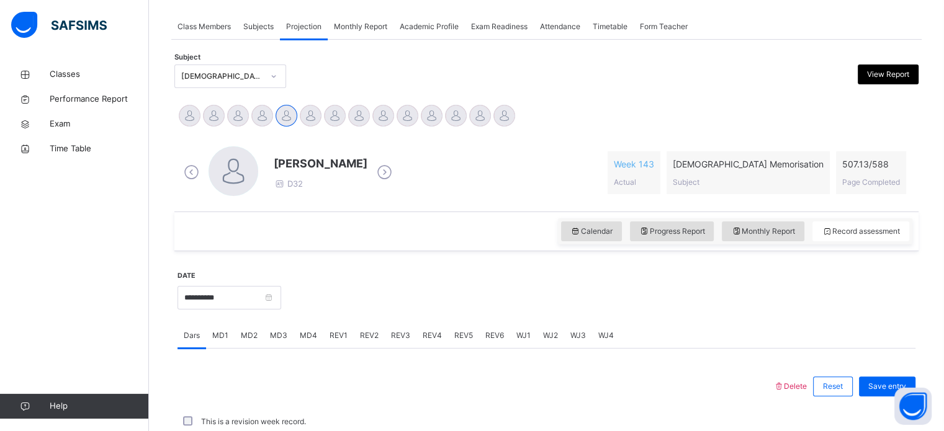
scroll to position [500, 0]
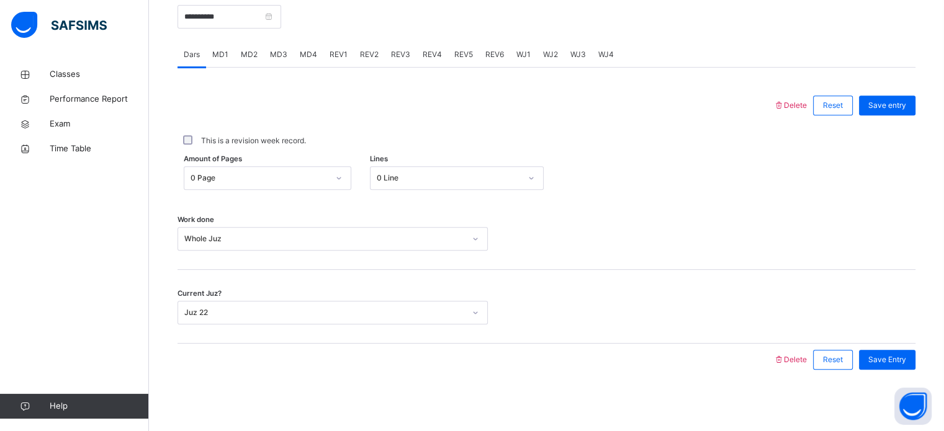
click at [360, 53] on span "REV2" at bounding box center [369, 54] width 19 height 11
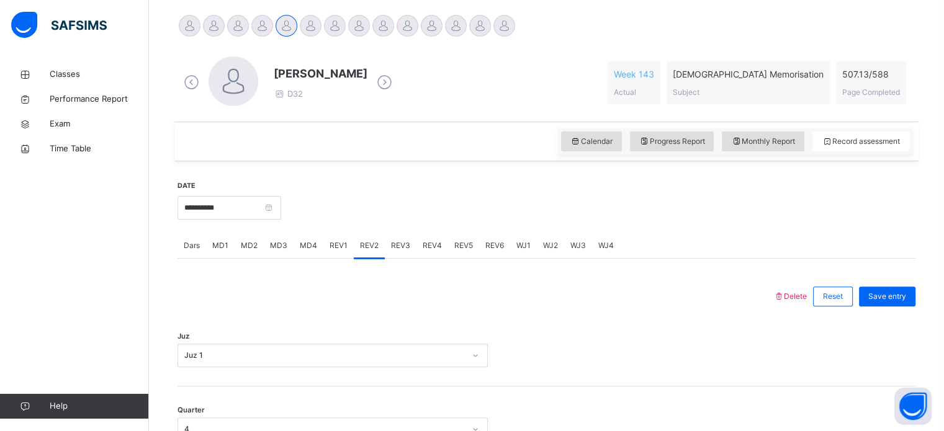
scroll to position [304, 0]
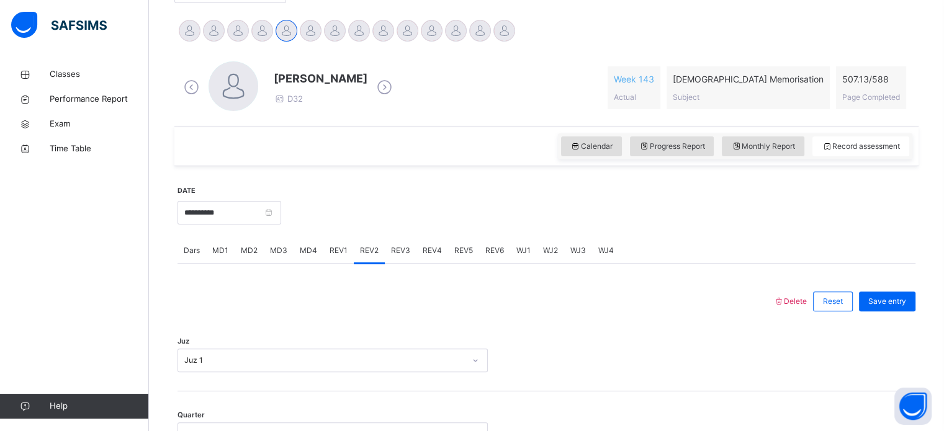
click at [397, 252] on span "REV3" at bounding box center [400, 250] width 19 height 11
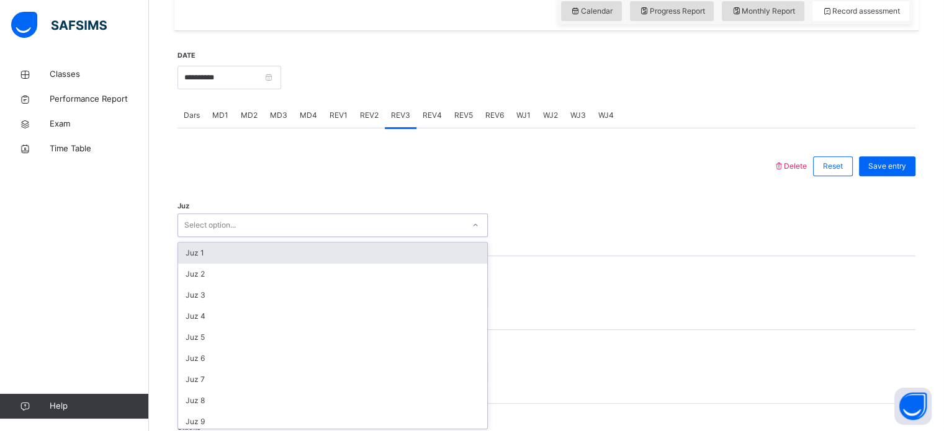
scroll to position [442, 0]
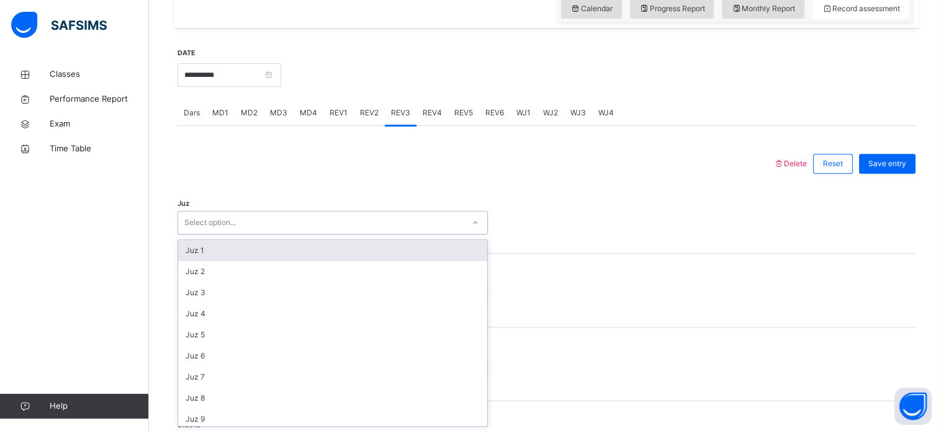
click at [240, 251] on div "Juz 1" at bounding box center [332, 250] width 309 height 21
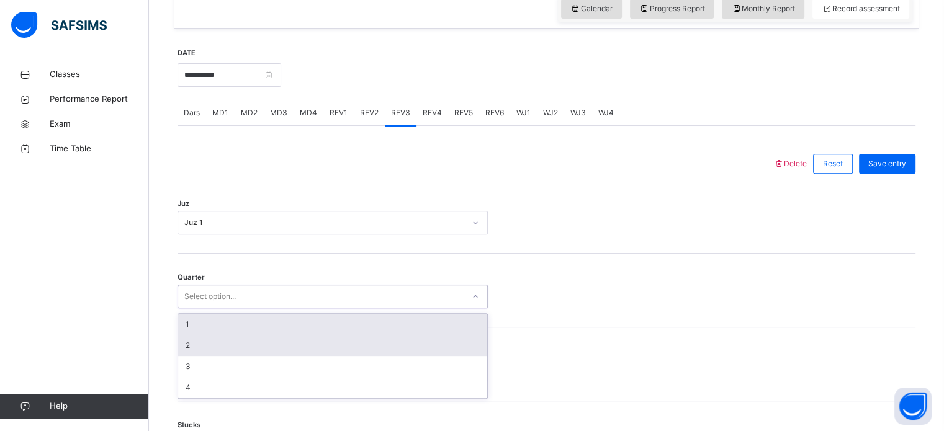
click at [211, 343] on div "2" at bounding box center [332, 345] width 309 height 21
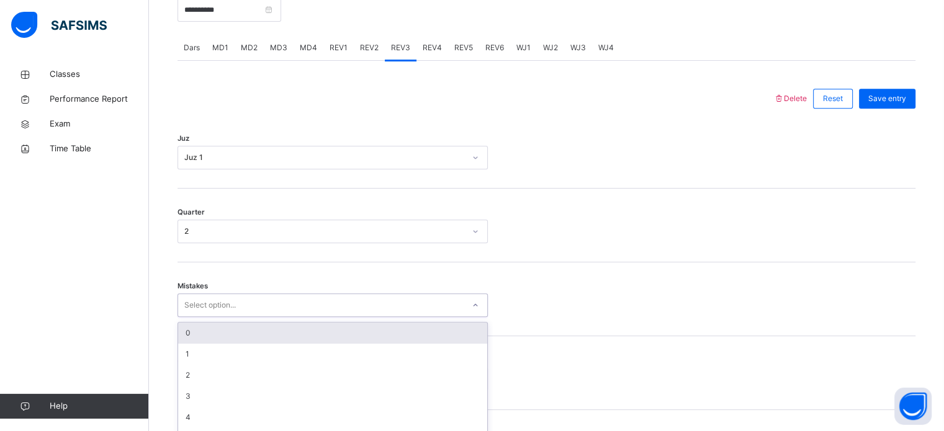
scroll to position [551, 0]
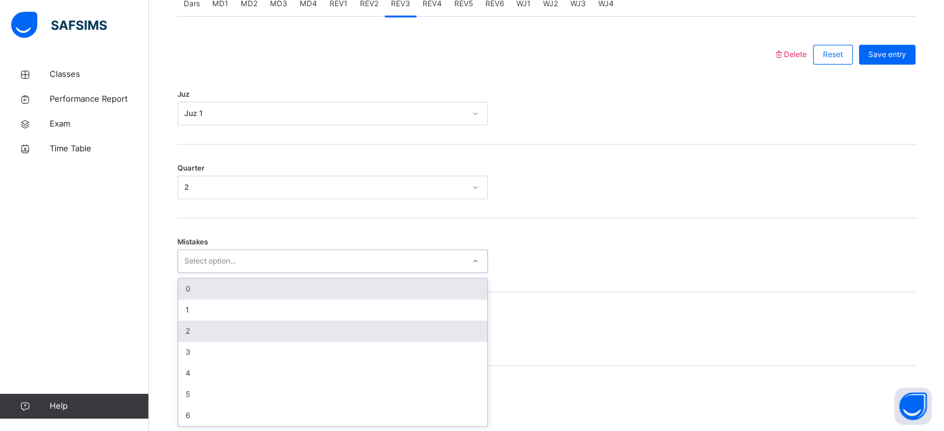
click at [214, 328] on div "2" at bounding box center [332, 331] width 309 height 21
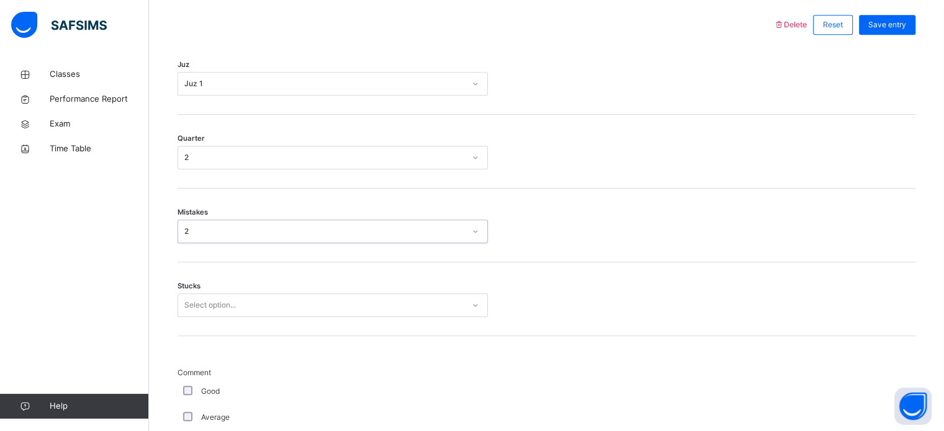
scroll to position [612, 0]
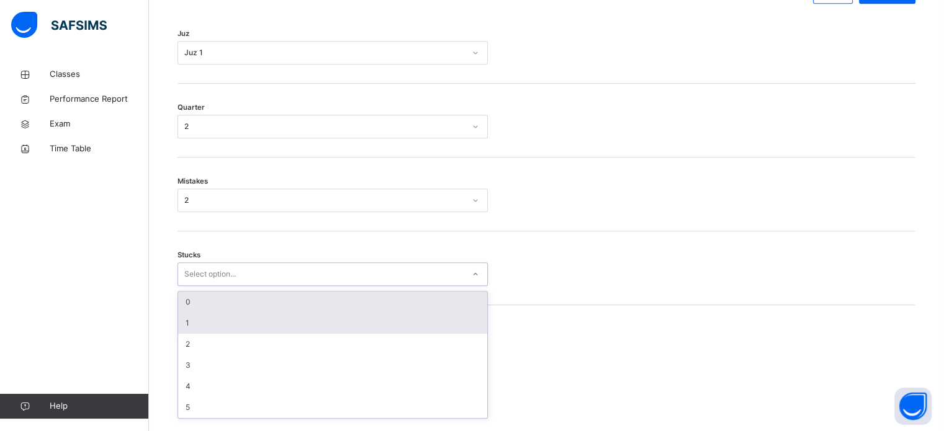
click at [240, 324] on div "1" at bounding box center [332, 323] width 309 height 21
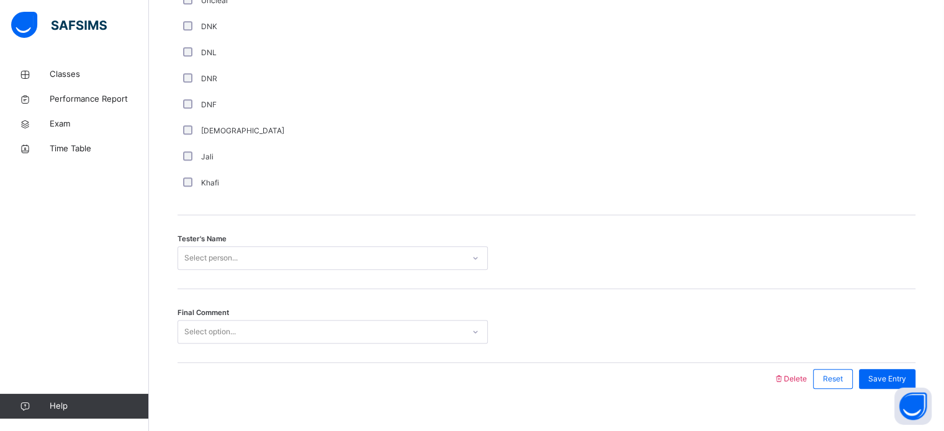
scroll to position [1121, 0]
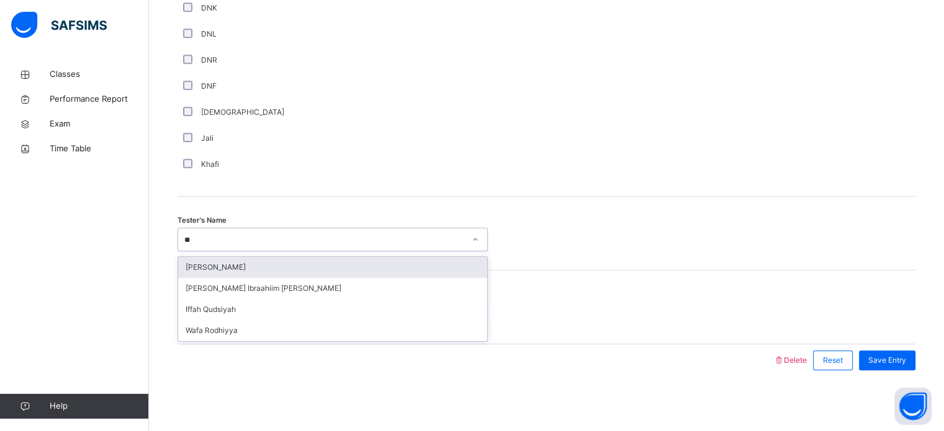
type input "***"
click at [288, 257] on div "[PERSON_NAME] Ibraahiim [PERSON_NAME]" at bounding box center [332, 267] width 309 height 21
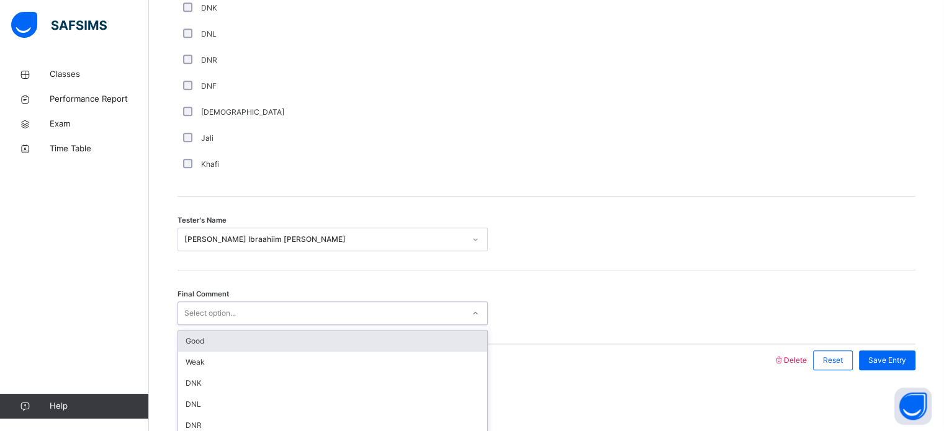
click at [241, 341] on div "Good" at bounding box center [332, 341] width 309 height 21
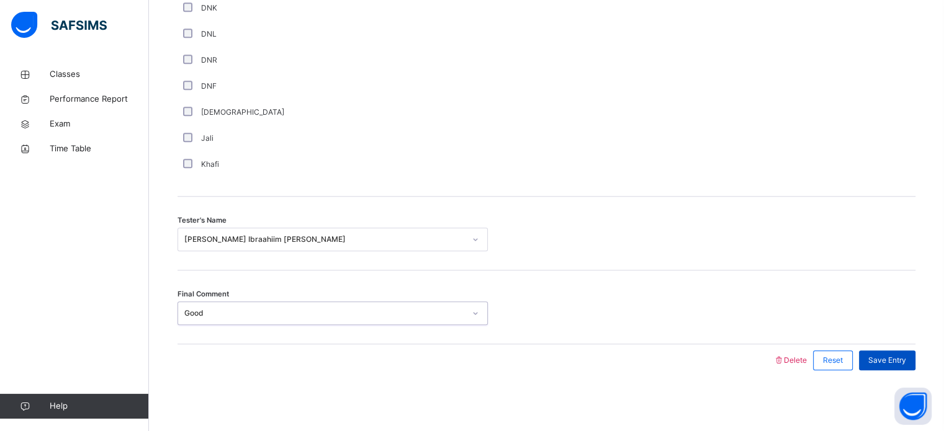
click at [901, 366] on div "Save Entry" at bounding box center [887, 361] width 56 height 20
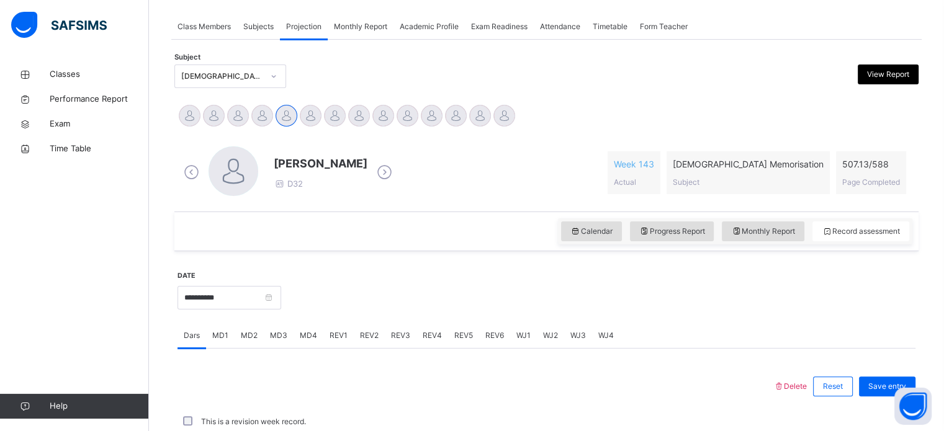
scroll to position [500, 0]
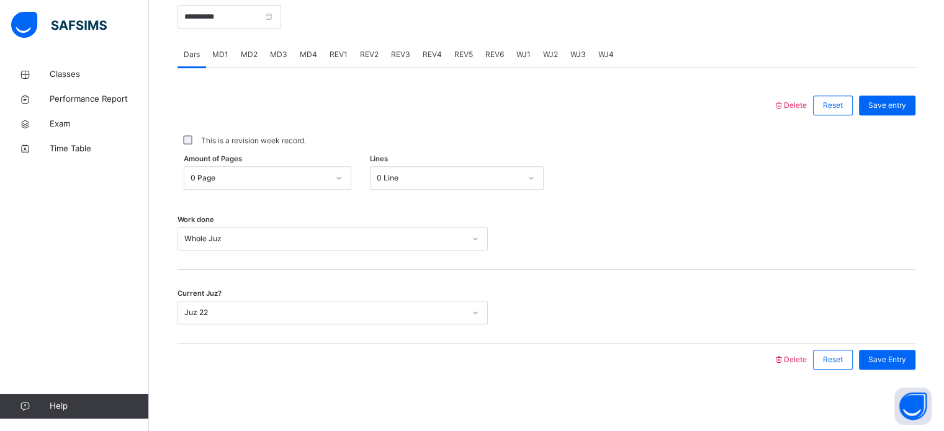
click at [423, 57] on span "REV4" at bounding box center [432, 54] width 19 height 11
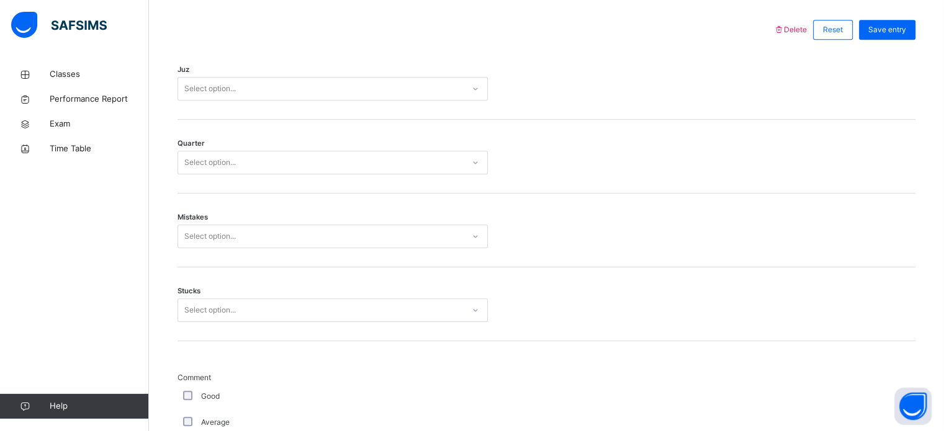
scroll to position [576, 0]
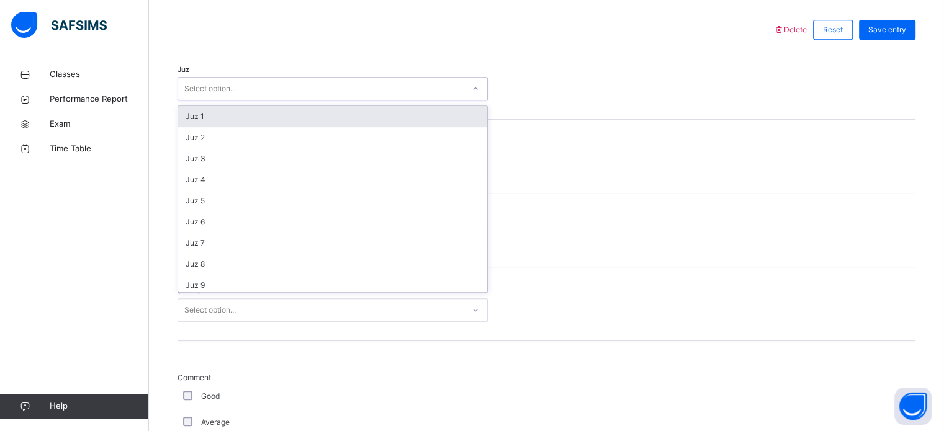
type input "*"
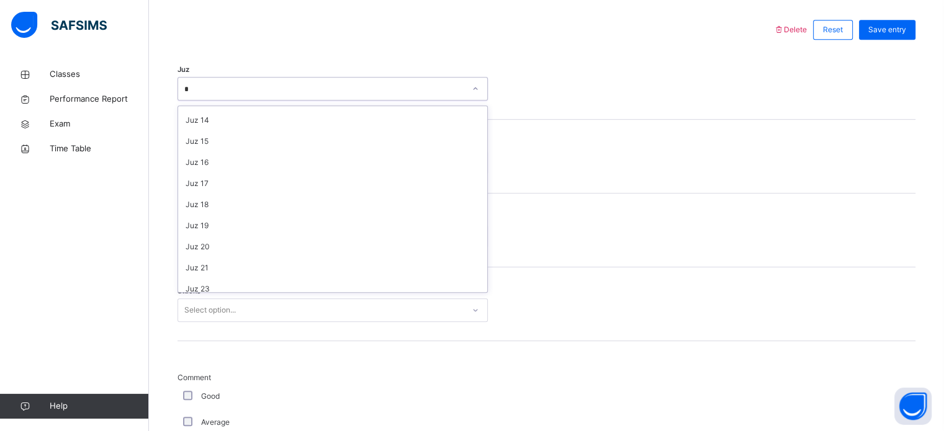
scroll to position [252, 0]
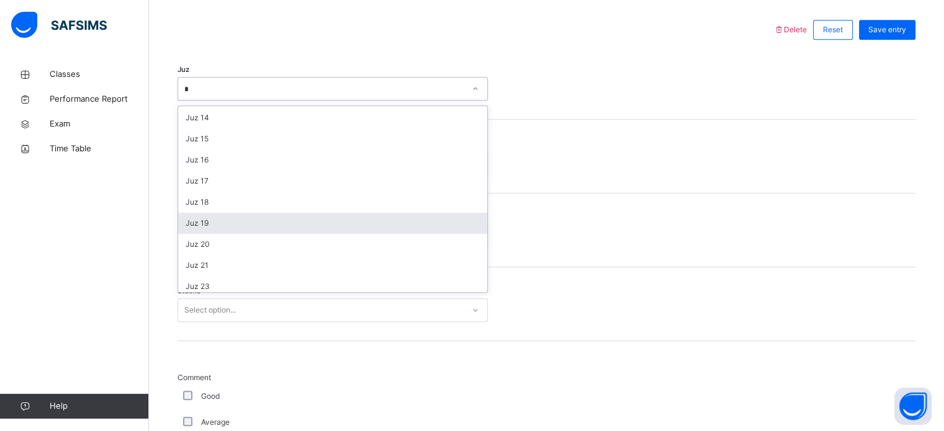
click at [227, 221] on div "Juz 19" at bounding box center [332, 223] width 309 height 21
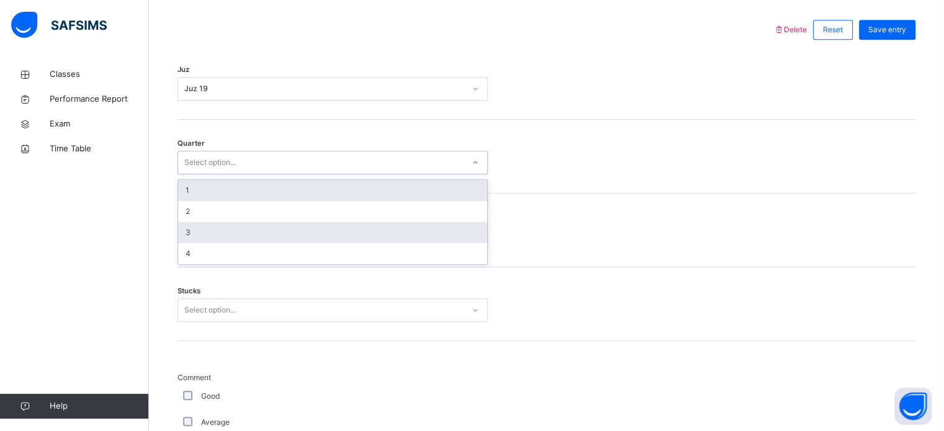
click at [214, 227] on div "3" at bounding box center [332, 232] width 309 height 21
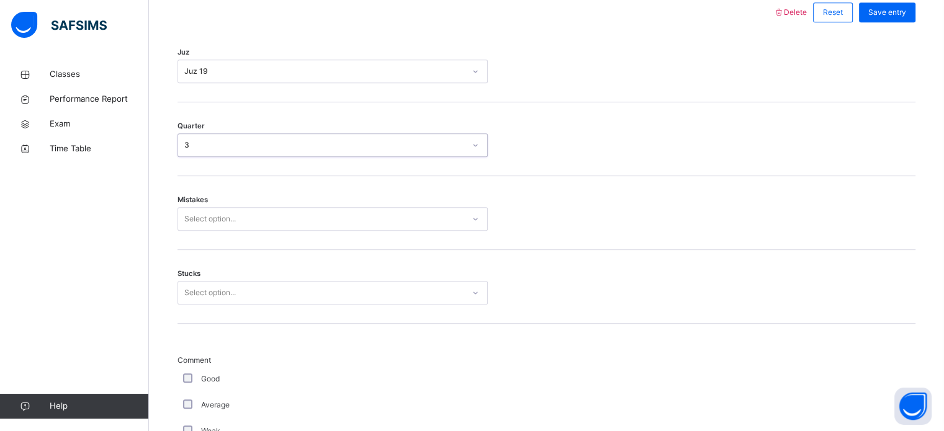
scroll to position [624, 0]
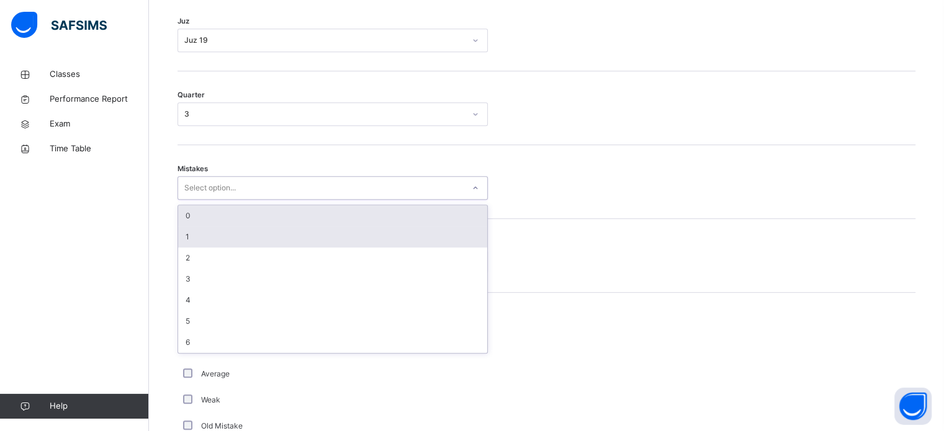
click at [226, 236] on div "1" at bounding box center [332, 237] width 309 height 21
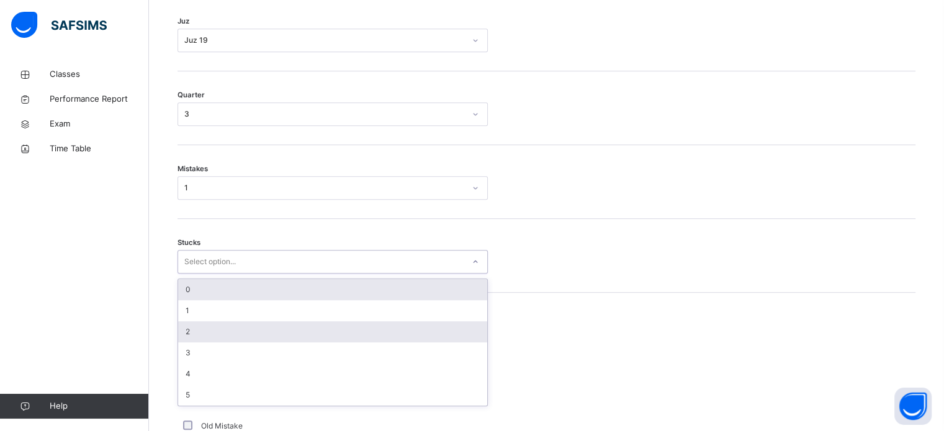
click at [200, 330] on div "2" at bounding box center [332, 331] width 309 height 21
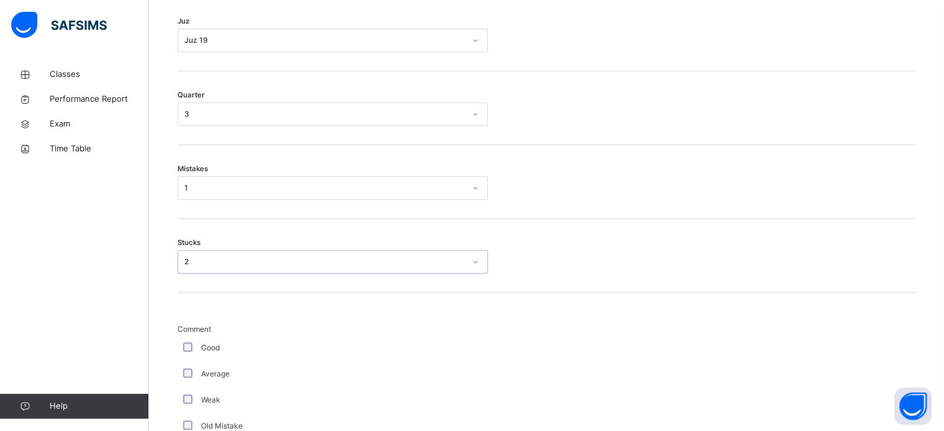
click at [200, 369] on div "Average" at bounding box center [333, 374] width 304 height 11
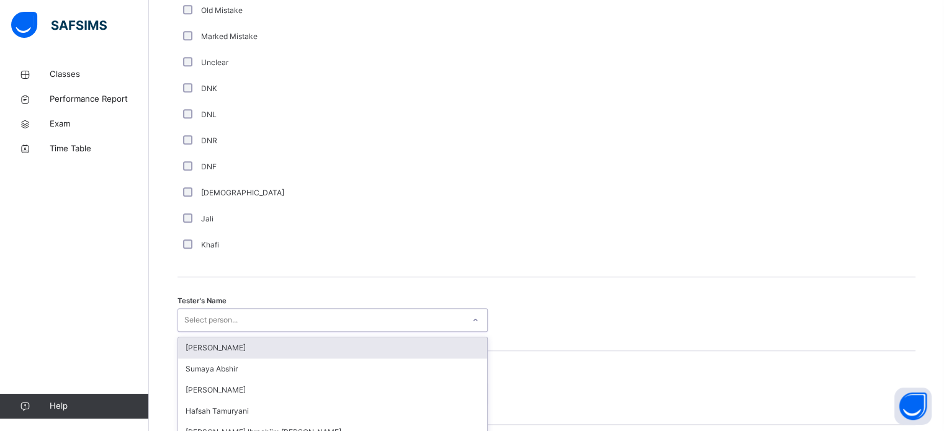
scroll to position [1121, 0]
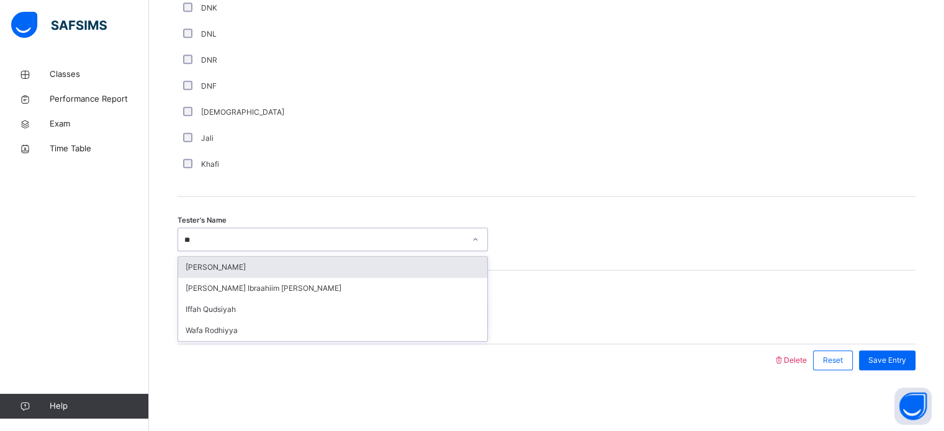
type input "***"
click at [271, 257] on div "[PERSON_NAME] Ibraahiim [PERSON_NAME]" at bounding box center [332, 267] width 309 height 21
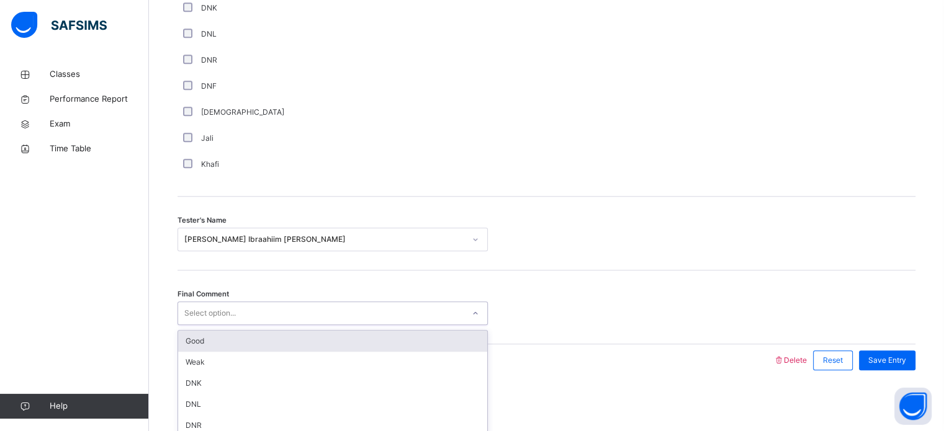
click at [251, 340] on div "Good" at bounding box center [332, 341] width 309 height 21
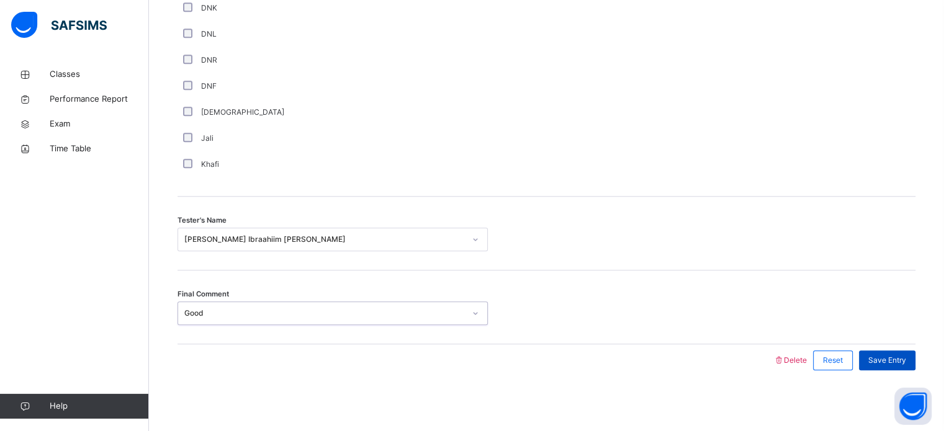
click at [889, 357] on span "Save Entry" at bounding box center [887, 360] width 38 height 11
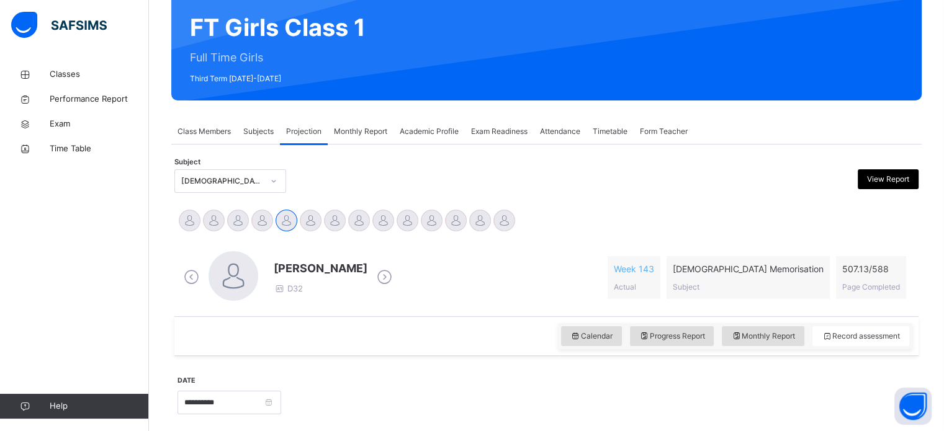
scroll to position [114, 0]
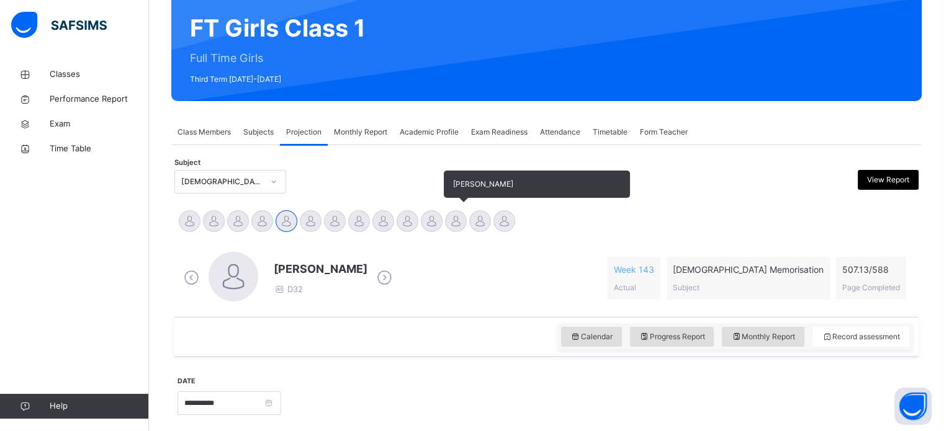
click at [457, 218] on div at bounding box center [456, 221] width 22 height 22
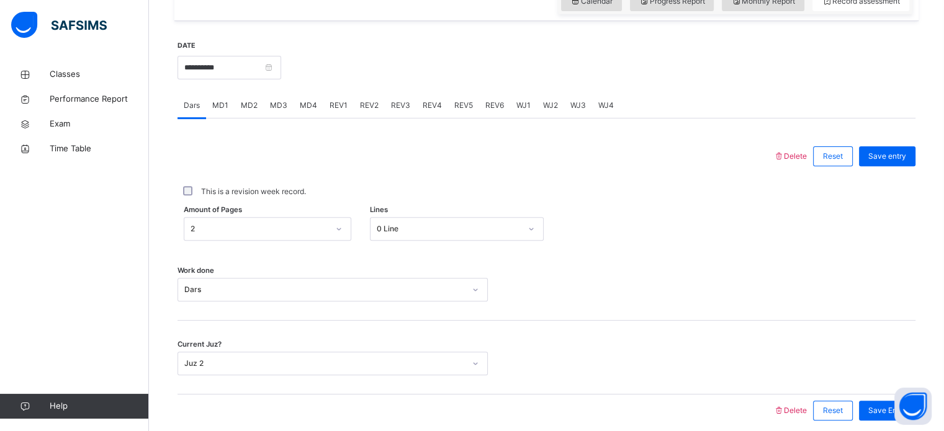
scroll to position [444, 0]
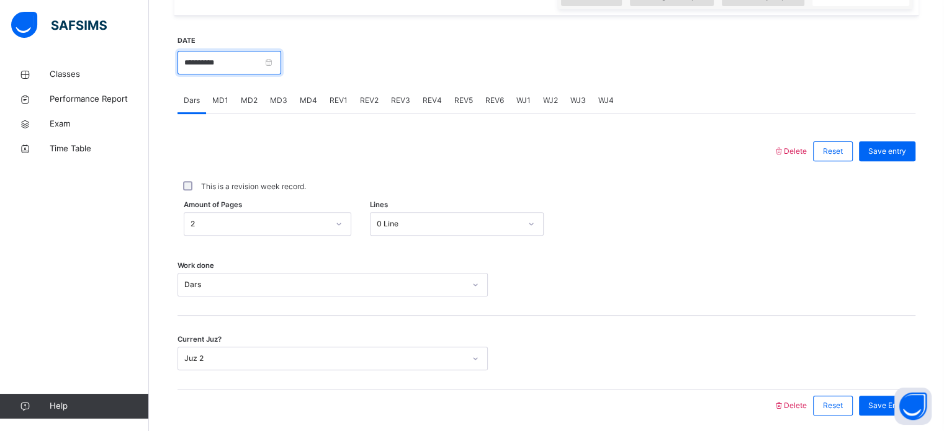
click at [281, 70] on input "**********" at bounding box center [230, 63] width 104 height 24
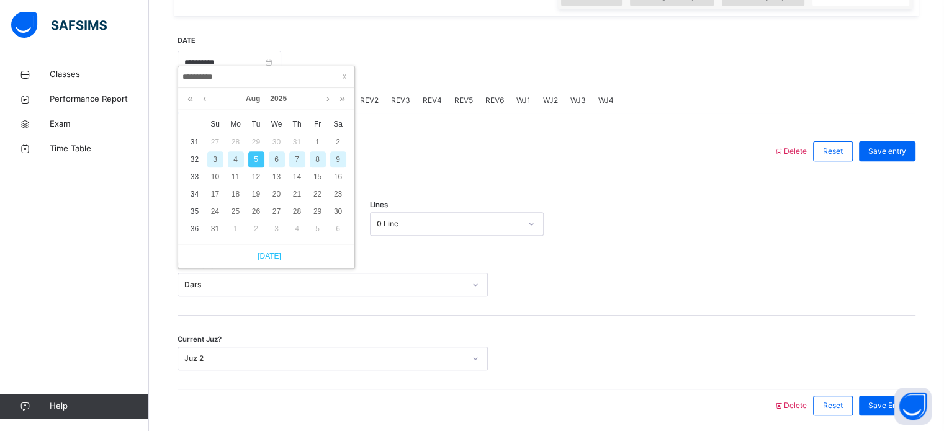
click at [273, 259] on link "[DATE]" at bounding box center [266, 256] width 30 height 11
type input "**********"
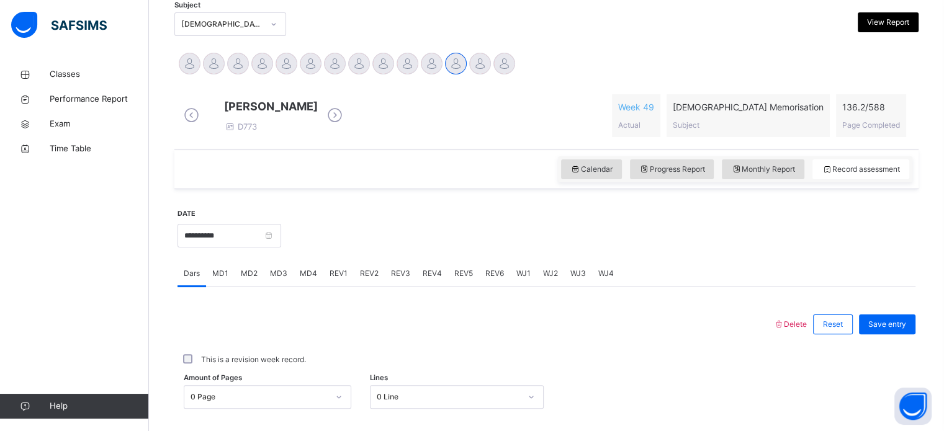
scroll to position [263, 0]
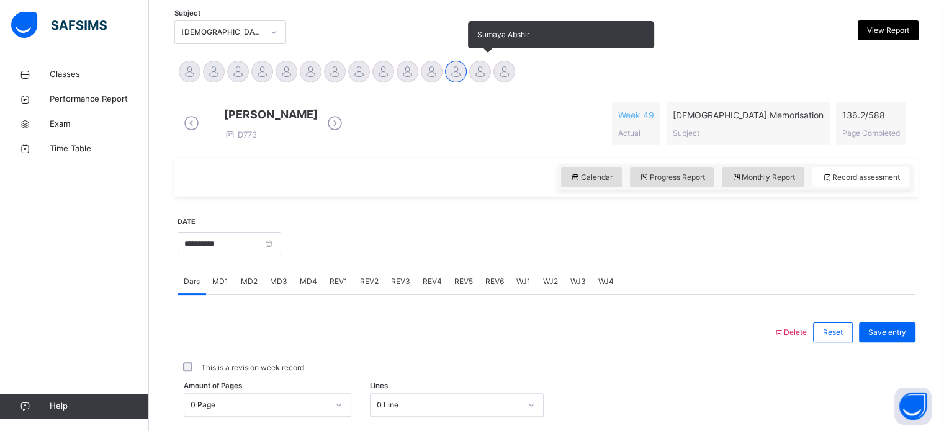
click at [473, 70] on div at bounding box center [480, 72] width 22 height 22
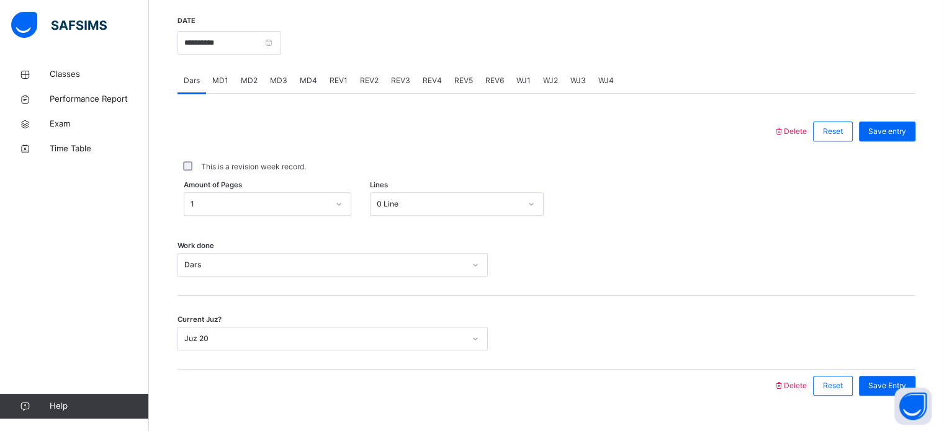
scroll to position [464, 0]
click at [337, 86] on span "REV1" at bounding box center [339, 80] width 18 height 11
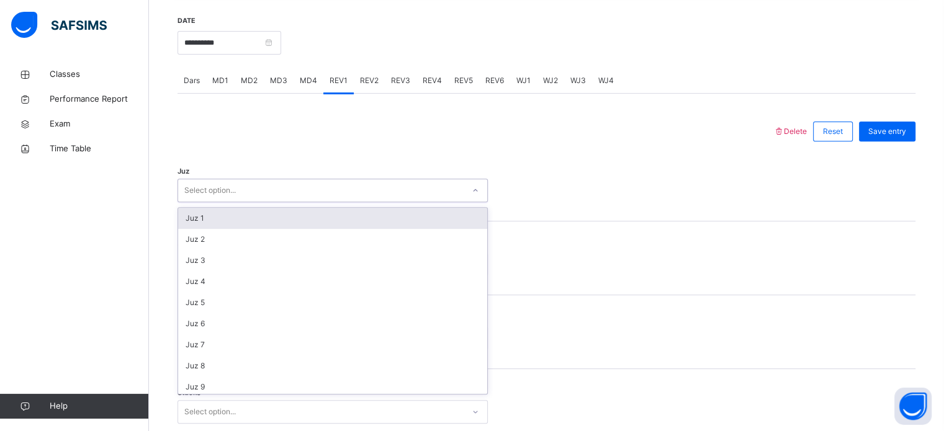
click at [292, 200] on div "Select option..." at bounding box center [320, 190] width 285 height 19
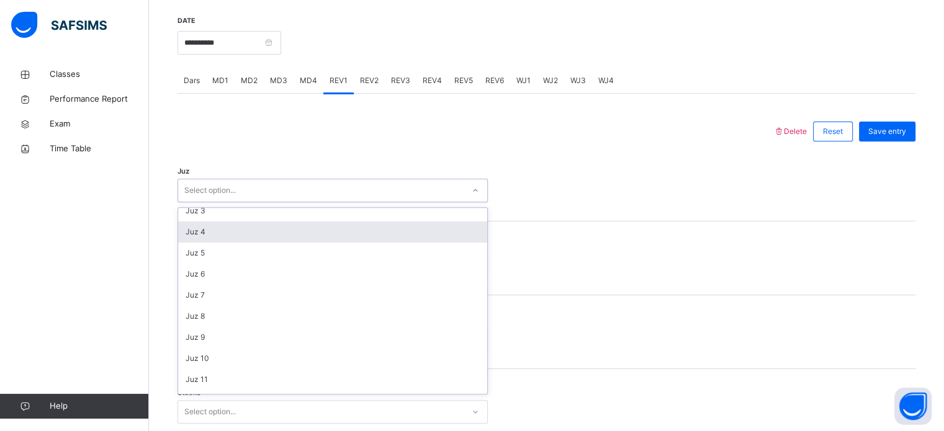
scroll to position [0, 0]
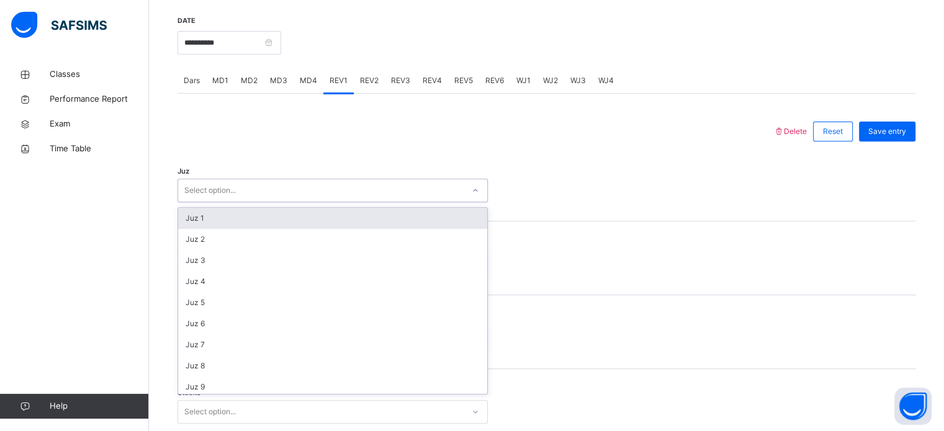
click at [260, 223] on div "Juz 1" at bounding box center [332, 218] width 309 height 21
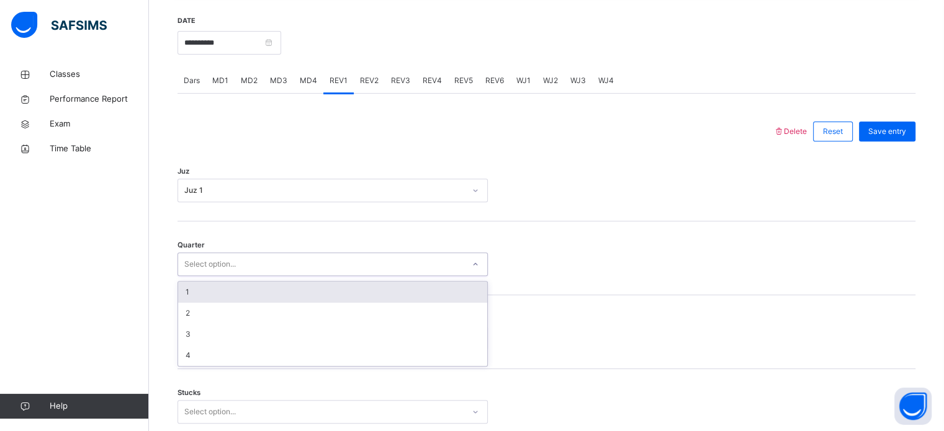
click at [263, 274] on div "Select option..." at bounding box center [320, 264] width 285 height 19
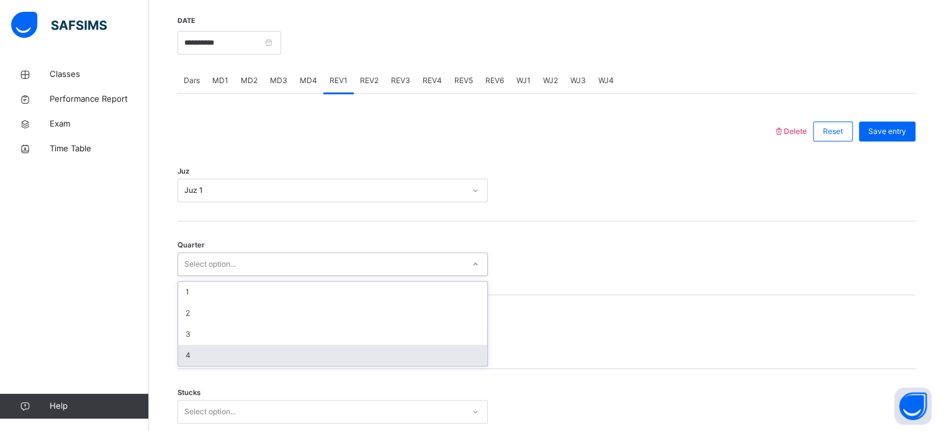
click at [212, 363] on div "4" at bounding box center [332, 355] width 309 height 21
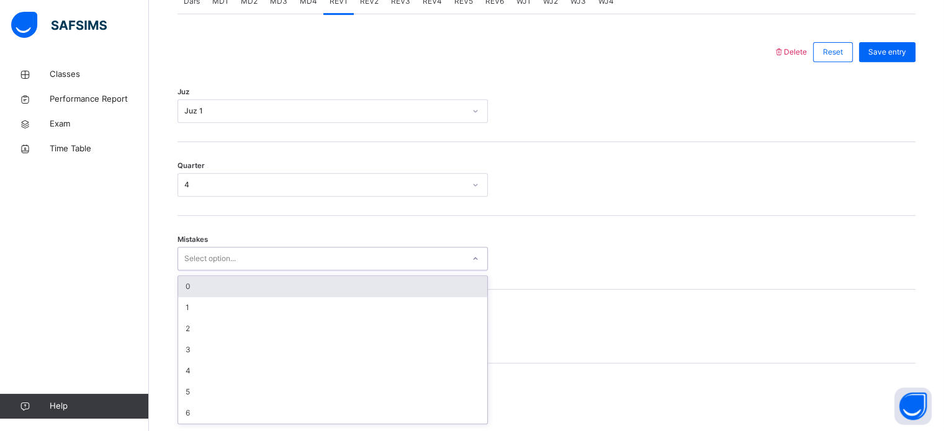
click at [220, 271] on div "option 0 focused, 1 of 7. 7 results available. Use Up and Down to choose option…" at bounding box center [333, 259] width 310 height 24
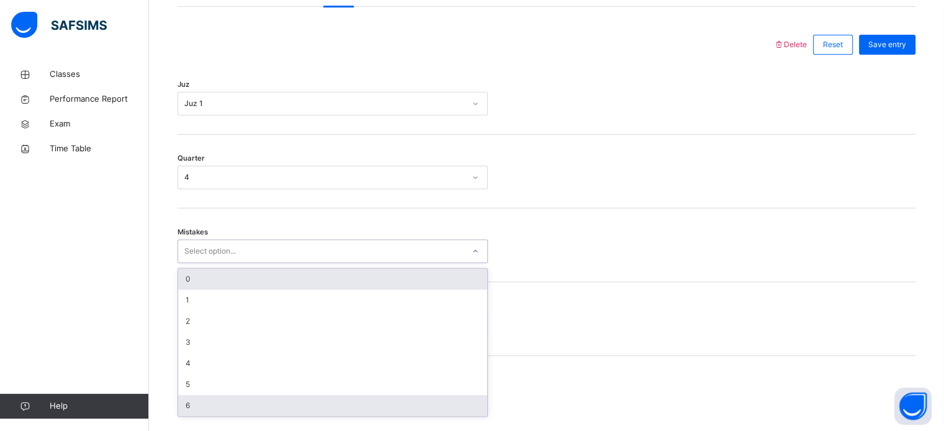
click at [289, 283] on div "0" at bounding box center [332, 279] width 309 height 21
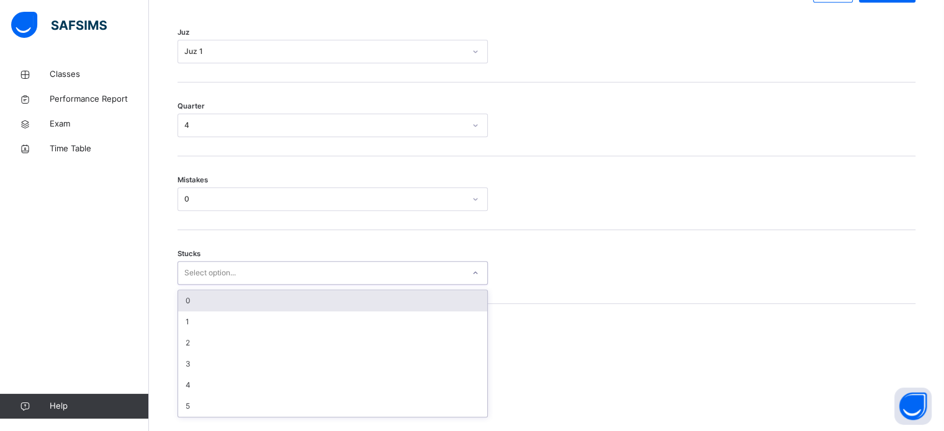
scroll to position [603, 0]
click at [241, 312] on div "0" at bounding box center [332, 300] width 309 height 21
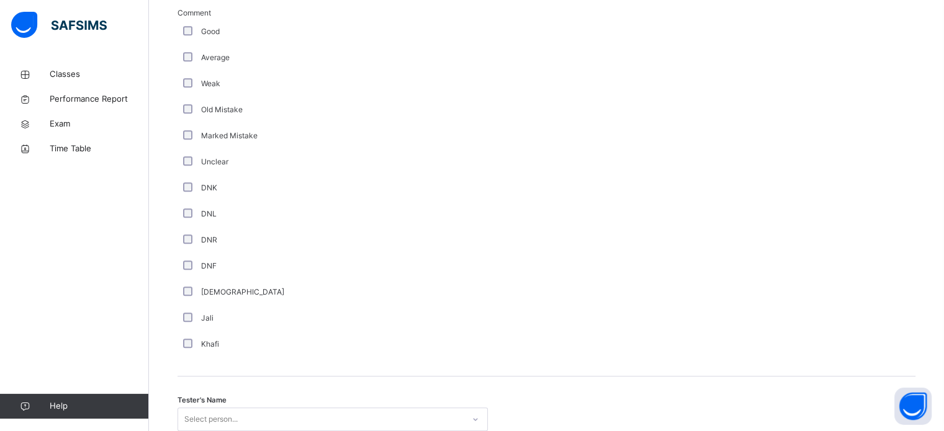
scroll to position [1121, 0]
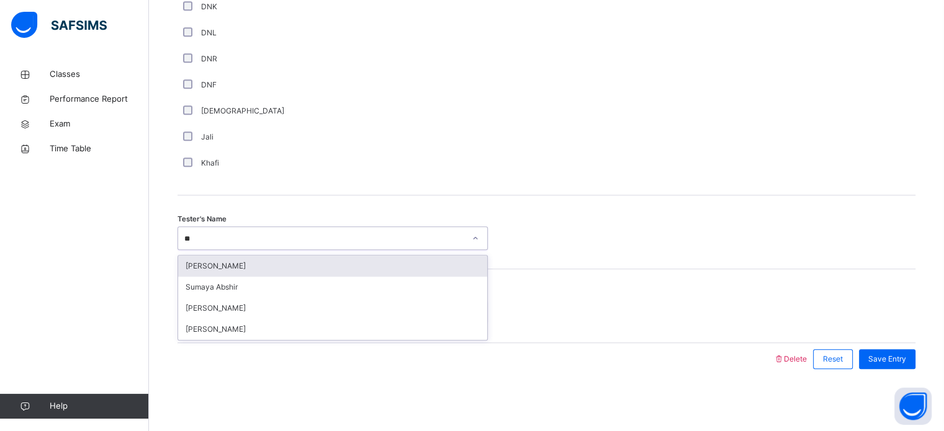
type input "***"
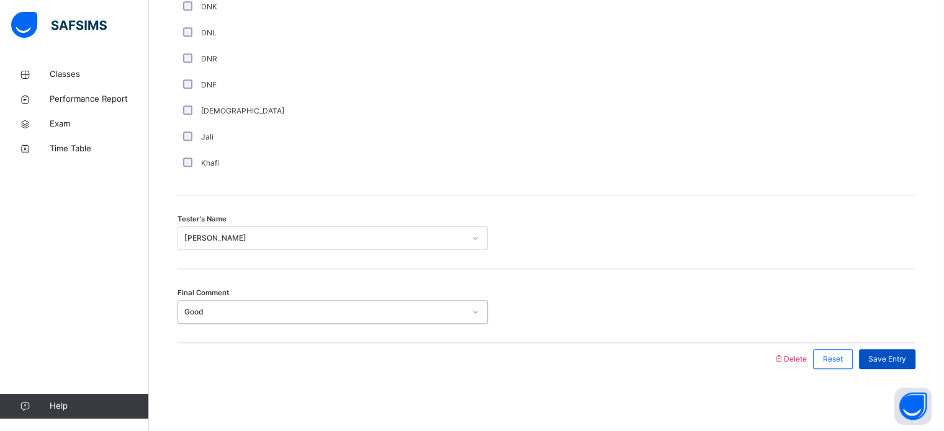
click at [907, 351] on div "Save Entry" at bounding box center [887, 359] width 56 height 20
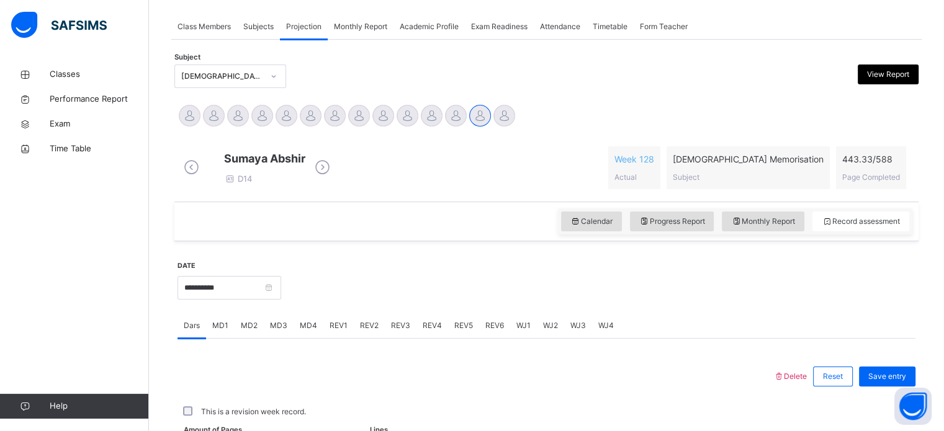
scroll to position [500, 0]
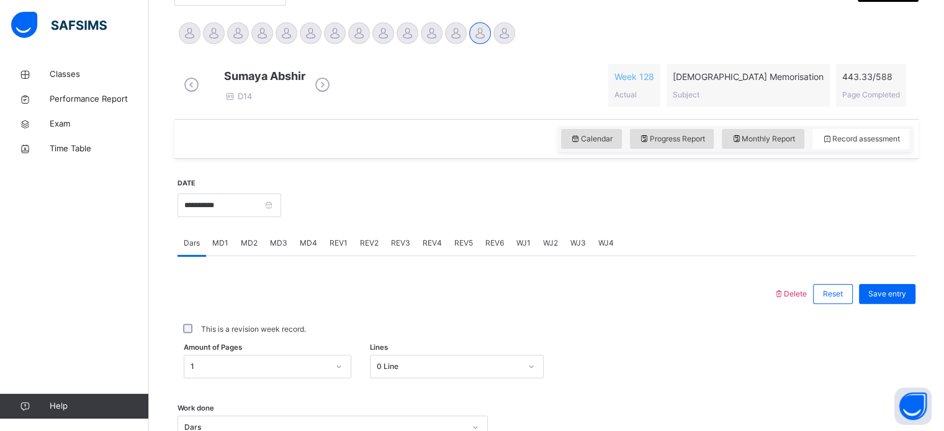
scroll to position [160, 0]
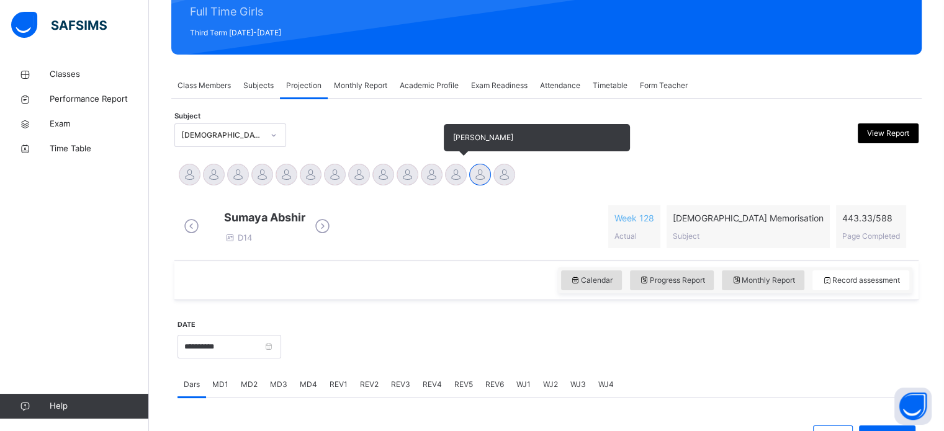
click at [457, 173] on div at bounding box center [456, 175] width 22 height 22
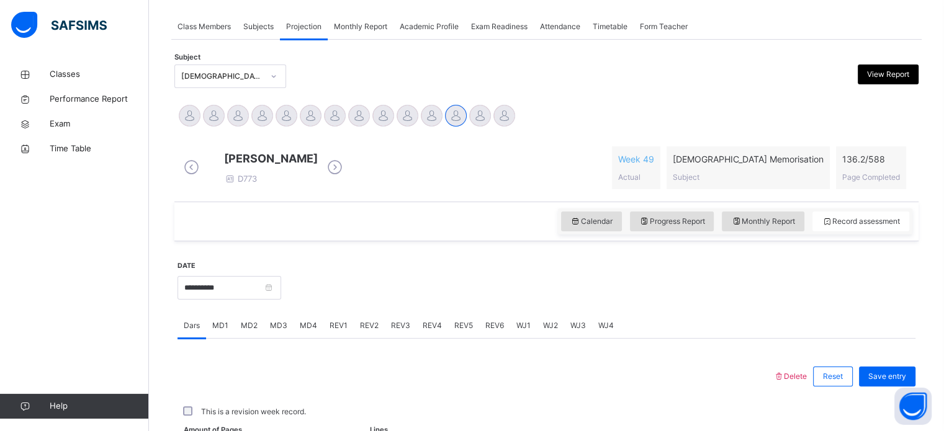
scroll to position [340, 0]
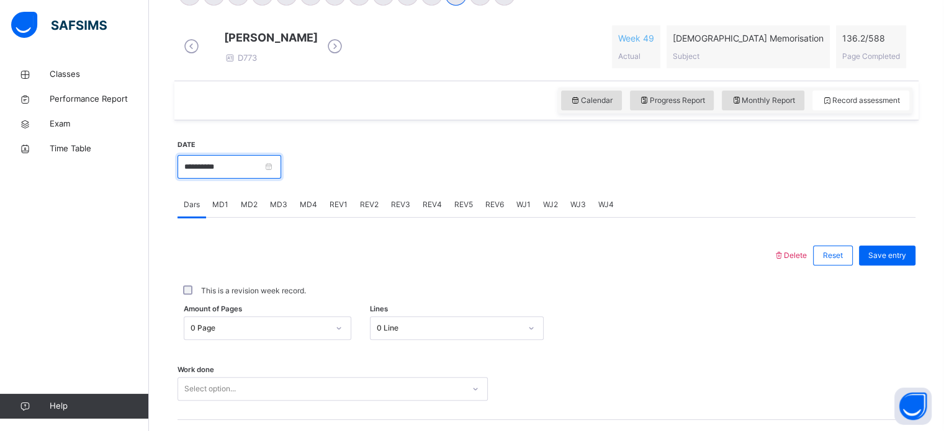
click at [281, 170] on input "**********" at bounding box center [230, 167] width 104 height 24
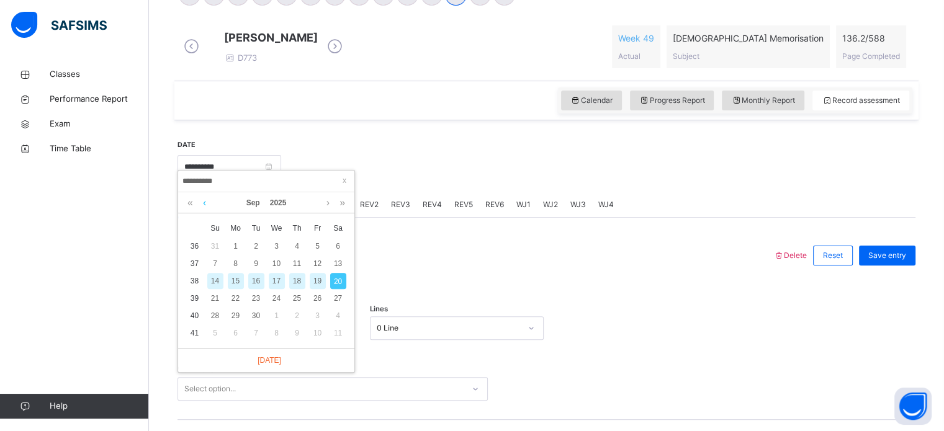
click at [204, 206] on link at bounding box center [204, 202] width 9 height 21
click at [316, 245] on div "1" at bounding box center [318, 246] width 16 height 16
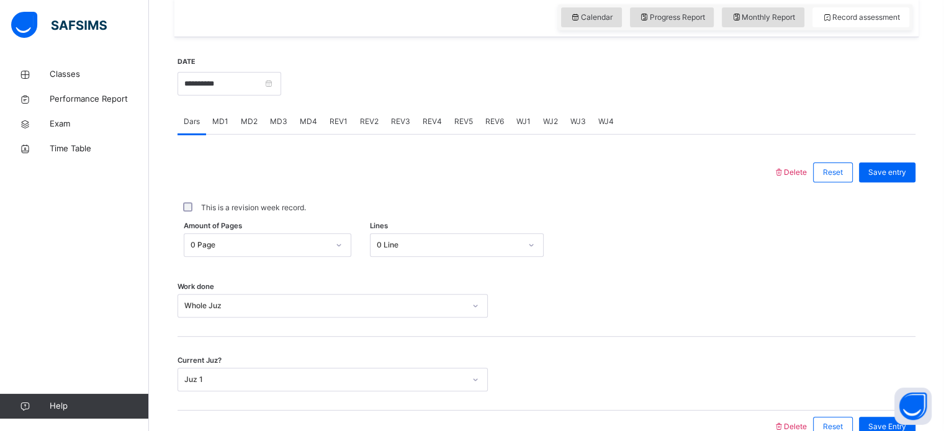
scroll to position [428, 0]
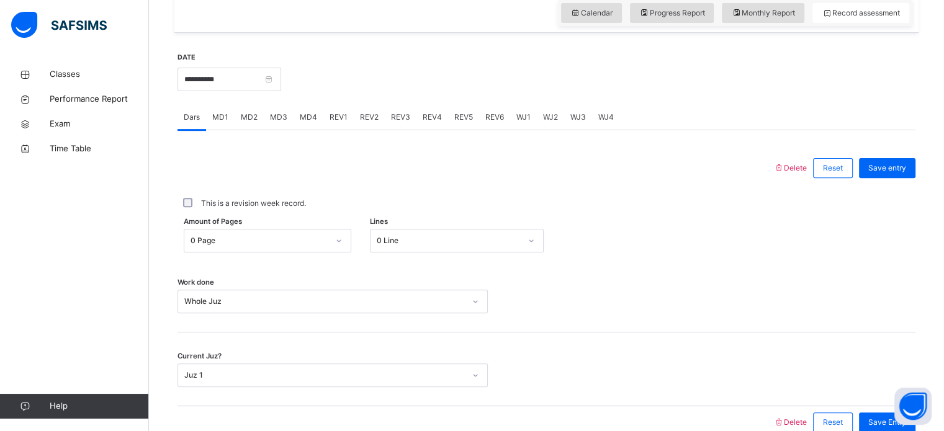
click at [521, 122] on span "WJ1" at bounding box center [523, 117] width 14 height 11
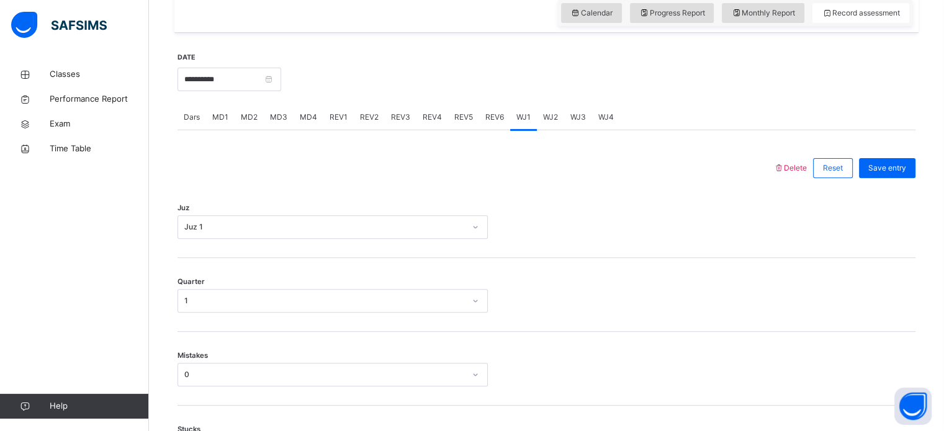
click at [547, 123] on span "WJ2" at bounding box center [550, 117] width 15 height 11
click at [565, 129] on div "WJ3" at bounding box center [578, 117] width 28 height 25
click at [593, 130] on div "WJ4" at bounding box center [606, 117] width 28 height 25
click at [336, 123] on span "REV1" at bounding box center [339, 117] width 18 height 11
click at [367, 123] on span "REV2" at bounding box center [369, 117] width 19 height 11
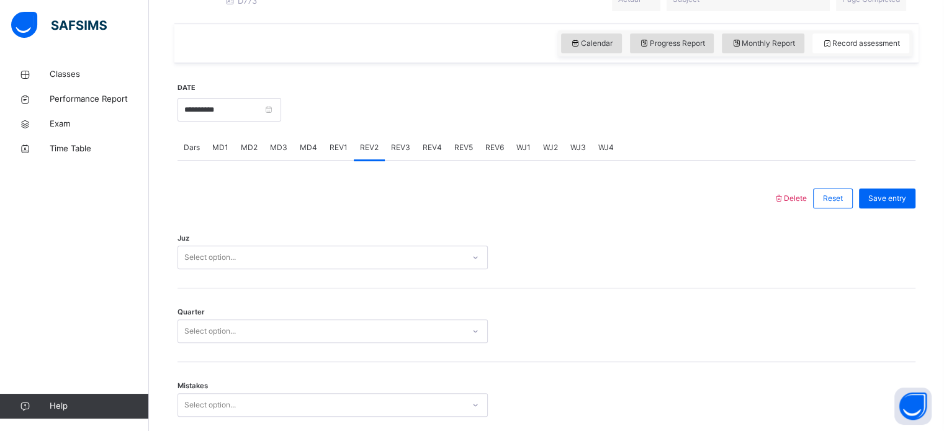
scroll to position [382, 0]
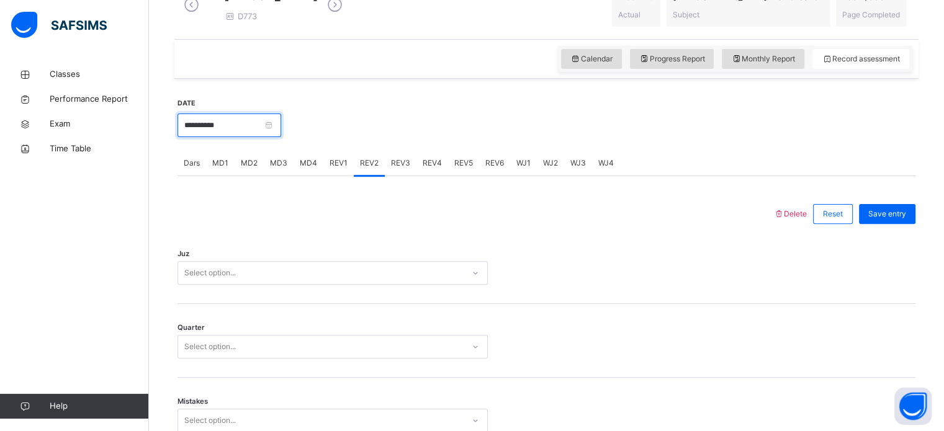
click at [281, 134] on input "**********" at bounding box center [230, 126] width 104 height 24
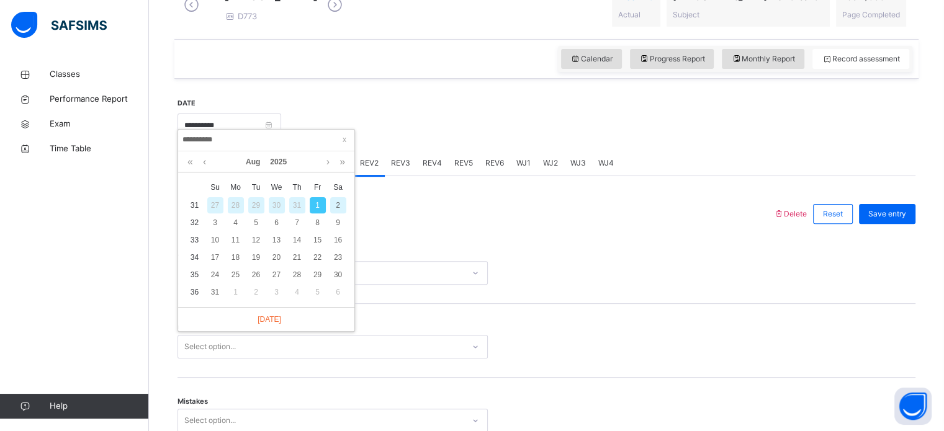
click at [339, 206] on div "2" at bounding box center [338, 205] width 16 height 16
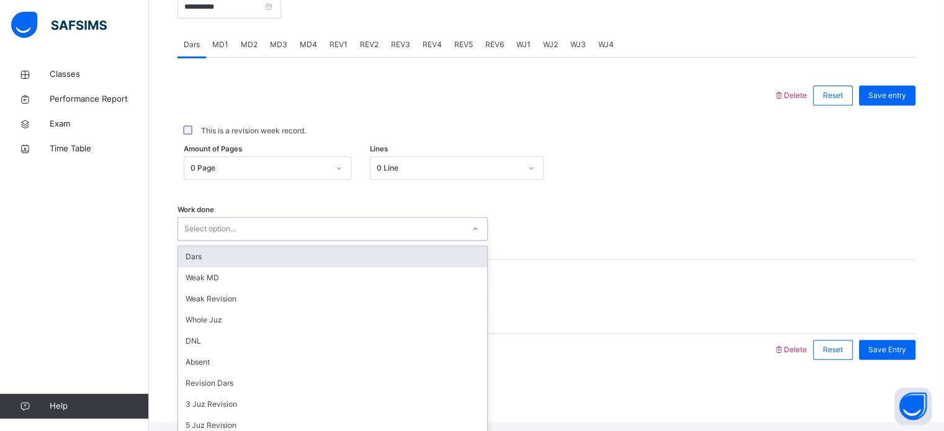
scroll to position [0, 0]
click at [606, 279] on div "Current Juz? Select option..." at bounding box center [547, 297] width 738 height 74
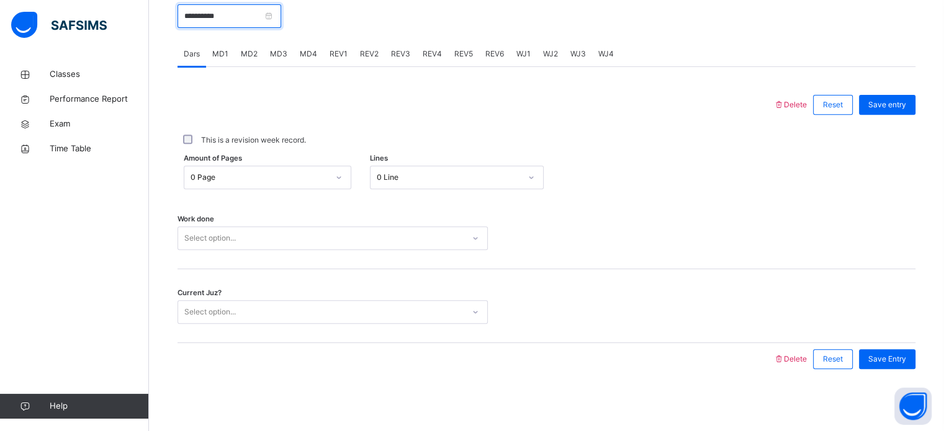
click at [281, 22] on input "**********" at bounding box center [230, 16] width 104 height 24
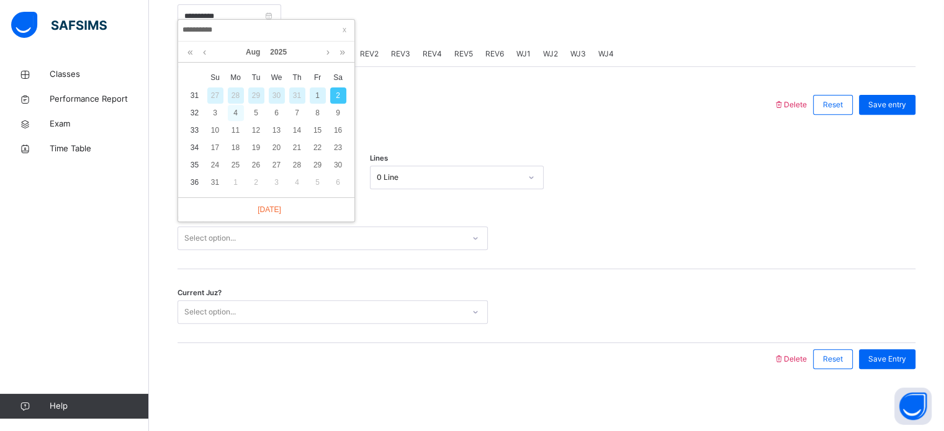
click at [235, 105] on div "4" at bounding box center [236, 113] width 16 height 16
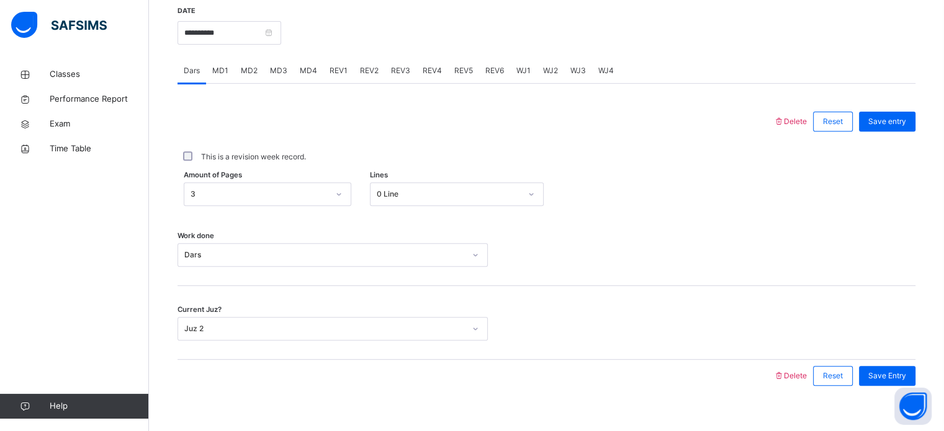
scroll to position [474, 0]
click at [281, 45] on input "**********" at bounding box center [230, 33] width 104 height 24
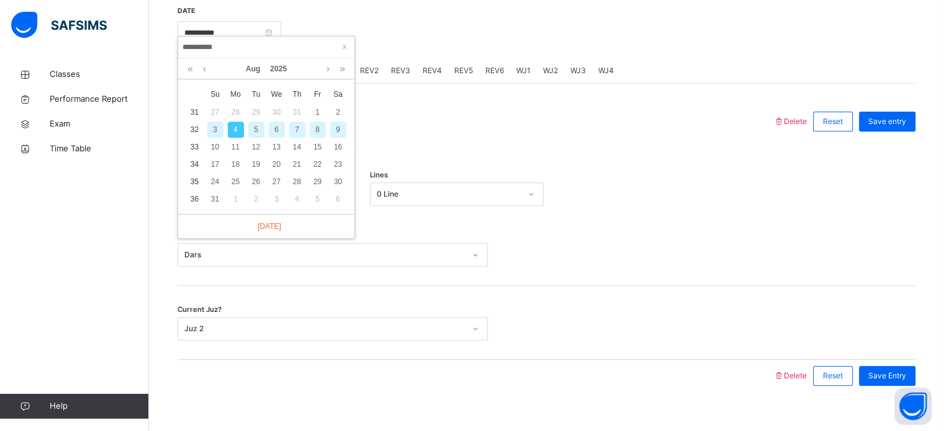
click at [256, 128] on div "5" at bounding box center [256, 130] width 16 height 16
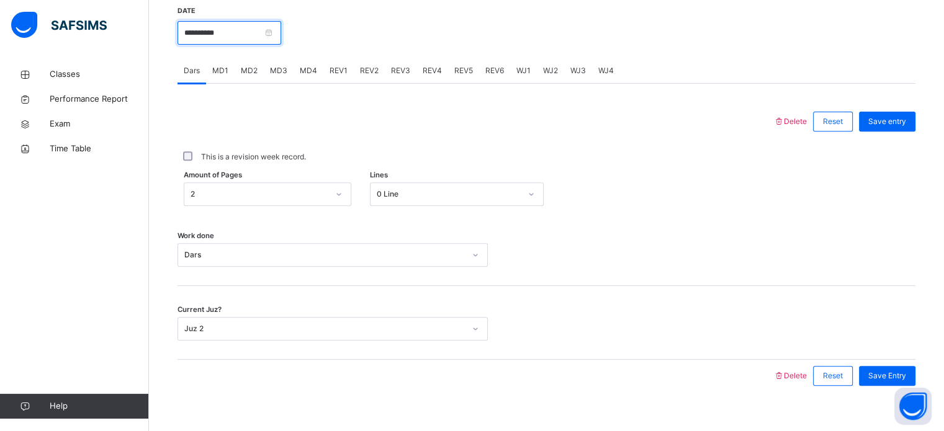
click at [281, 44] on input "**********" at bounding box center [230, 33] width 104 height 24
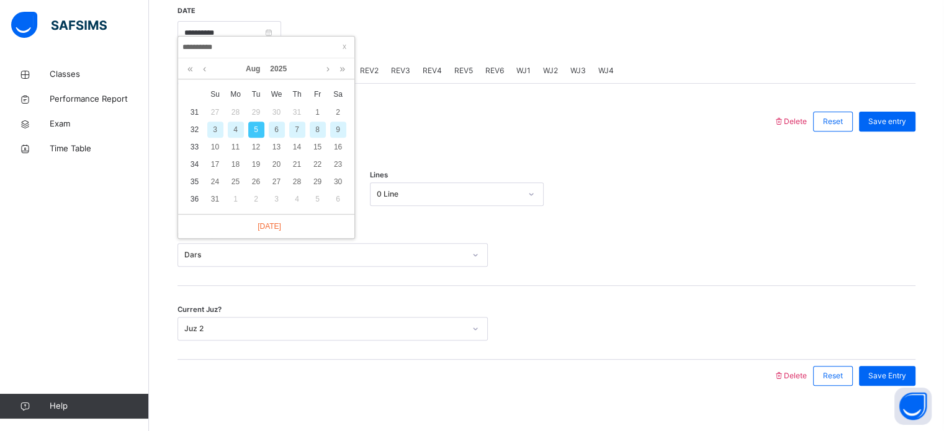
click at [276, 128] on div "6" at bounding box center [277, 130] width 16 height 16
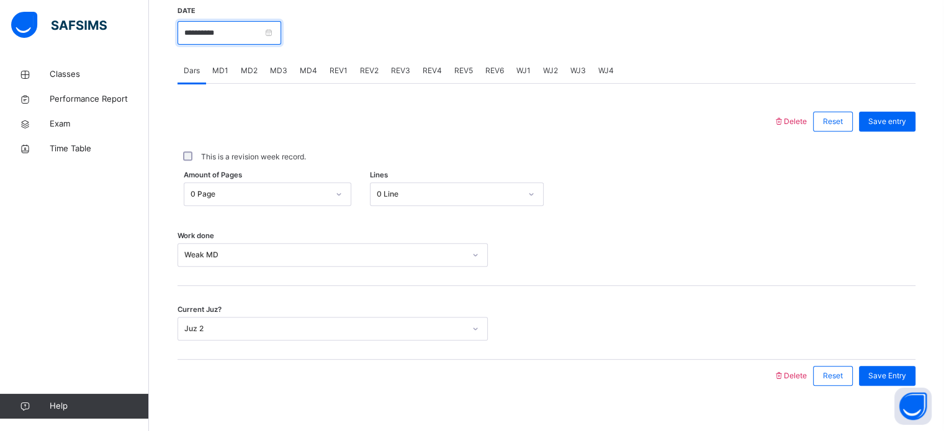
click at [281, 45] on input "**********" at bounding box center [230, 33] width 104 height 24
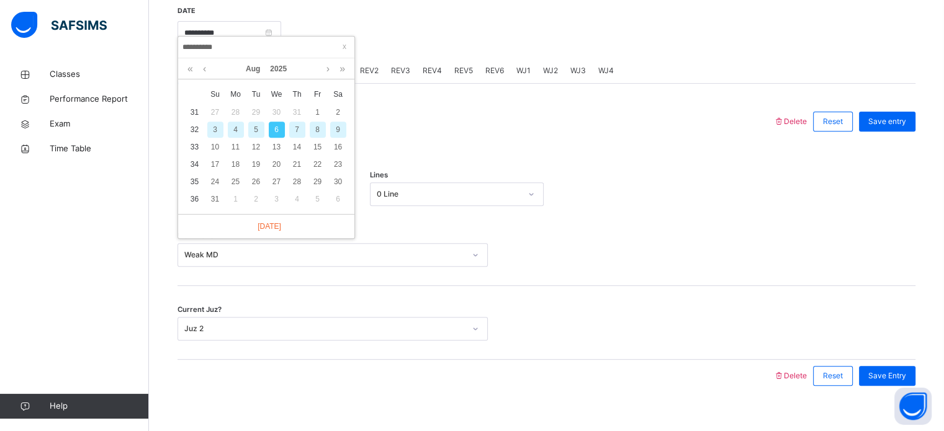
click at [295, 130] on div "7" at bounding box center [297, 130] width 16 height 16
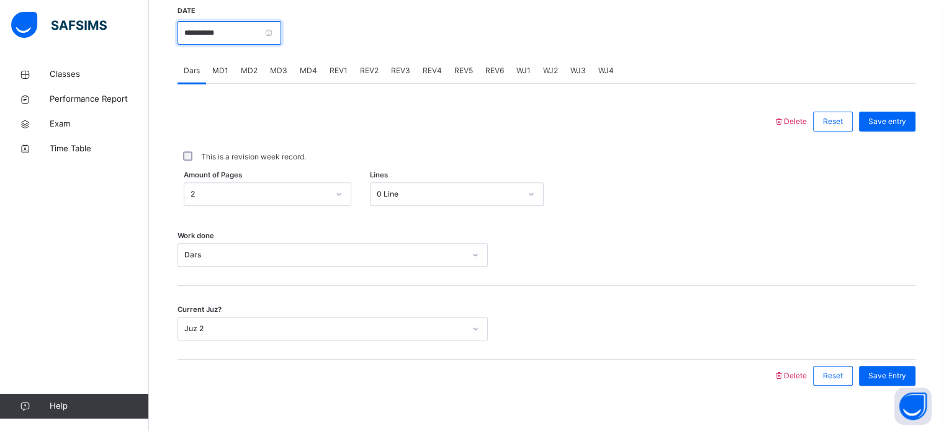
click at [281, 45] on input "**********" at bounding box center [230, 33] width 104 height 24
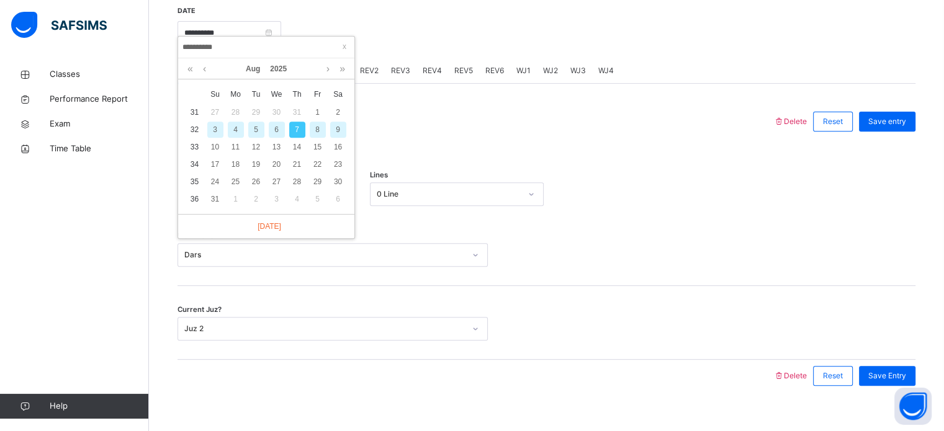
click at [317, 128] on div "8" at bounding box center [318, 130] width 16 height 16
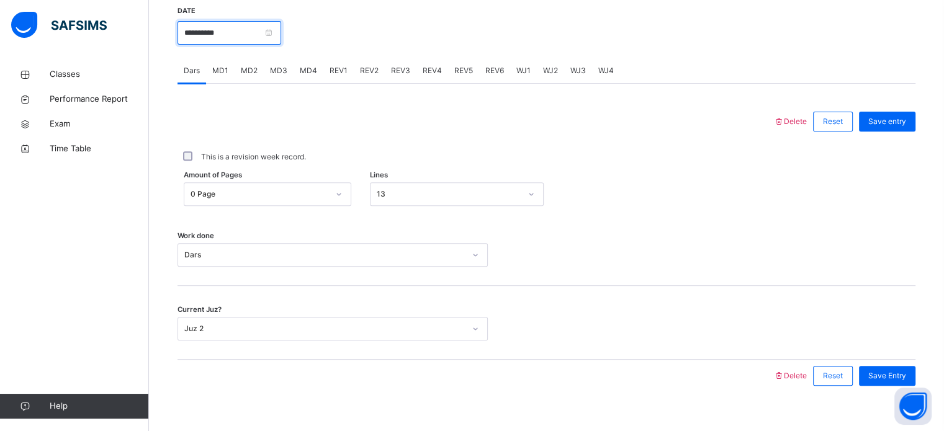
click at [281, 41] on input "**********" at bounding box center [230, 33] width 104 height 24
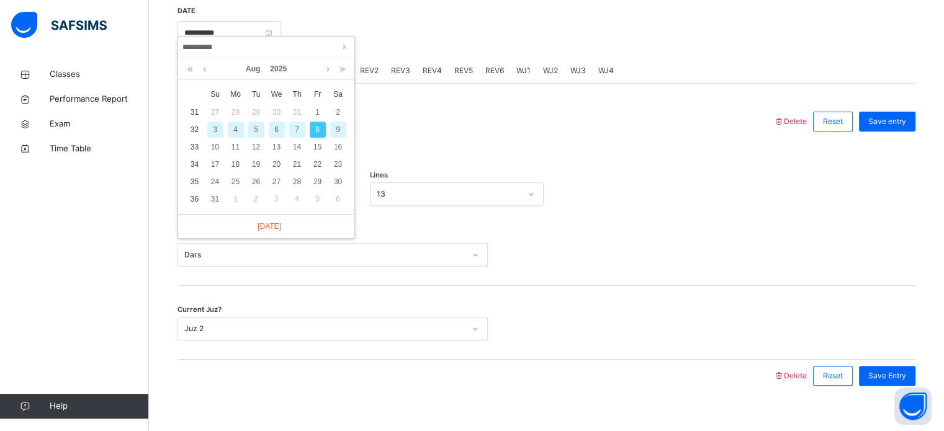
click at [340, 133] on div "9" at bounding box center [338, 130] width 16 height 16
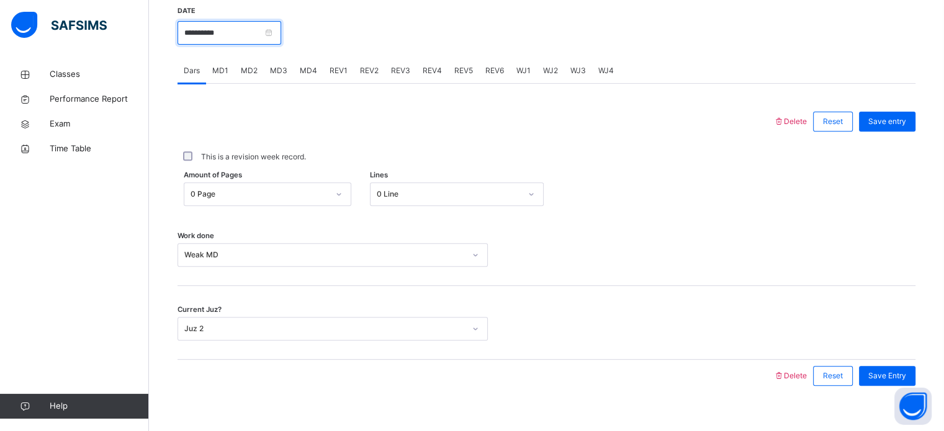
click at [281, 42] on input "**********" at bounding box center [230, 33] width 104 height 24
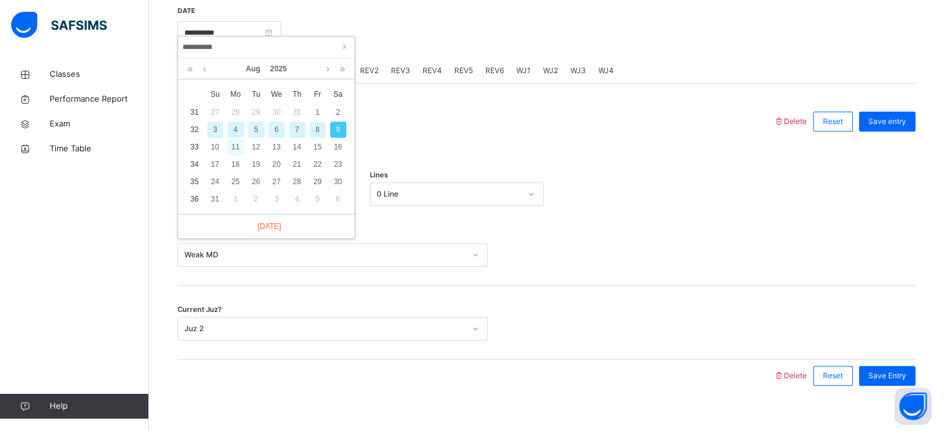
click at [238, 144] on div "11" at bounding box center [236, 147] width 16 height 16
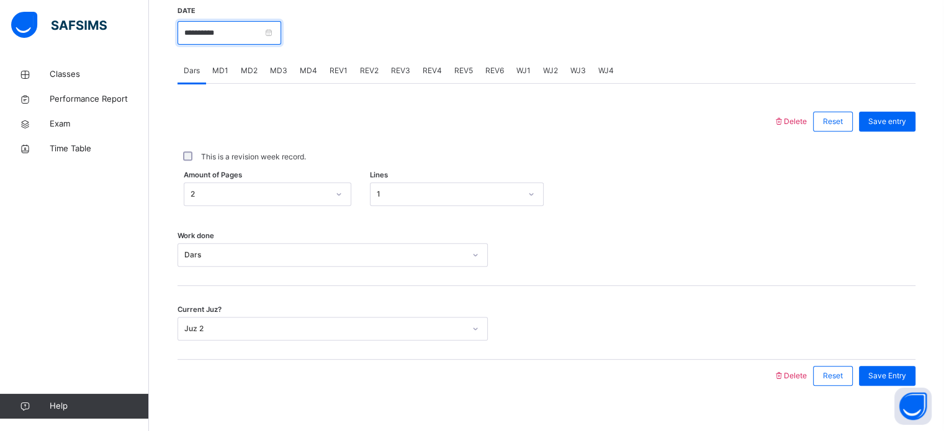
click at [281, 45] on input "**********" at bounding box center [230, 33] width 104 height 24
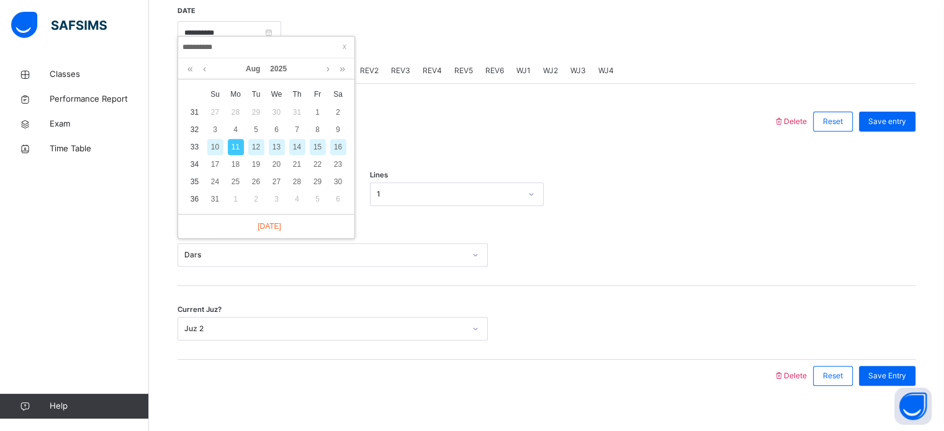
click at [249, 144] on div "12" at bounding box center [256, 147] width 16 height 16
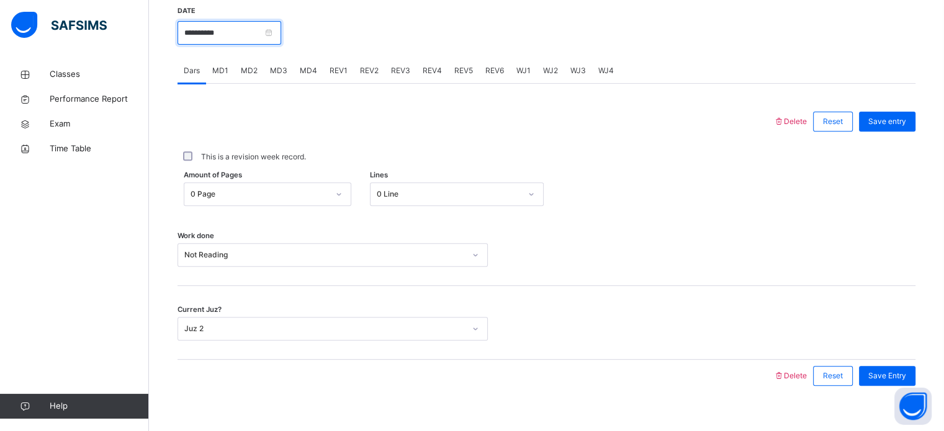
click at [281, 40] on input "**********" at bounding box center [230, 33] width 104 height 24
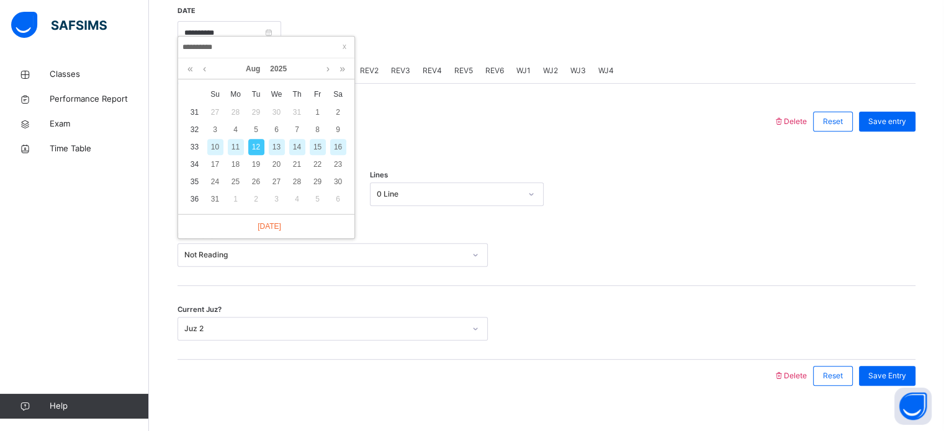
click at [275, 145] on div "13" at bounding box center [277, 147] width 16 height 16
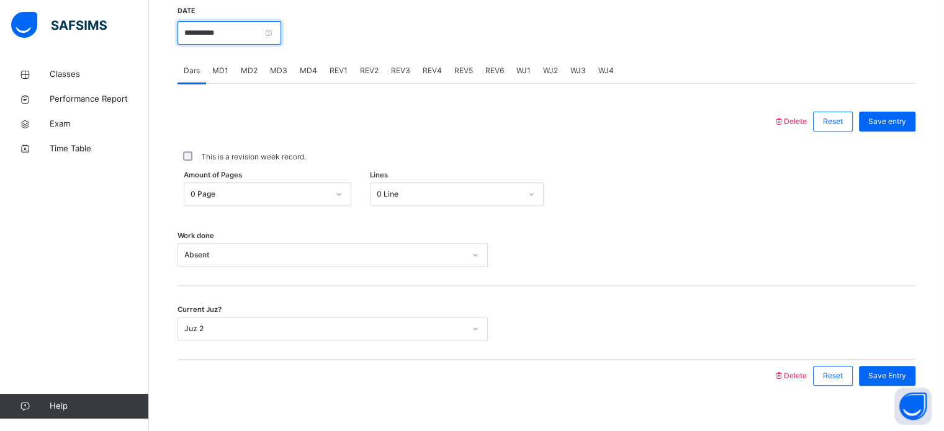
click at [281, 45] on input "**********" at bounding box center [230, 33] width 104 height 24
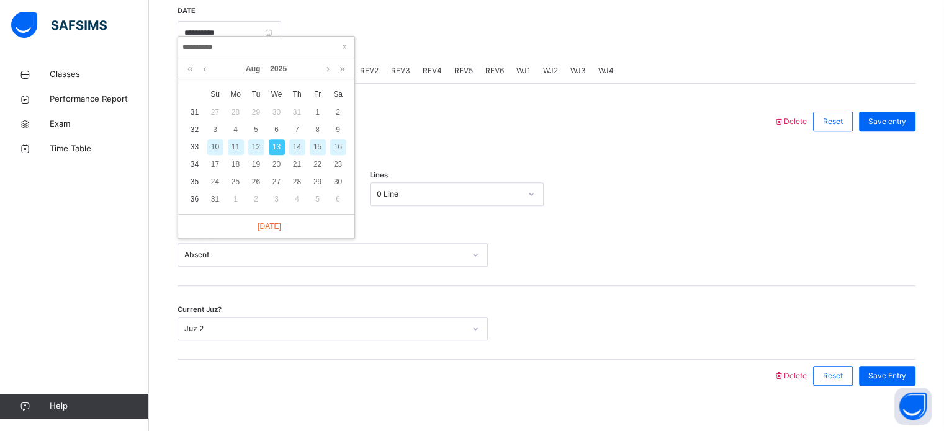
click at [298, 148] on div "14" at bounding box center [297, 147] width 16 height 16
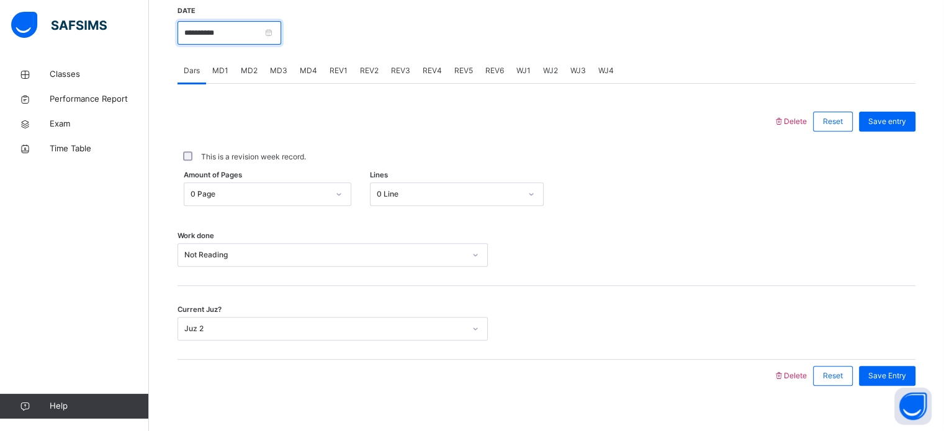
click at [281, 45] on input "**********" at bounding box center [230, 33] width 104 height 24
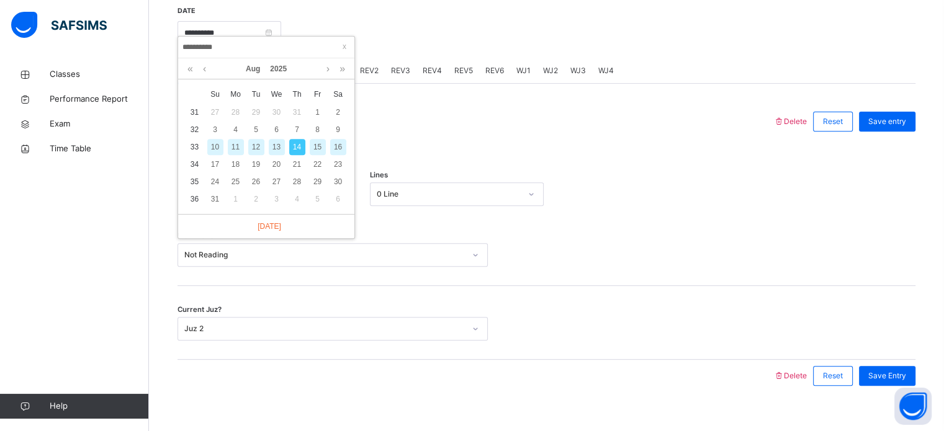
click at [319, 145] on div "15" at bounding box center [318, 147] width 16 height 16
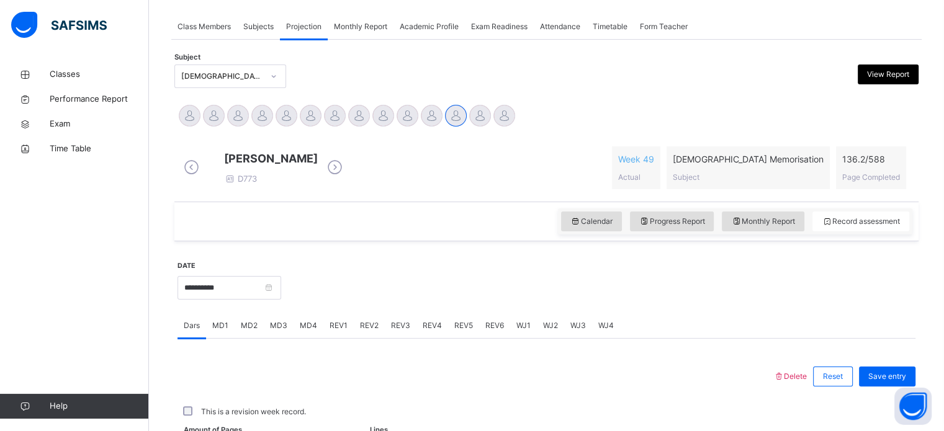
scroll to position [474, 0]
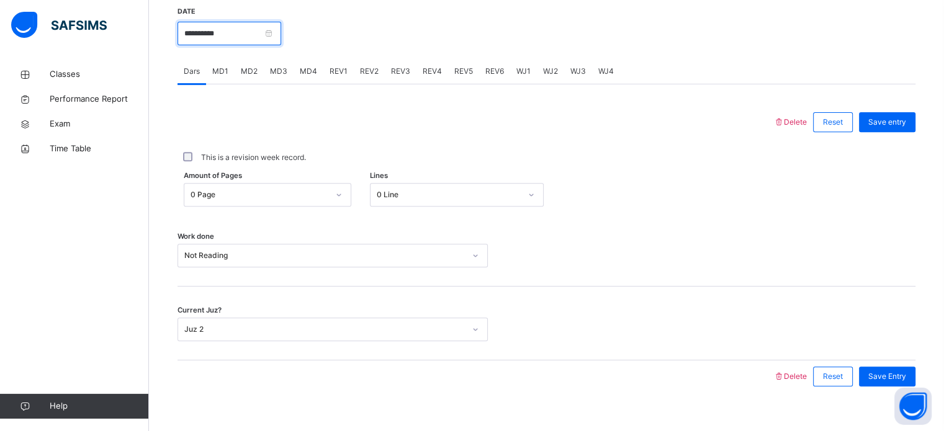
click at [281, 45] on input "**********" at bounding box center [230, 34] width 104 height 24
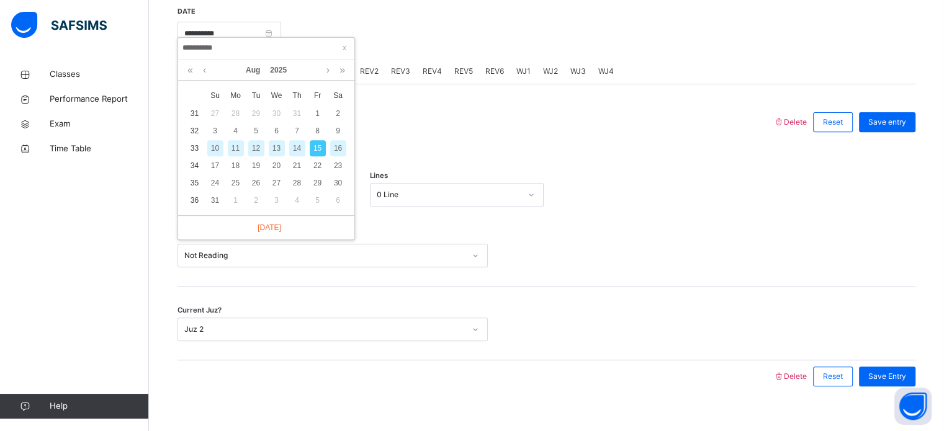
click at [341, 153] on div "16" at bounding box center [338, 148] width 16 height 16
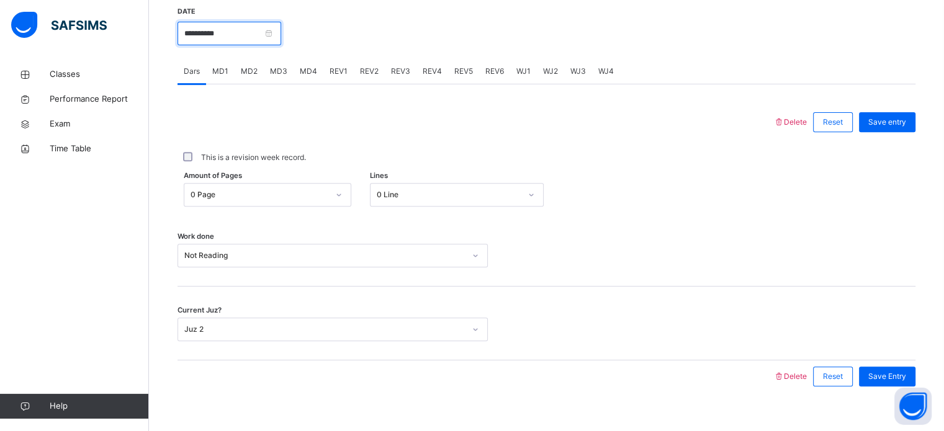
click at [281, 45] on input "**********" at bounding box center [230, 34] width 104 height 24
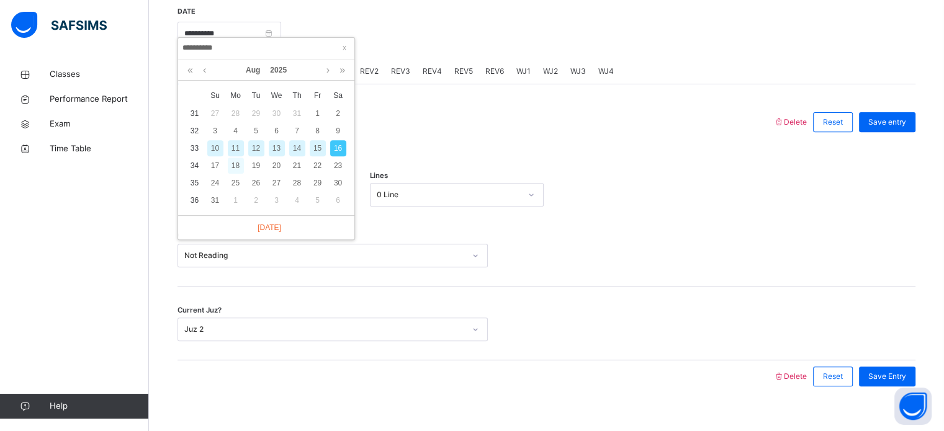
click at [238, 165] on div "18" at bounding box center [236, 166] width 16 height 16
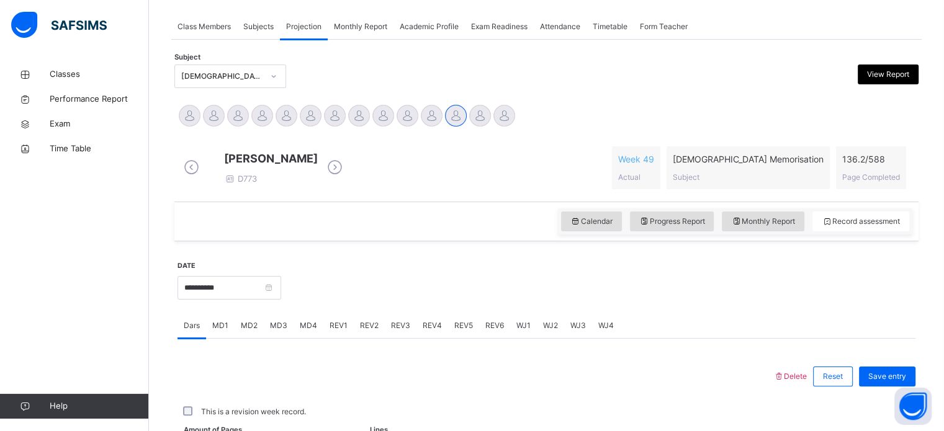
scroll to position [500, 0]
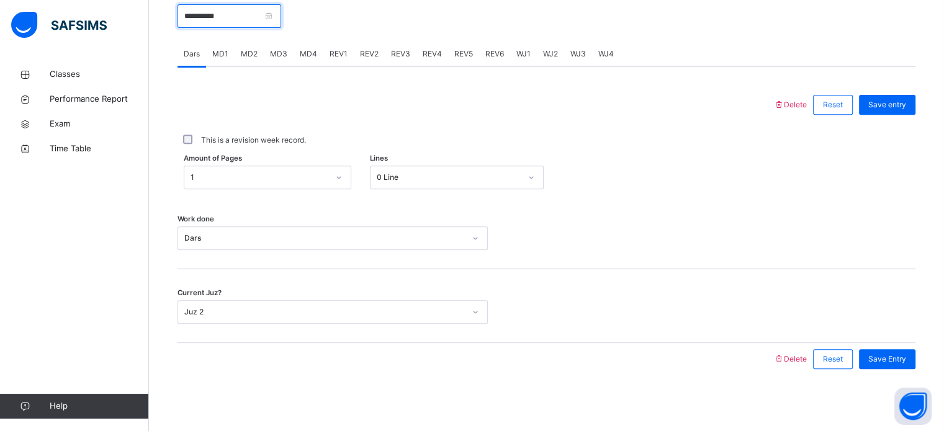
click at [281, 16] on input "**********" at bounding box center [230, 16] width 104 height 24
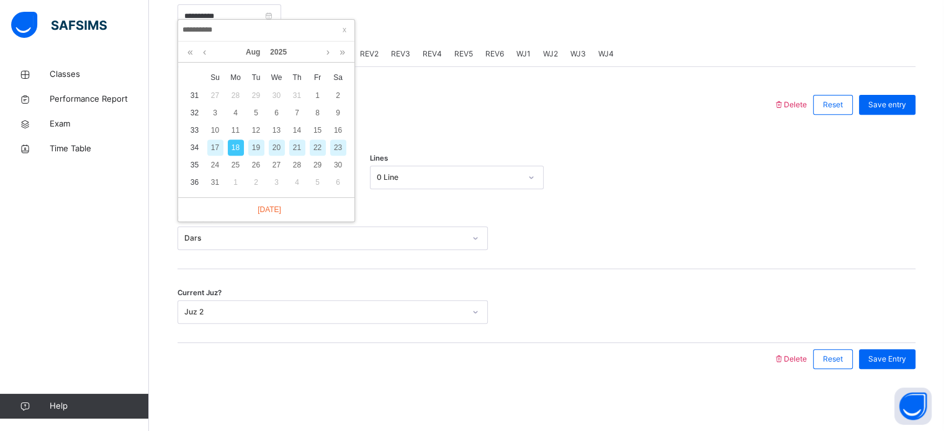
click at [263, 140] on div "19" at bounding box center [256, 148] width 16 height 16
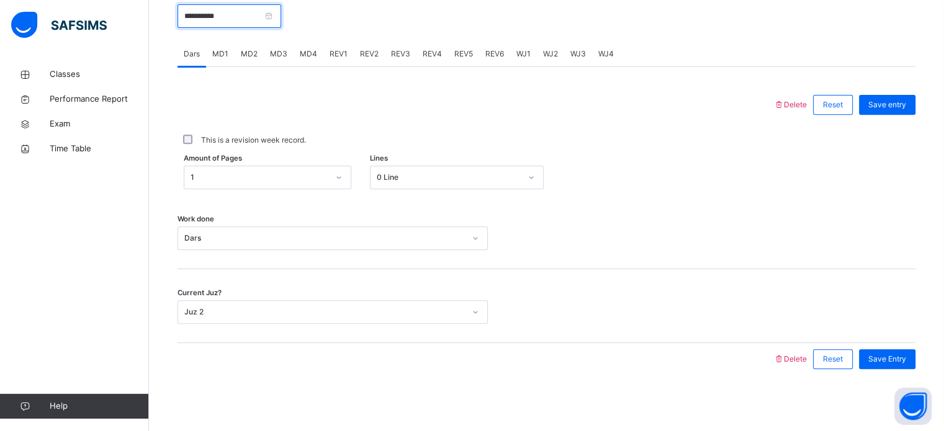
click at [281, 27] on input "**********" at bounding box center [230, 16] width 104 height 24
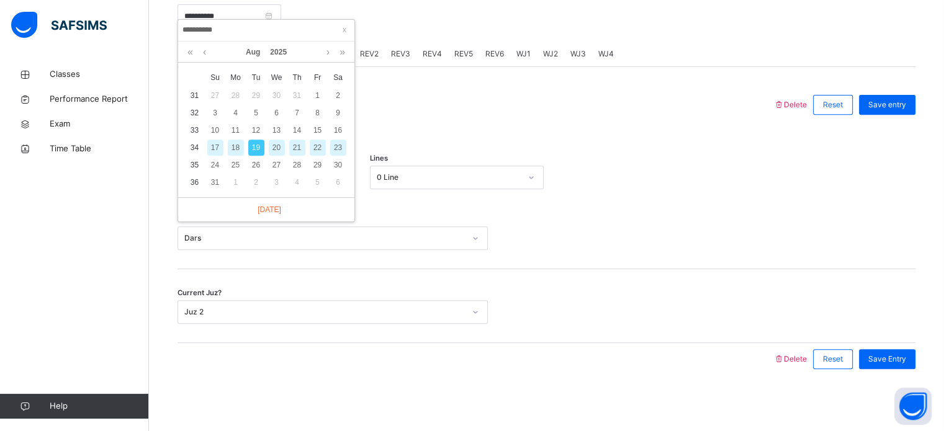
click at [276, 140] on div "20" at bounding box center [277, 148] width 16 height 16
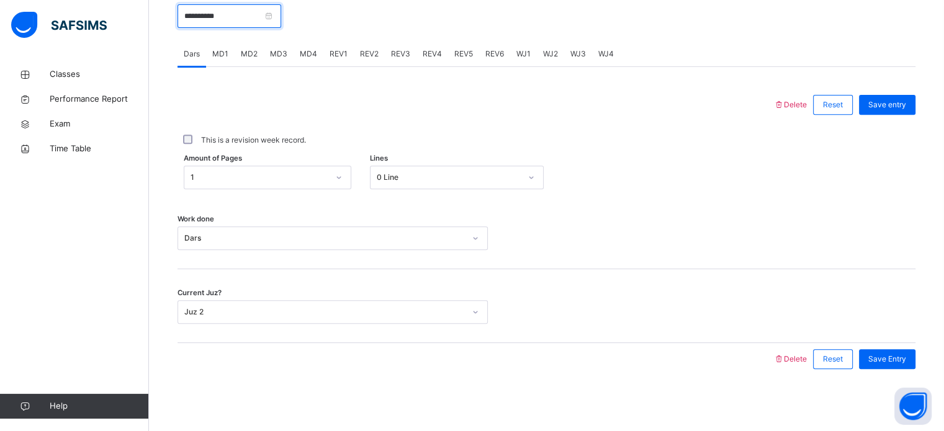
click at [281, 19] on input "**********" at bounding box center [230, 16] width 104 height 24
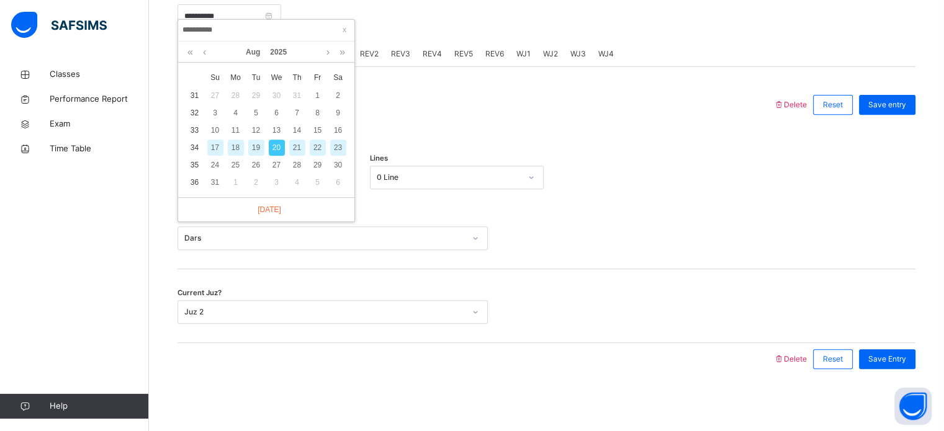
click at [300, 140] on div "21" at bounding box center [297, 148] width 16 height 16
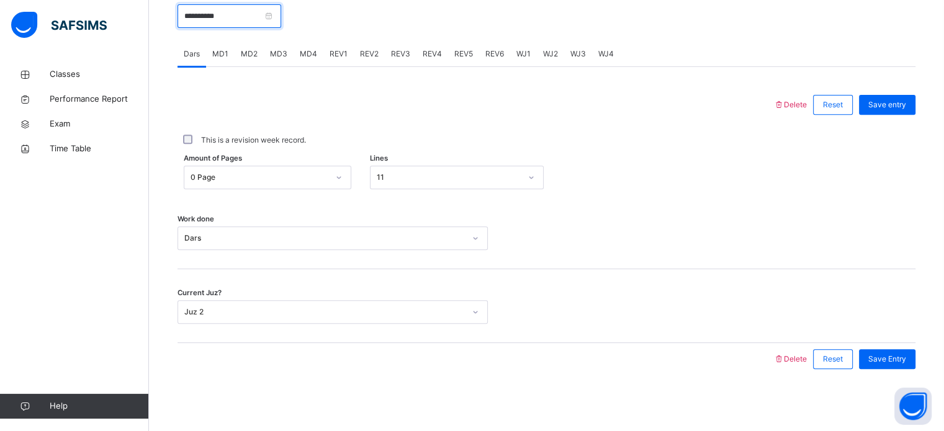
click at [281, 27] on input "**********" at bounding box center [230, 16] width 104 height 24
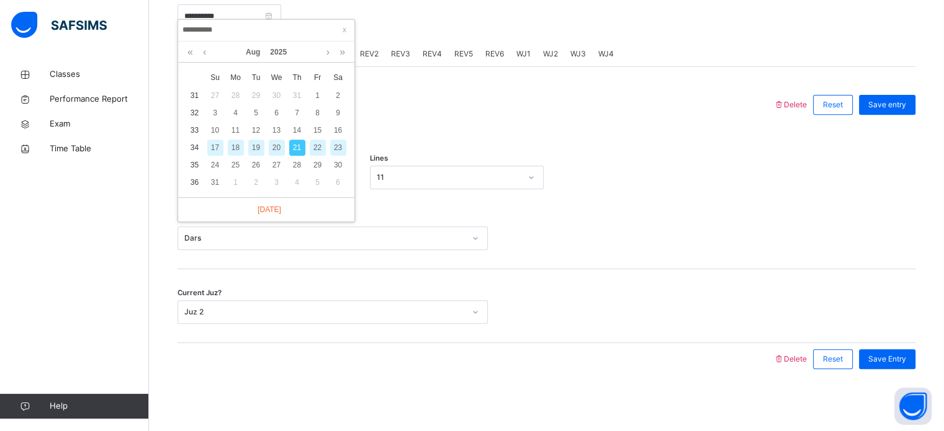
click at [322, 140] on div "22" at bounding box center [318, 148] width 16 height 16
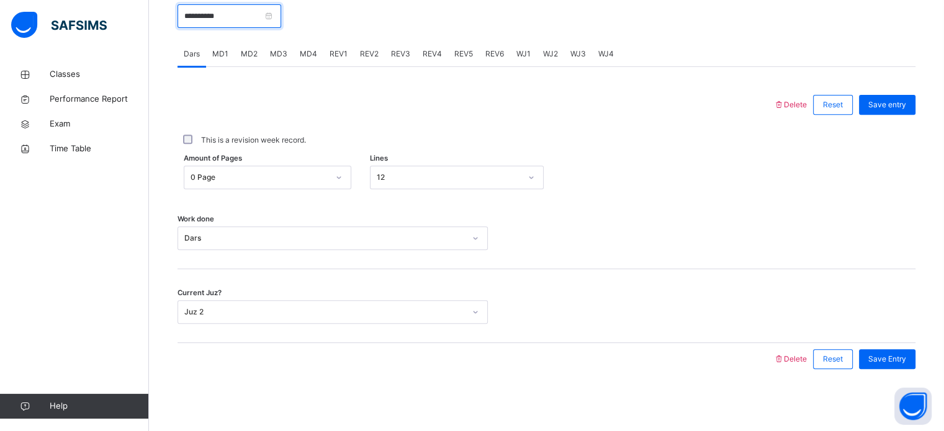
click at [281, 22] on input "**********" at bounding box center [230, 16] width 104 height 24
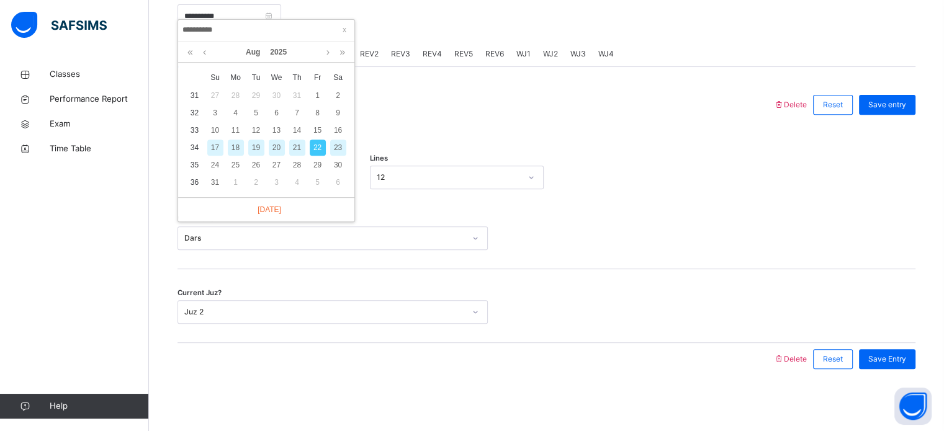
click at [338, 140] on div "23" at bounding box center [338, 148] width 16 height 16
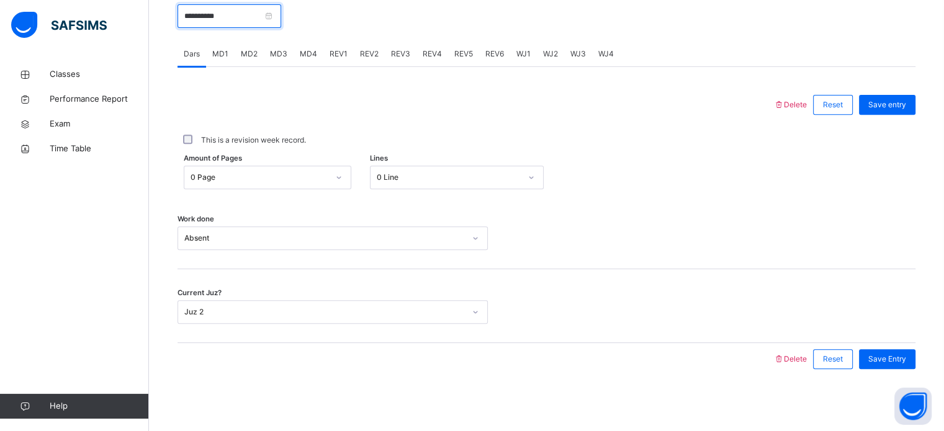
click at [281, 22] on input "**********" at bounding box center [230, 16] width 104 height 24
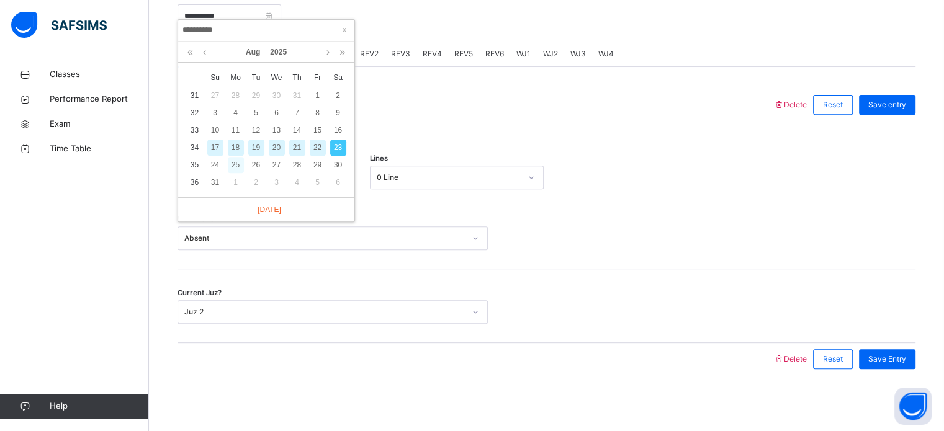
click at [235, 157] on div "25" at bounding box center [236, 165] width 16 height 16
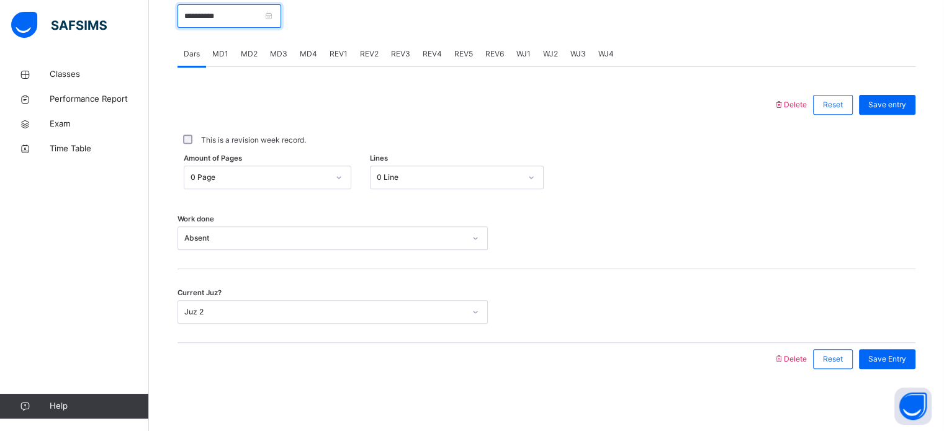
click at [281, 20] on input "**********" at bounding box center [230, 16] width 104 height 24
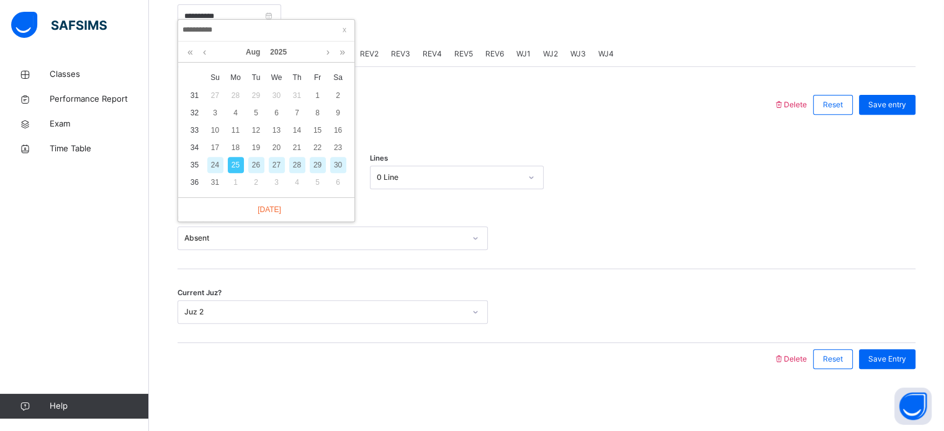
click at [258, 157] on div "26" at bounding box center [256, 165] width 16 height 16
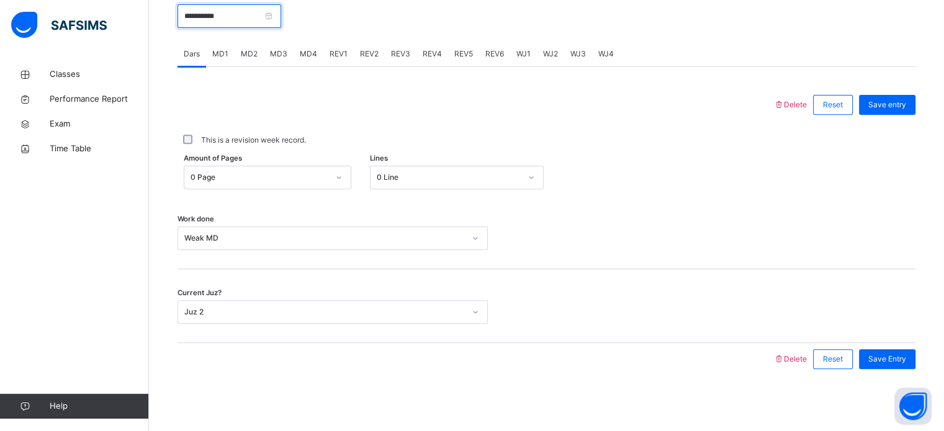
click at [281, 19] on input "**********" at bounding box center [230, 16] width 104 height 24
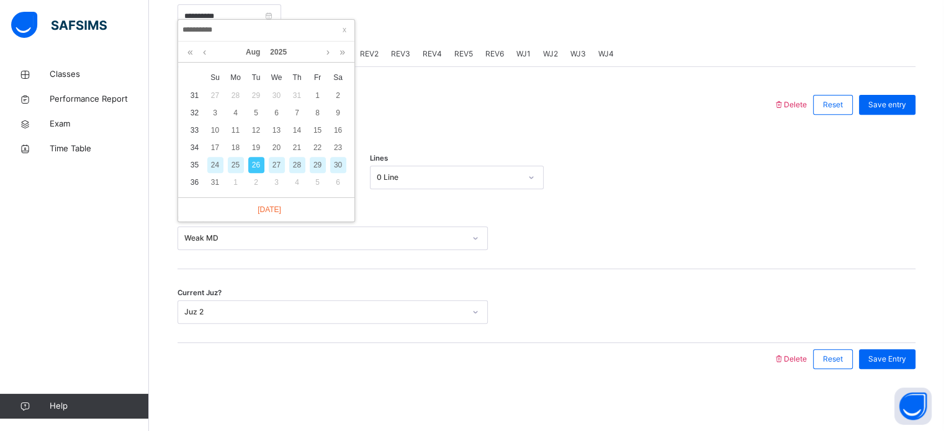
click at [276, 157] on div "27" at bounding box center [277, 165] width 16 height 16
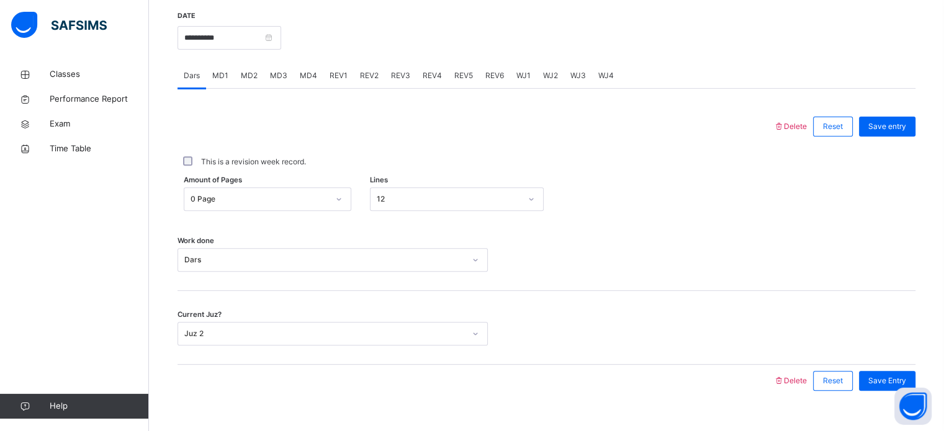
scroll to position [465, 0]
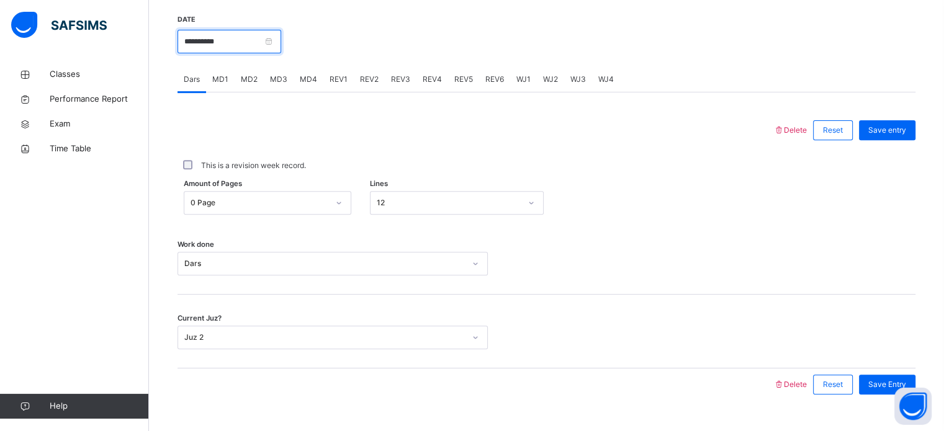
click at [281, 52] on input "**********" at bounding box center [230, 42] width 104 height 24
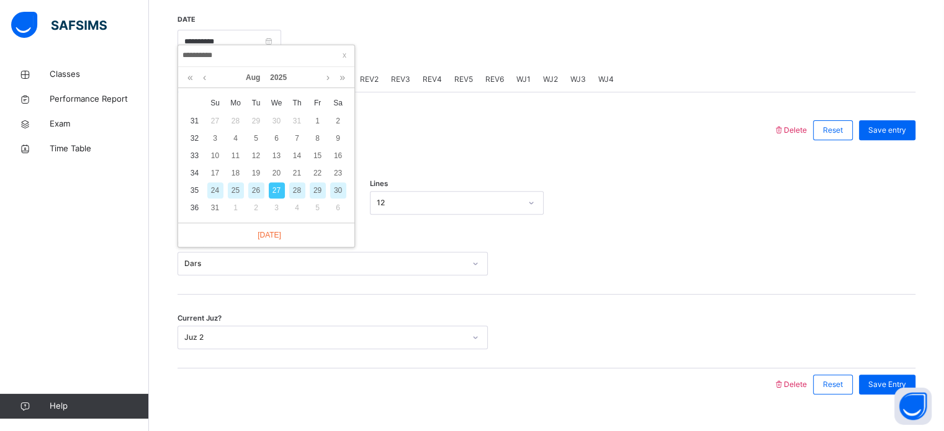
click at [296, 189] on div "28" at bounding box center [297, 190] width 16 height 16
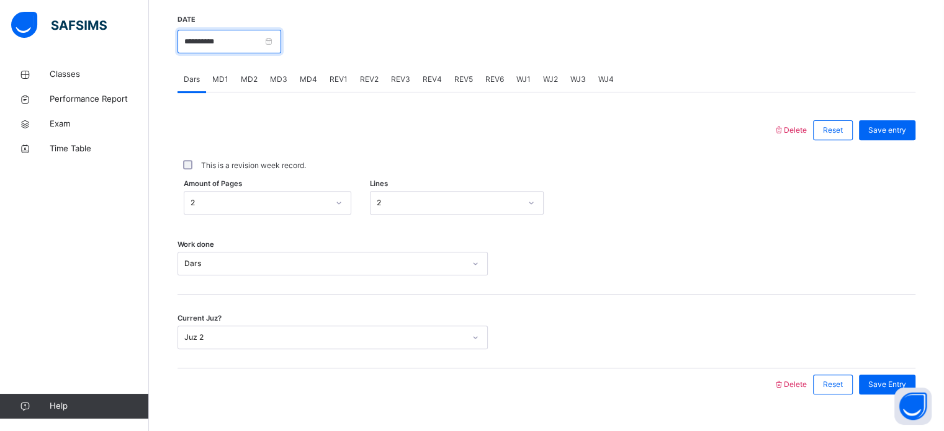
click at [281, 47] on input "**********" at bounding box center [230, 42] width 104 height 24
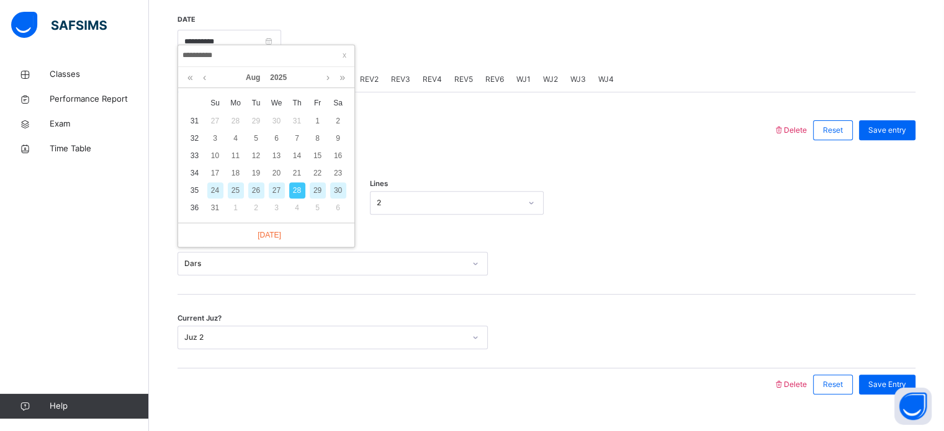
click at [317, 189] on div "29" at bounding box center [318, 190] width 16 height 16
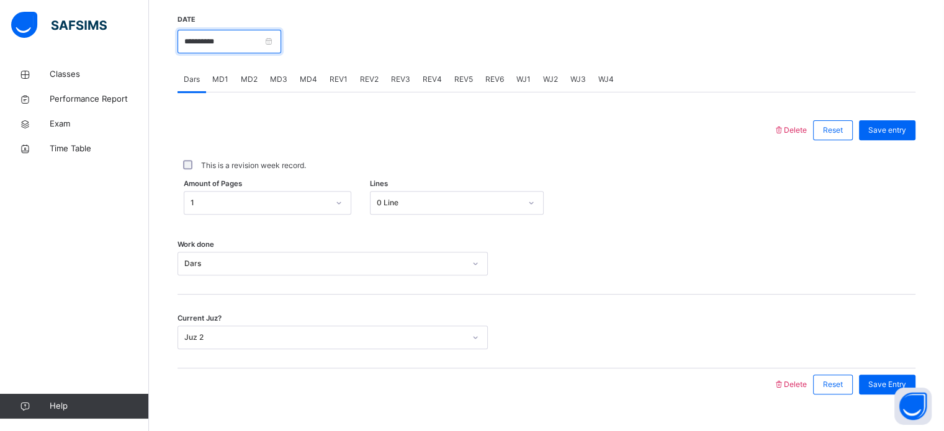
click at [281, 53] on input "**********" at bounding box center [230, 42] width 104 height 24
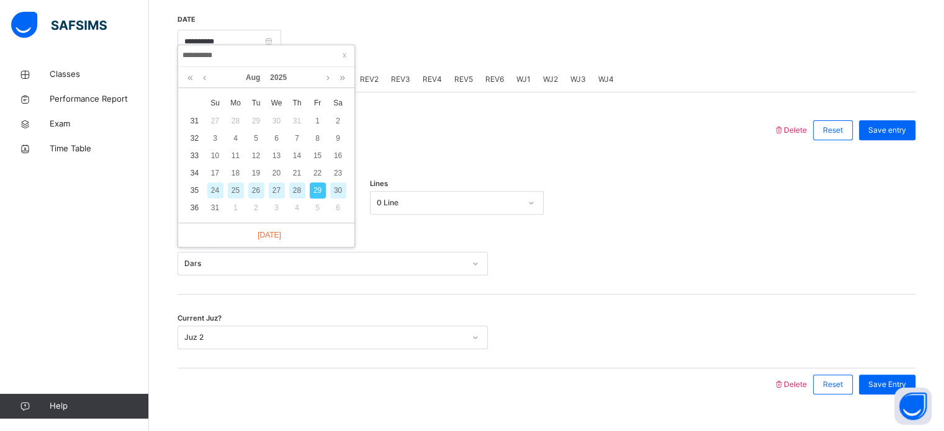
click at [338, 193] on div "30" at bounding box center [338, 190] width 16 height 16
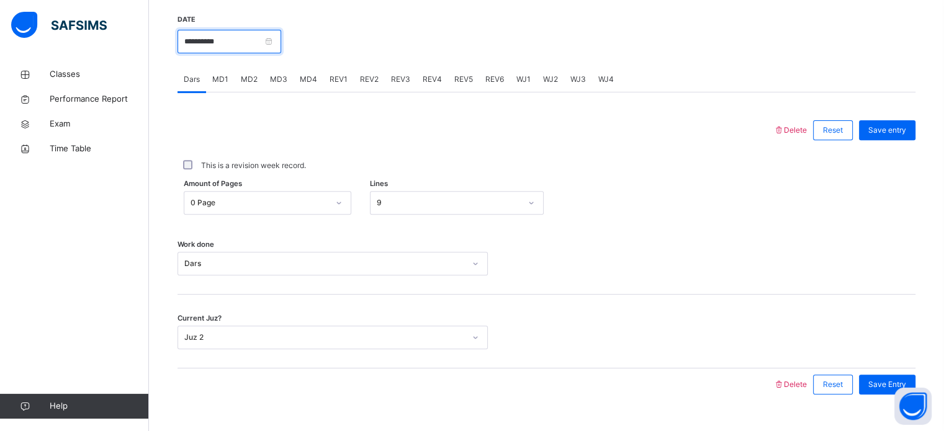
click at [281, 53] on input "**********" at bounding box center [230, 42] width 104 height 24
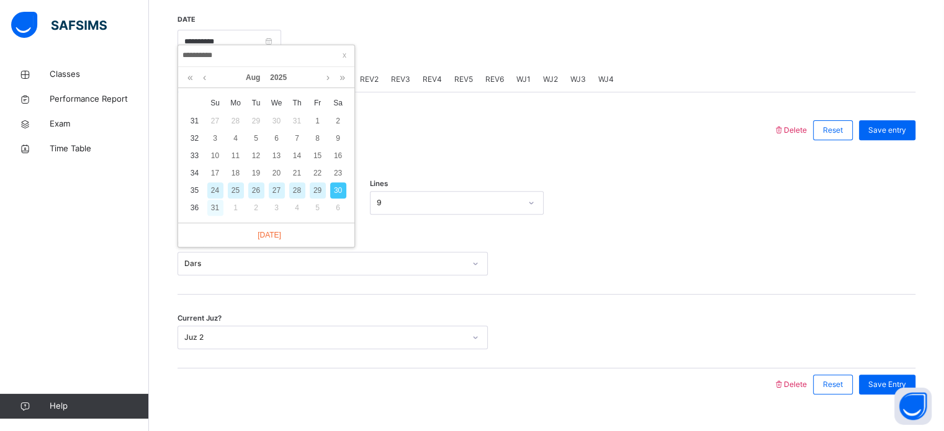
click at [218, 203] on div "31" at bounding box center [215, 208] width 16 height 16
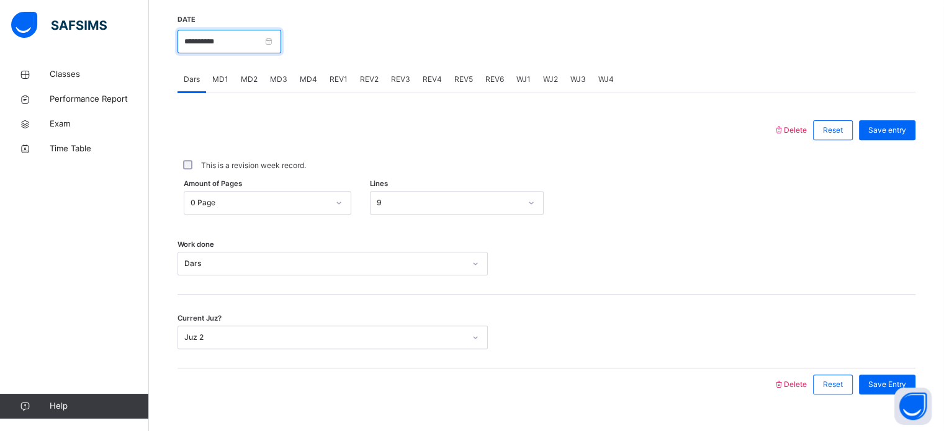
click at [281, 53] on input "**********" at bounding box center [230, 42] width 104 height 24
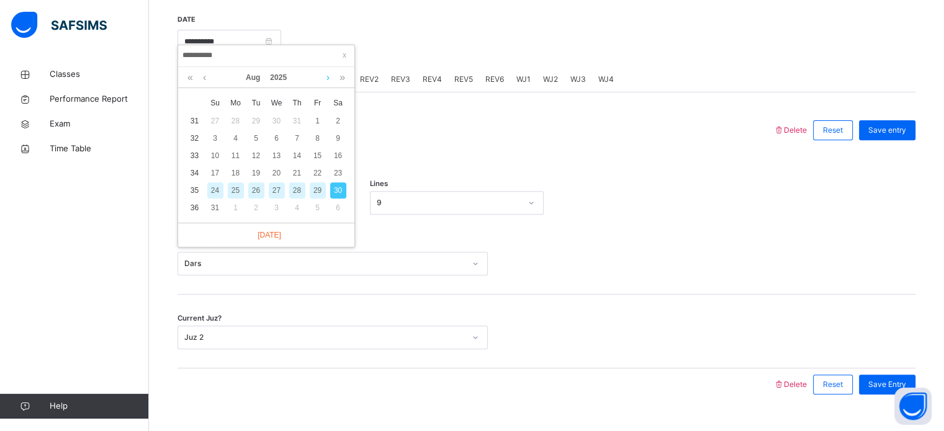
click at [326, 79] on link at bounding box center [327, 77] width 9 height 21
click at [235, 115] on div "1" at bounding box center [236, 121] width 16 height 16
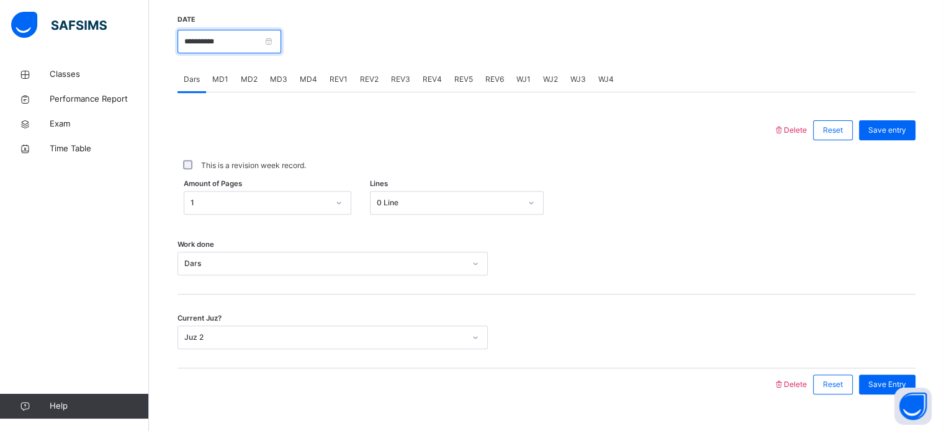
click at [281, 47] on input "**********" at bounding box center [230, 42] width 104 height 24
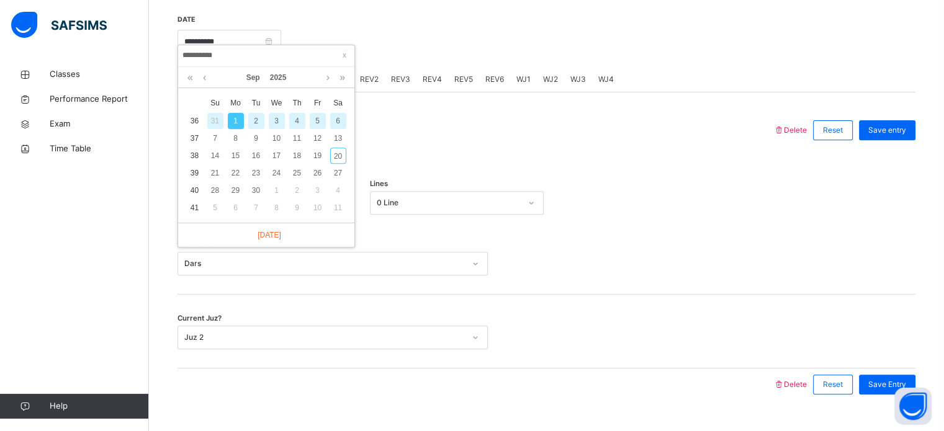
click at [253, 119] on div "2" at bounding box center [256, 121] width 16 height 16
type input "**********"
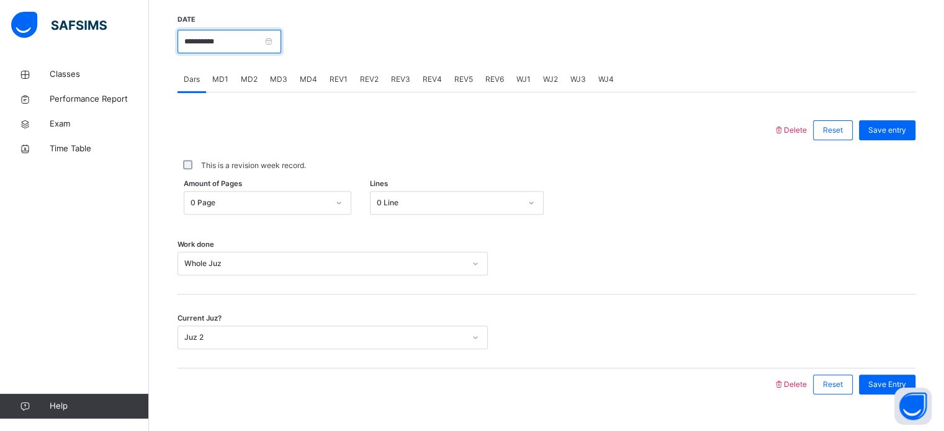
click at [281, 53] on input "**********" at bounding box center [230, 42] width 104 height 24
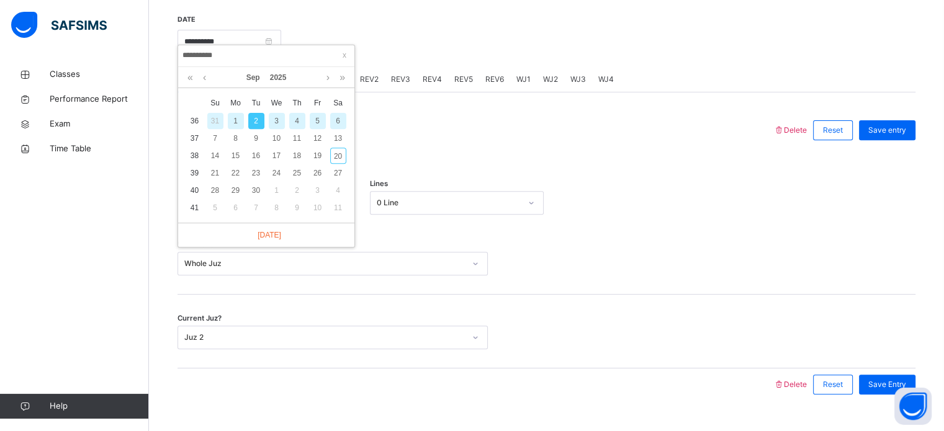
click at [506, 146] on div at bounding box center [475, 130] width 583 height 32
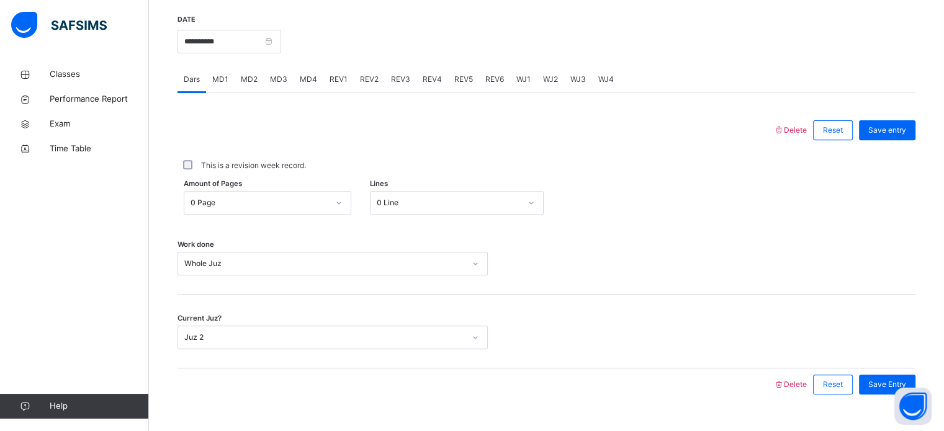
click at [519, 85] on span "WJ1" at bounding box center [523, 79] width 14 height 11
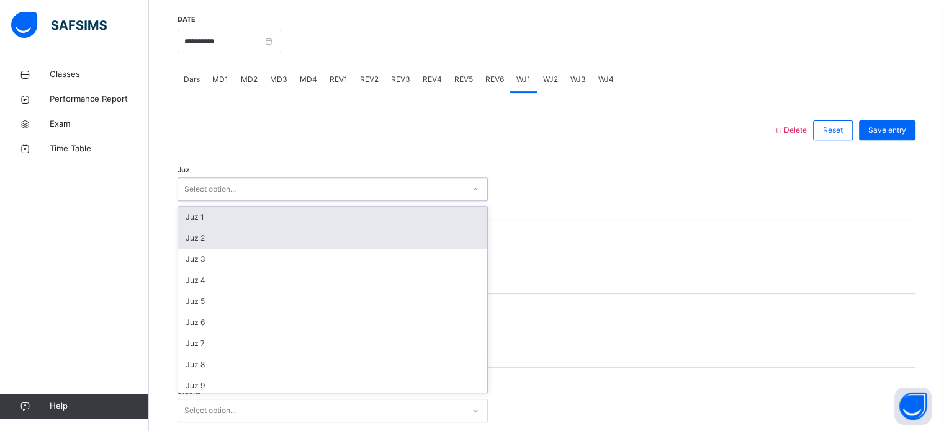
click at [308, 249] on div "Juz 2" at bounding box center [332, 238] width 309 height 21
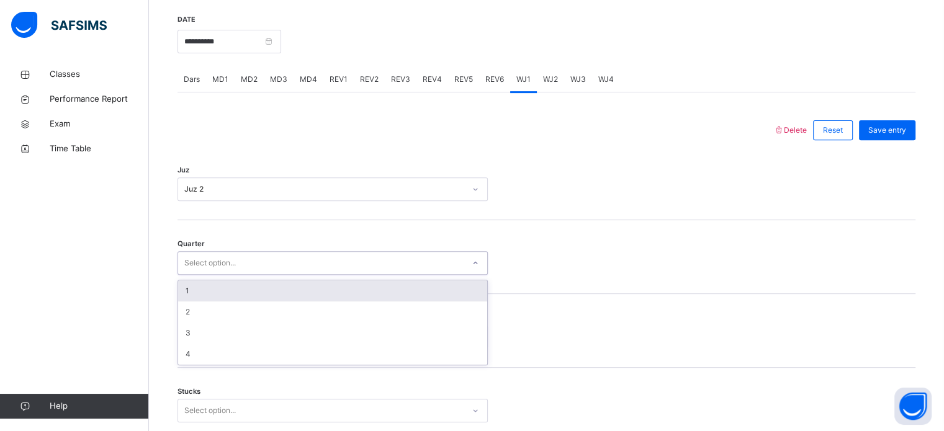
click at [284, 298] on div "1" at bounding box center [332, 291] width 309 height 21
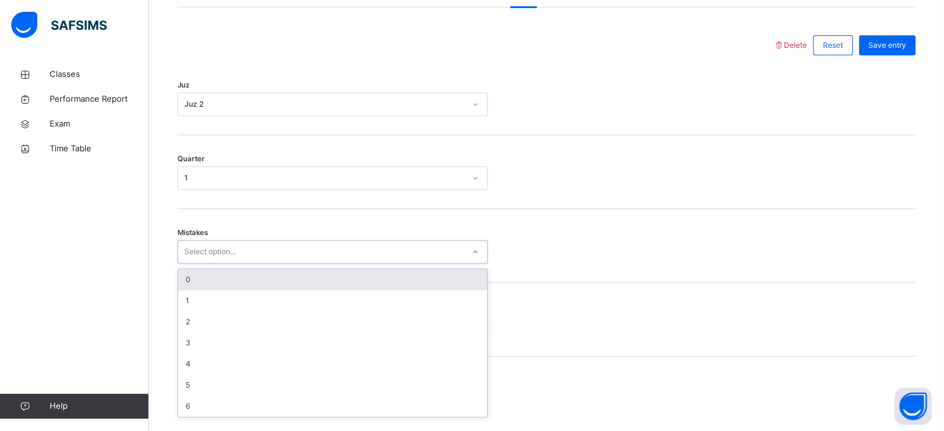
scroll to position [551, 0]
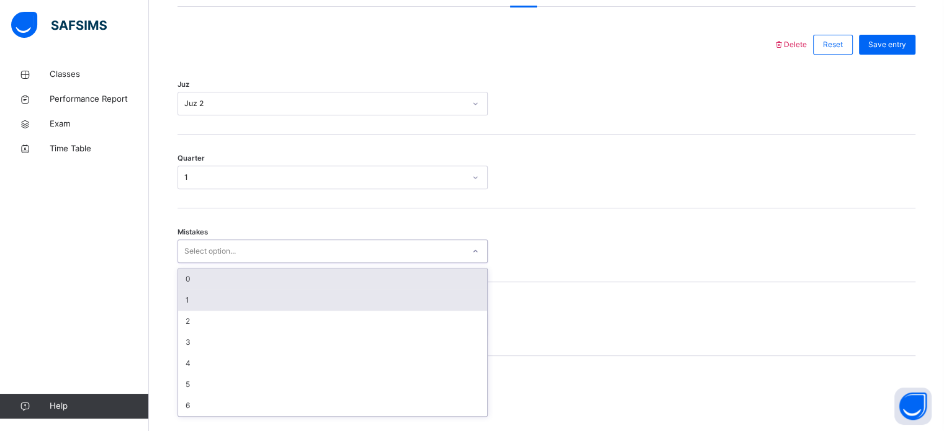
click at [255, 311] on div "1" at bounding box center [332, 300] width 309 height 21
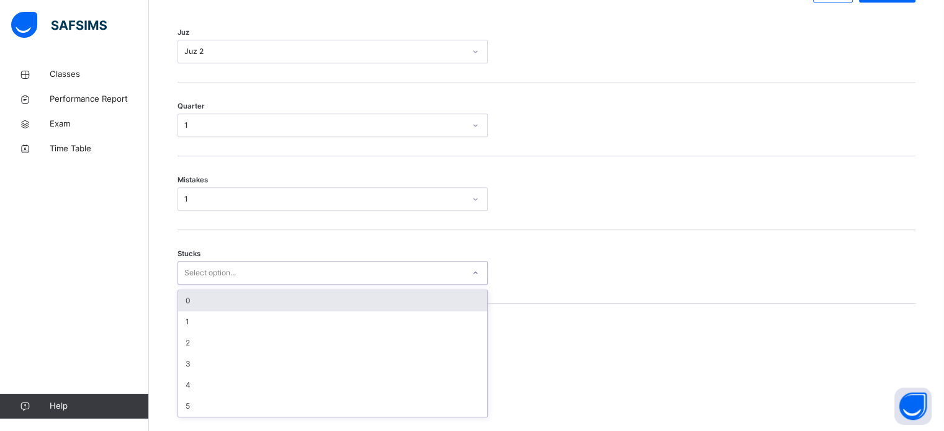
scroll to position [603, 0]
click at [253, 312] on div "0" at bounding box center [332, 300] width 309 height 21
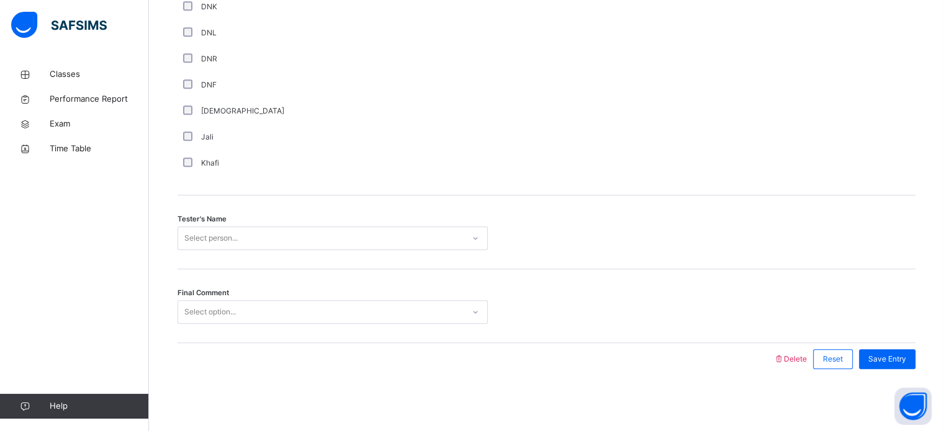
scroll to position [1121, 0]
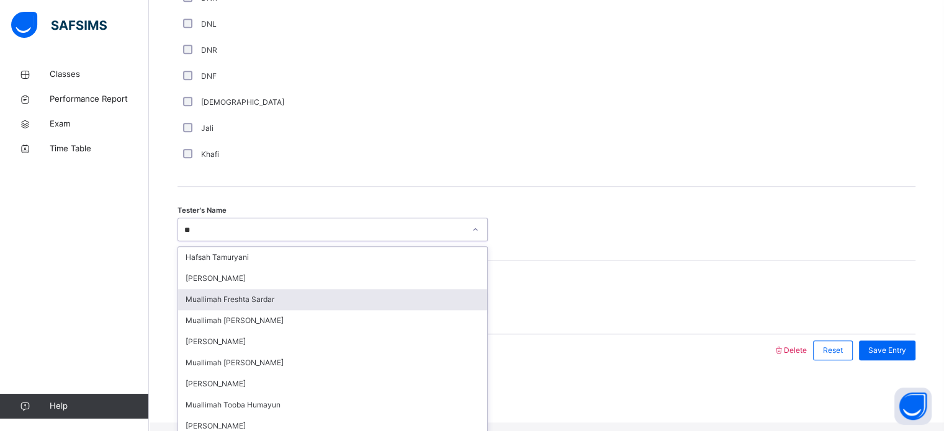
type input "*"
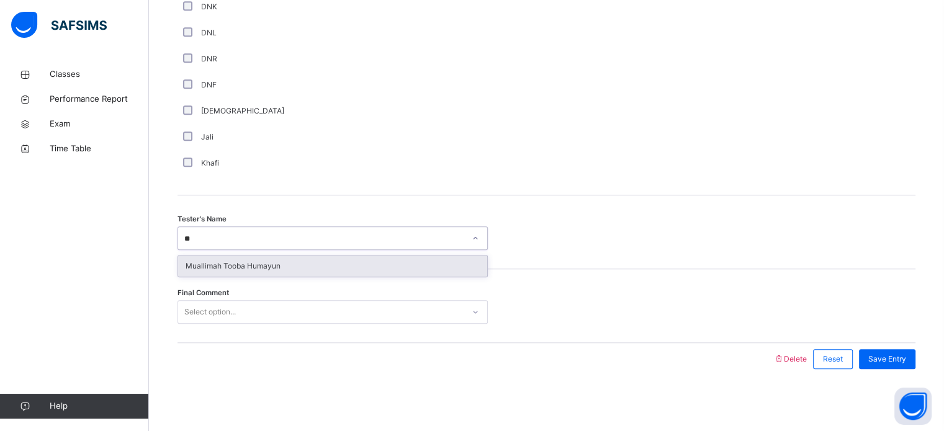
type input "***"
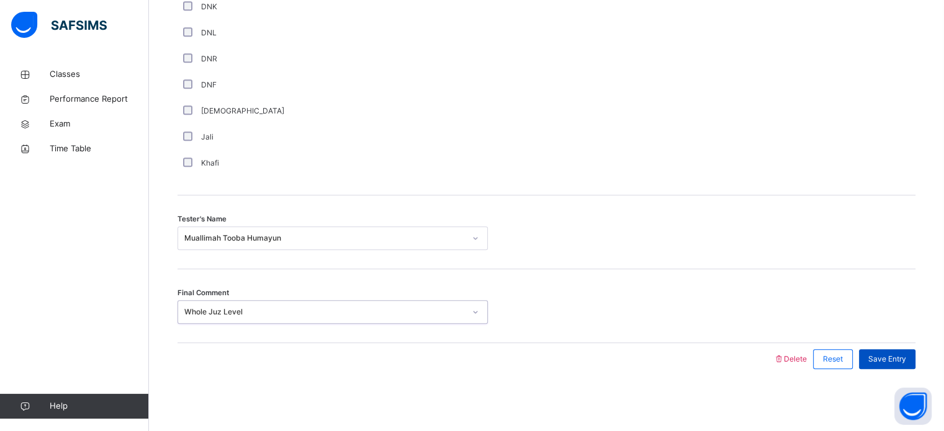
click at [884, 354] on span "Save Entry" at bounding box center [887, 359] width 38 height 11
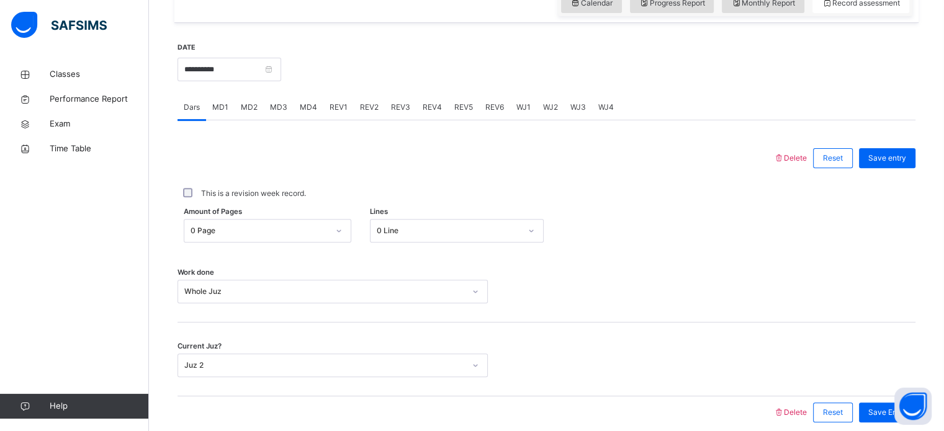
scroll to position [436, 0]
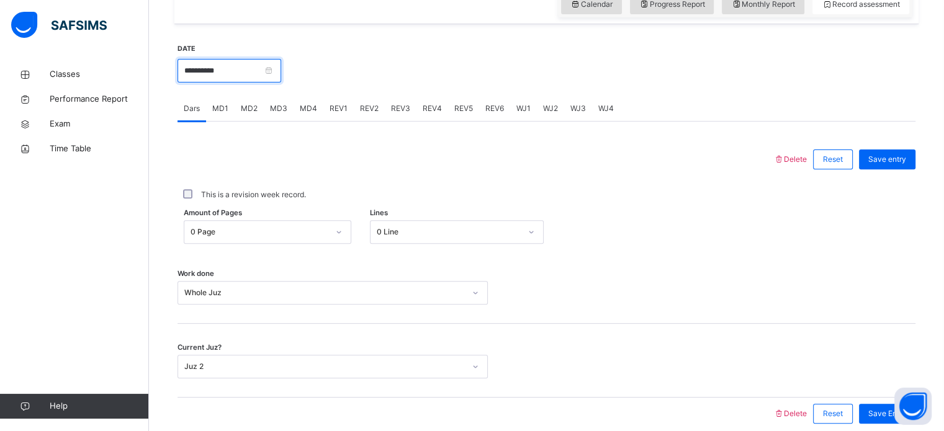
click at [281, 70] on input "**********" at bounding box center [230, 71] width 104 height 24
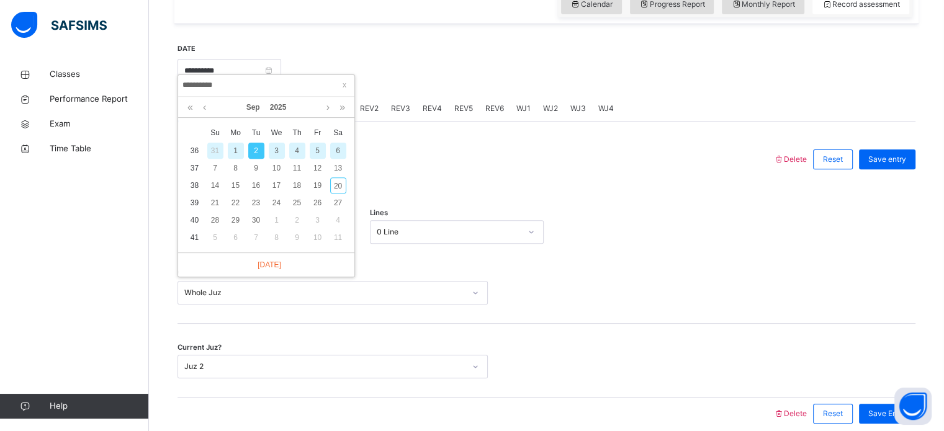
click at [277, 146] on div "3" at bounding box center [277, 151] width 16 height 16
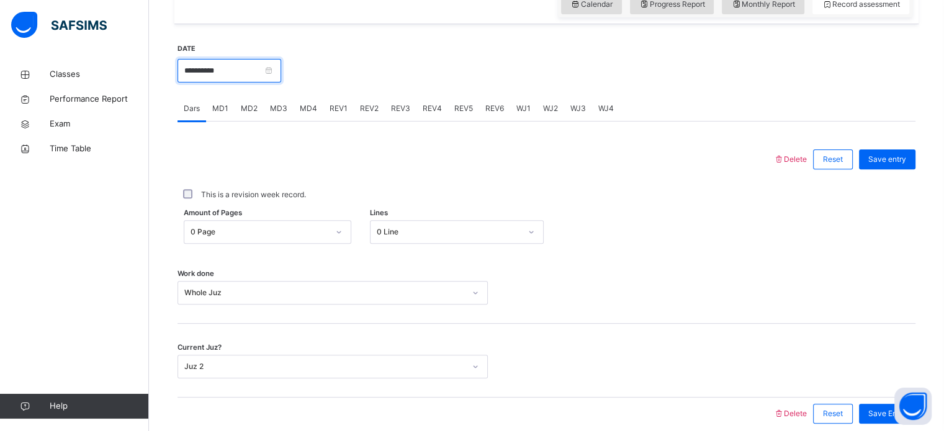
click at [281, 82] on input "**********" at bounding box center [230, 71] width 104 height 24
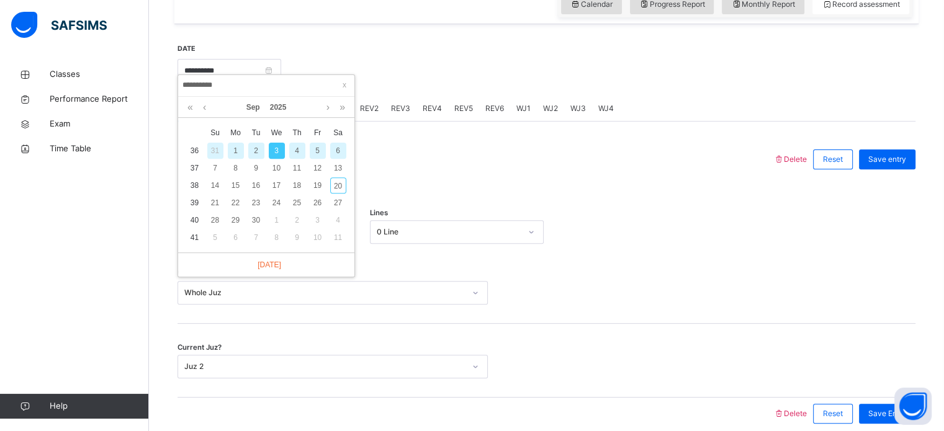
click at [302, 144] on div "4" at bounding box center [297, 151] width 16 height 16
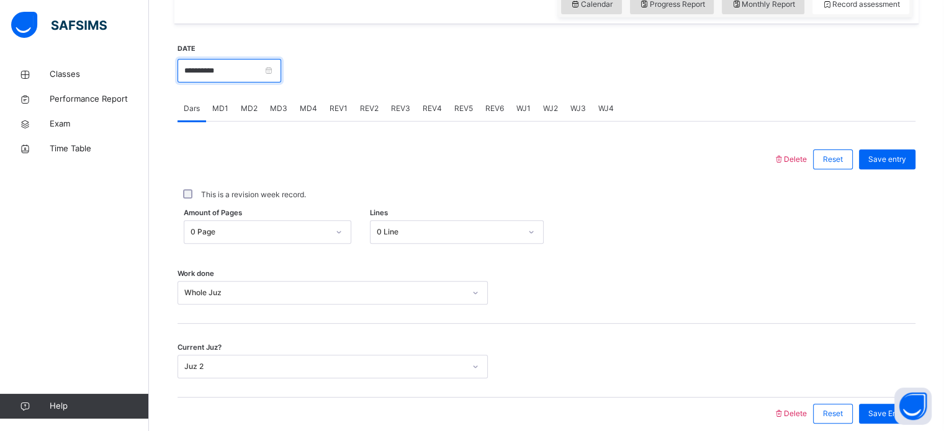
click at [281, 78] on input "**********" at bounding box center [230, 71] width 104 height 24
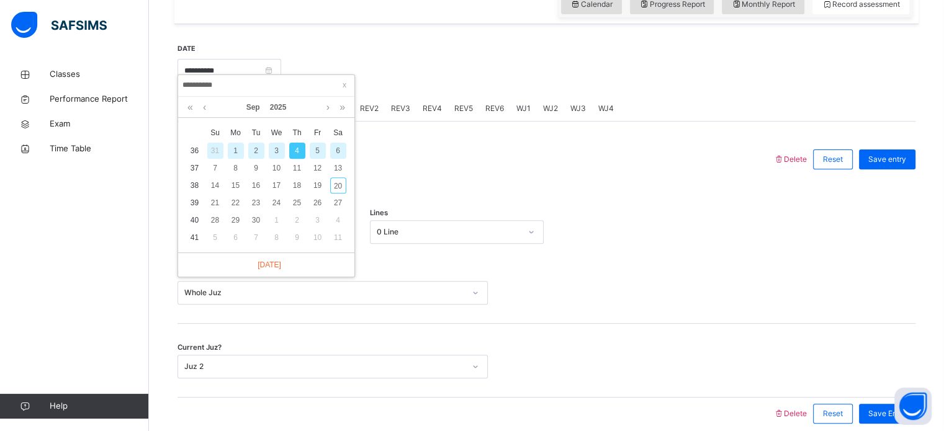
click at [317, 150] on div "5" at bounding box center [318, 151] width 16 height 16
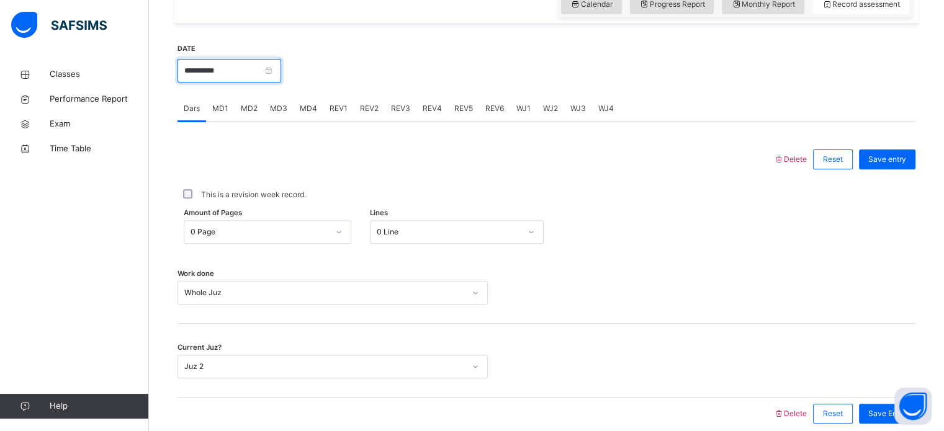
click at [281, 83] on input "**********" at bounding box center [230, 71] width 104 height 24
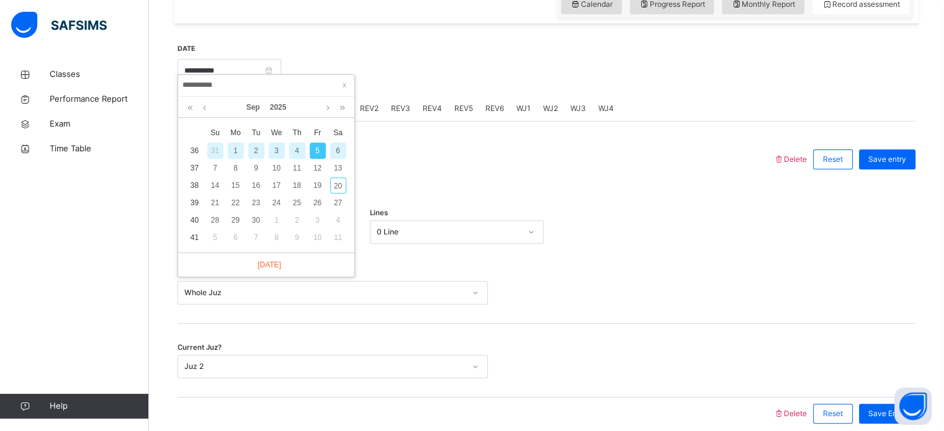
click at [339, 148] on div "6" at bounding box center [338, 151] width 16 height 16
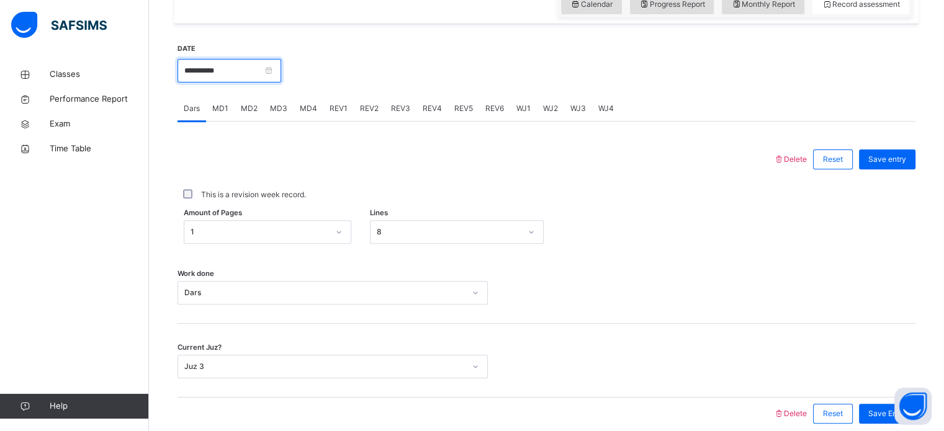
click at [281, 78] on input "**********" at bounding box center [230, 71] width 104 height 24
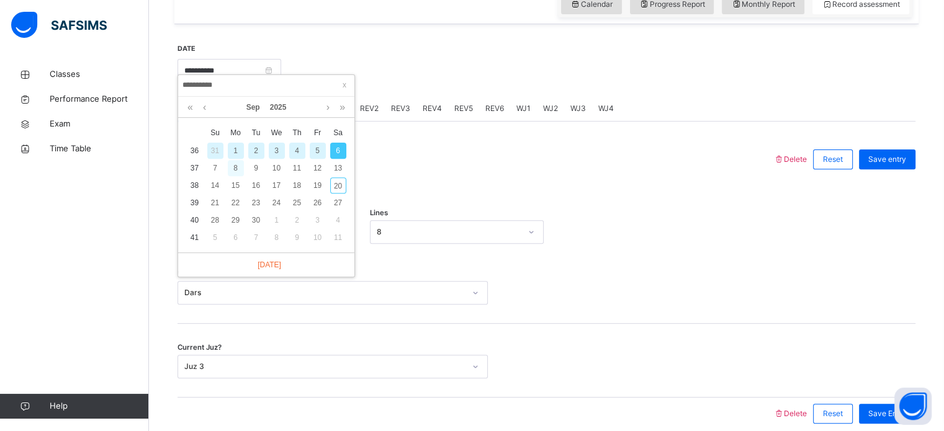
click at [236, 166] on div "8" at bounding box center [236, 168] width 16 height 16
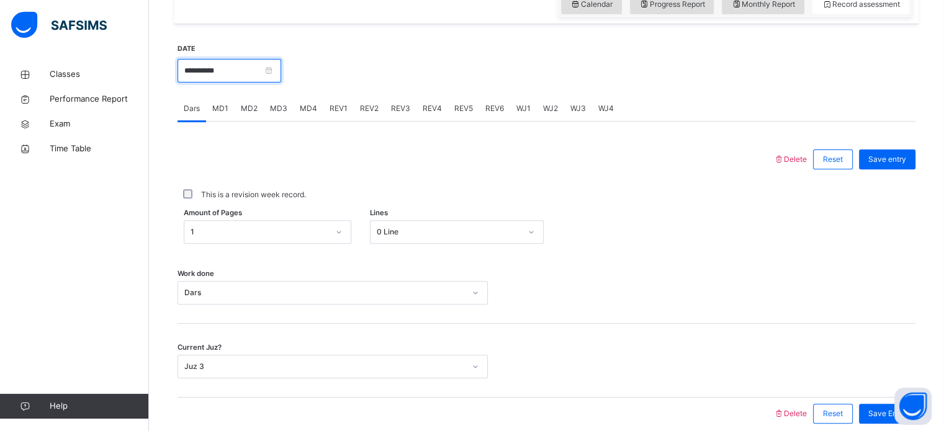
click at [281, 83] on input "**********" at bounding box center [230, 71] width 104 height 24
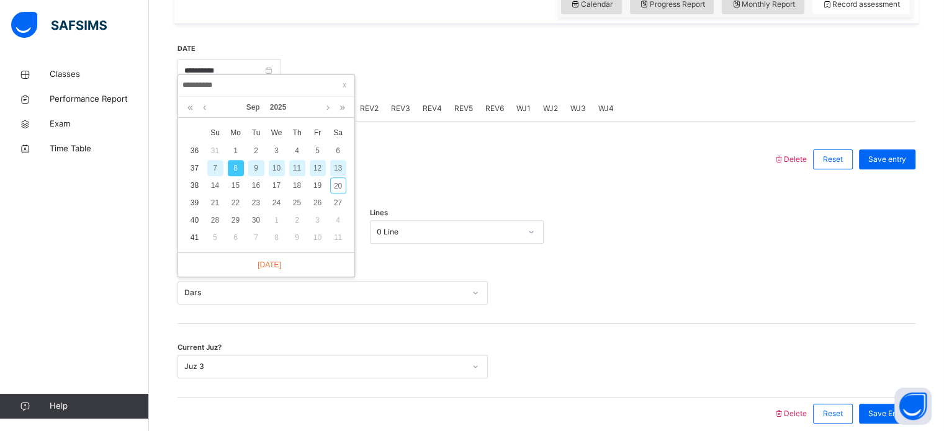
click at [251, 164] on div "9" at bounding box center [256, 168] width 16 height 16
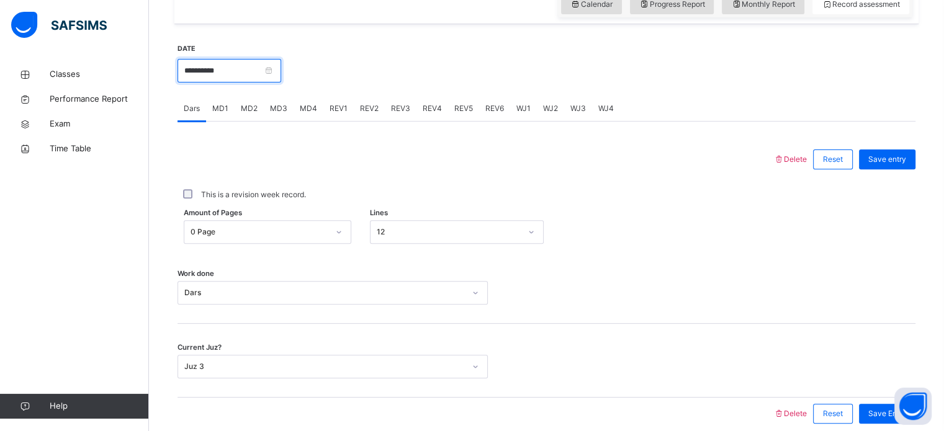
click at [281, 83] on input "**********" at bounding box center [230, 71] width 104 height 24
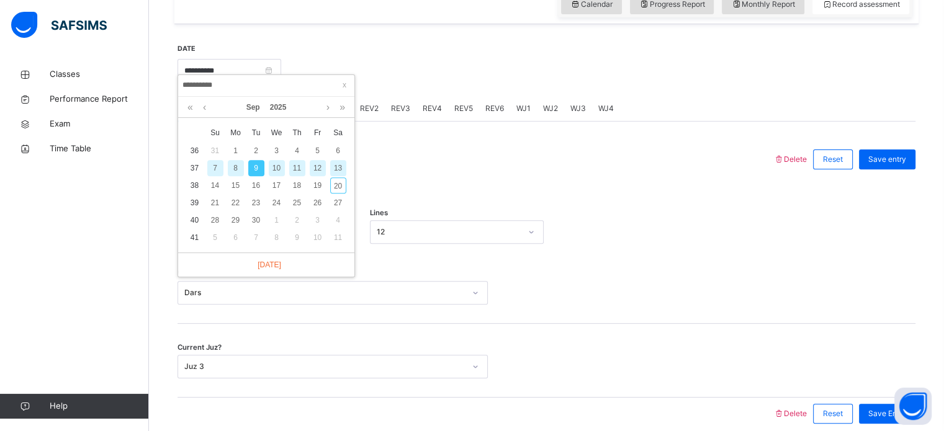
click at [276, 169] on div "10" at bounding box center [277, 168] width 16 height 16
type input "**********"
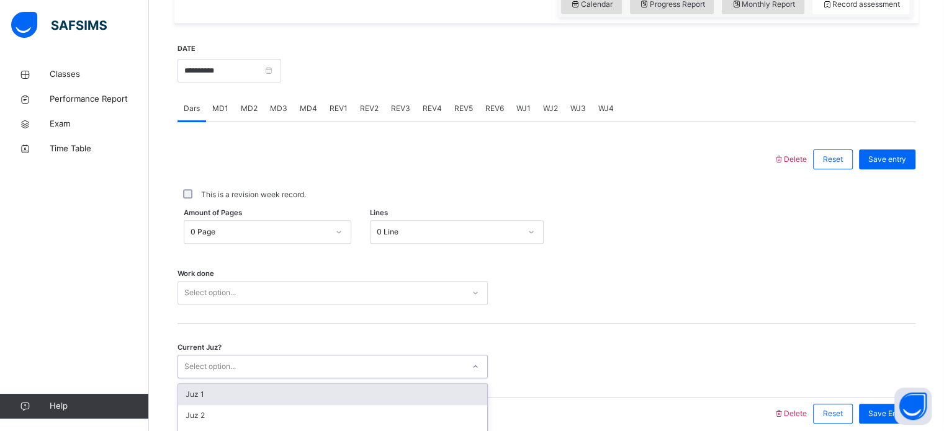
scroll to position [500, 0]
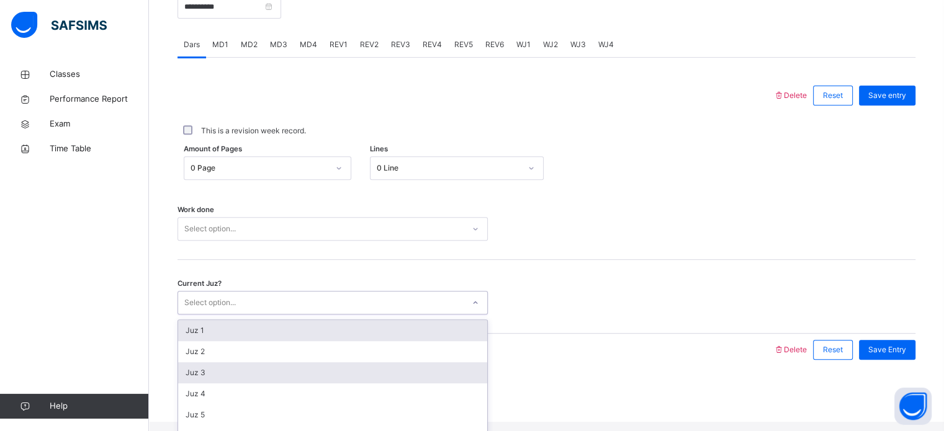
click at [227, 382] on div "Juz 3" at bounding box center [332, 372] width 309 height 21
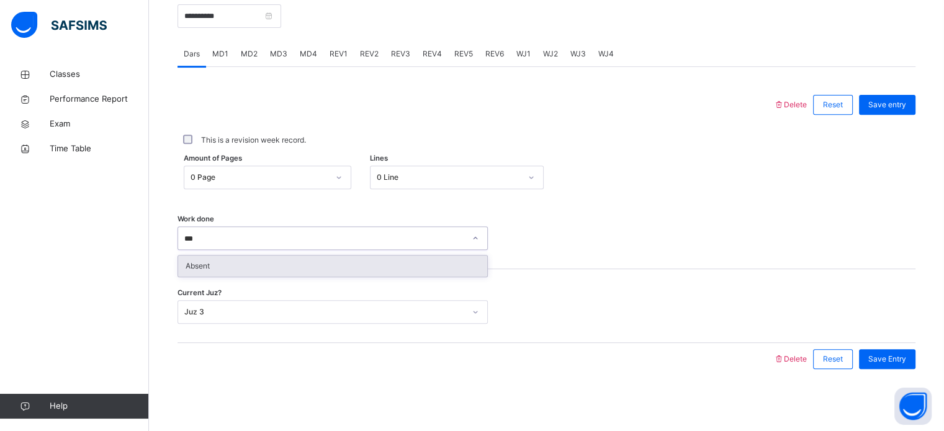
type input "****"
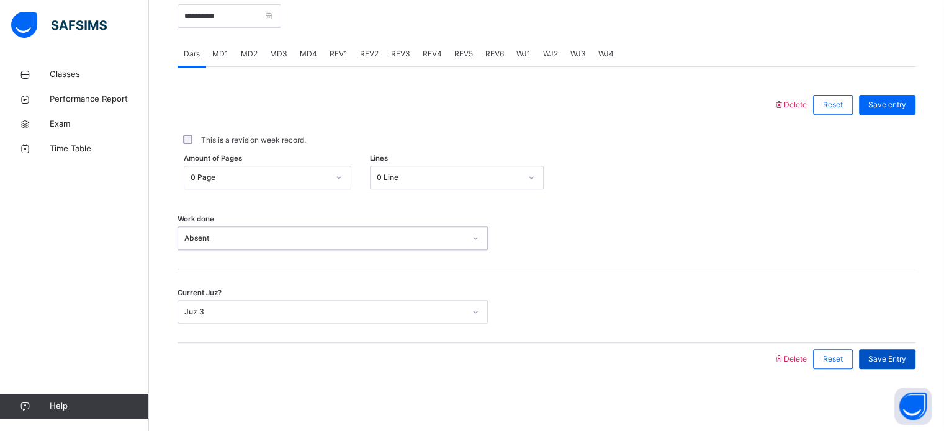
click at [884, 365] on div "Save Entry" at bounding box center [887, 359] width 56 height 20
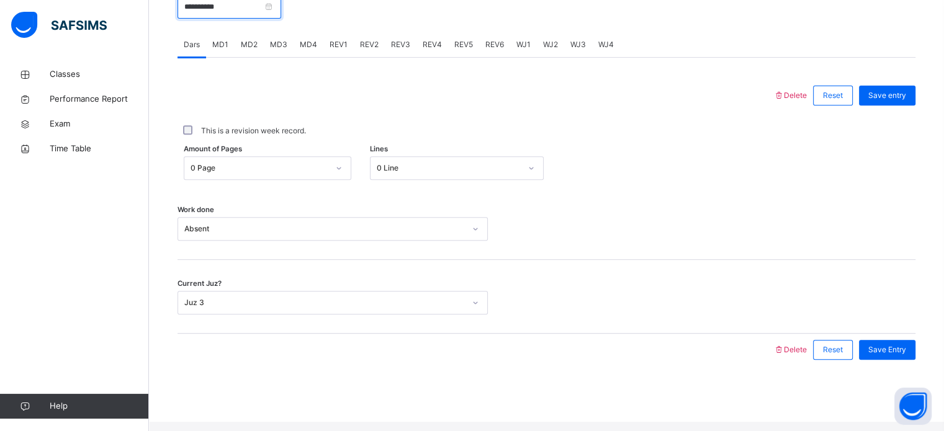
click at [281, 19] on input "**********" at bounding box center [230, 7] width 104 height 24
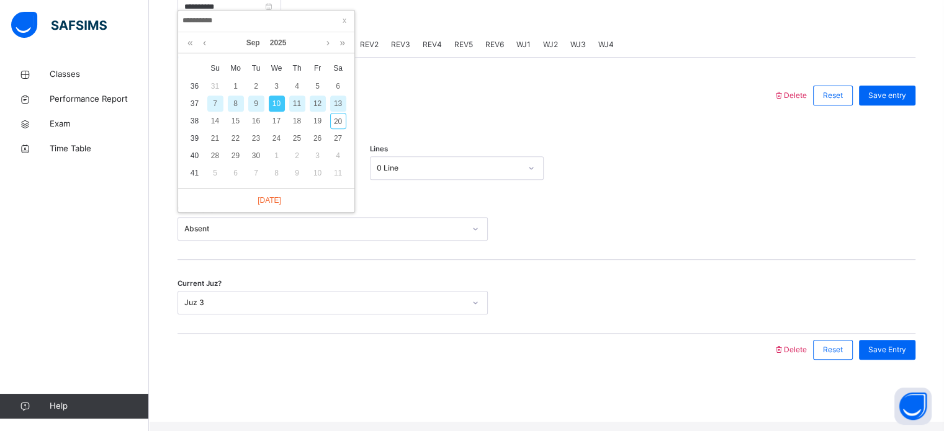
click at [297, 102] on div "11" at bounding box center [297, 104] width 16 height 16
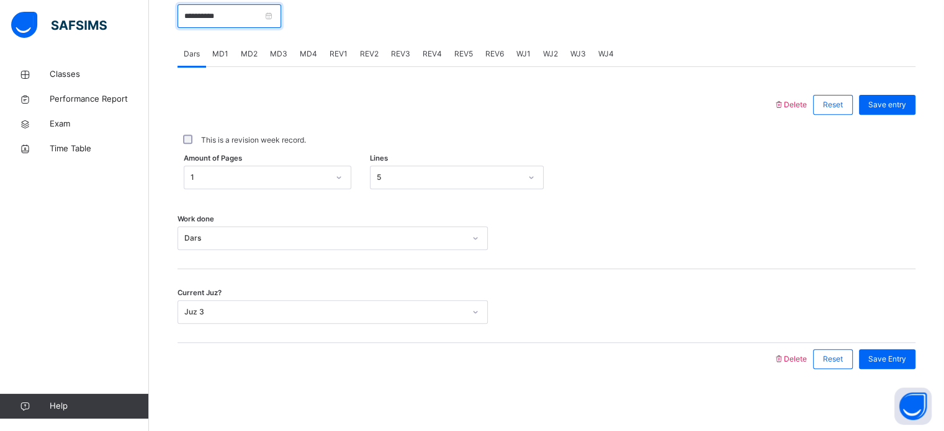
click at [281, 12] on input "**********" at bounding box center [230, 16] width 104 height 24
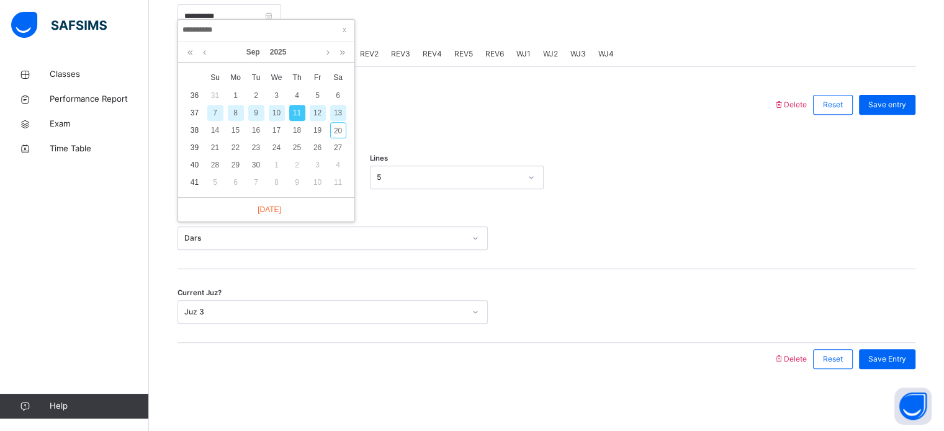
click at [319, 105] on div "12" at bounding box center [318, 113] width 16 height 16
type input "**********"
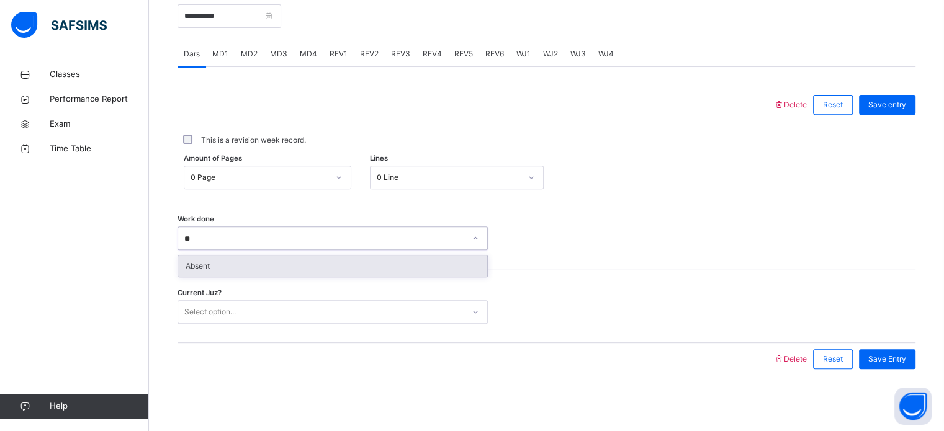
type input "***"
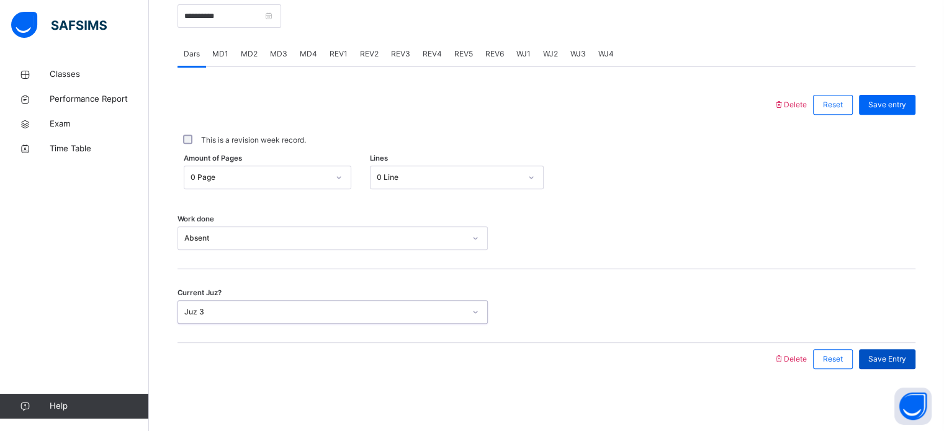
click at [876, 355] on div "Save Entry" at bounding box center [887, 359] width 56 height 20
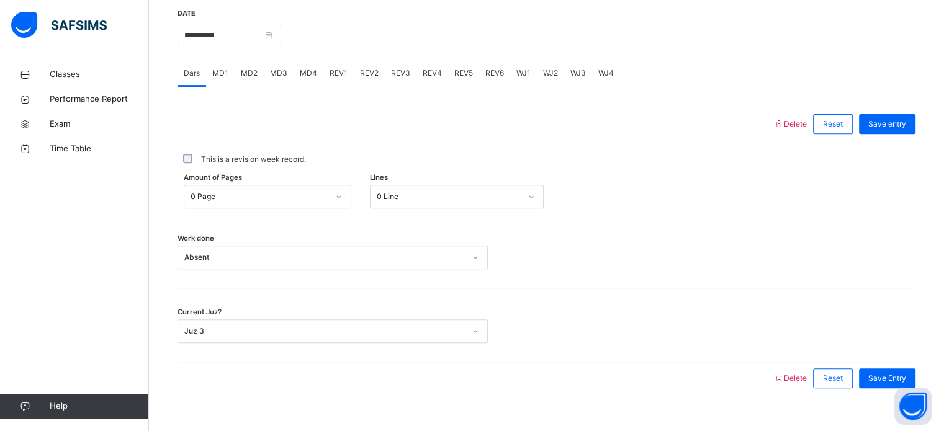
scroll to position [460, 0]
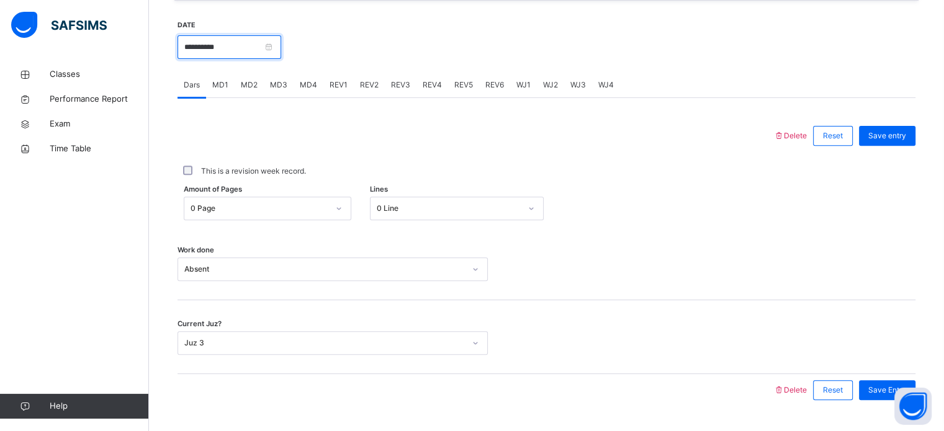
click at [281, 52] on input "**********" at bounding box center [230, 47] width 104 height 24
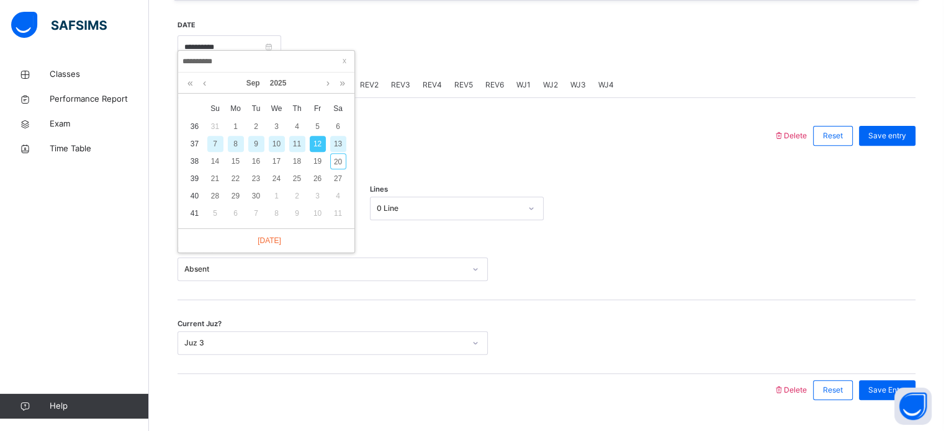
click at [338, 146] on div "13" at bounding box center [338, 144] width 16 height 16
type input "**********"
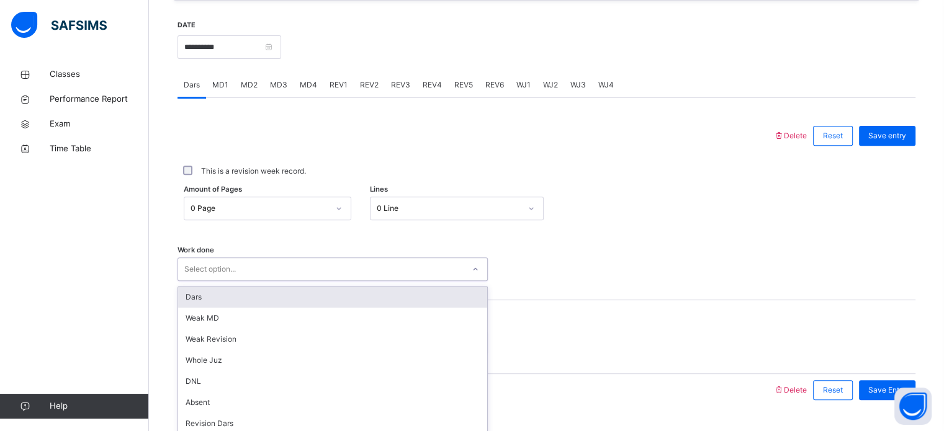
scroll to position [500, 0]
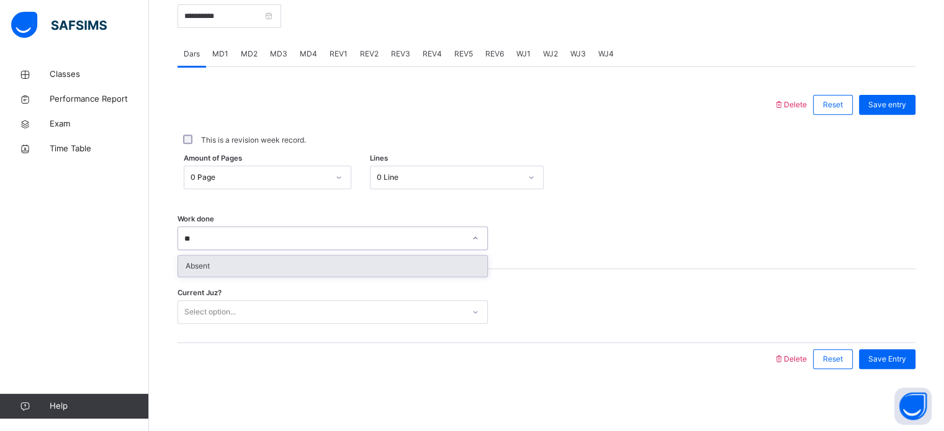
type input "***"
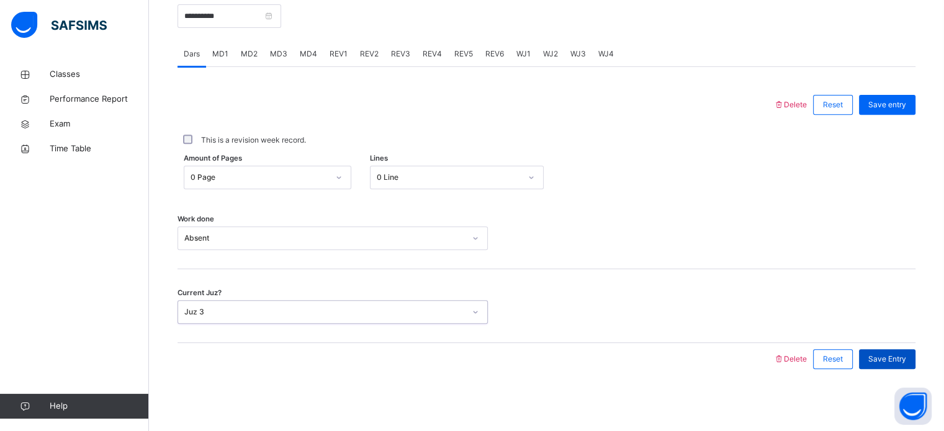
click at [904, 366] on div "Save Entry" at bounding box center [887, 359] width 56 height 20
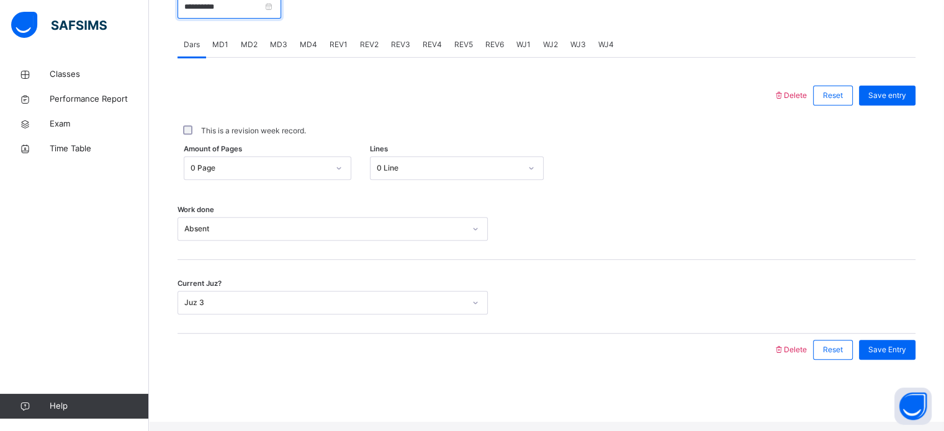
click at [281, 18] on input "**********" at bounding box center [230, 7] width 104 height 24
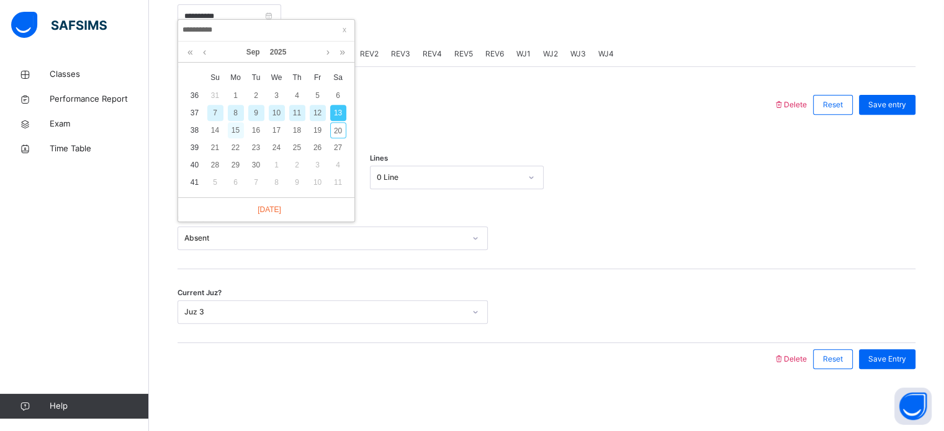
click at [235, 122] on div "15" at bounding box center [236, 130] width 16 height 16
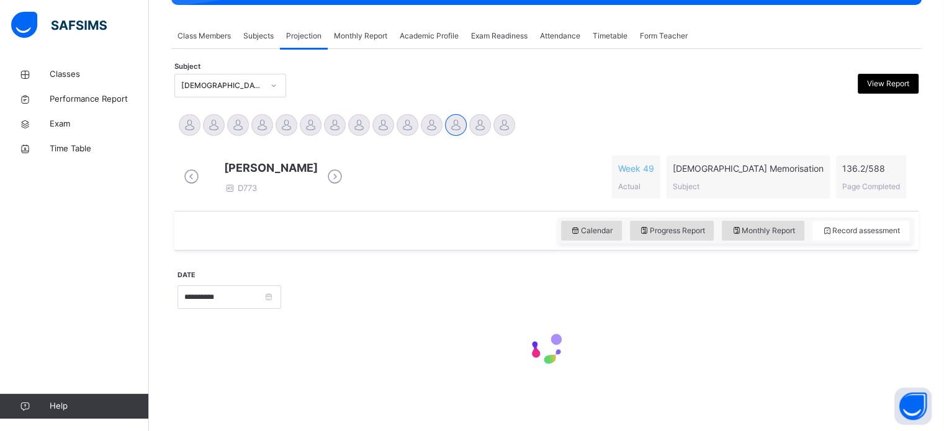
type input "**********"
click at [281, 297] on input "**********" at bounding box center [230, 297] width 104 height 24
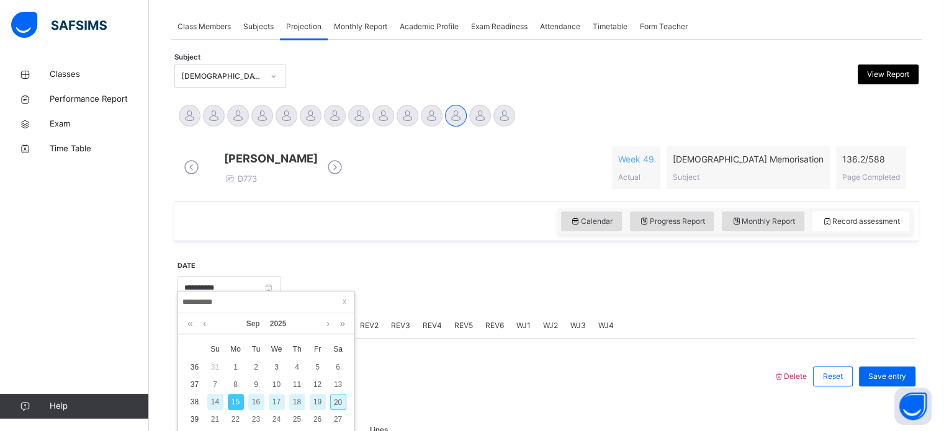
click at [217, 211] on div "Calendar Progress Report Monthly Report Record assessment" at bounding box center [546, 222] width 744 height 40
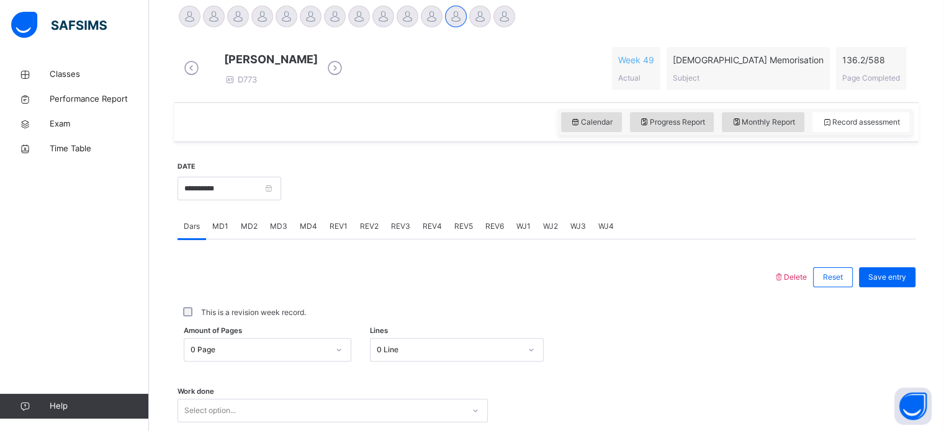
scroll to position [320, 0]
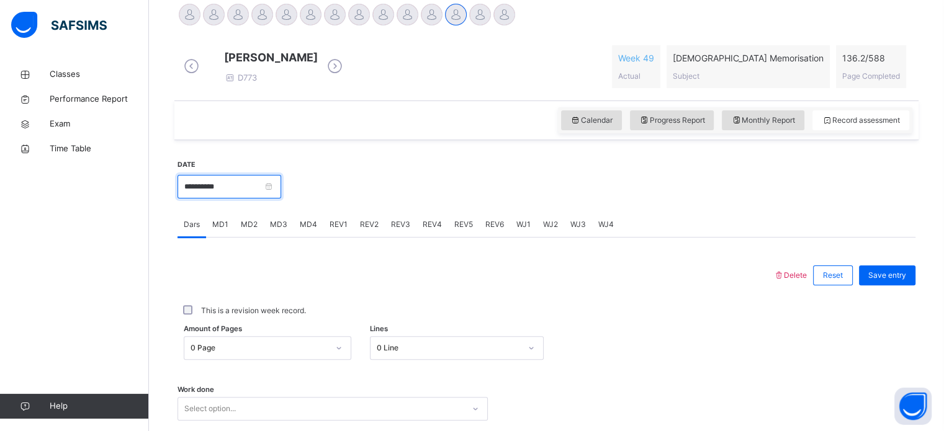
click at [281, 195] on input "**********" at bounding box center [230, 187] width 104 height 24
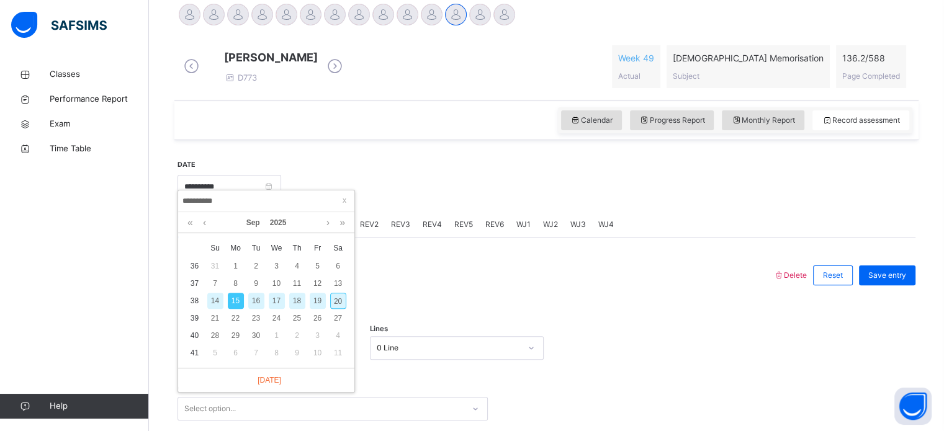
click at [216, 300] on div "14" at bounding box center [215, 301] width 16 height 16
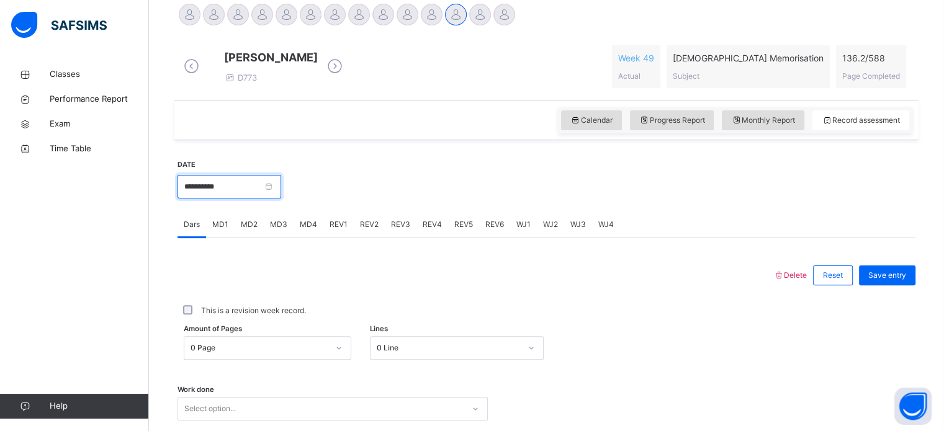
click at [276, 193] on input "**********" at bounding box center [230, 187] width 104 height 24
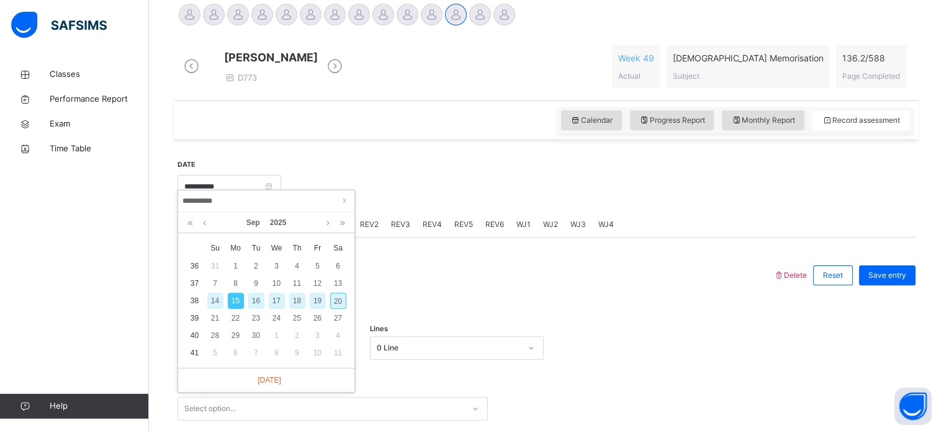
click at [506, 317] on div "This is a revision week record." at bounding box center [547, 310] width 732 height 11
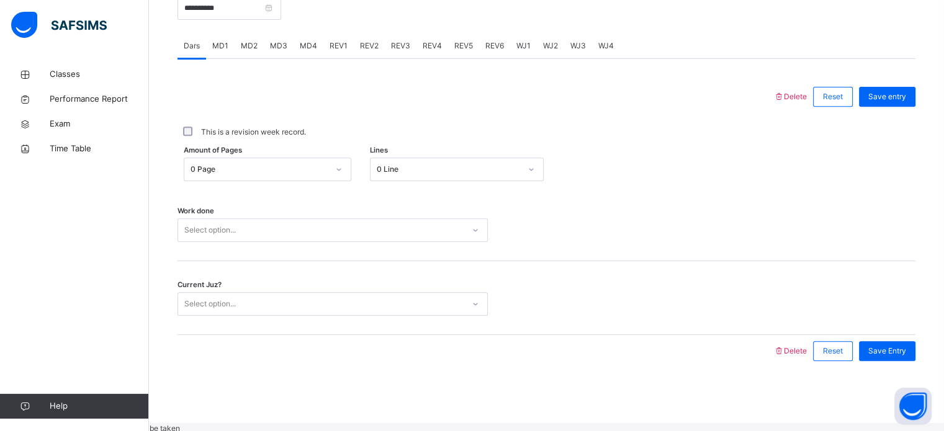
scroll to position [500, 0]
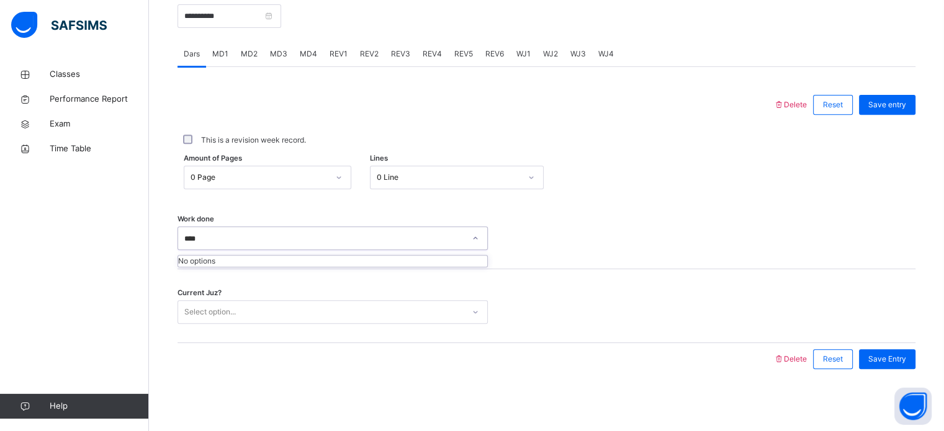
type input "***"
click at [894, 367] on div "Save Entry" at bounding box center [887, 359] width 56 height 20
click at [281, 16] on input "**********" at bounding box center [230, 16] width 104 height 24
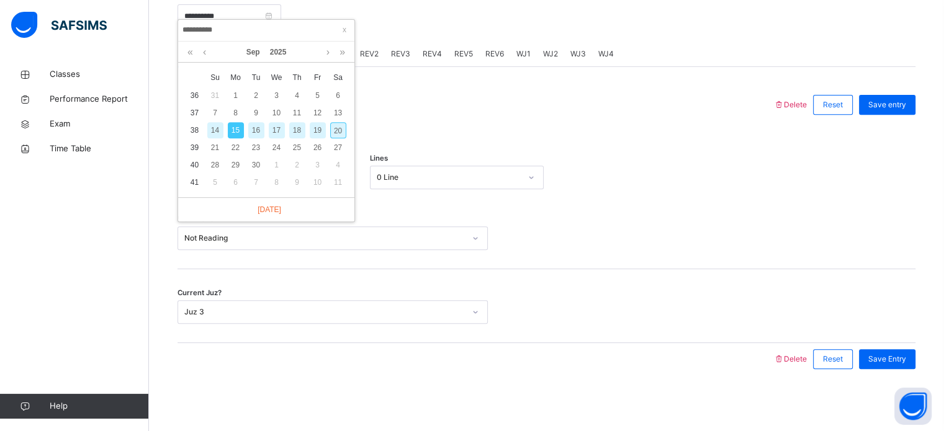
click at [259, 122] on div "16" at bounding box center [256, 130] width 16 height 16
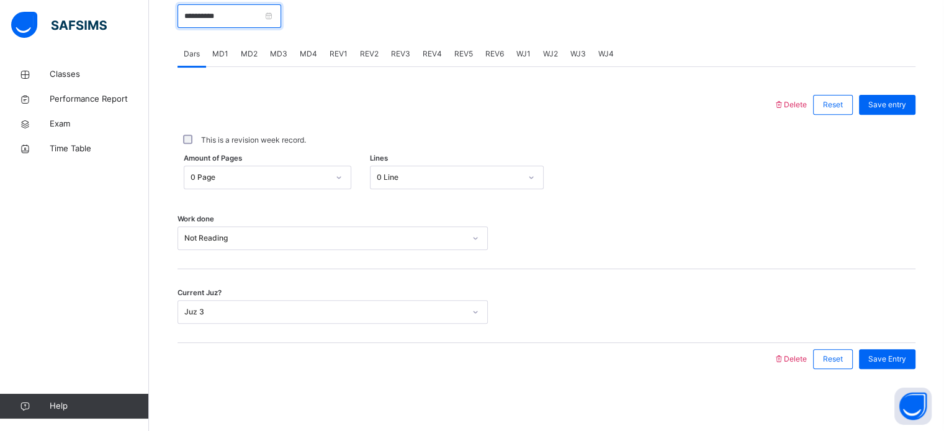
click at [281, 14] on input "**********" at bounding box center [230, 16] width 104 height 24
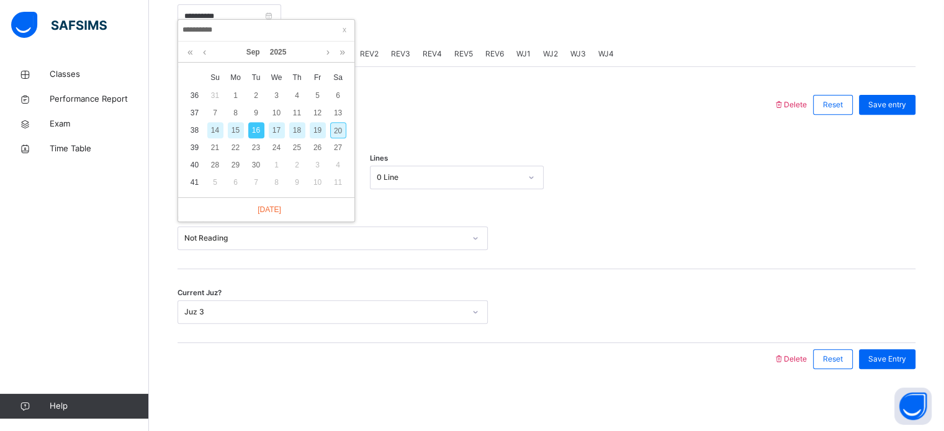
click at [276, 122] on div "17" at bounding box center [277, 130] width 16 height 16
type input "**********"
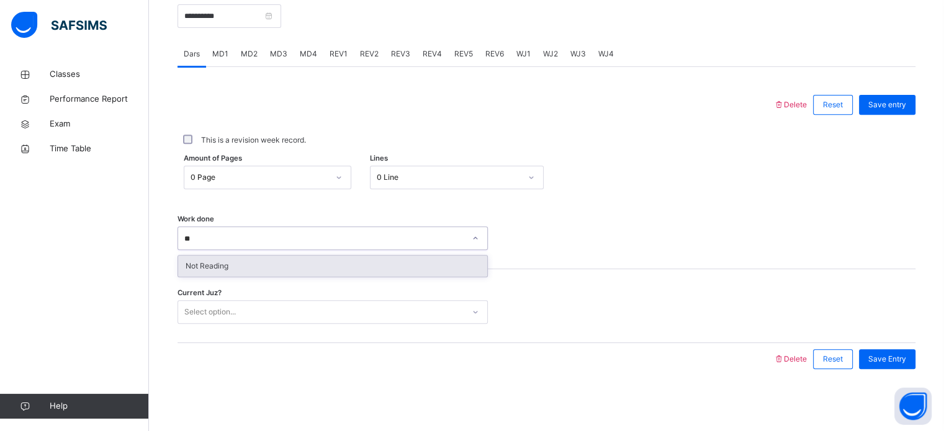
type input "*"
type input "****"
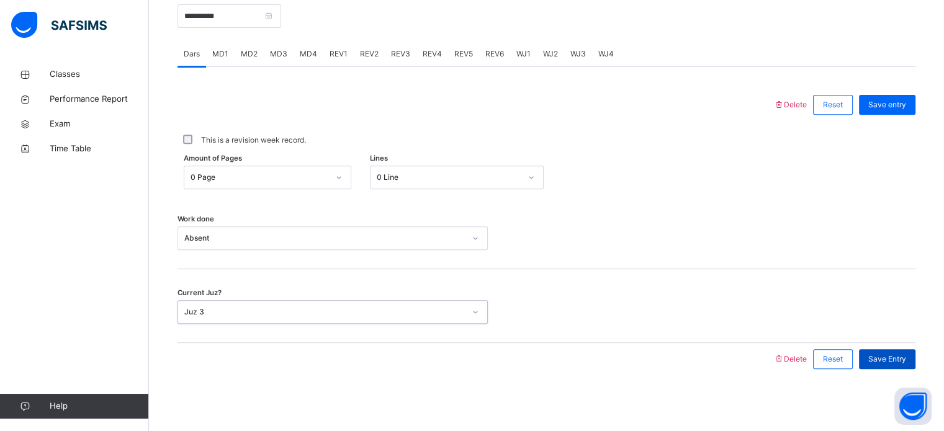
click at [895, 354] on span "Save Entry" at bounding box center [887, 359] width 38 height 11
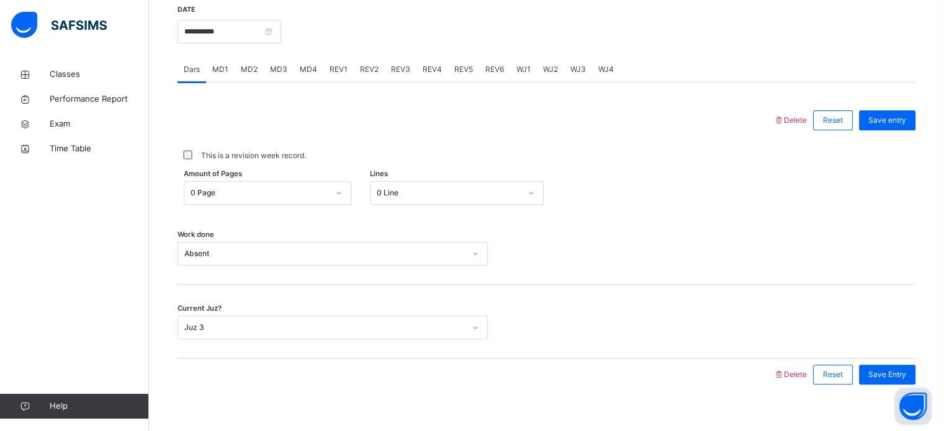
scroll to position [474, 0]
click at [281, 45] on input "**********" at bounding box center [230, 33] width 104 height 24
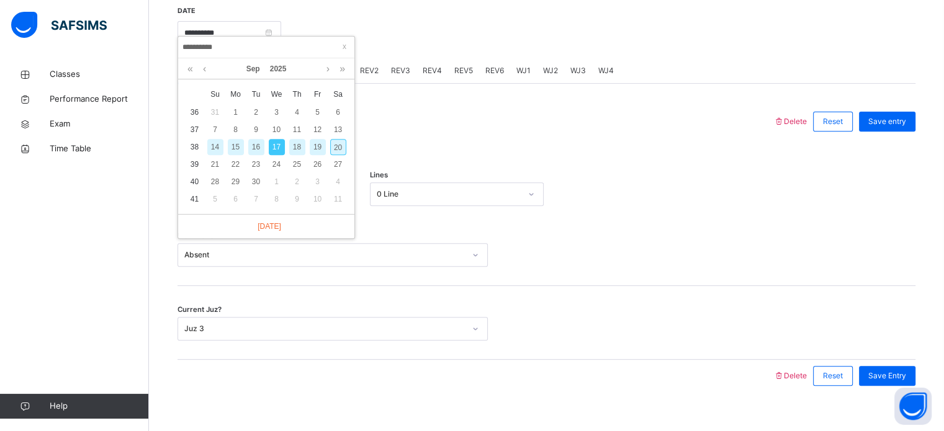
click at [300, 146] on div "18" at bounding box center [297, 147] width 16 height 16
type input "**********"
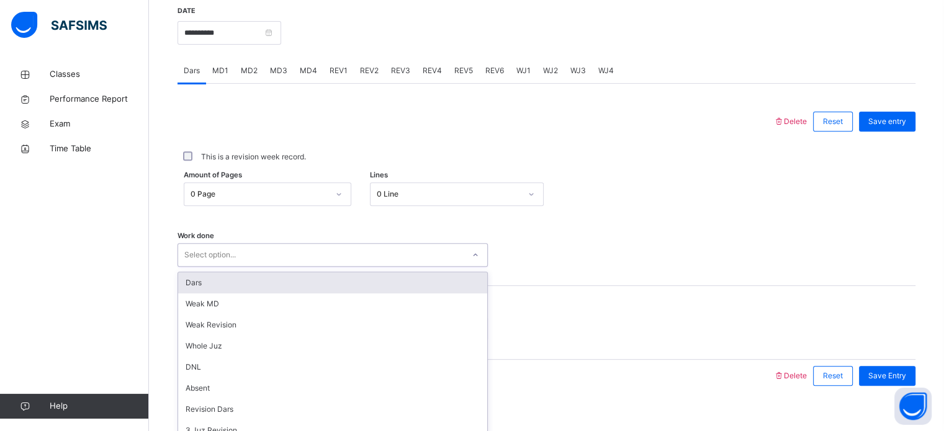
scroll to position [500, 0]
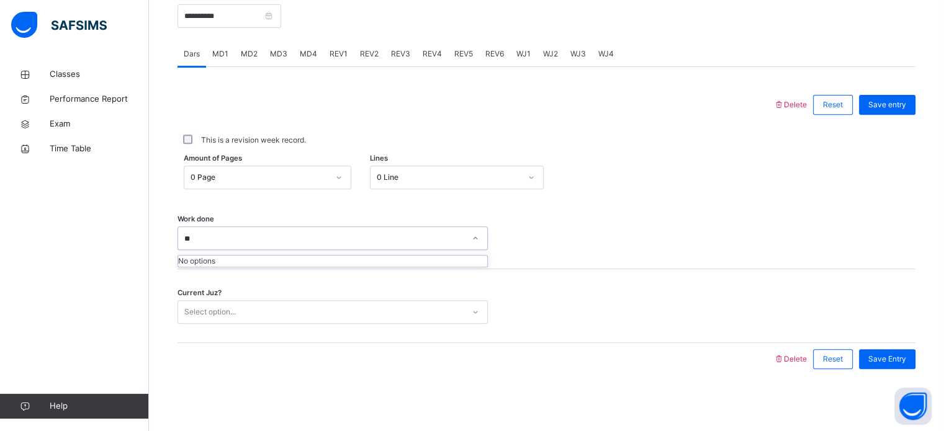
type input "*"
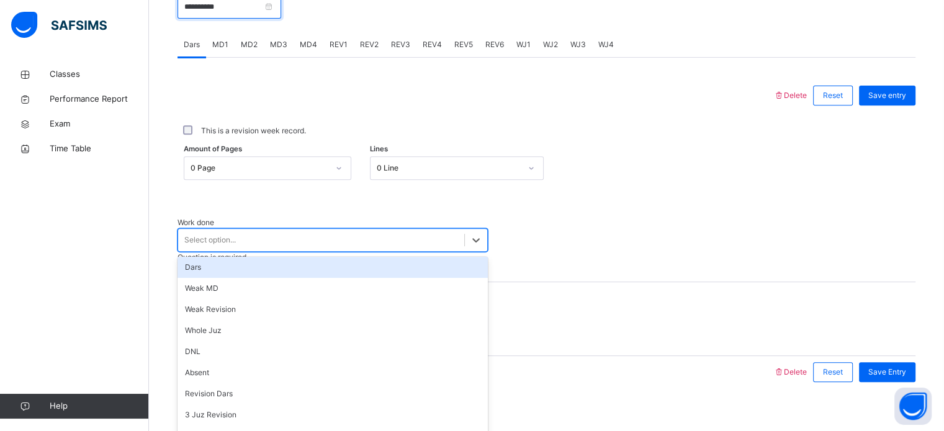
click at [281, 19] on input "**********" at bounding box center [230, 7] width 104 height 24
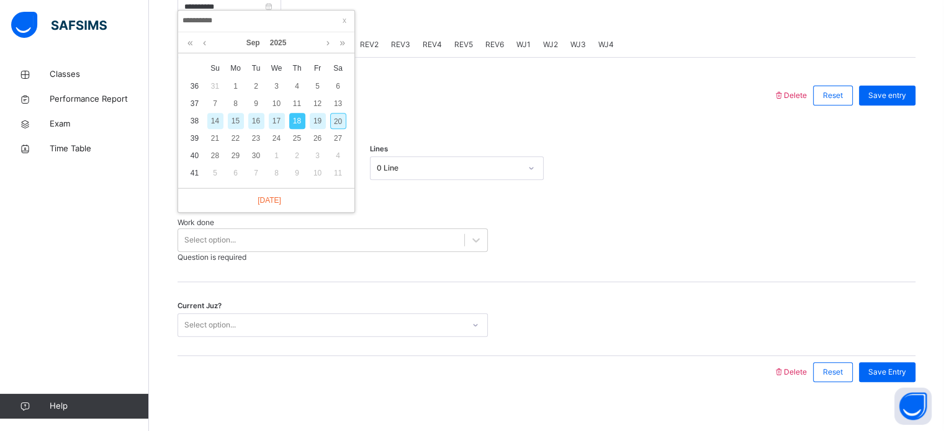
click at [337, 124] on div "20" at bounding box center [338, 121] width 16 height 16
type input "**********"
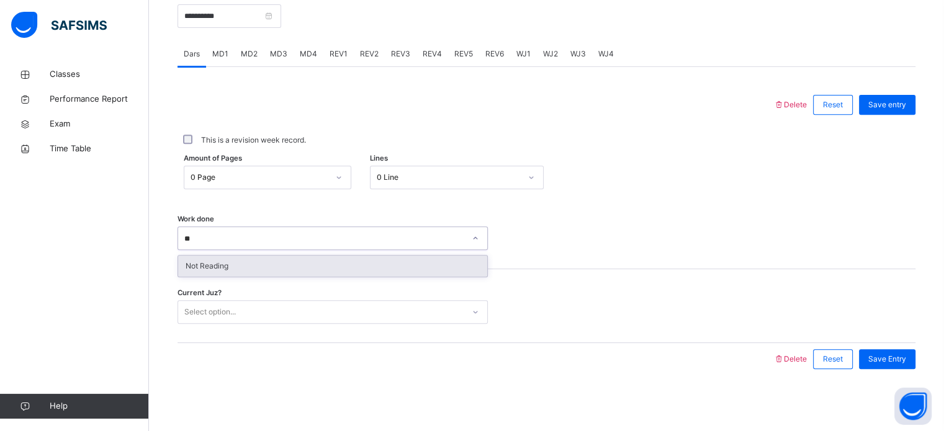
type input "***"
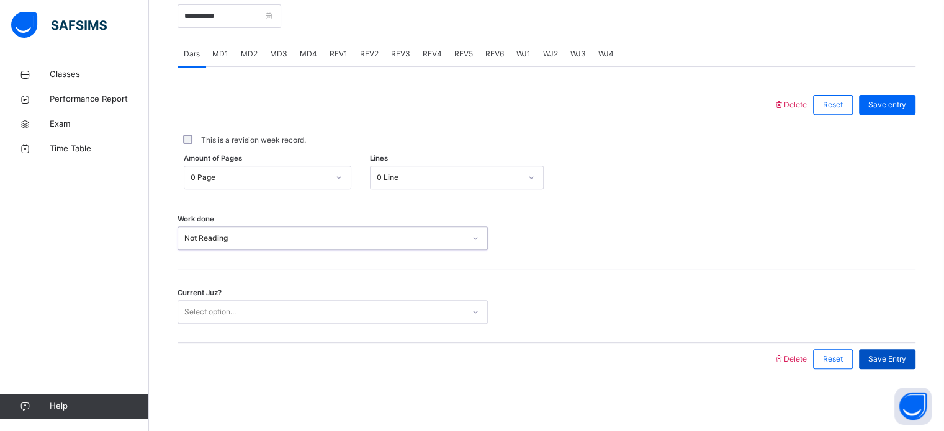
click at [896, 368] on div "Save Entry" at bounding box center [887, 359] width 56 height 20
click at [891, 377] on div "**********" at bounding box center [547, 182] width 738 height 412
click at [884, 364] on span "Save Entry" at bounding box center [887, 359] width 38 height 11
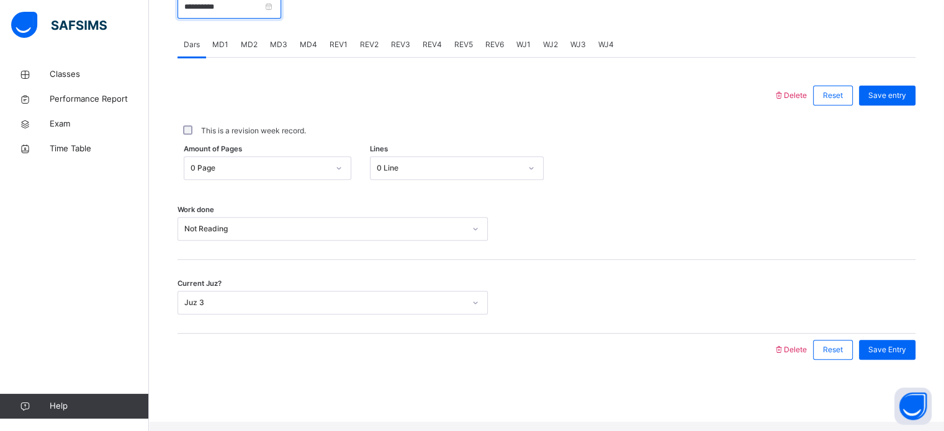
click at [281, 17] on input "**********" at bounding box center [230, 7] width 104 height 24
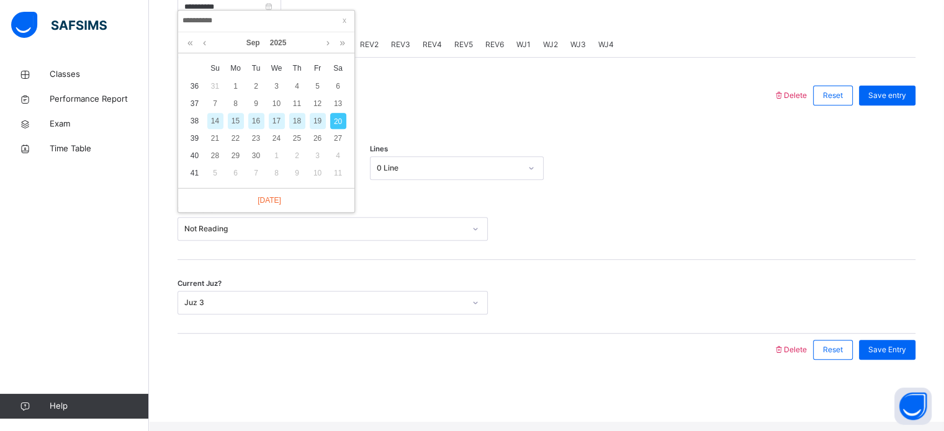
click at [318, 122] on div "19" at bounding box center [318, 121] width 16 height 16
type input "**********"
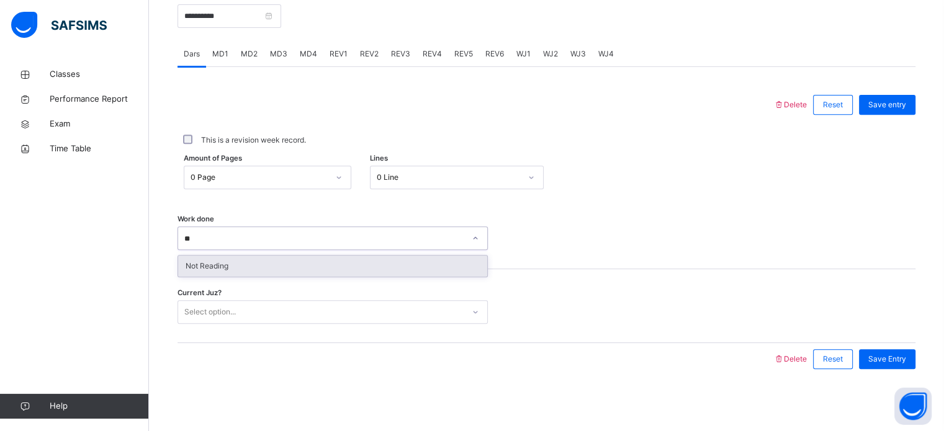
type input "***"
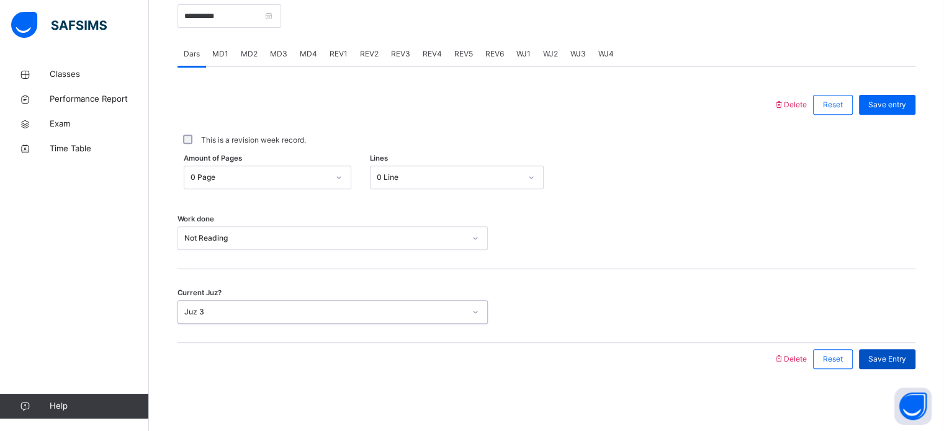
click at [895, 359] on span "Save Entry" at bounding box center [887, 359] width 38 height 11
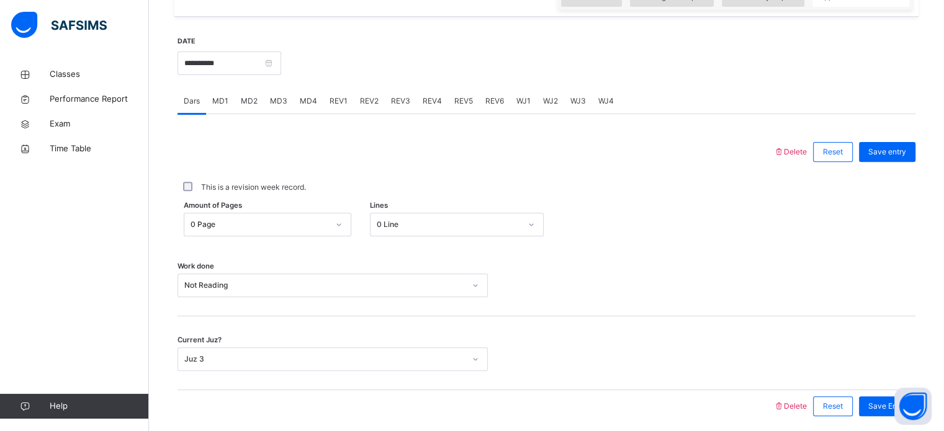
click at [216, 107] on span "MD1" at bounding box center [220, 101] width 16 height 11
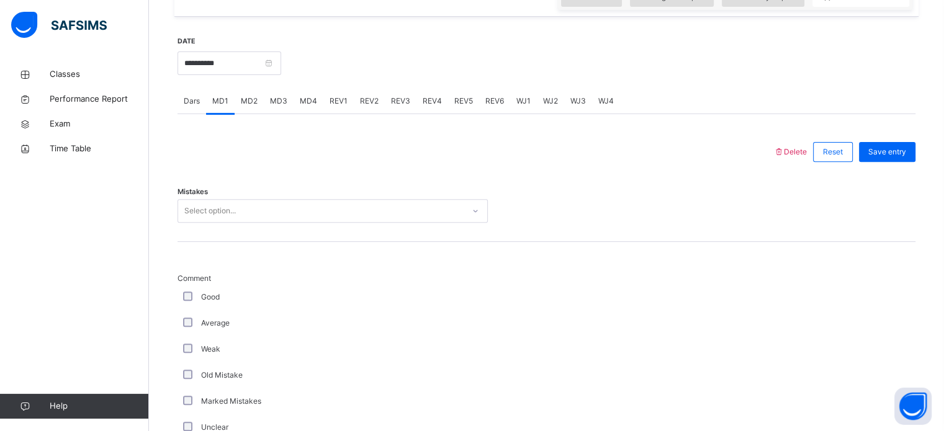
click at [218, 217] on div "Select option..." at bounding box center [210, 211] width 52 height 24
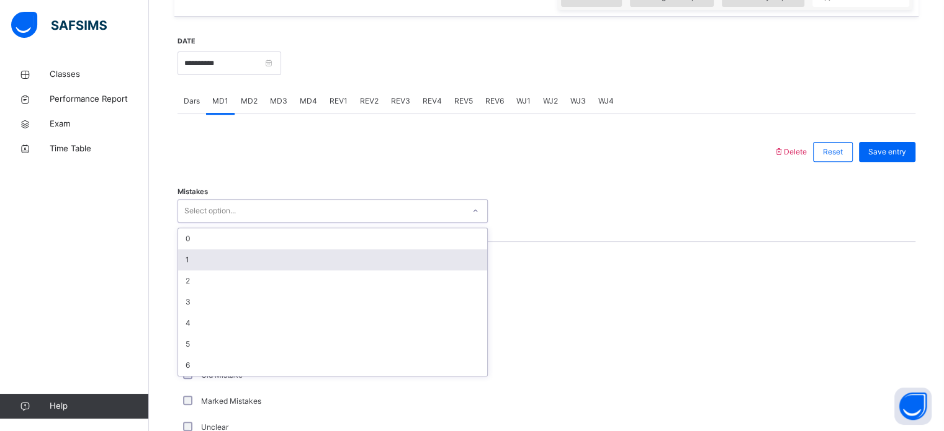
click at [204, 270] on div "1" at bounding box center [332, 259] width 309 height 21
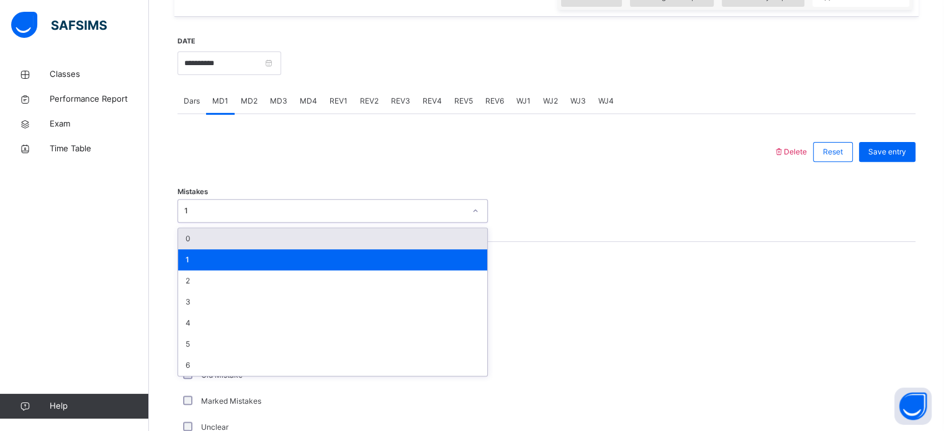
drag, startPoint x: 190, startPoint y: 220, endPoint x: 189, endPoint y: 248, distance: 27.9
click at [189, 223] on div "option 1, selected. option 0 focused, 1 of 7. 7 results available. Use Up and D…" at bounding box center [333, 211] width 310 height 24
click at [189, 248] on div "0" at bounding box center [332, 238] width 309 height 21
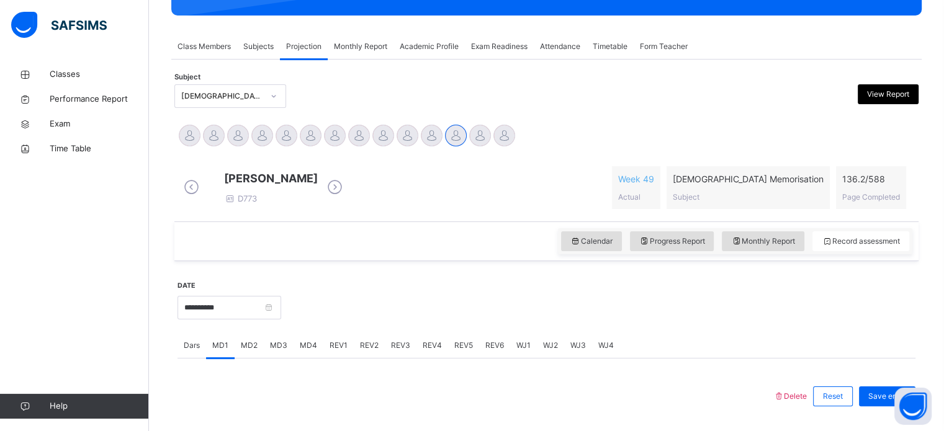
scroll to position [186, 0]
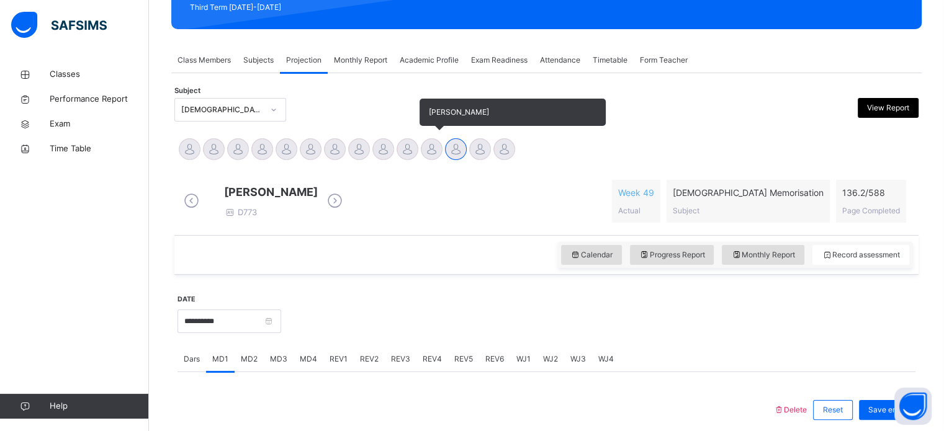
click at [432, 151] on div at bounding box center [432, 149] width 22 height 22
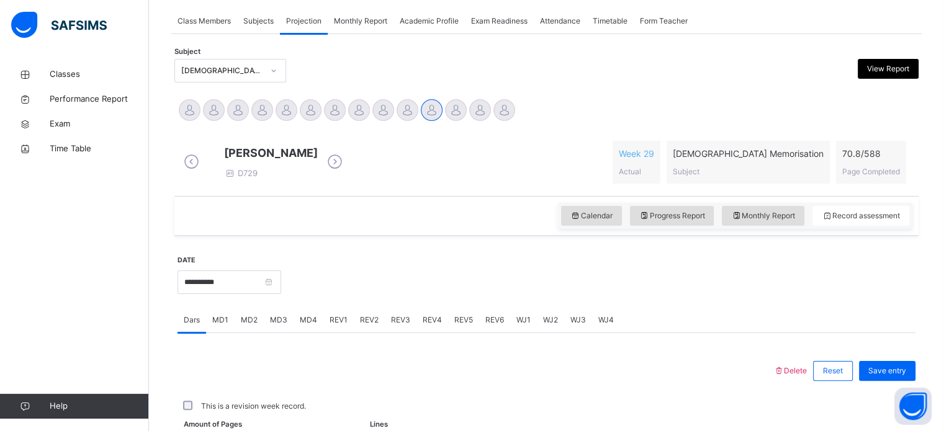
scroll to position [237, 0]
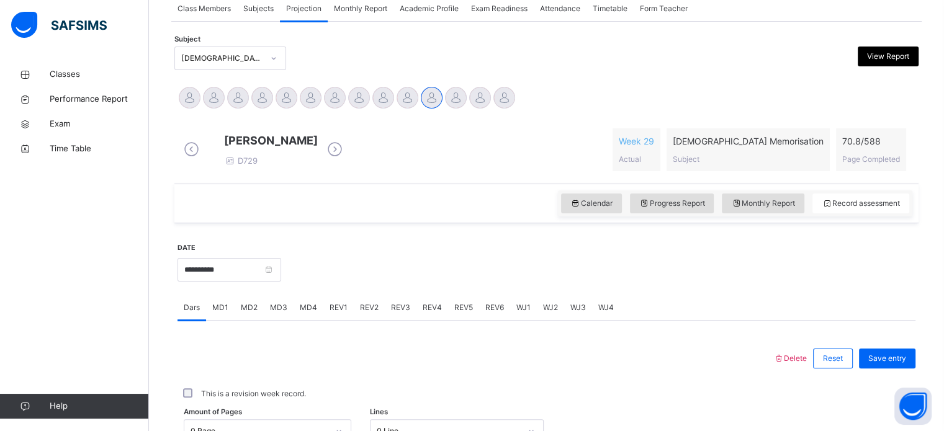
click at [519, 313] on span "WJ1" at bounding box center [523, 307] width 14 height 11
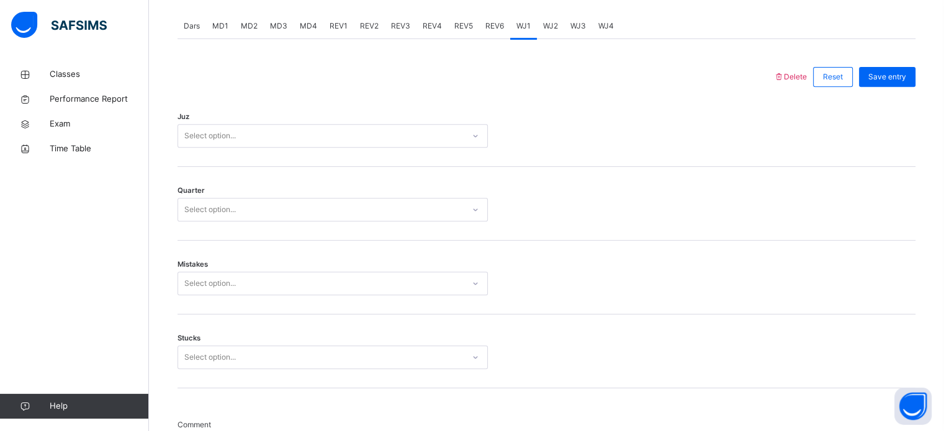
scroll to position [519, 0]
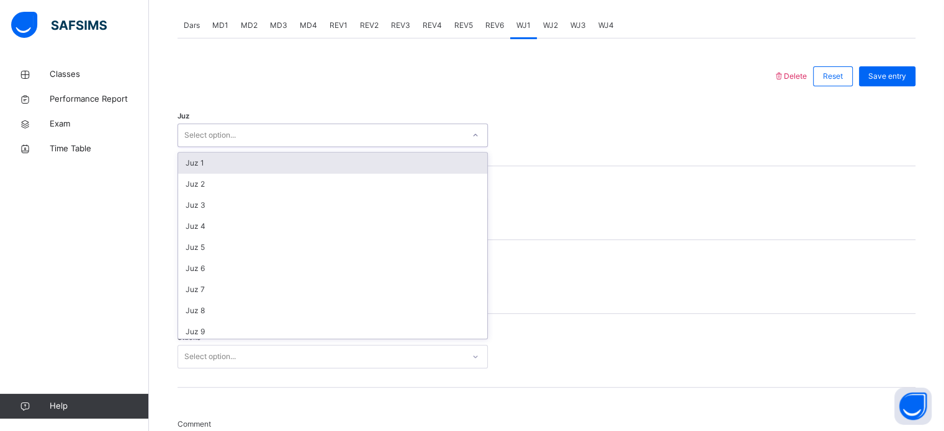
click at [340, 133] on div "Select option..." at bounding box center [333, 136] width 310 height 24
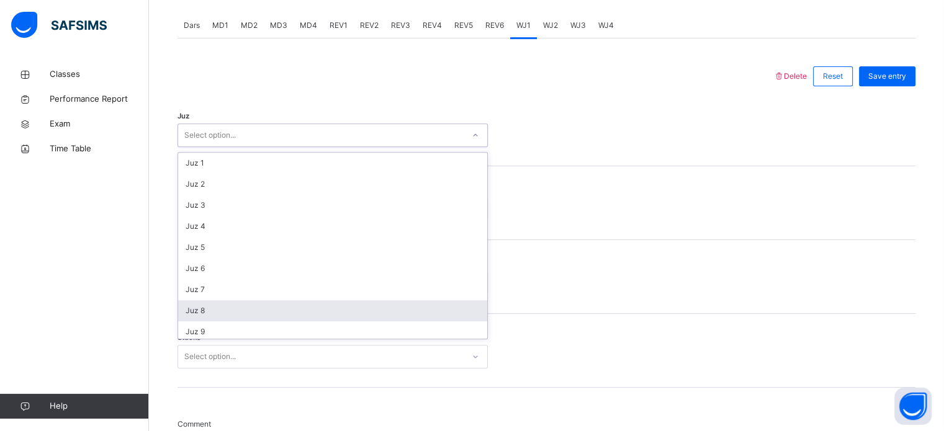
click at [261, 321] on div "Juz 8" at bounding box center [332, 310] width 309 height 21
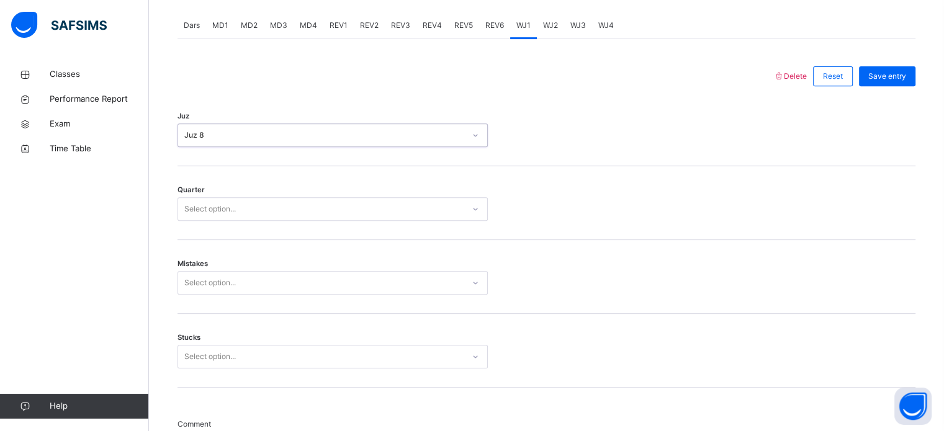
click at [233, 209] on div "Select option..." at bounding box center [210, 209] width 52 height 24
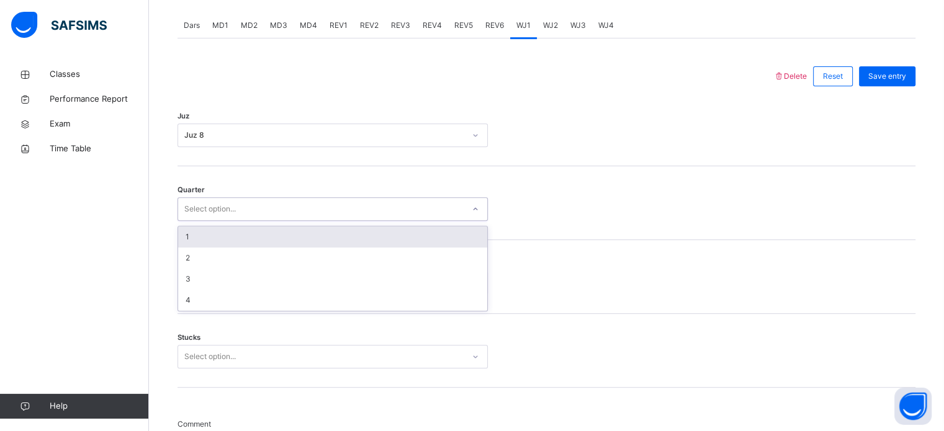
click at [228, 245] on div "1" at bounding box center [332, 237] width 309 height 21
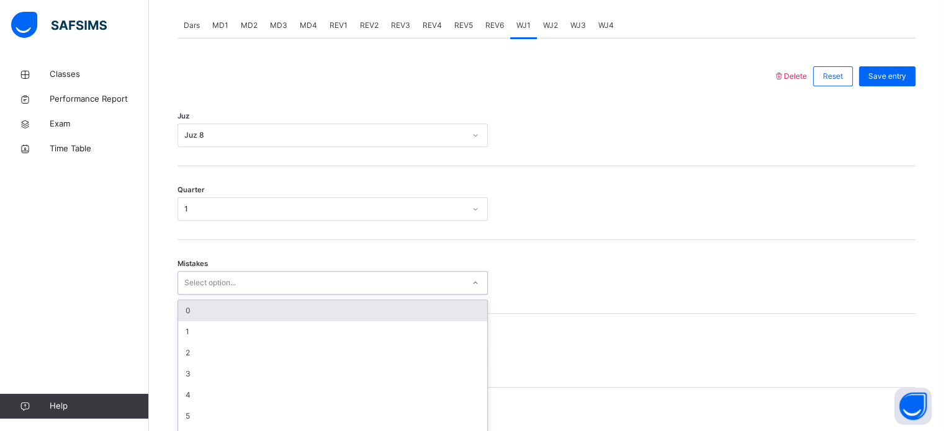
scroll to position [551, 0]
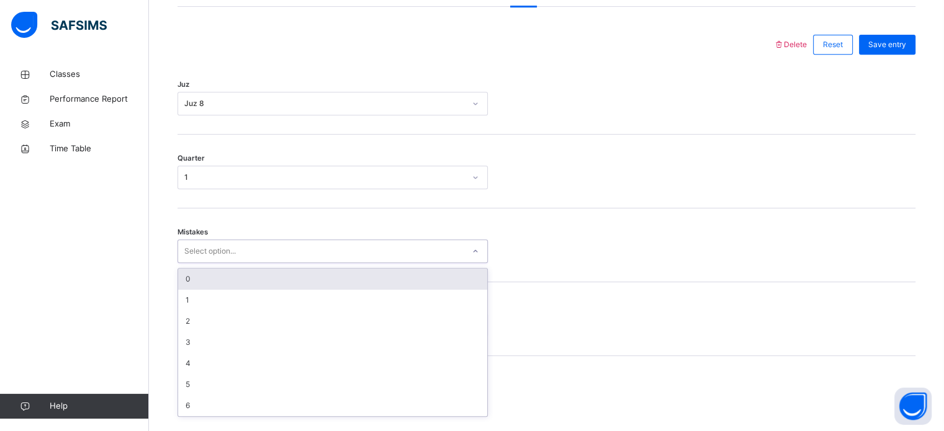
drag, startPoint x: 202, startPoint y: 297, endPoint x: 184, endPoint y: 290, distance: 19.3
click at [184, 263] on div "option 0 focused, 1 of 7. 7 results available. Use Up and Down to choose option…" at bounding box center [333, 252] width 310 height 24
click at [184, 290] on div "0" at bounding box center [332, 279] width 309 height 21
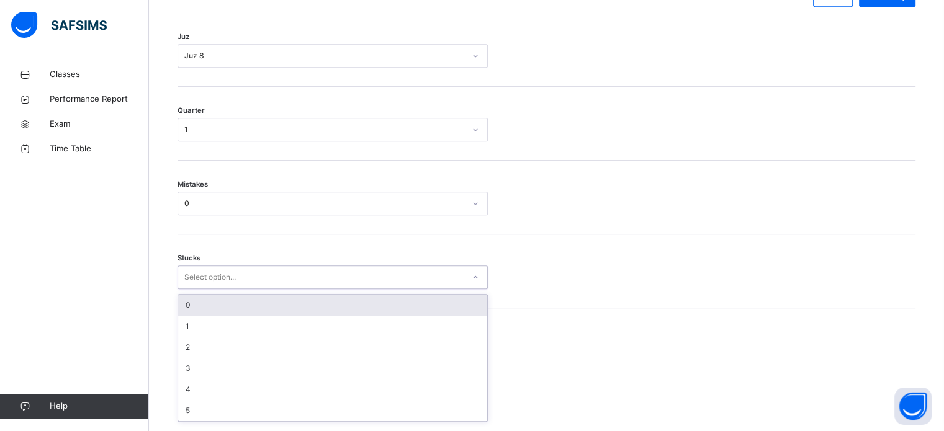
click at [191, 289] on div "option 0 focused, 1 of 6. 6 results available. Use Up and Down to choose option…" at bounding box center [333, 278] width 310 height 24
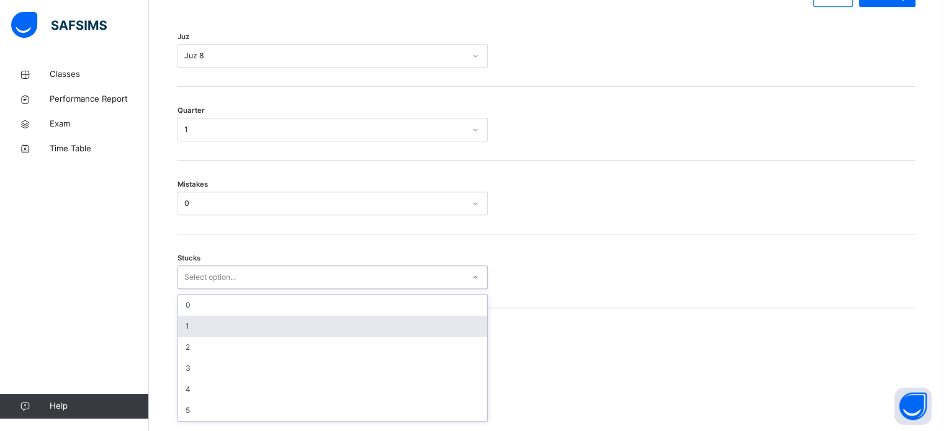
scroll to position [603, 0]
click at [191, 333] on div "1" at bounding box center [332, 322] width 309 height 21
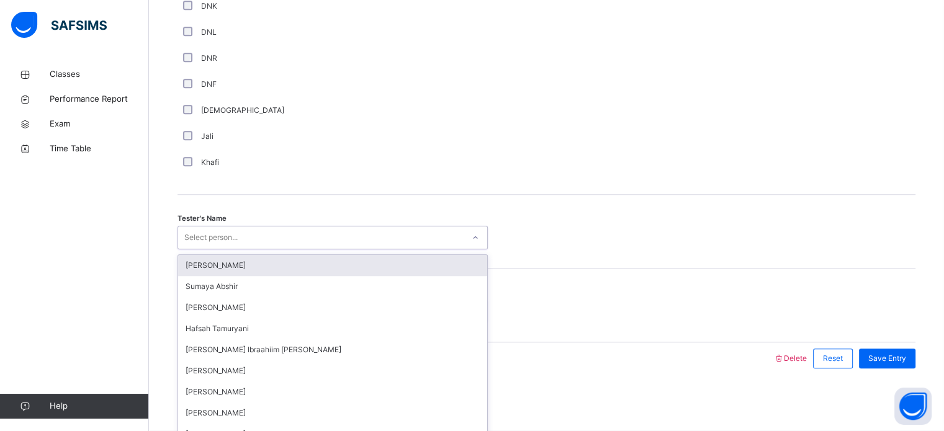
scroll to position [1121, 0]
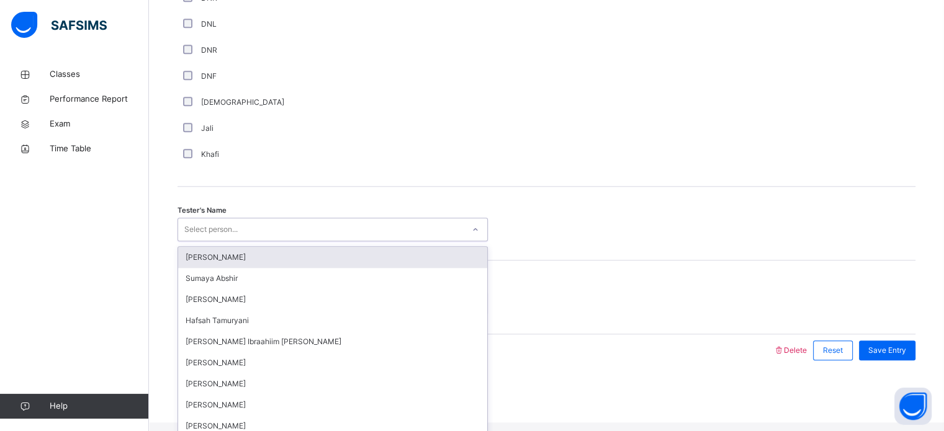
click at [197, 238] on div "Select person..." at bounding box center [210, 230] width 53 height 24
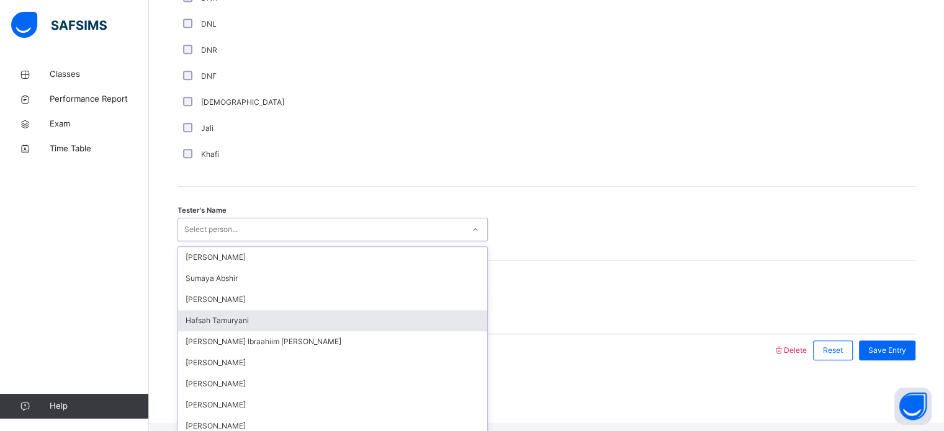
click at [218, 328] on div "Hafsah Tamuryani" at bounding box center [332, 320] width 309 height 21
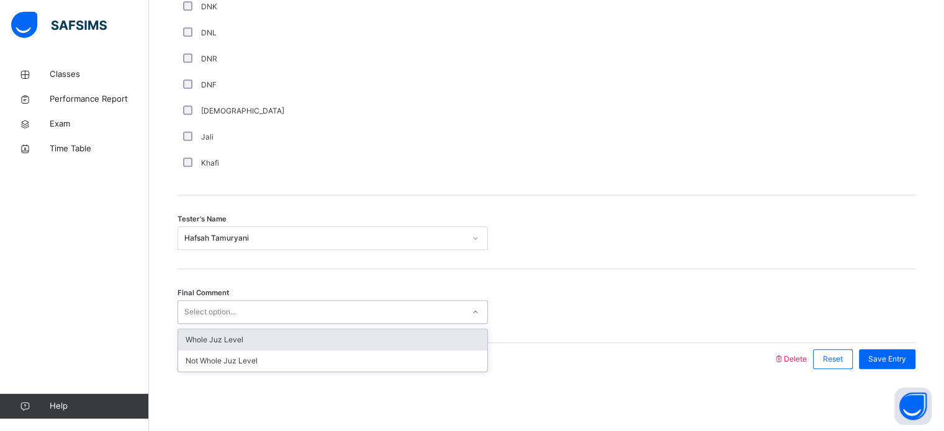
click at [198, 308] on div "Select option..." at bounding box center [210, 312] width 52 height 24
click at [228, 343] on div "Whole Juz Level" at bounding box center [332, 340] width 309 height 21
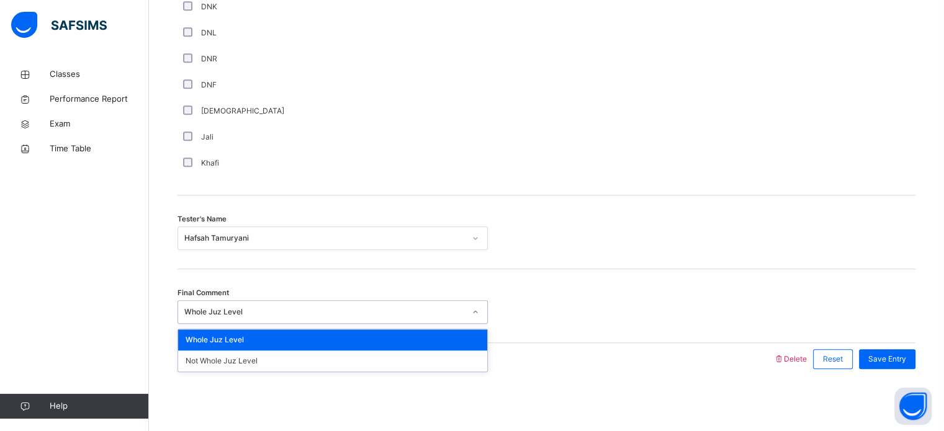
click at [402, 312] on div "Whole Juz Level" at bounding box center [324, 312] width 281 height 11
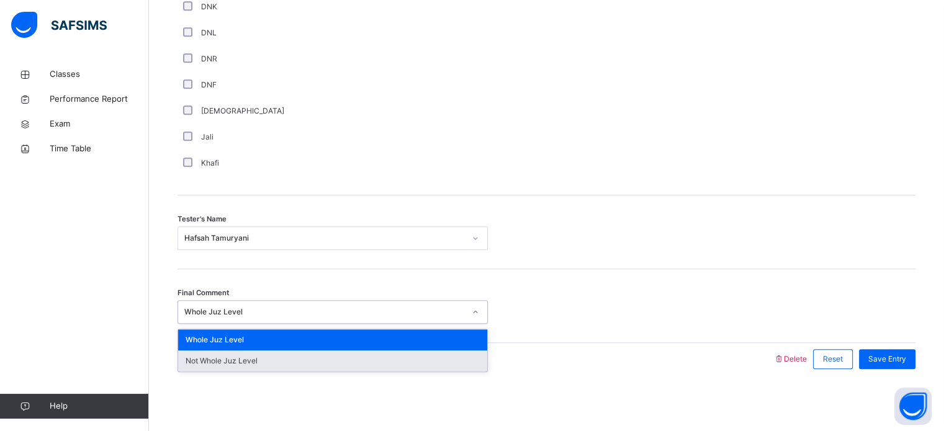
click at [374, 357] on div "Not Whole Juz Level" at bounding box center [332, 361] width 309 height 21
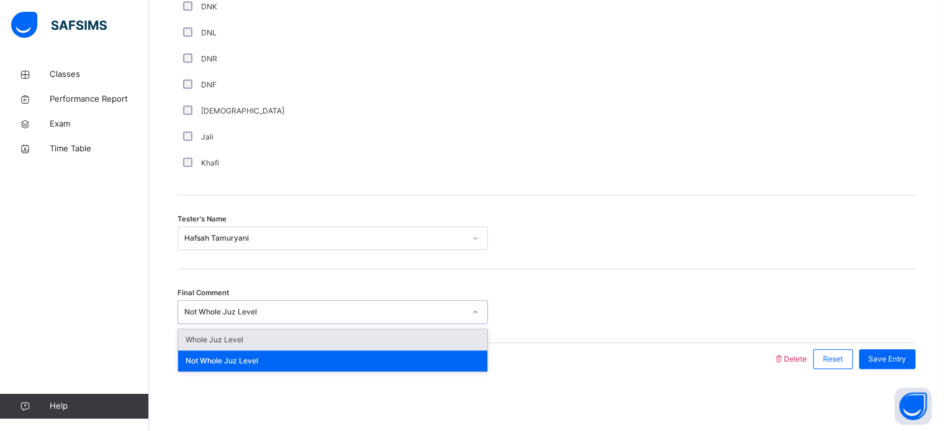
drag, startPoint x: 340, startPoint y: 310, endPoint x: 332, endPoint y: 341, distance: 32.1
click at [332, 324] on div "option Not Whole Juz Level, selected. option Whole Juz Level focused, 1 of 2. 2…" at bounding box center [333, 312] width 310 height 24
click at [332, 341] on div "Whole Juz Level" at bounding box center [332, 340] width 309 height 21
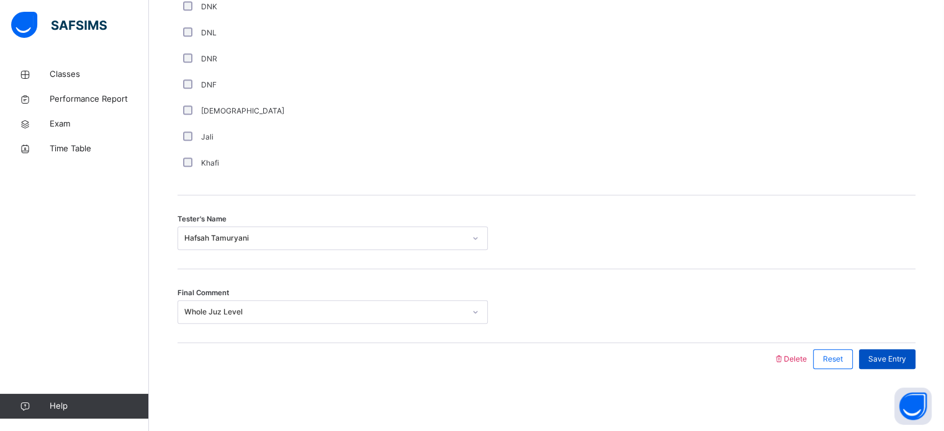
click at [905, 354] on span "Save Entry" at bounding box center [887, 359] width 38 height 11
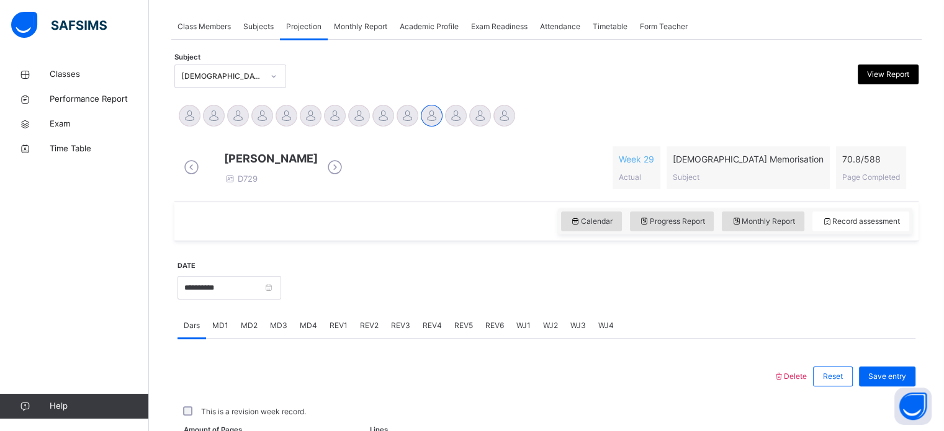
scroll to position [500, 0]
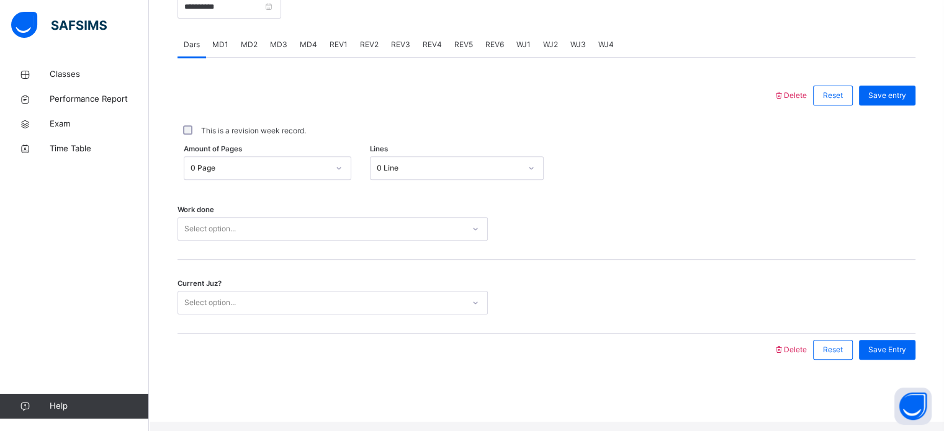
click at [543, 50] on span "WJ2" at bounding box center [550, 44] width 15 height 11
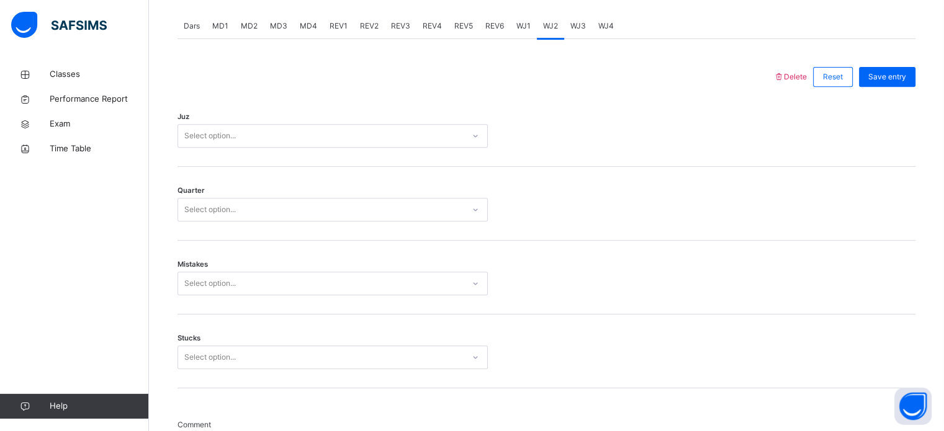
scroll to position [501, 0]
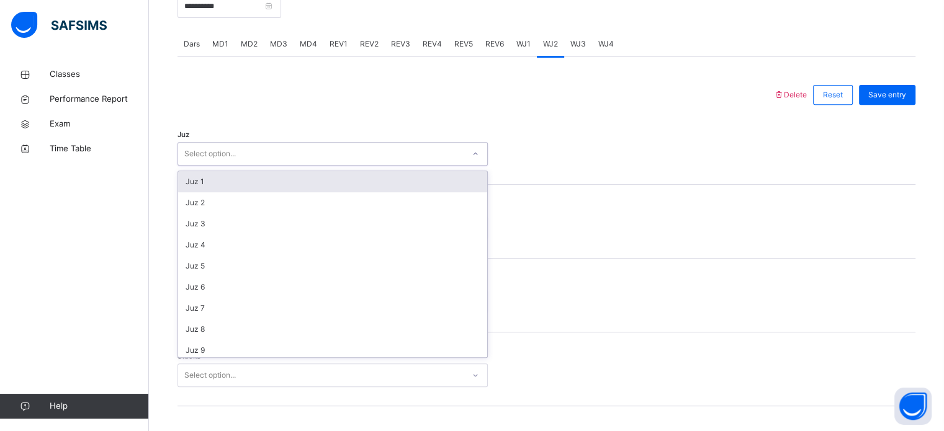
click at [418, 153] on div "Select option..." at bounding box center [333, 154] width 310 height 24
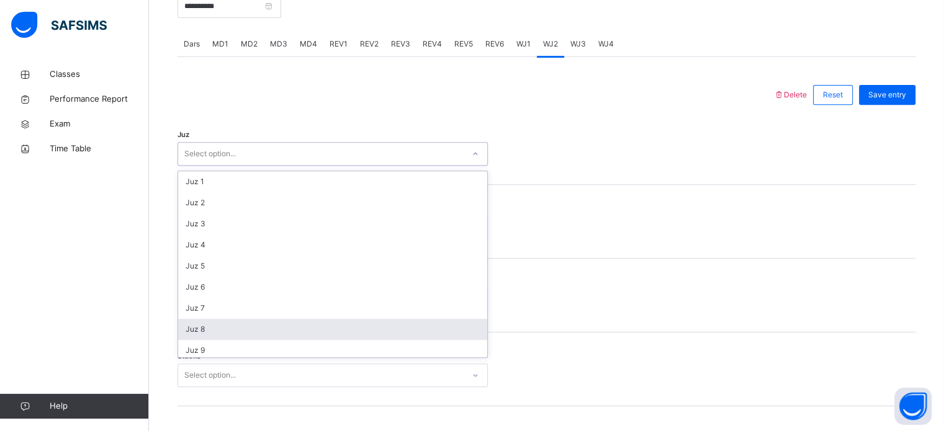
click at [276, 336] on div "Juz 8" at bounding box center [332, 329] width 309 height 21
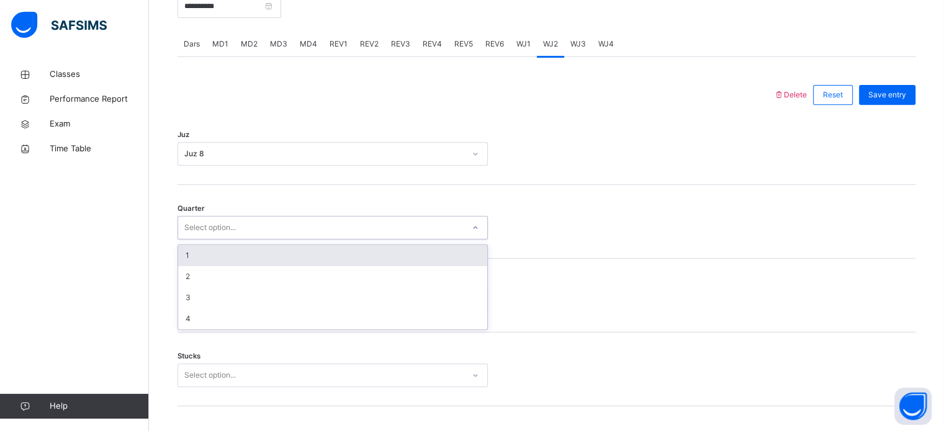
click at [239, 238] on div "Select option..." at bounding box center [320, 227] width 285 height 19
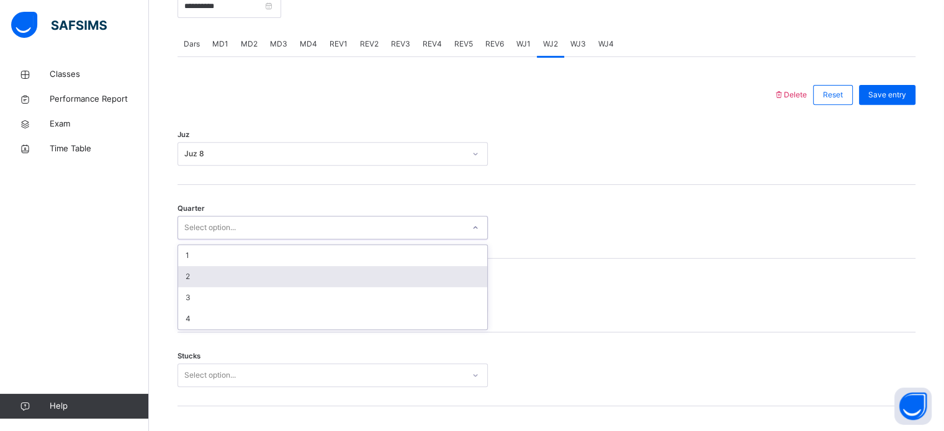
click at [224, 287] on div "2" at bounding box center [332, 276] width 309 height 21
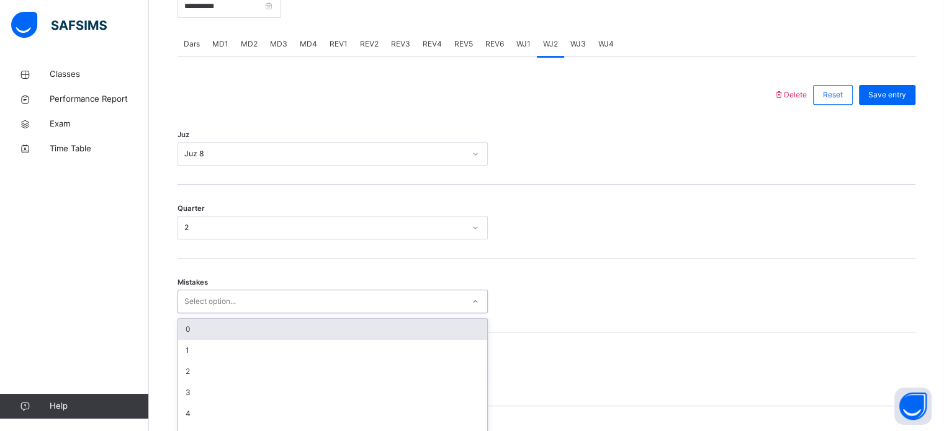
scroll to position [551, 0]
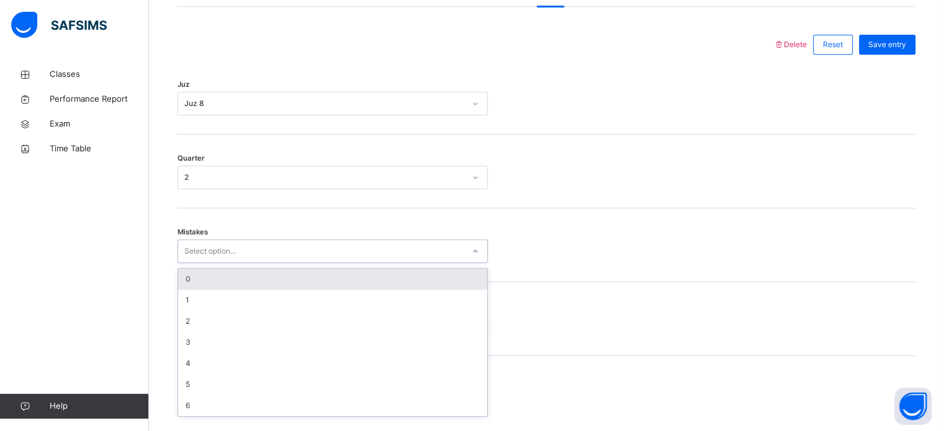
drag, startPoint x: 216, startPoint y: 312, endPoint x: 191, endPoint y: 281, distance: 40.1
click at [191, 263] on div "option 0 focused, 1 of 7. 7 results available. Use Up and Down to choose option…" at bounding box center [333, 252] width 310 height 24
click at [191, 281] on div "0" at bounding box center [332, 279] width 309 height 21
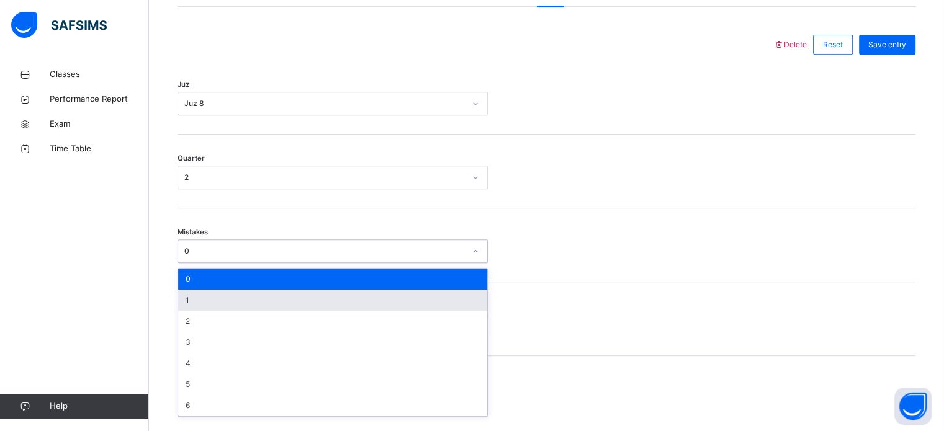
drag, startPoint x: 214, startPoint y: 267, endPoint x: 198, endPoint y: 313, distance: 48.7
click at [198, 263] on div "option 0, selected. option 1 focused, 2 of 7. 7 results available. Use Up and D…" at bounding box center [333, 252] width 310 height 24
click at [198, 311] on div "1" at bounding box center [332, 300] width 309 height 21
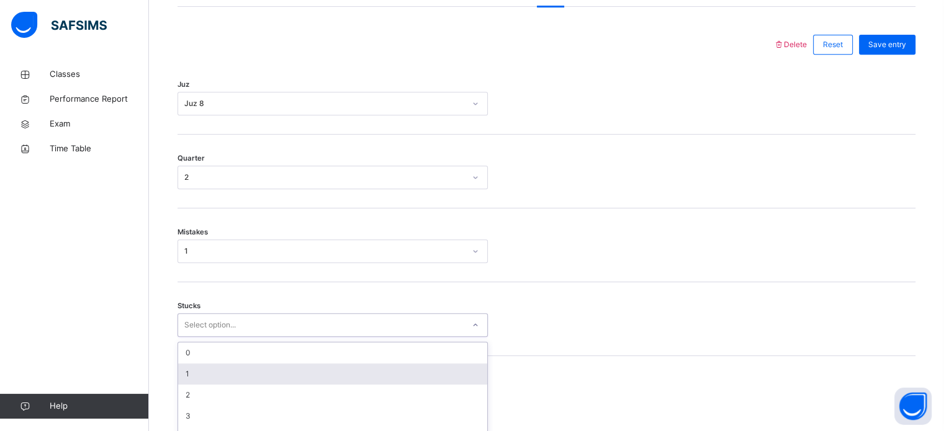
scroll to position [603, 0]
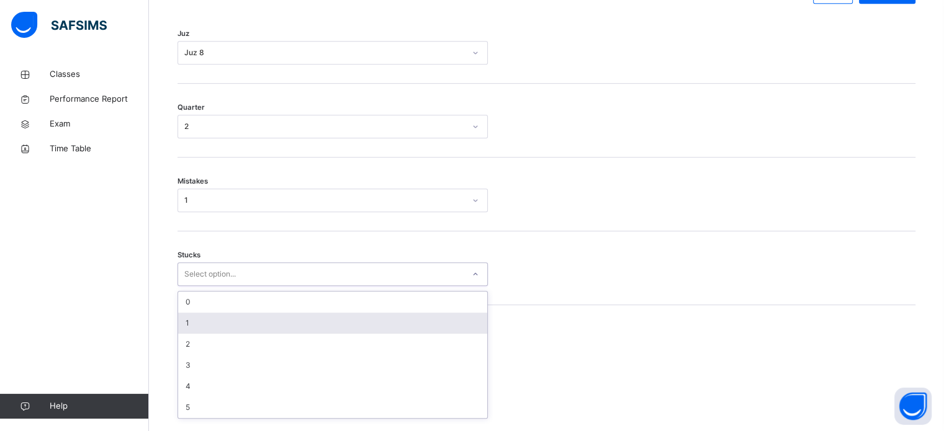
click at [198, 286] on div "option 1 focused, 2 of 6. 6 results available. Use Up and Down to choose option…" at bounding box center [333, 275] width 310 height 24
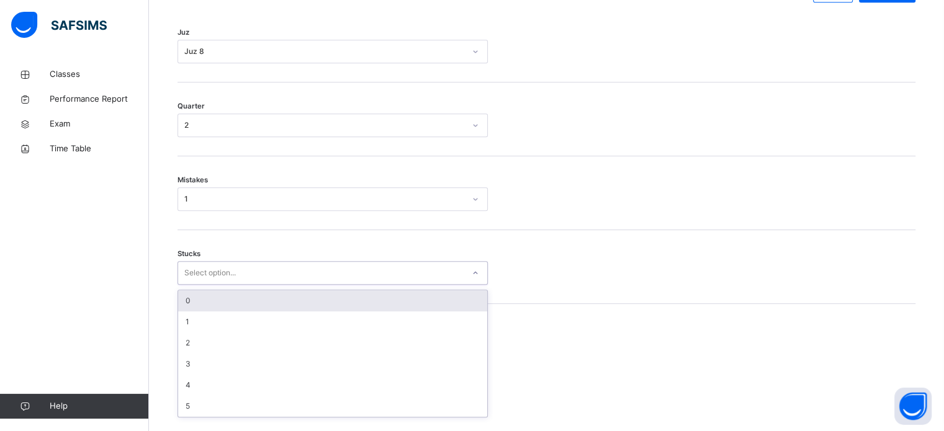
click at [194, 312] on div "0" at bounding box center [332, 300] width 309 height 21
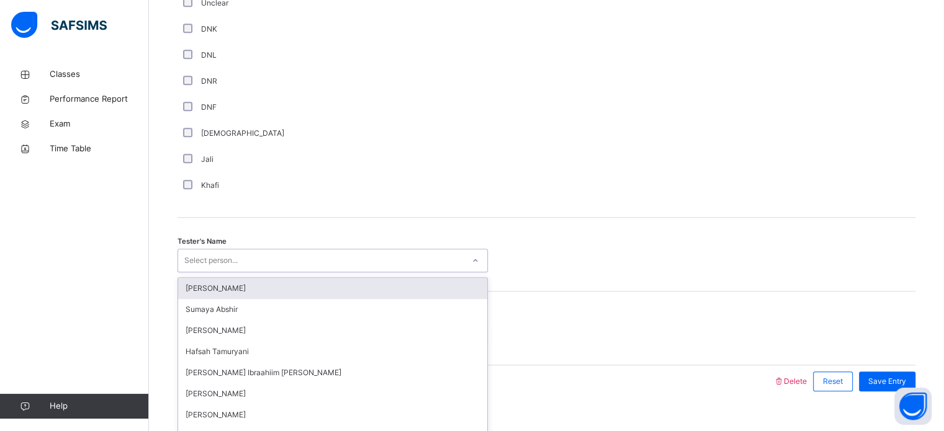
scroll to position [1121, 0]
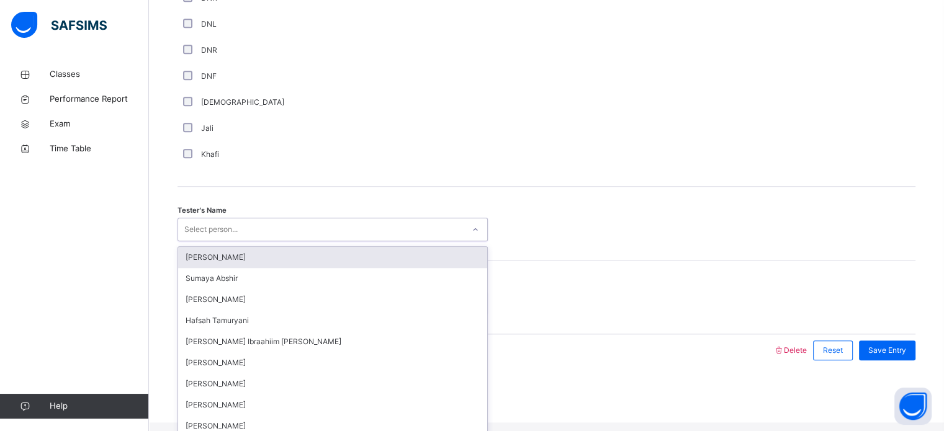
click at [205, 241] on div "option [PERSON_NAME] focused, 1 of 45. 45 results available. Use Up and Down to…" at bounding box center [333, 230] width 310 height 24
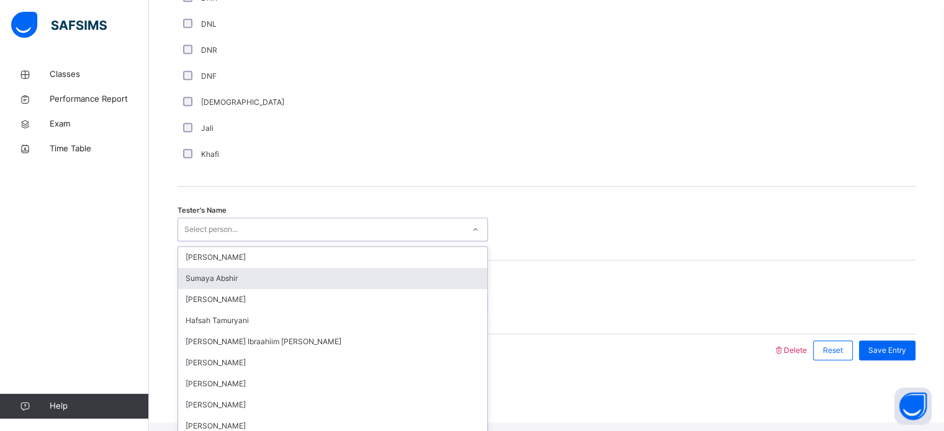
click at [227, 279] on div "Sumaya Abshir" at bounding box center [332, 278] width 309 height 21
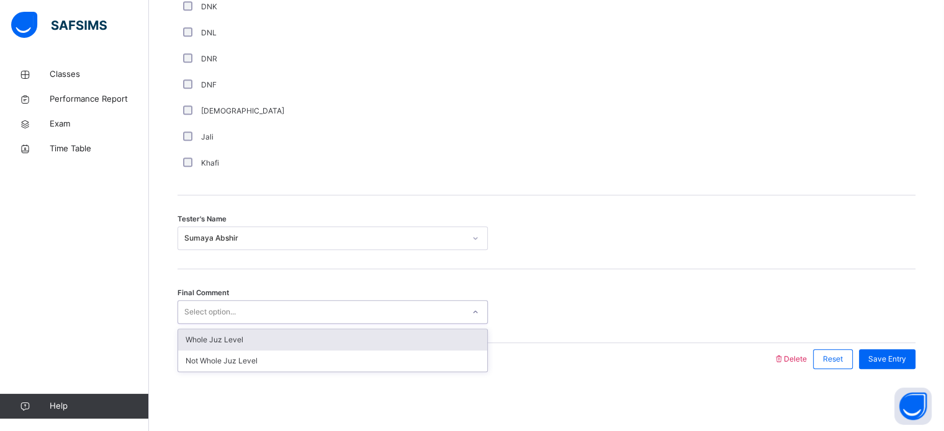
click at [202, 313] on div "Select option..." at bounding box center [210, 312] width 52 height 24
click at [202, 333] on div "Whole Juz Level" at bounding box center [332, 340] width 309 height 21
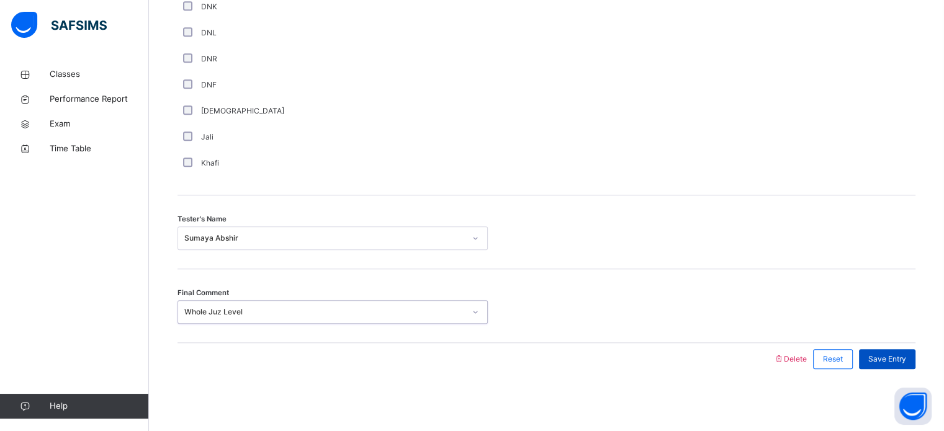
click at [889, 354] on span "Save Entry" at bounding box center [887, 359] width 38 height 11
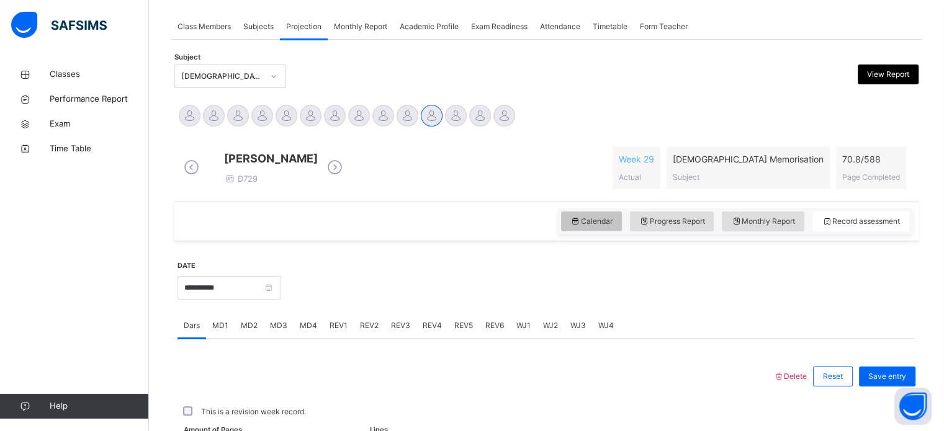
scroll to position [500, 0]
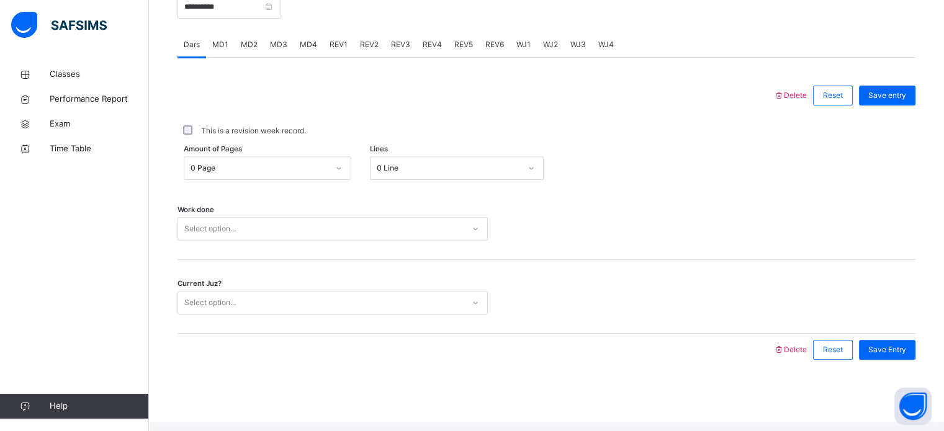
click at [580, 50] on span "WJ3" at bounding box center [578, 44] width 16 height 11
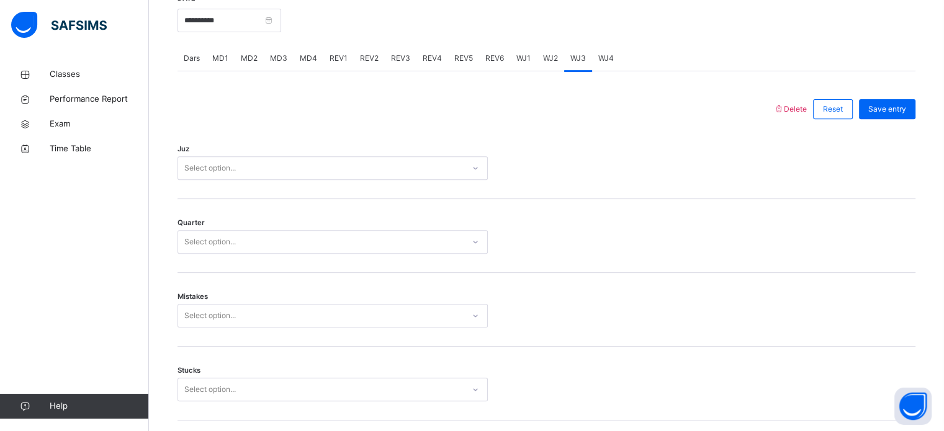
scroll to position [486, 0]
click at [392, 176] on div "Select option..." at bounding box center [320, 169] width 285 height 19
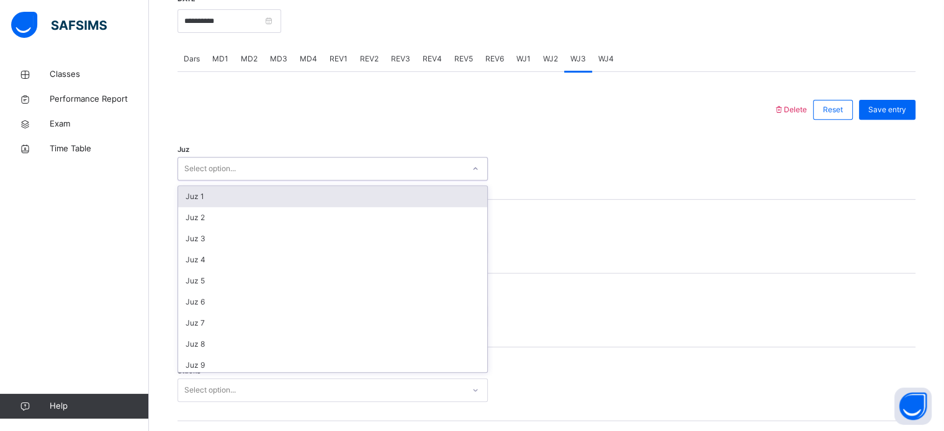
click at [380, 199] on div "Juz 1" at bounding box center [332, 196] width 309 height 21
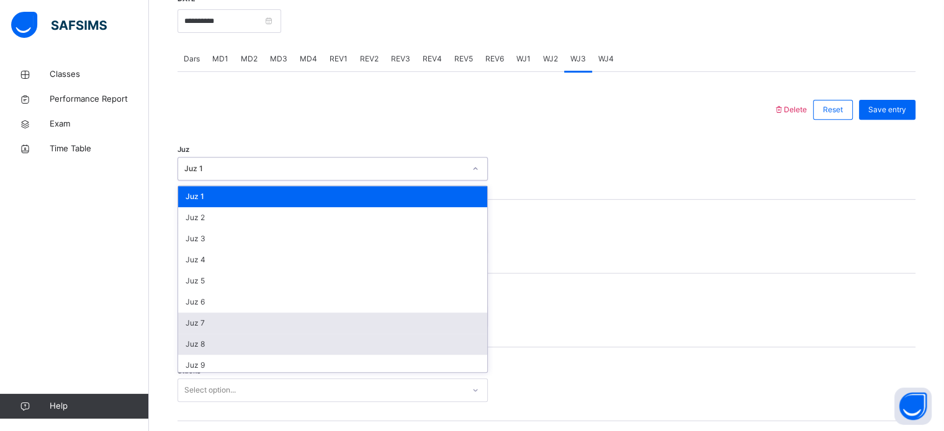
drag, startPoint x: 335, startPoint y: 179, endPoint x: 271, endPoint y: 351, distance: 183.6
click at [271, 181] on div "option Juz 1, selected. option Juz 7 focused, 7 of 30. 30 results available. Us…" at bounding box center [333, 169] width 310 height 24
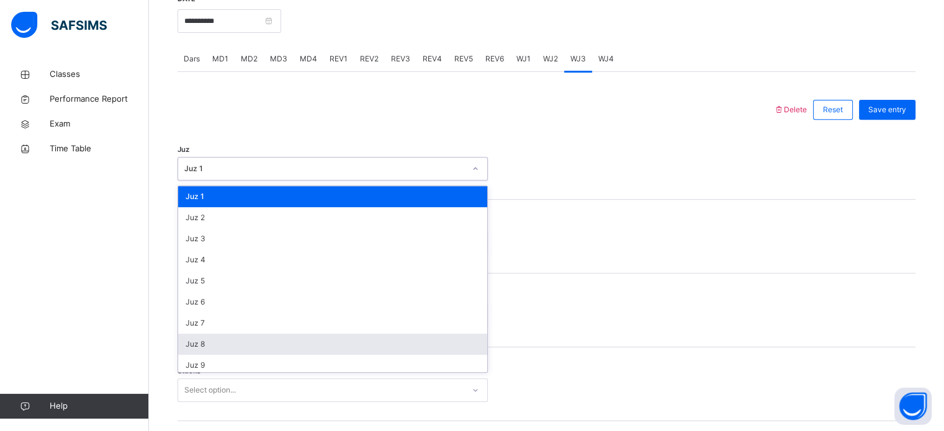
click at [271, 351] on div "Juz 8" at bounding box center [332, 344] width 309 height 21
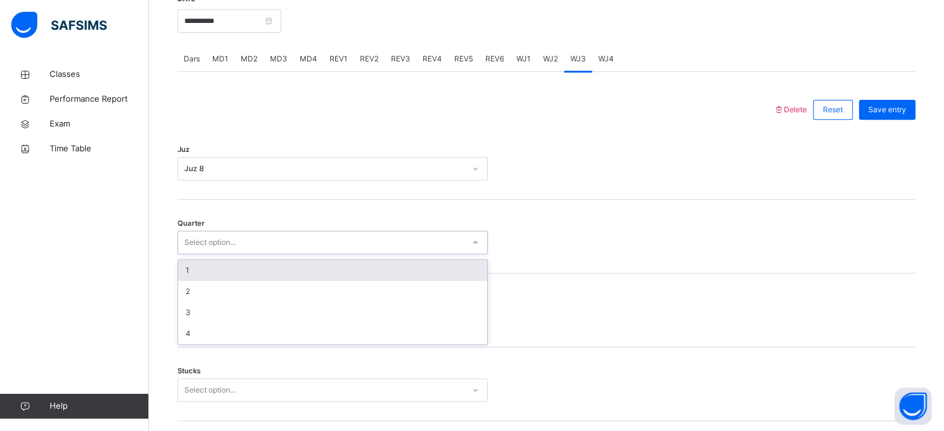
click at [233, 254] on div "Select option..." at bounding box center [210, 243] width 52 height 24
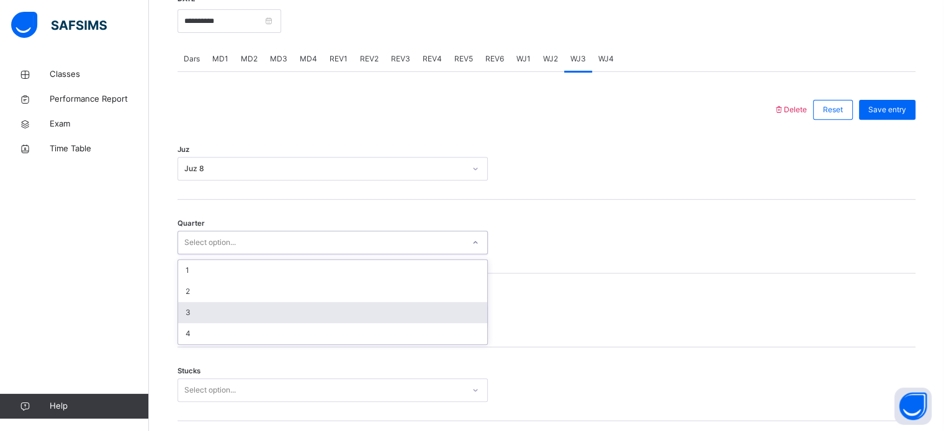
click at [217, 323] on div "3" at bounding box center [332, 312] width 309 height 21
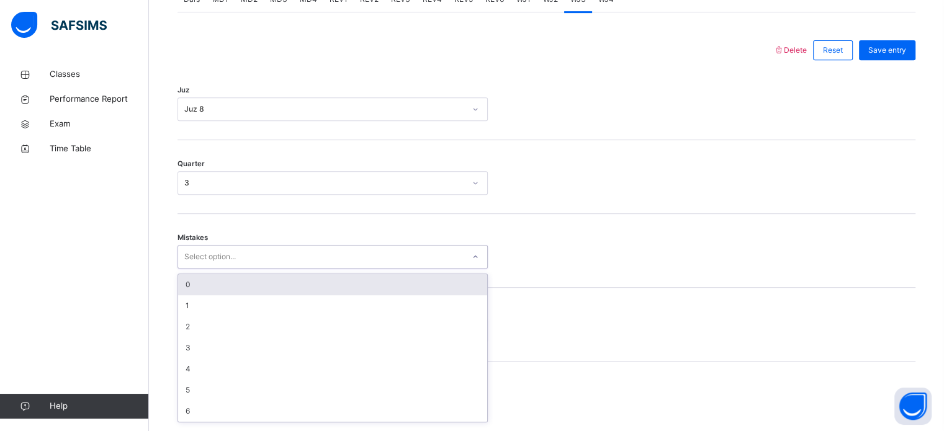
click at [217, 269] on div "option 0 focused, 1 of 7. 7 results available. Use Up and Down to choose option…" at bounding box center [333, 257] width 310 height 24
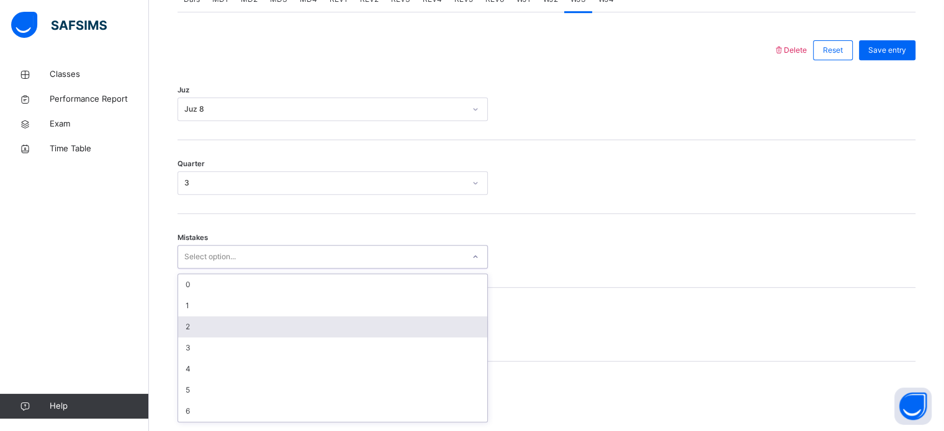
scroll to position [551, 0]
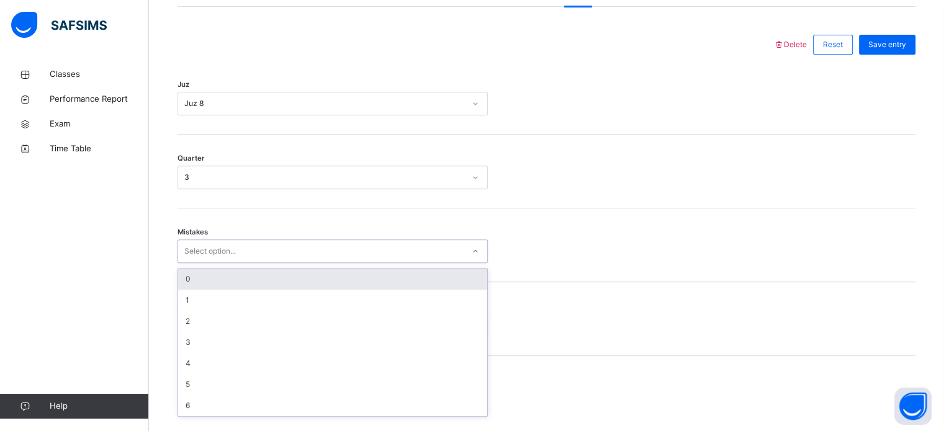
click at [201, 285] on div "0" at bounding box center [332, 279] width 309 height 21
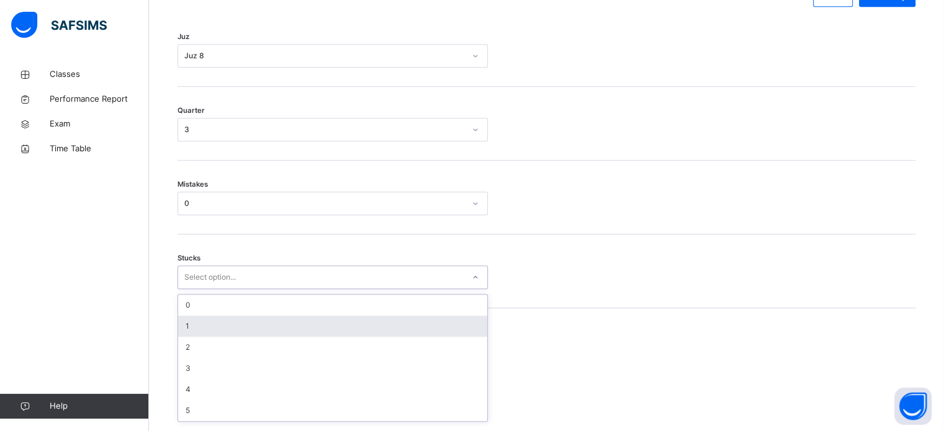
click at [200, 289] on div "option 1 focused, 2 of 6. 6 results available. Use Up and Down to choose option…" at bounding box center [333, 278] width 310 height 24
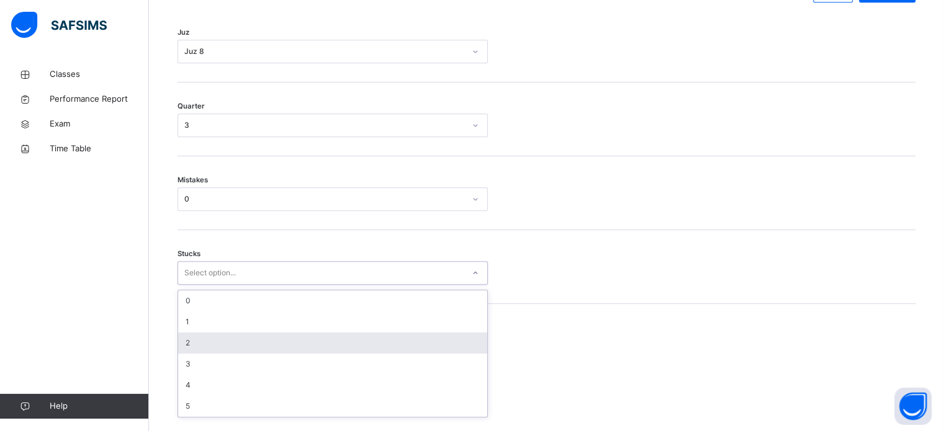
click at [197, 354] on div "2" at bounding box center [332, 343] width 309 height 21
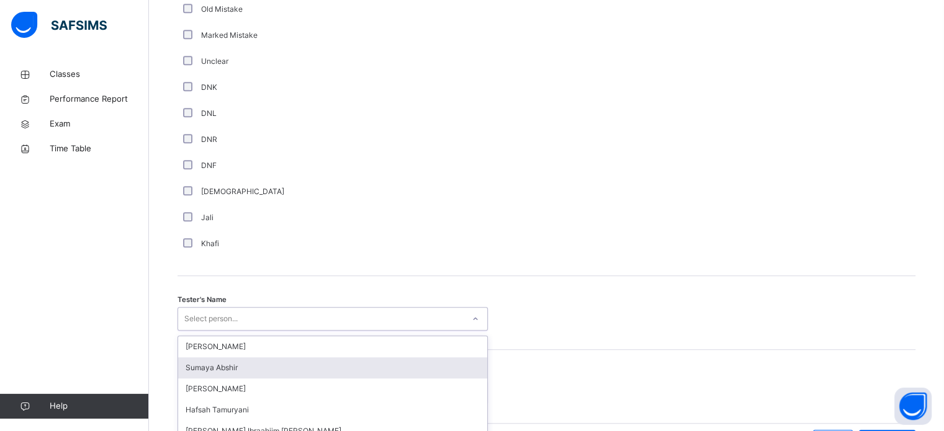
scroll to position [1121, 0]
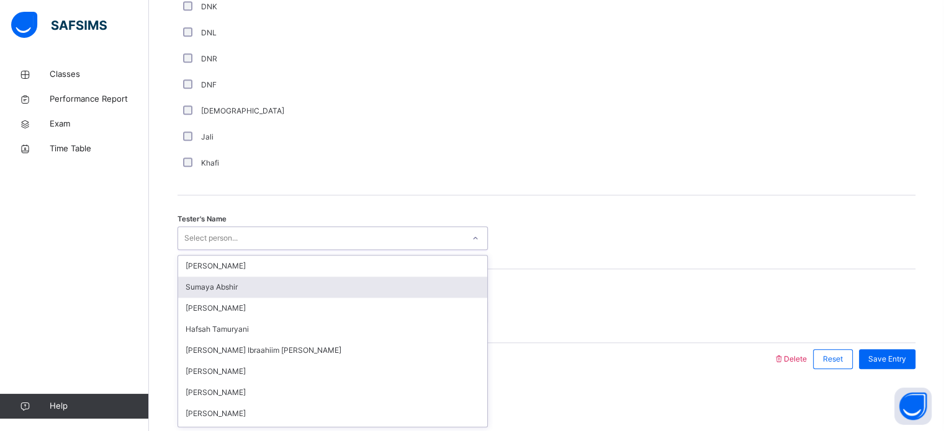
click at [189, 250] on div "option [PERSON_NAME] focused, 2 of 45. 45 results available. Use Up and Down to…" at bounding box center [333, 239] width 310 height 24
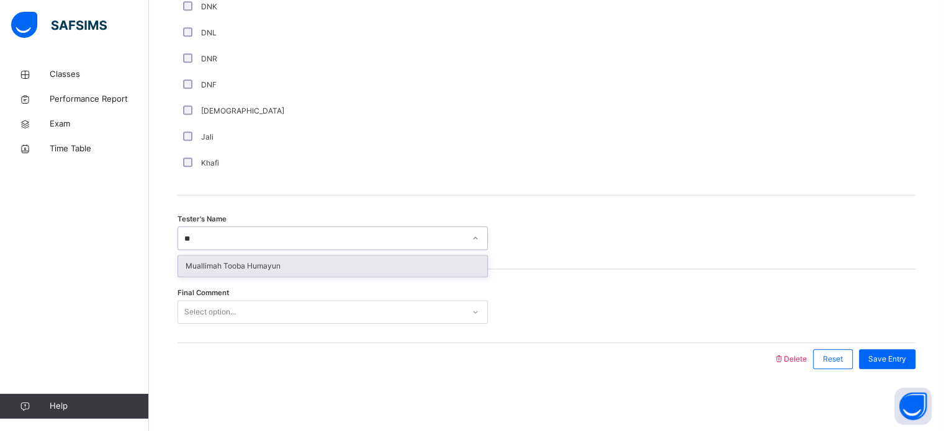
scroll to position [0, 0]
type input "****"
click at [253, 260] on div "Muallimah Tooba Humayun" at bounding box center [332, 266] width 309 height 21
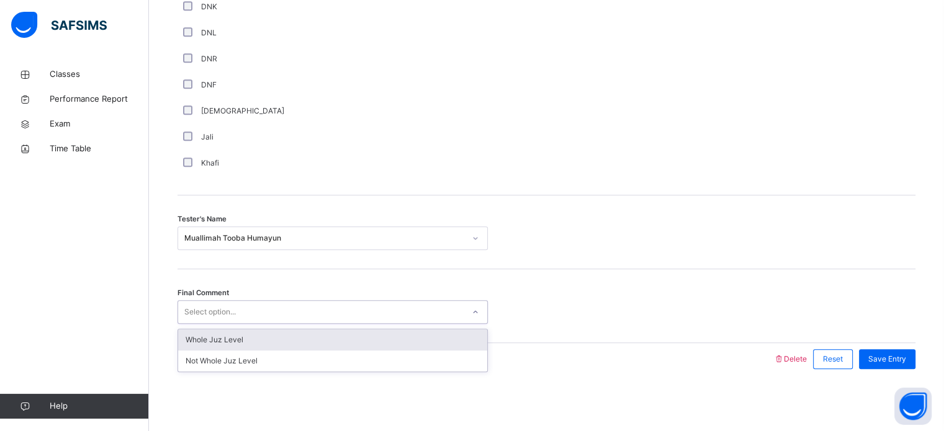
click at [249, 312] on div "Select option..." at bounding box center [320, 312] width 285 height 19
click at [246, 336] on div "Whole Juz Level" at bounding box center [332, 340] width 309 height 21
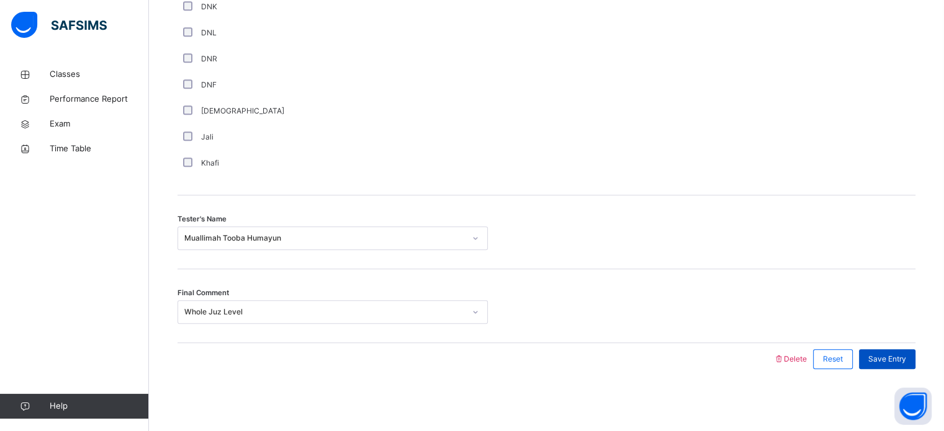
click at [897, 354] on span "Save Entry" at bounding box center [887, 359] width 38 height 11
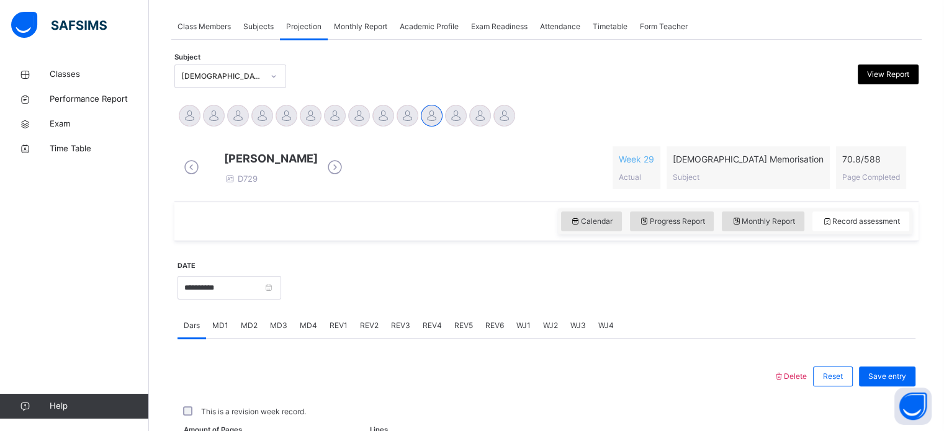
scroll to position [500, 0]
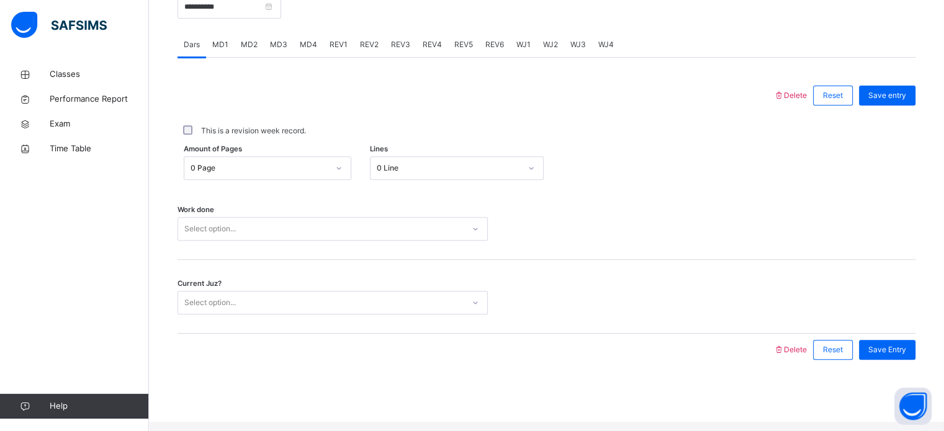
click at [604, 50] on span "WJ4" at bounding box center [606, 44] width 16 height 11
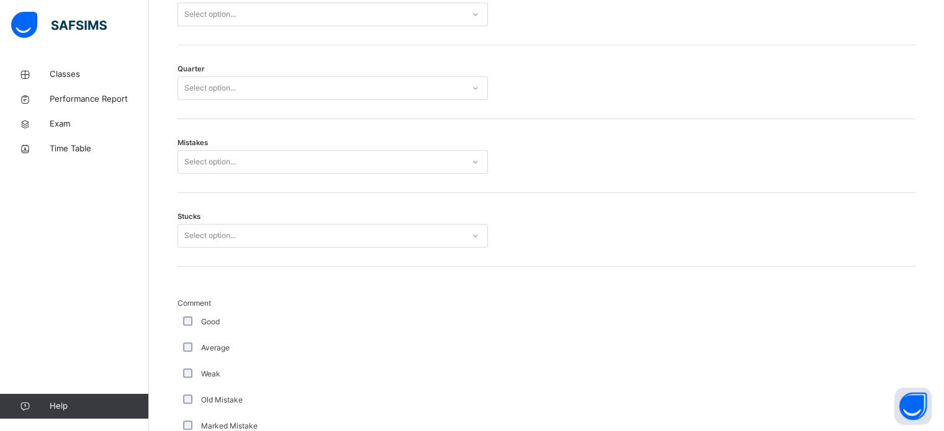
scroll to position [608, 0]
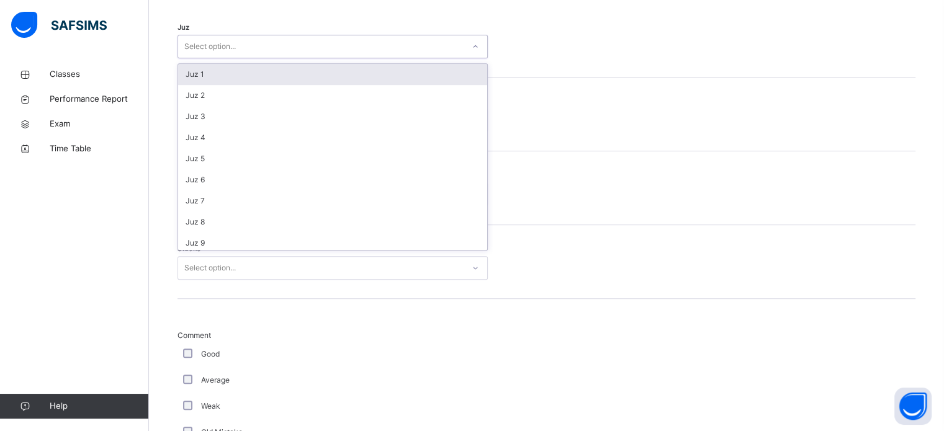
click at [365, 56] on div "Select option..." at bounding box center [320, 46] width 285 height 19
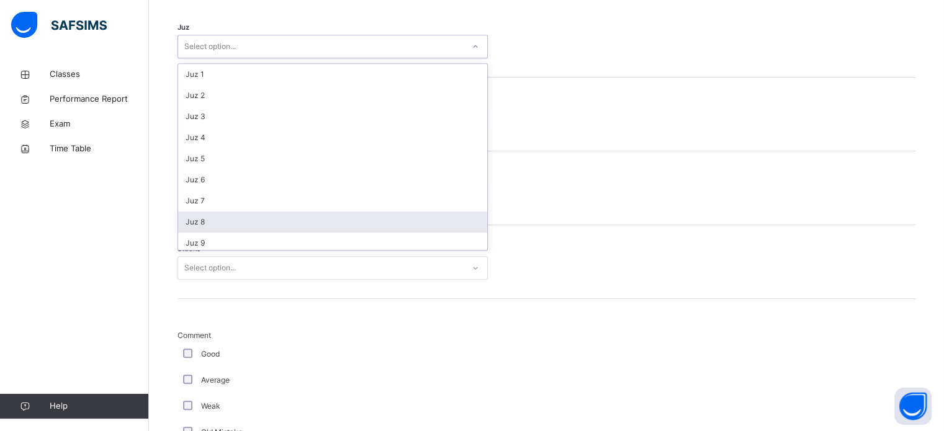
click at [290, 228] on div "Juz 8" at bounding box center [332, 222] width 309 height 21
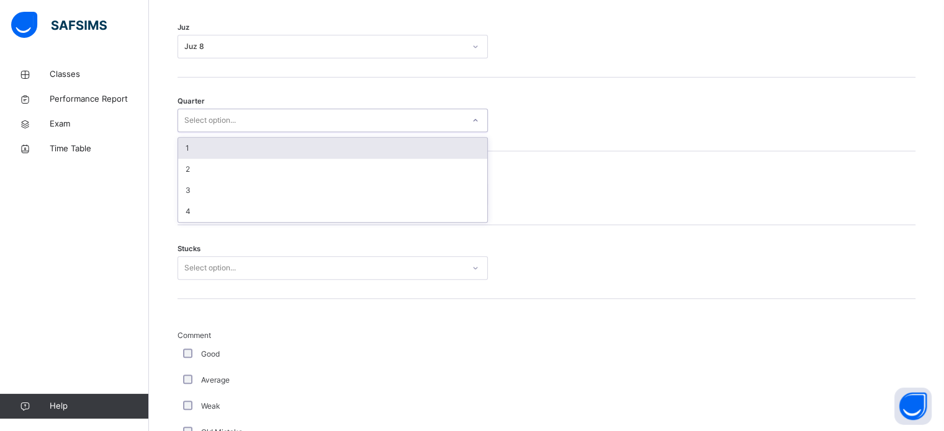
drag, startPoint x: 236, startPoint y: 124, endPoint x: 225, endPoint y: 161, distance: 38.1
click at [225, 132] on div "option 1 focused, 1 of 4. 4 results available. Use Up and Down to choose option…" at bounding box center [333, 121] width 310 height 24
click at [225, 159] on div "1" at bounding box center [332, 148] width 309 height 21
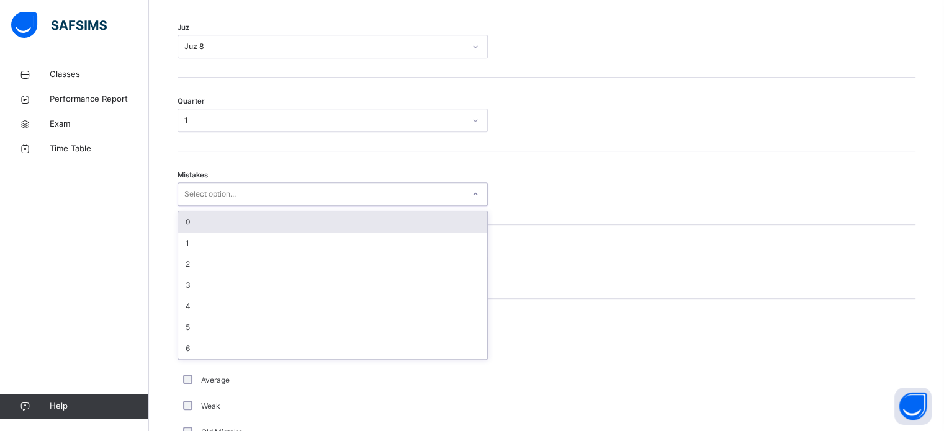
click at [211, 206] on div "Select option..." at bounding box center [210, 194] width 52 height 24
click at [200, 233] on div "0" at bounding box center [332, 222] width 309 height 21
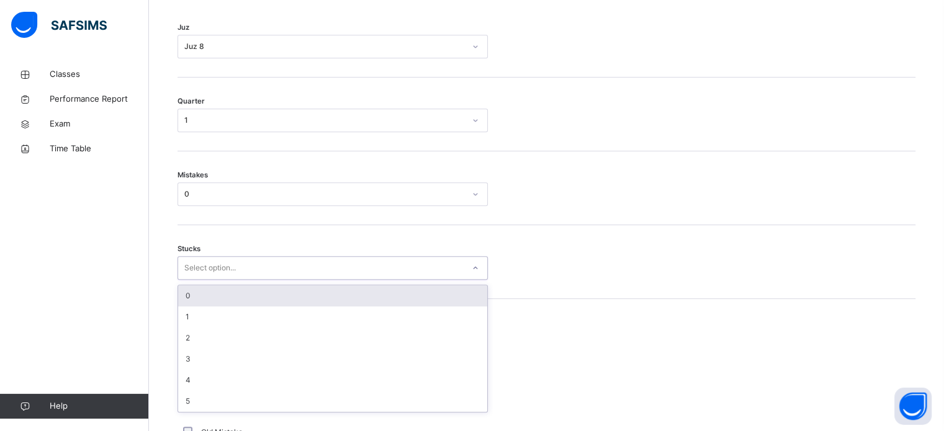
click at [196, 280] on div "Select option..." at bounding box center [210, 268] width 52 height 24
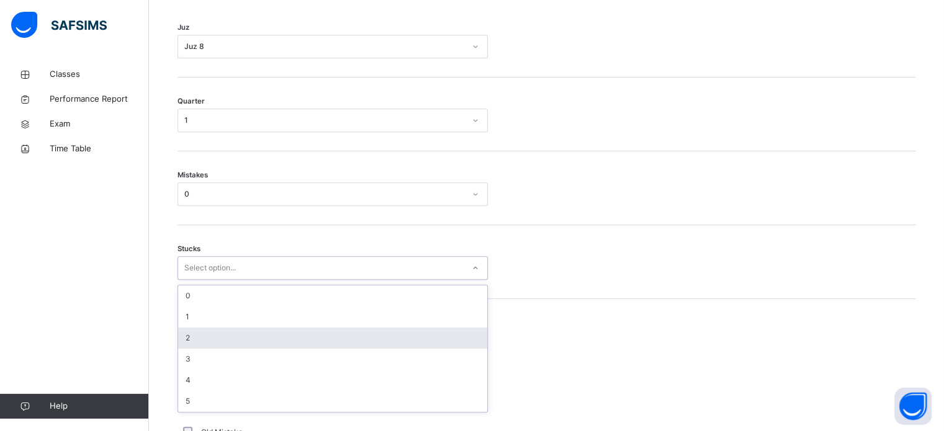
click at [199, 345] on div "2" at bounding box center [332, 338] width 309 height 21
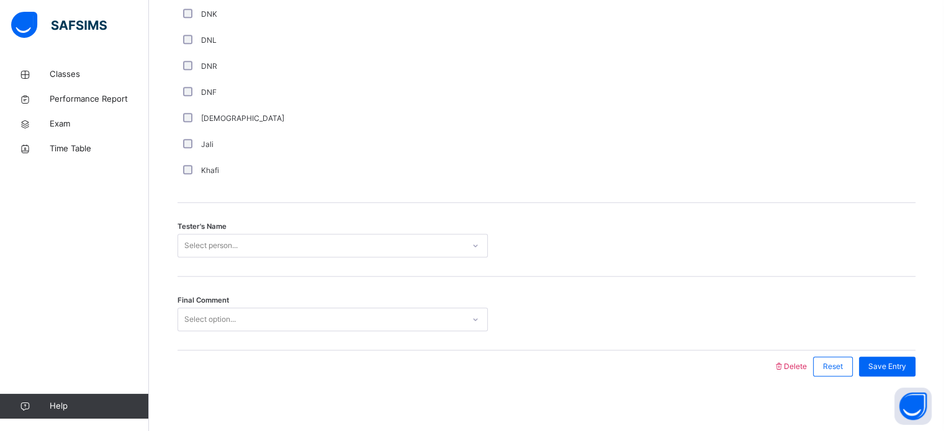
scroll to position [1121, 0]
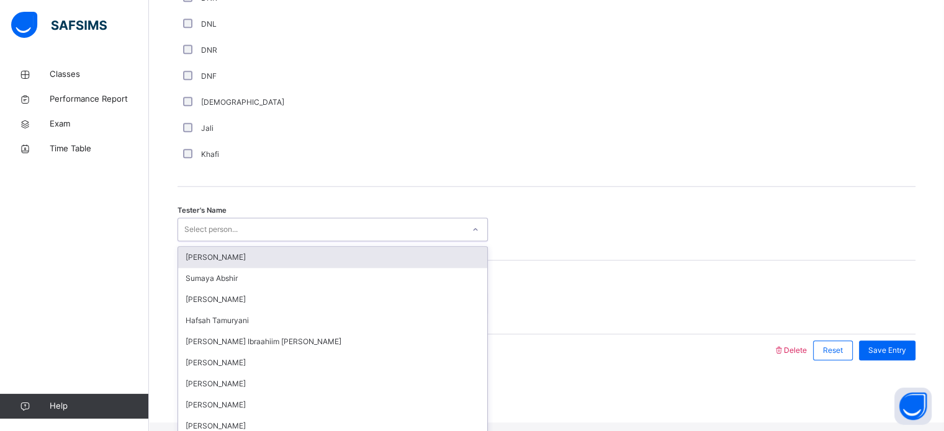
click at [205, 241] on div "option [PERSON_NAME] focused, 1 of 45. 45 results available. Use Up and Down to…" at bounding box center [333, 230] width 310 height 24
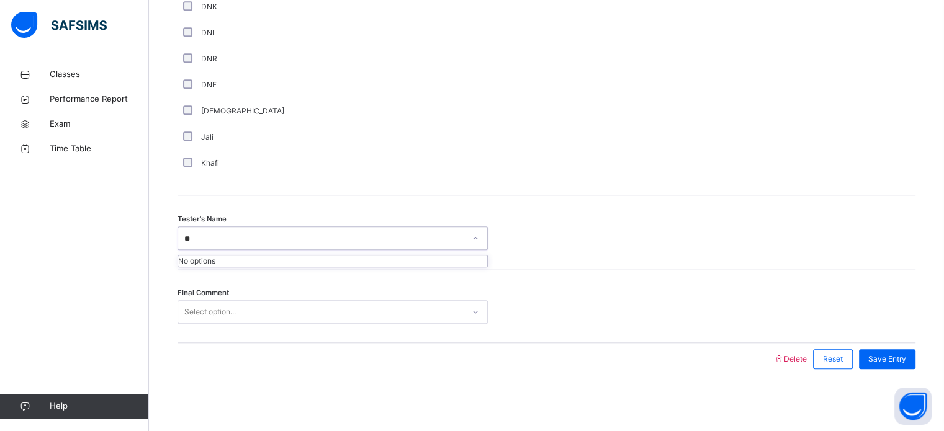
type input "*"
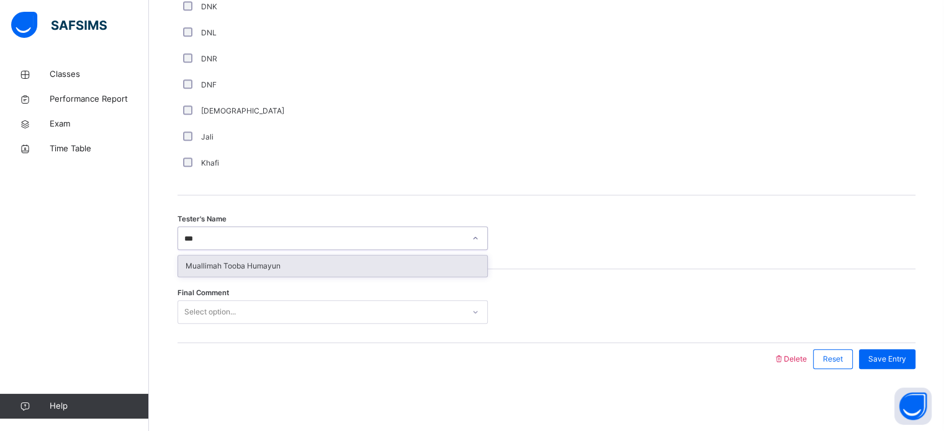
type input "****"
click at [218, 262] on div "Muallimah Tooba Humayun" at bounding box center [332, 266] width 309 height 21
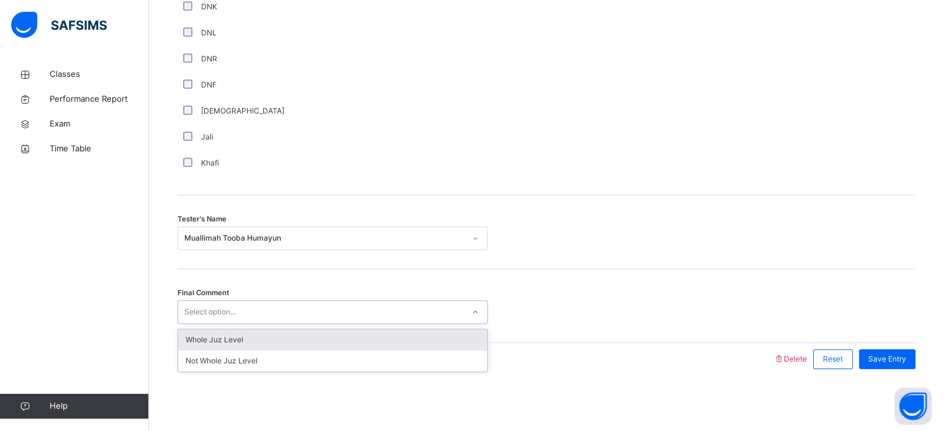
click at [214, 300] on div "Select option..." at bounding box center [333, 312] width 310 height 24
click at [210, 335] on div "Whole Juz Level" at bounding box center [332, 340] width 309 height 21
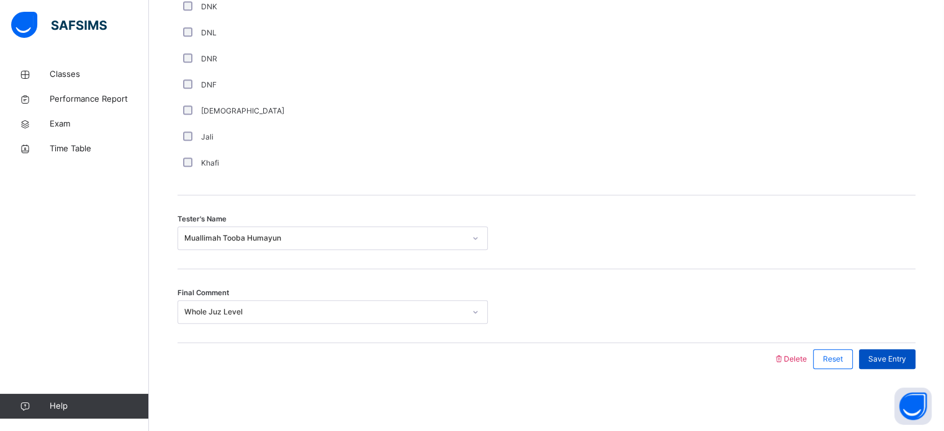
click at [892, 352] on div "Save Entry" at bounding box center [887, 359] width 56 height 20
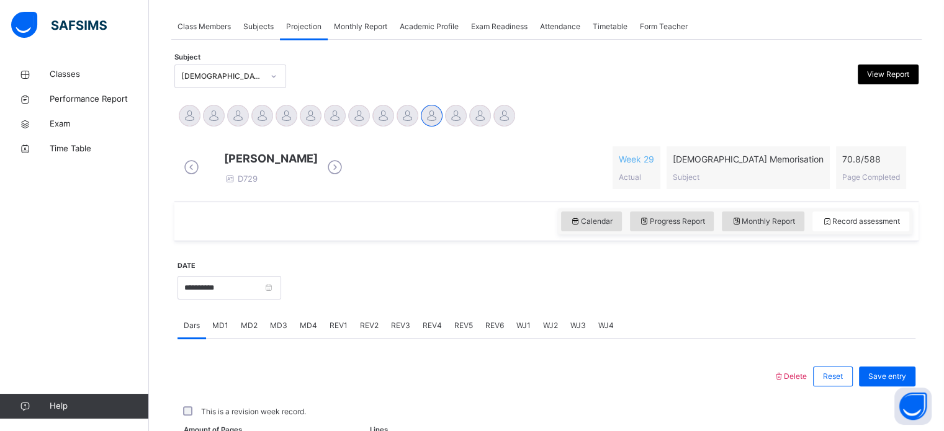
scroll to position [500, 0]
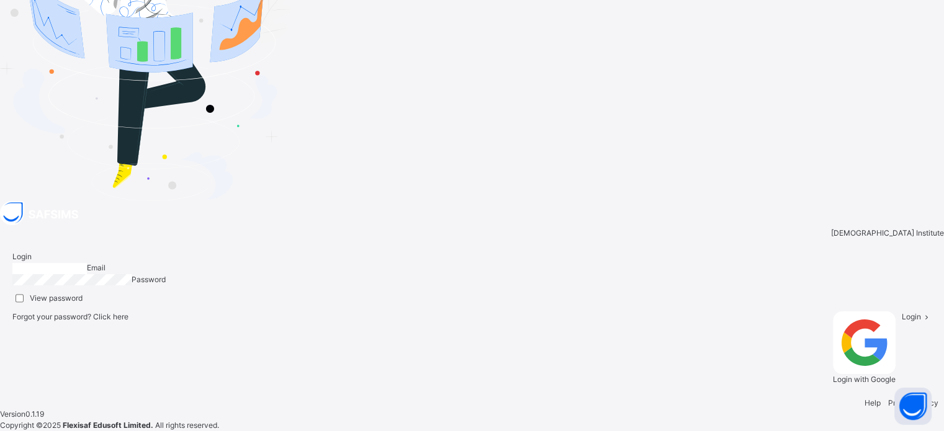
type input "**********"
